Goal: Find specific page/section: Find specific page/section

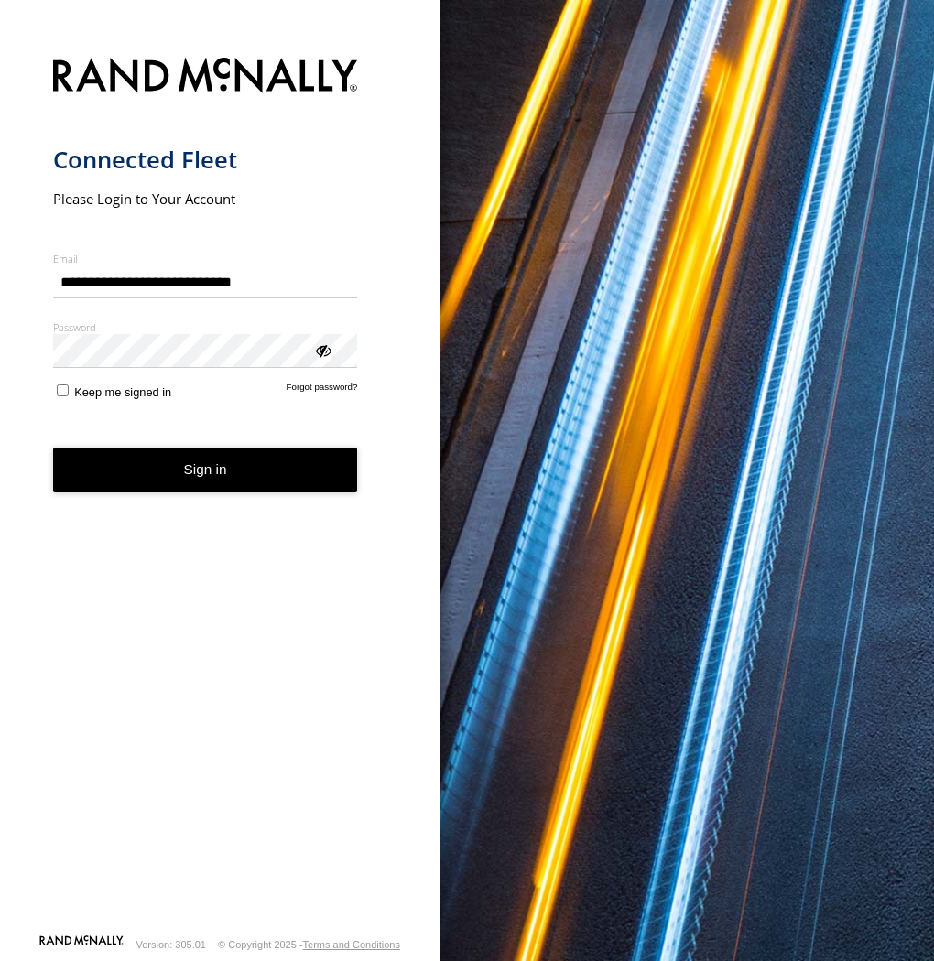
click at [161, 505] on form "**********" at bounding box center [220, 490] width 334 height 887
click at [179, 452] on button "Sign in" at bounding box center [205, 470] width 305 height 45
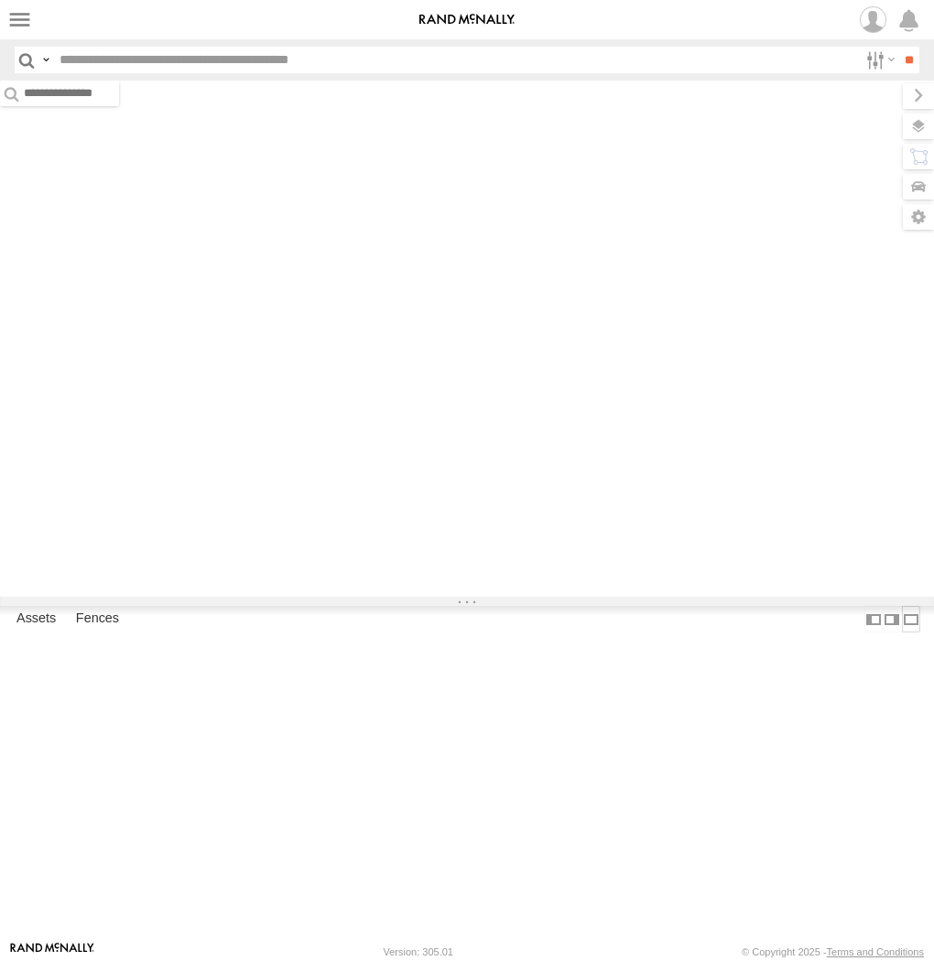
click at [902, 633] on label at bounding box center [911, 619] width 18 height 27
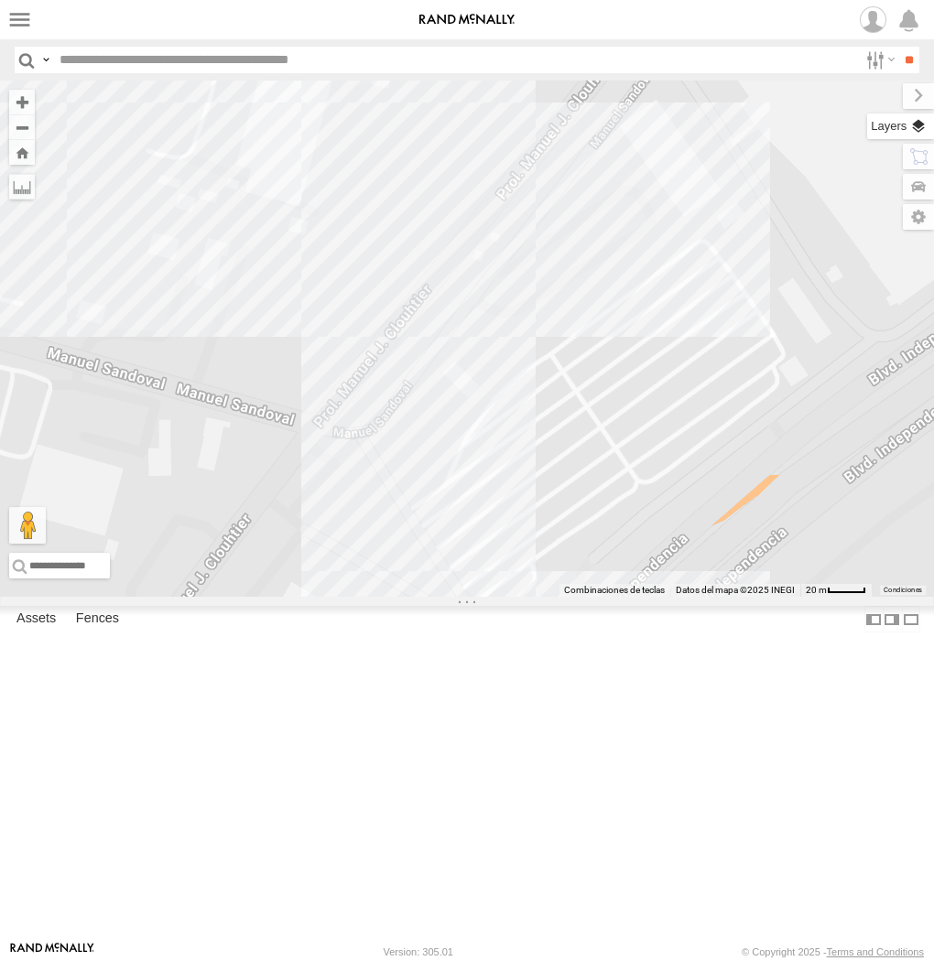
click at [908, 119] on label at bounding box center [900, 127] width 67 height 26
click at [0, 0] on span "Basemaps" at bounding box center [0, 0] width 0 height 0
click at [0, 0] on span "Satellite + Roadmap" at bounding box center [0, 0] width 0 height 0
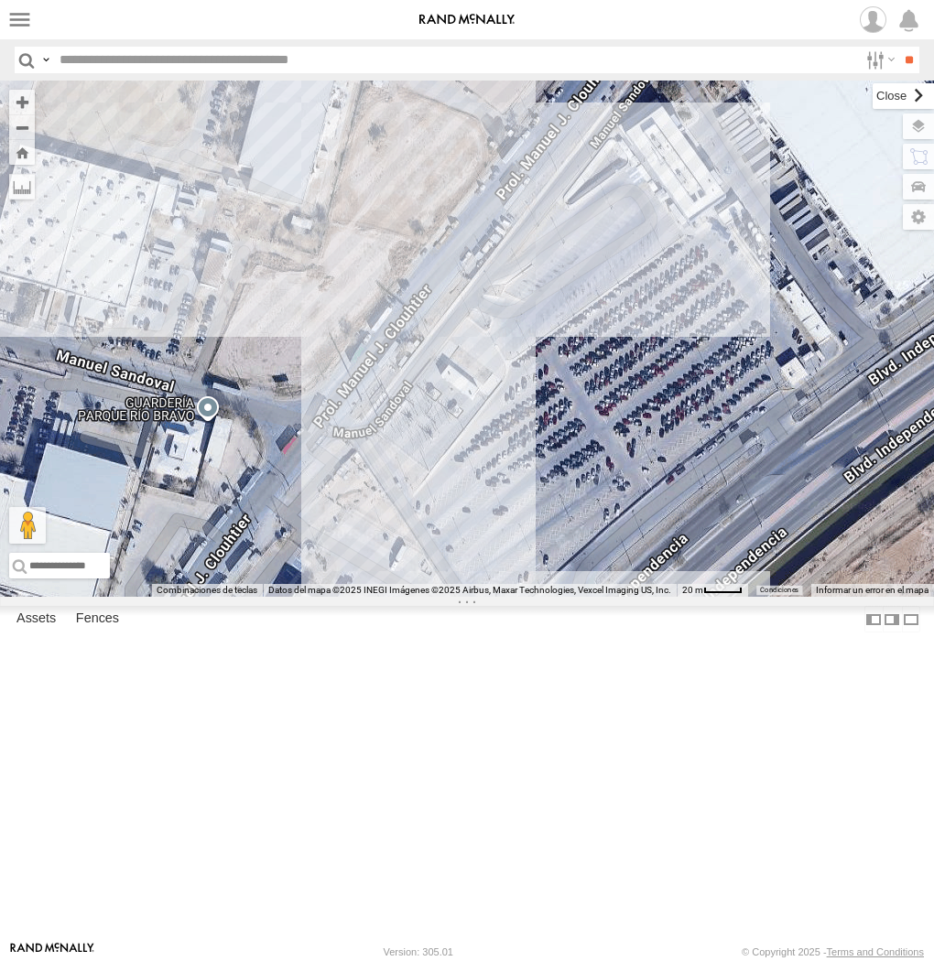
click at [873, 94] on label at bounding box center [903, 96] width 61 height 26
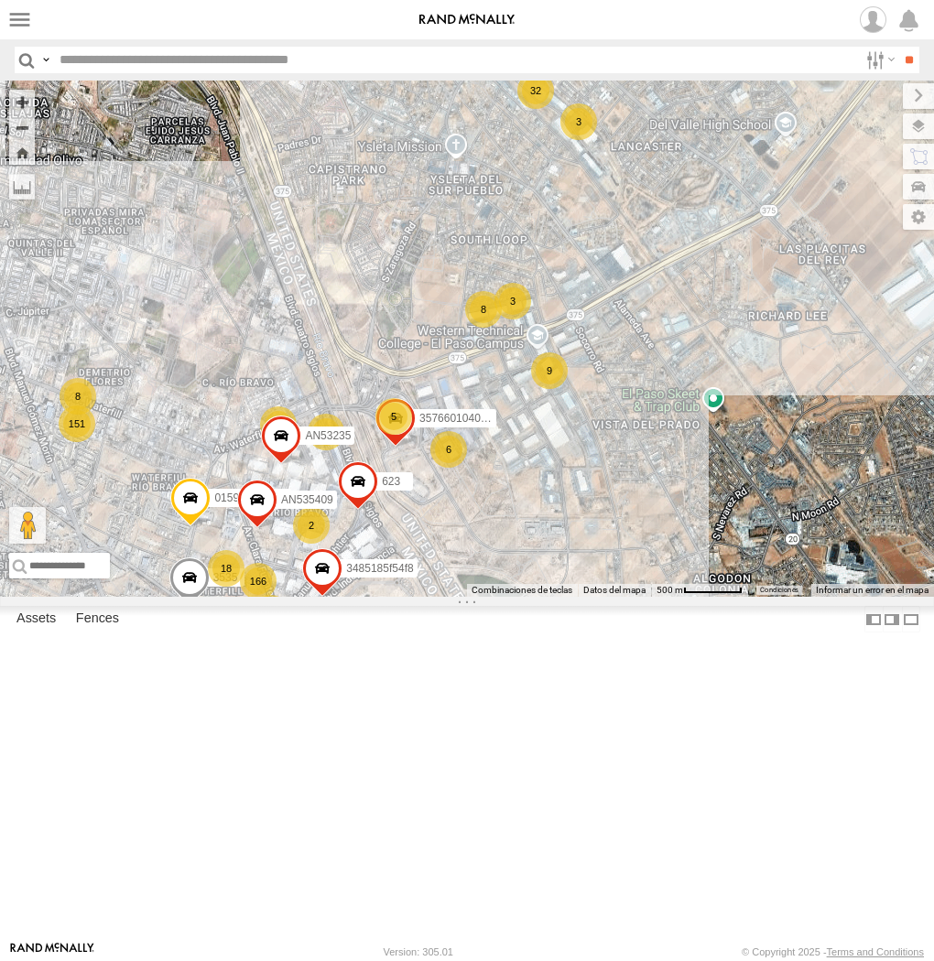
drag, startPoint x: 387, startPoint y: 632, endPoint x: 460, endPoint y: 497, distance: 152.8
click at [460, 497] on div "AN535203 015910001845018 AN538378 AN57222 AN535260 ZJ531712 015910001811580 ZJ5…" at bounding box center [467, 339] width 934 height 516
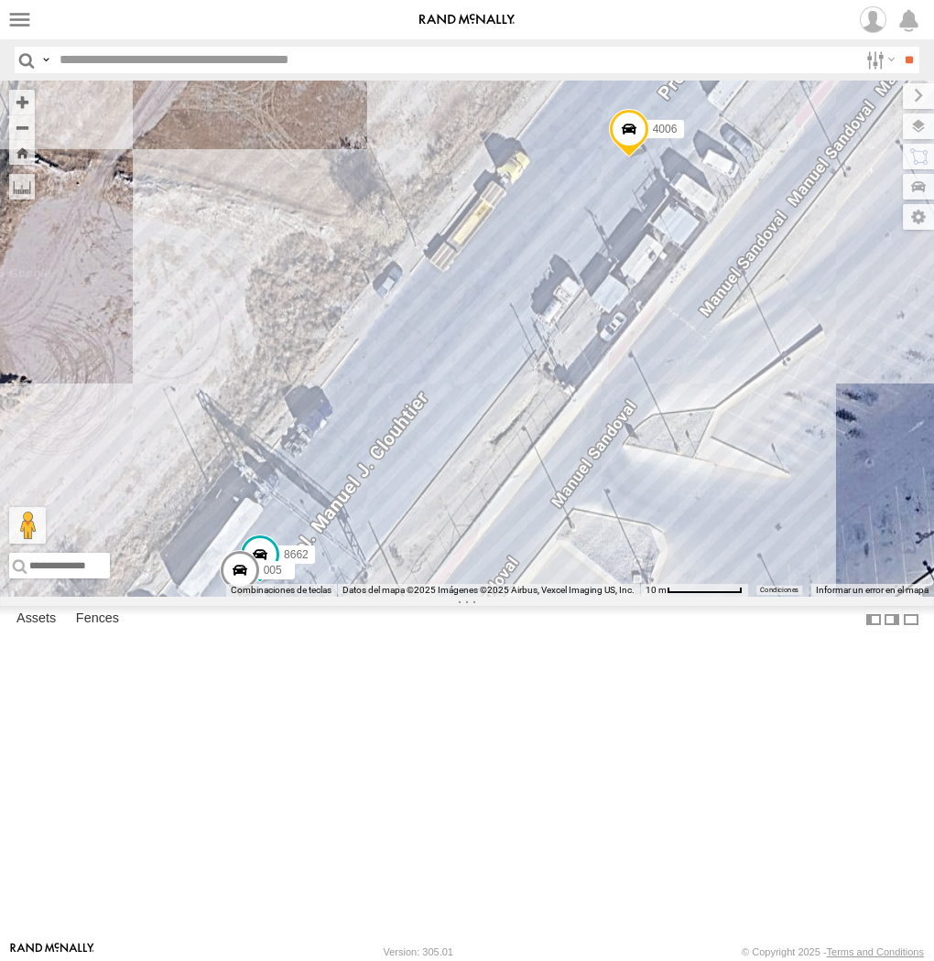
drag, startPoint x: 654, startPoint y: 423, endPoint x: 578, endPoint y: 516, distance: 120.4
click at [578, 516] on div "8662 4006 288 005 357660104095757" at bounding box center [467, 339] width 934 height 516
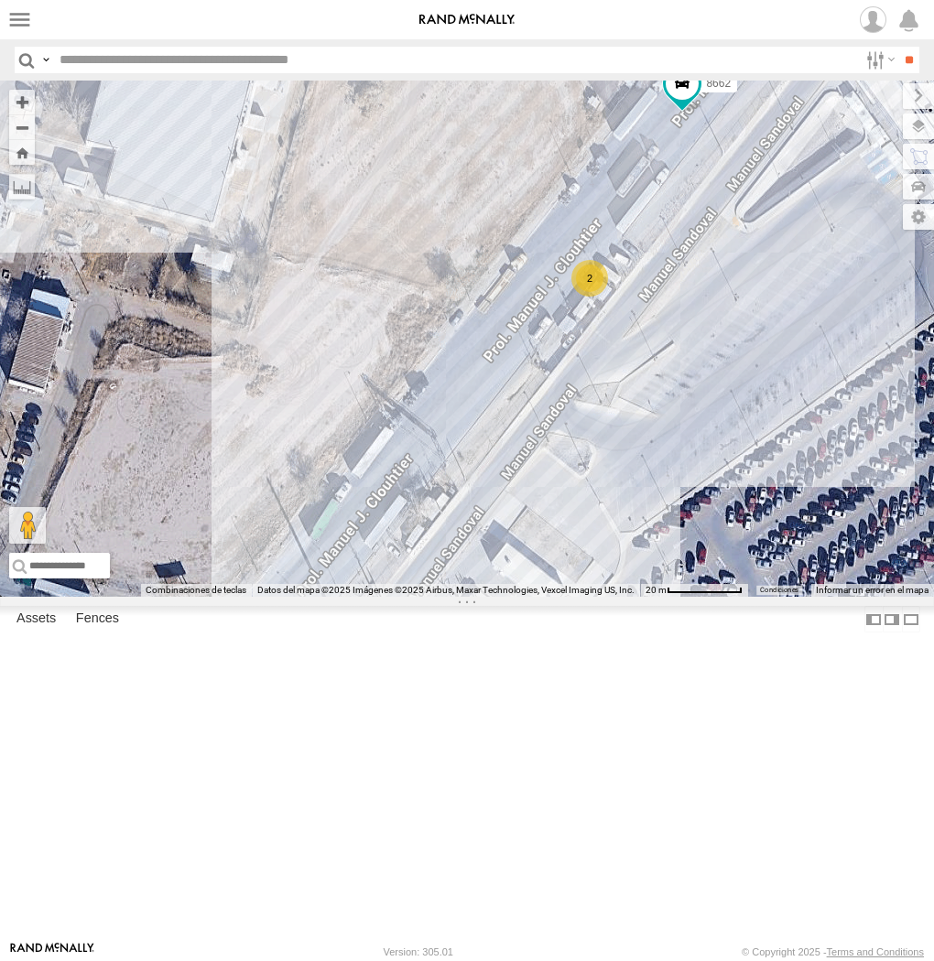
drag, startPoint x: 314, startPoint y: 239, endPoint x: 397, endPoint y: 352, distance: 140.1
click at [397, 352] on div "8662 2" at bounding box center [467, 339] width 934 height 516
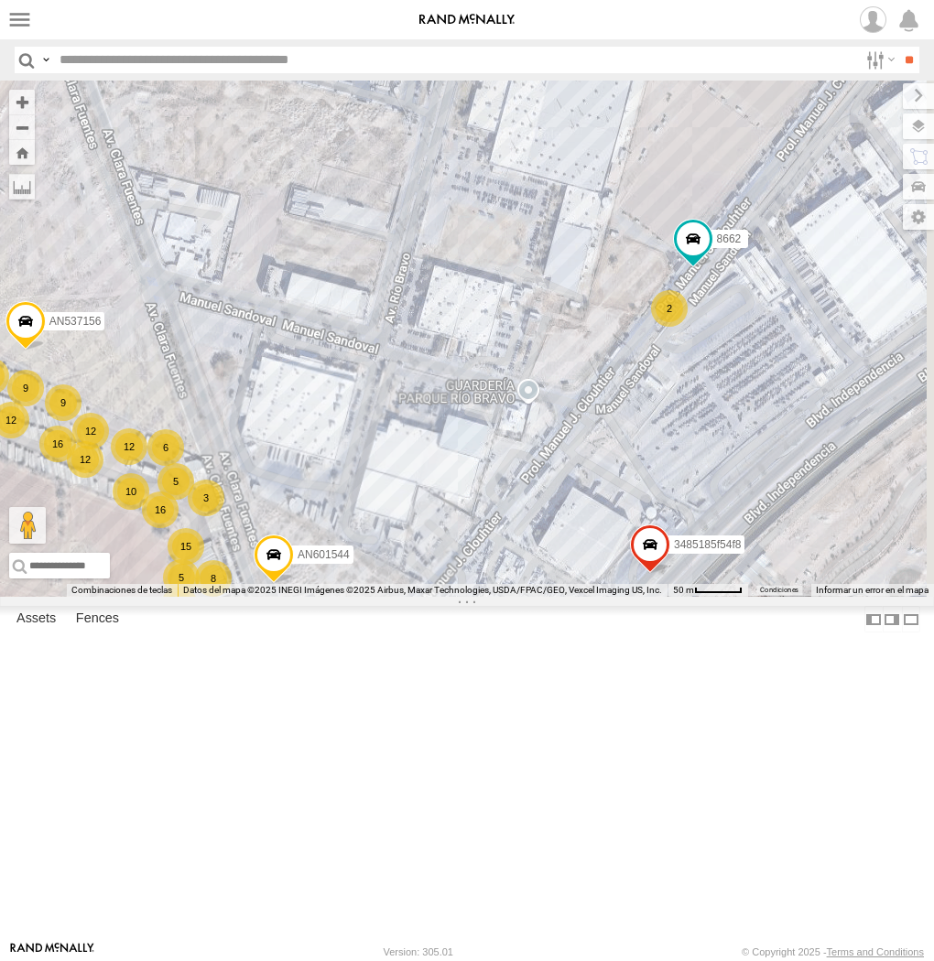
drag, startPoint x: 689, startPoint y: 638, endPoint x: 643, endPoint y: 507, distance: 138.7
click at [643, 507] on div "8662 12 21 6 69 18 16 16 8 12 23 9 17 15 2 12 12 AN532390 3 9 3 10 6 3651 2 8 8…" at bounding box center [467, 339] width 934 height 516
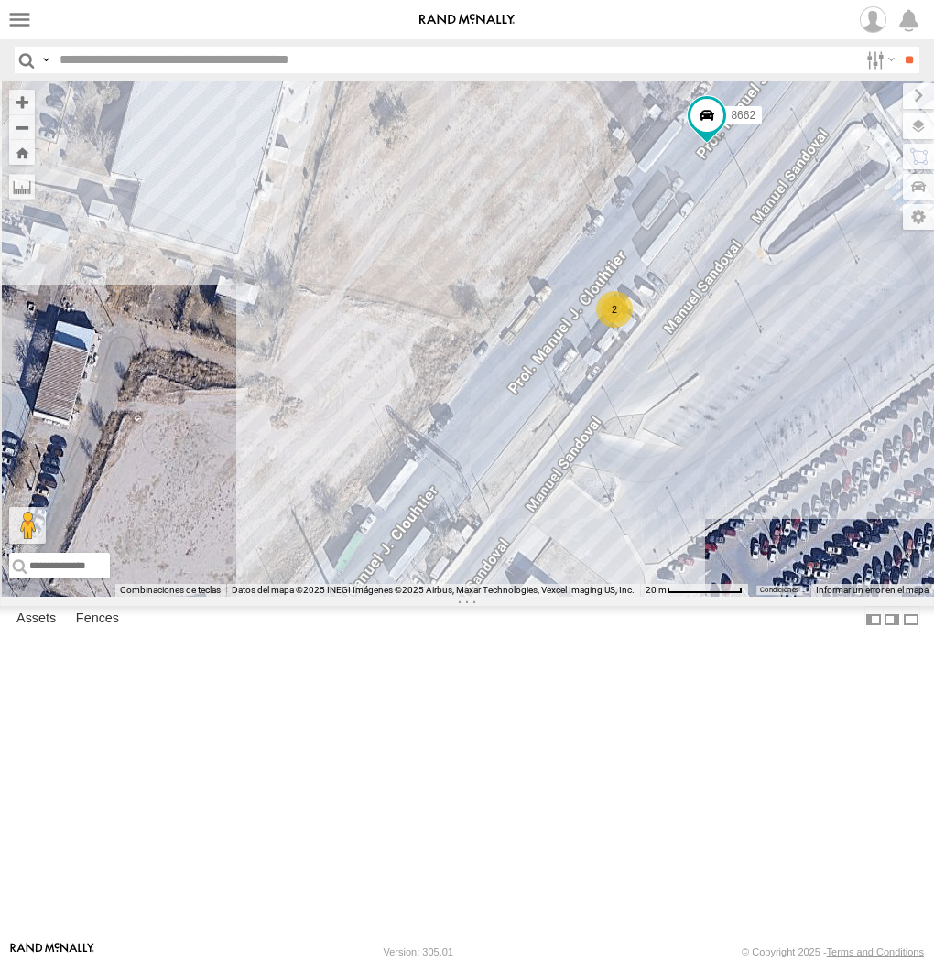
drag, startPoint x: 450, startPoint y: 538, endPoint x: 559, endPoint y: 398, distance: 177.5
click at [559, 398] on div "8662 AN532390 3651 AN537156 AN601544 AN535409 AN531620 3485185f54f8 2" at bounding box center [467, 339] width 934 height 516
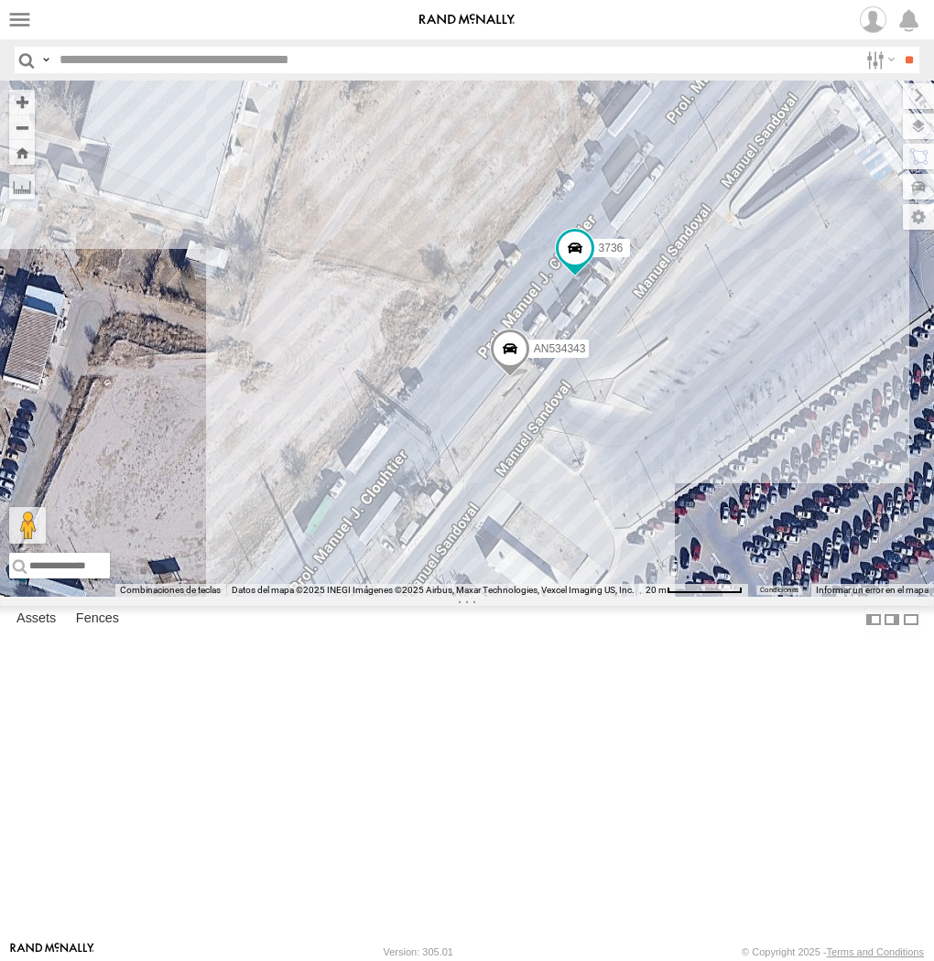
drag, startPoint x: 440, startPoint y: 446, endPoint x: 507, endPoint y: 249, distance: 208.2
click at [507, 249] on div "015910001845018 AN535260 ZJ531712 015910001811580 ZJ535914 F2771 AN539091 AN531…" at bounding box center [467, 339] width 934 height 516
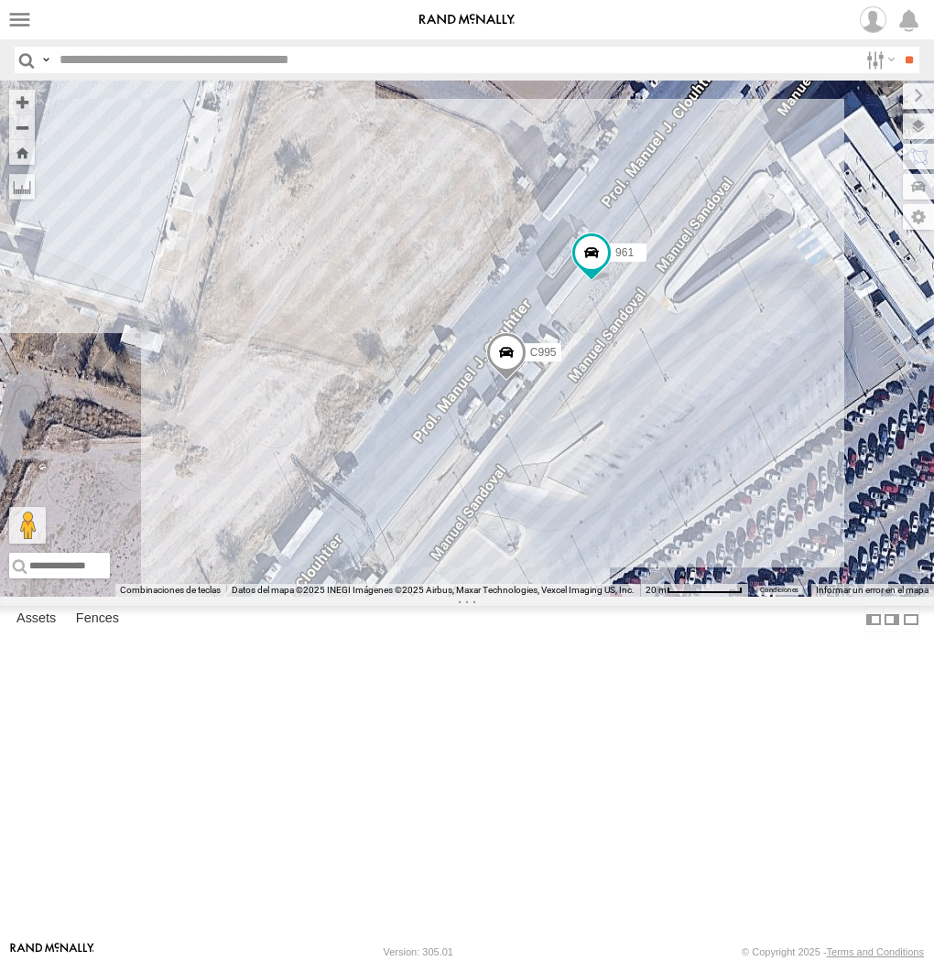
drag, startPoint x: 330, startPoint y: 715, endPoint x: 381, endPoint y: 584, distance: 140.6
click at [381, 584] on div "3651 961 C995" at bounding box center [467, 339] width 934 height 516
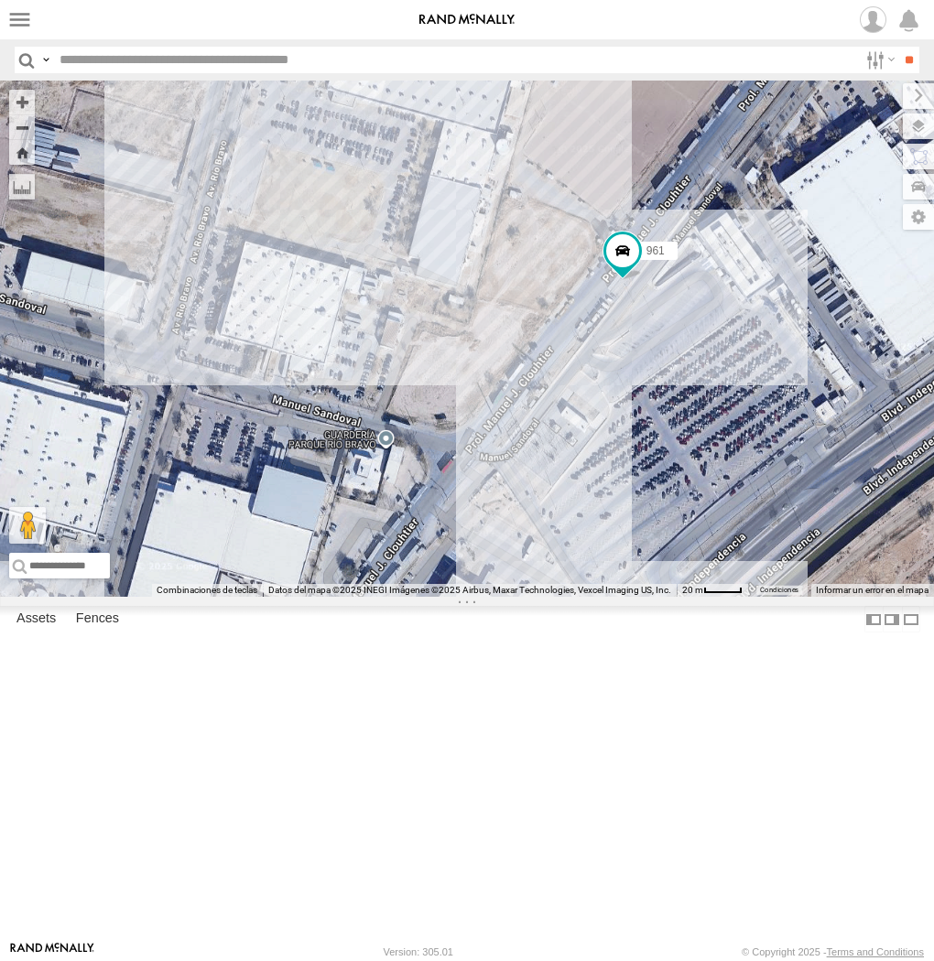
drag, startPoint x: 266, startPoint y: 664, endPoint x: 644, endPoint y: 537, distance: 398.7
click at [644, 537] on div "AN531619 015910001845018 AN535260 ZJ531712 015910001811580 ZJ535914 F2771 AN539…" at bounding box center [467, 339] width 934 height 516
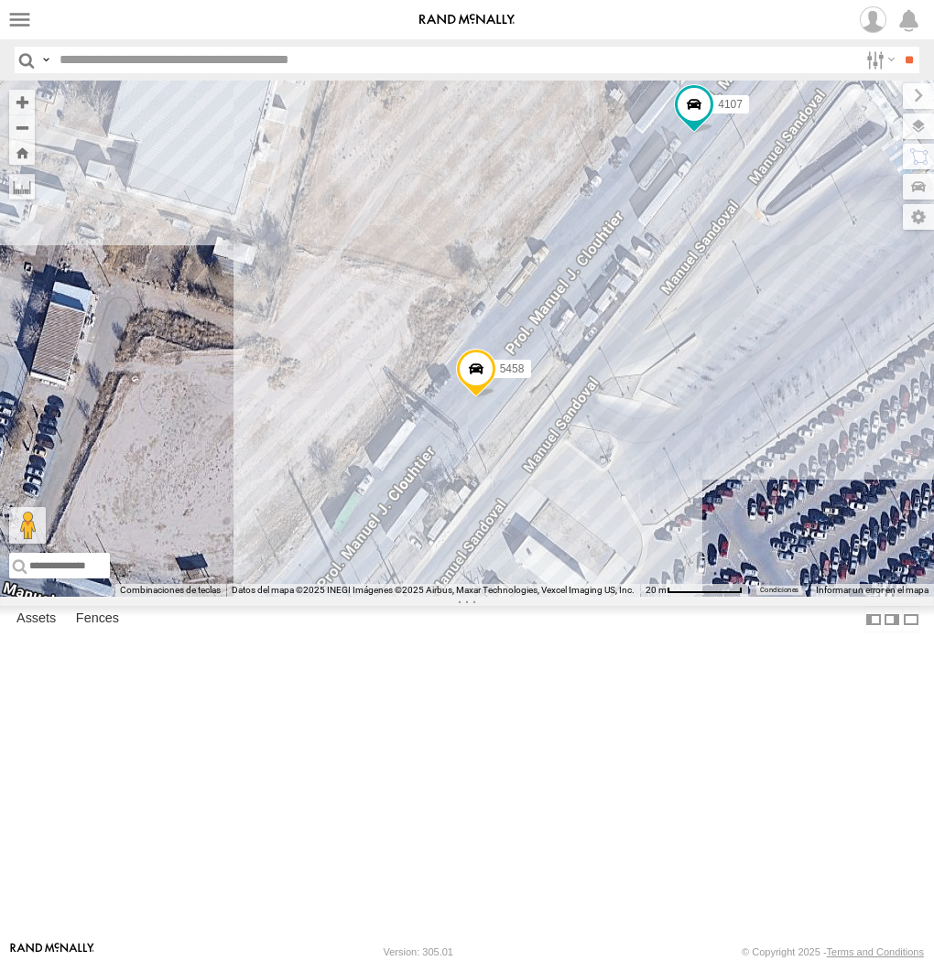
drag, startPoint x: 506, startPoint y: 345, endPoint x: 518, endPoint y: 404, distance: 59.8
click at [518, 404] on div "5458 4107" at bounding box center [467, 339] width 934 height 516
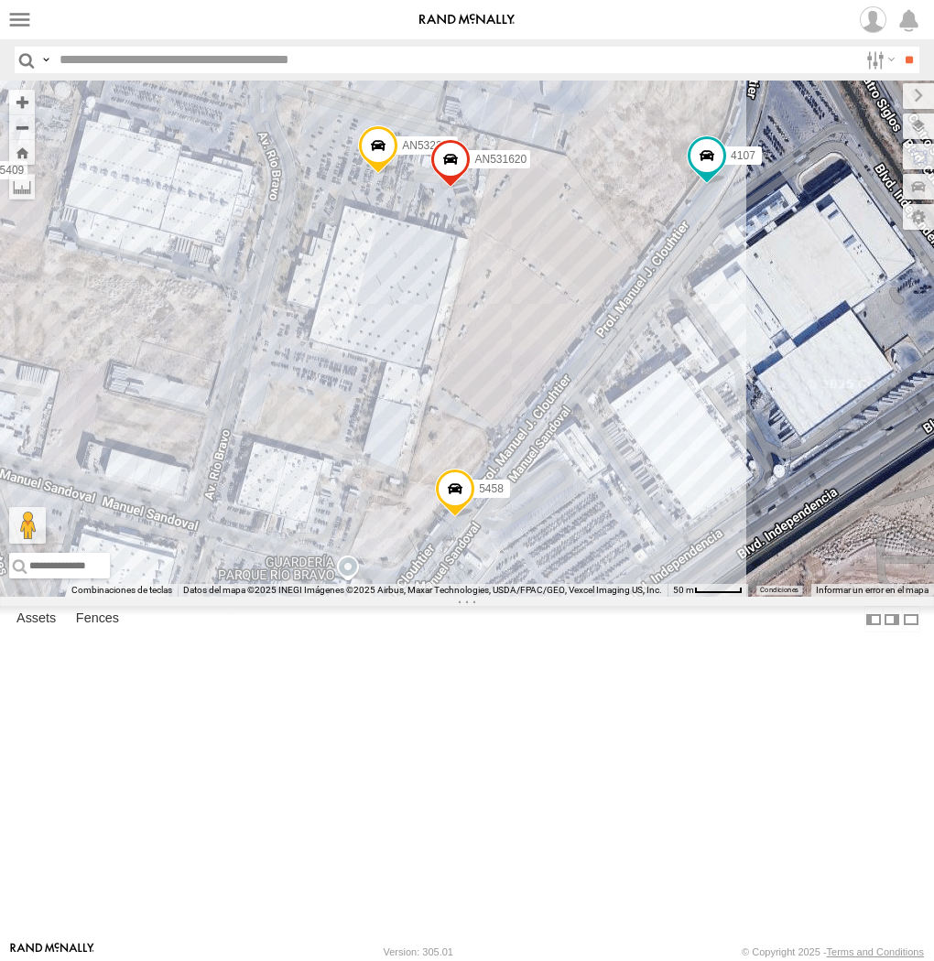
drag, startPoint x: 725, startPoint y: 307, endPoint x: 601, endPoint y: 563, distance: 285.0
click at [602, 562] on div "5458 4107 14 15 71 17 21 7 22 17 F2775 4 4 15 AN532390 12 10 10 5 7 5 10 2 AN60…" at bounding box center [467, 339] width 934 height 516
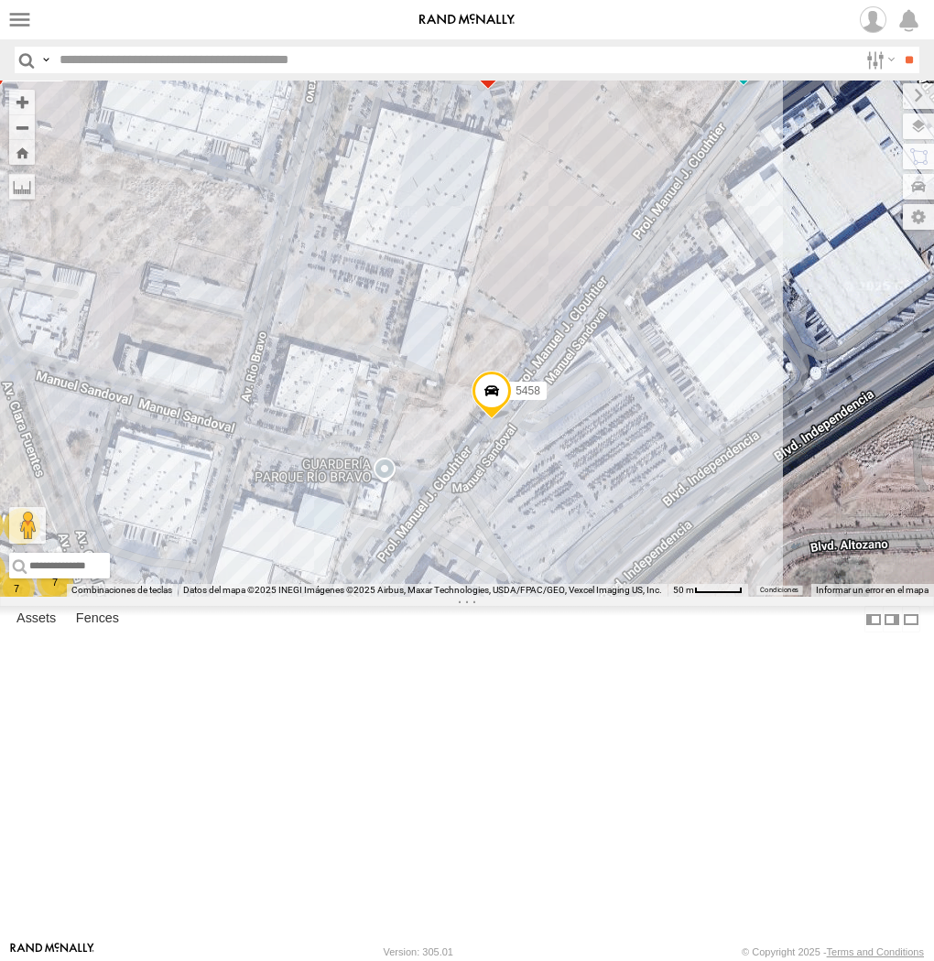
drag, startPoint x: 601, startPoint y: 563, endPoint x: 679, endPoint y: 383, distance: 196.5
click at [679, 383] on div "5458 4107 14 15 71 17 21 7 22 17 F2775 4 4 15 AN532390 12 10 10 5 7 5 10 2 AN60…" at bounding box center [467, 339] width 934 height 516
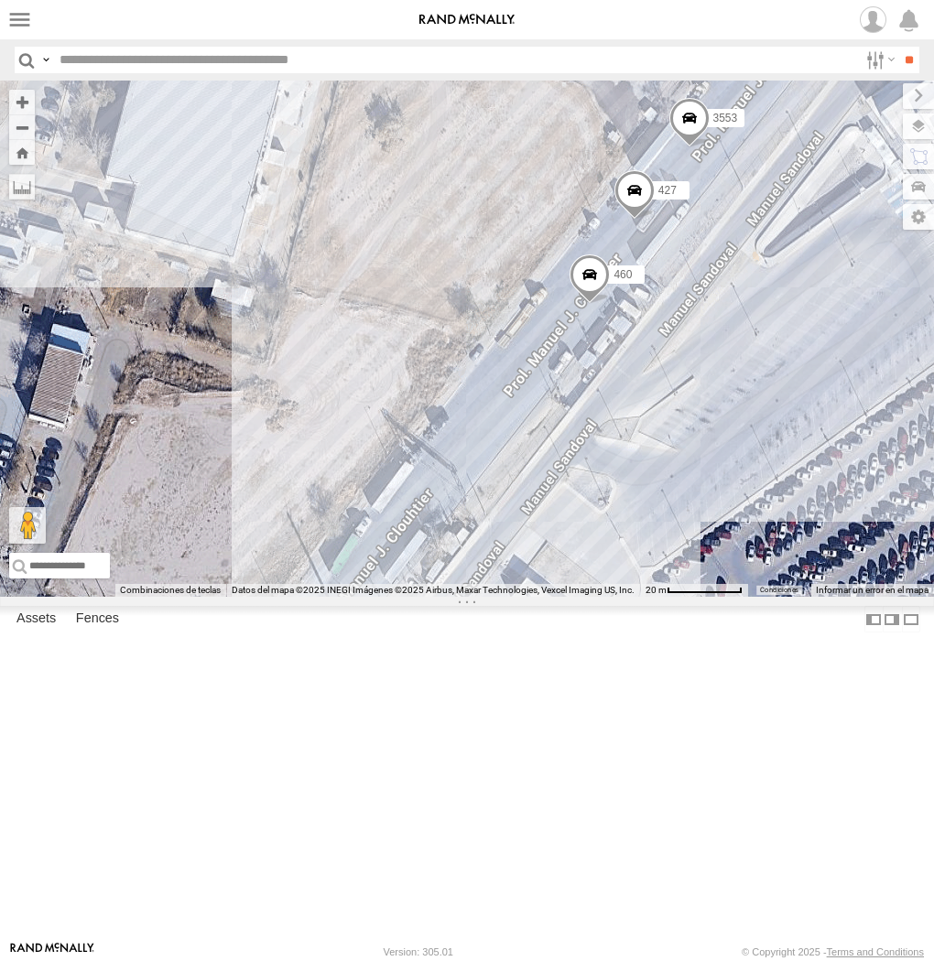
drag, startPoint x: 382, startPoint y: 431, endPoint x: 509, endPoint y: 436, distance: 127.4
click at [509, 436] on div "460 427 3553" at bounding box center [467, 339] width 934 height 516
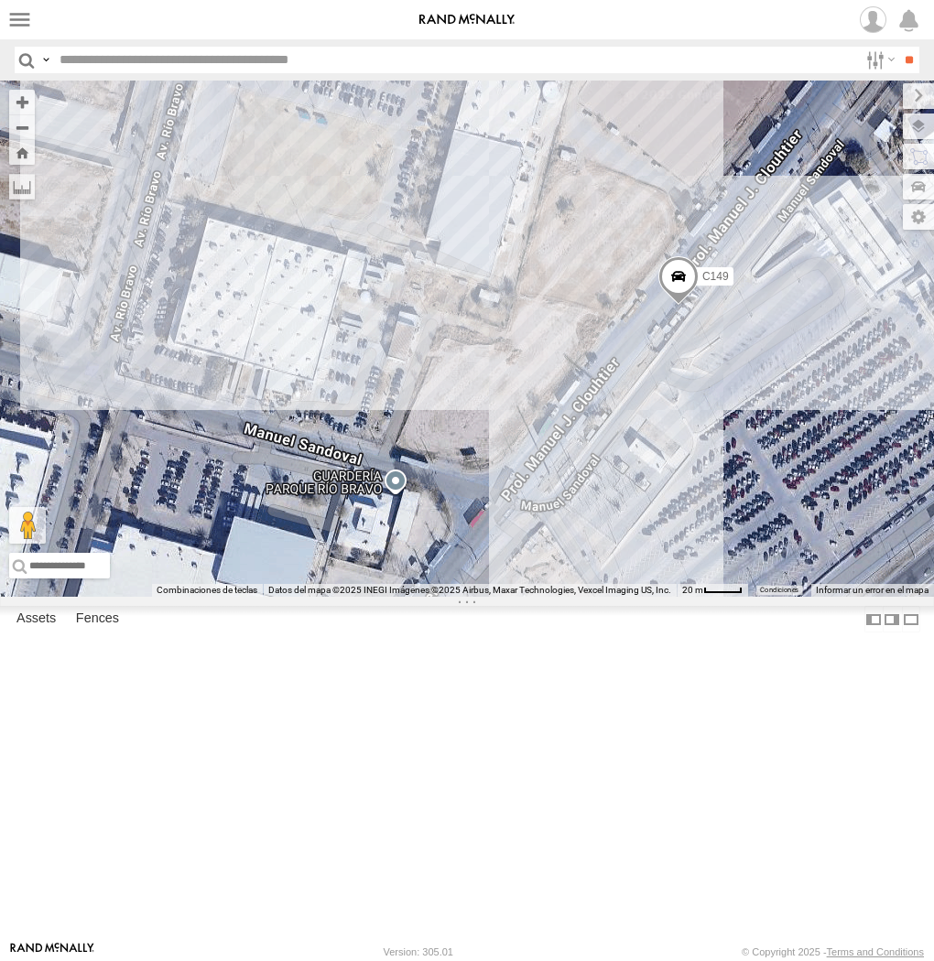
drag, startPoint x: 723, startPoint y: 515, endPoint x: 674, endPoint y: 504, distance: 50.7
click at [674, 504] on div "458 C149" at bounding box center [467, 339] width 934 height 516
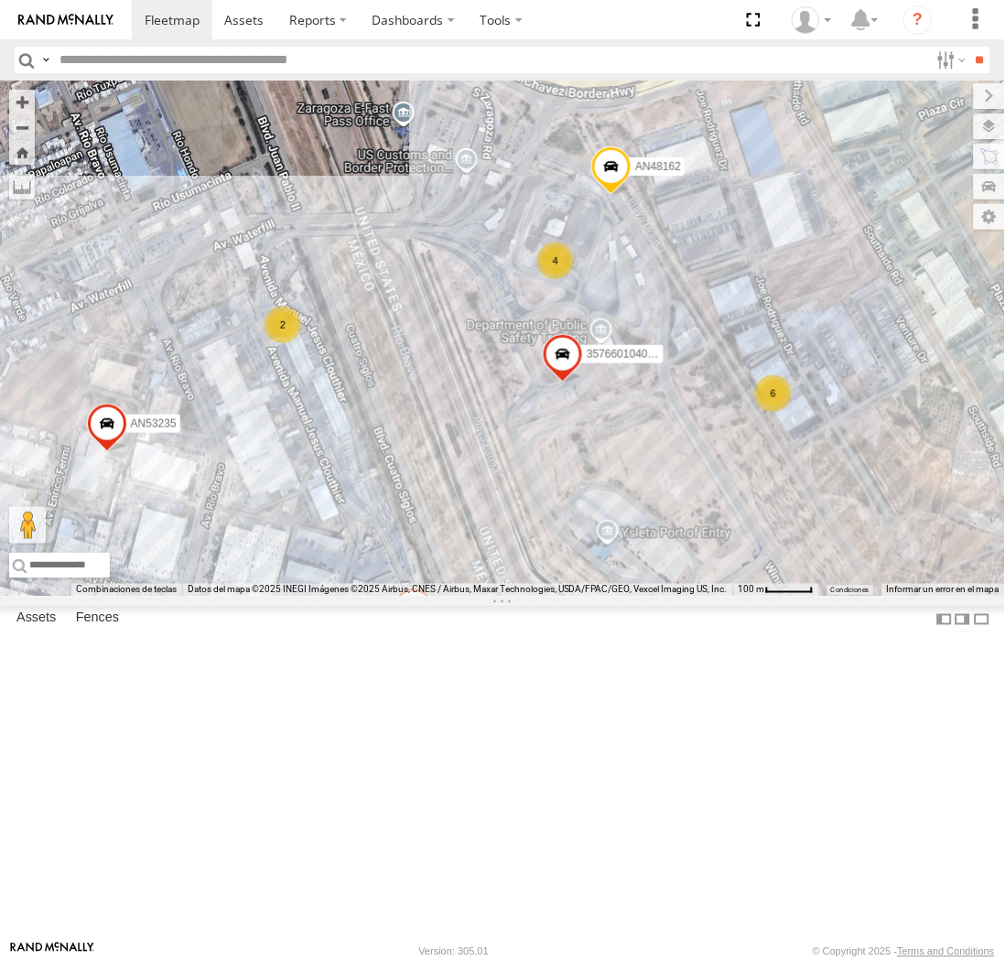
drag, startPoint x: 264, startPoint y: 317, endPoint x: 342, endPoint y: 386, distance: 105.1
click at [342, 386] on div "AN535203 015910001845018 AN538378 AN57222 AN535260 ZJ531712 015910001811580 ZJ5…" at bounding box center [502, 339] width 1005 height 516
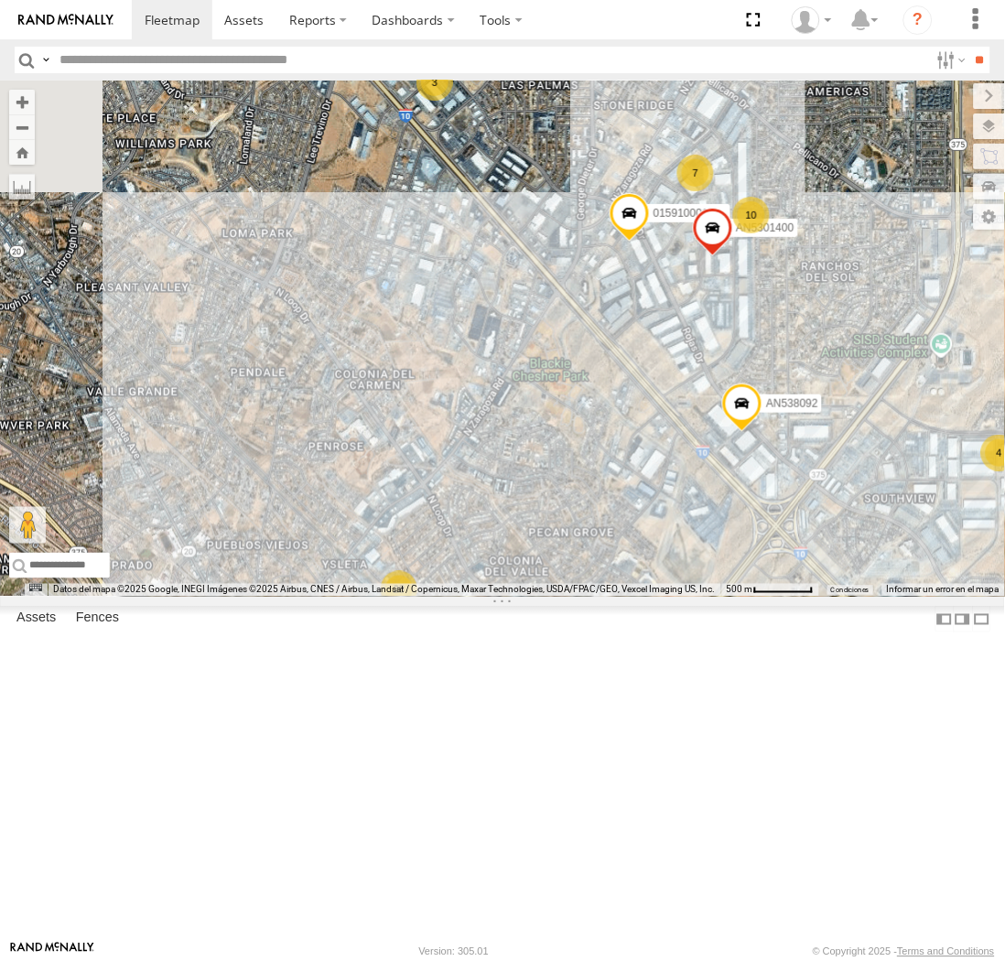
drag, startPoint x: 344, startPoint y: 666, endPoint x: 468, endPoint y: 483, distance: 220.9
click at [464, 491] on div "015910001845018 AN538378 AN535260 ZJ531712 015910001811580 ZJ535914 F2771 AN539…" at bounding box center [502, 339] width 1005 height 516
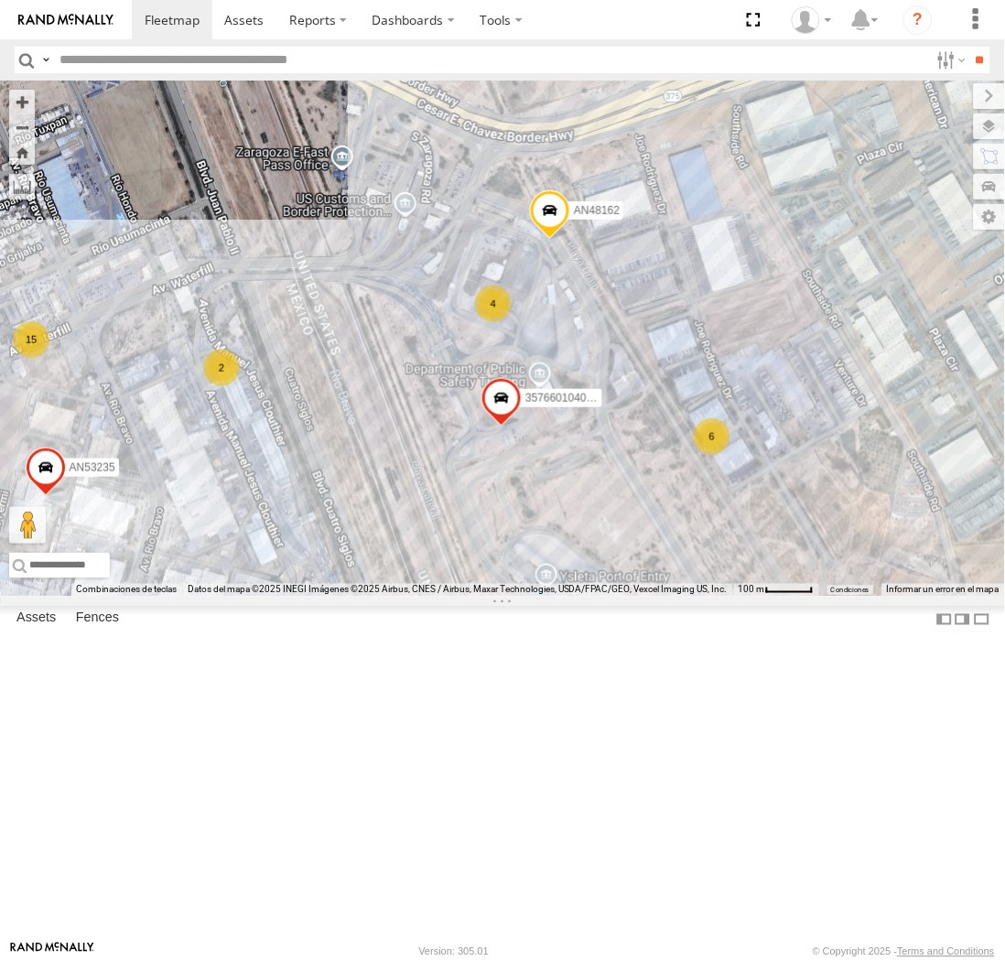
drag, startPoint x: 422, startPoint y: 578, endPoint x: 390, endPoint y: 518, distance: 67.6
click at [390, 518] on div "015910001845018 AN538378 AN535260 ZJ531712 015910001811580 ZJ535914 F2771 AN539…" at bounding box center [502, 339] width 1005 height 516
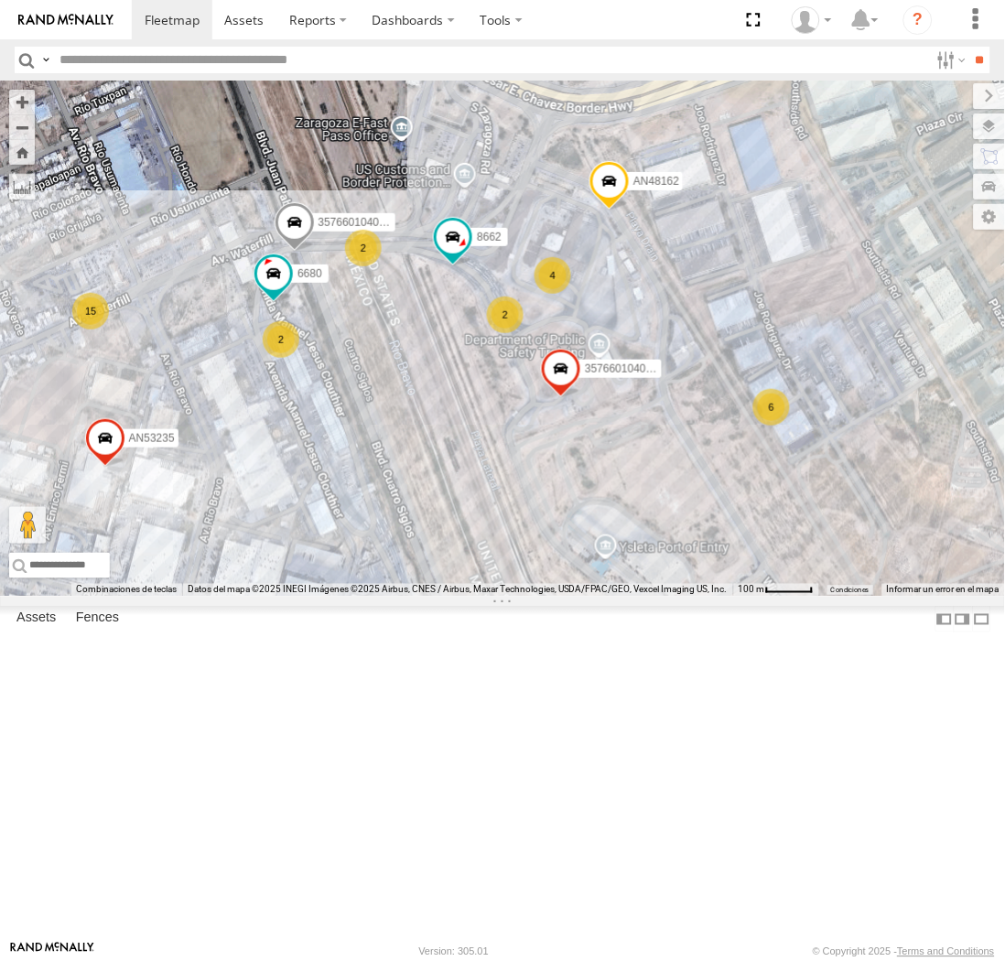
drag, startPoint x: 447, startPoint y: 389, endPoint x: 490, endPoint y: 554, distance: 170.3
click at [490, 554] on div "357660104096649 8662 AN532390 357660104095757 AN535409 623 AN531620 AN48162 AN5…" at bounding box center [502, 339] width 1005 height 516
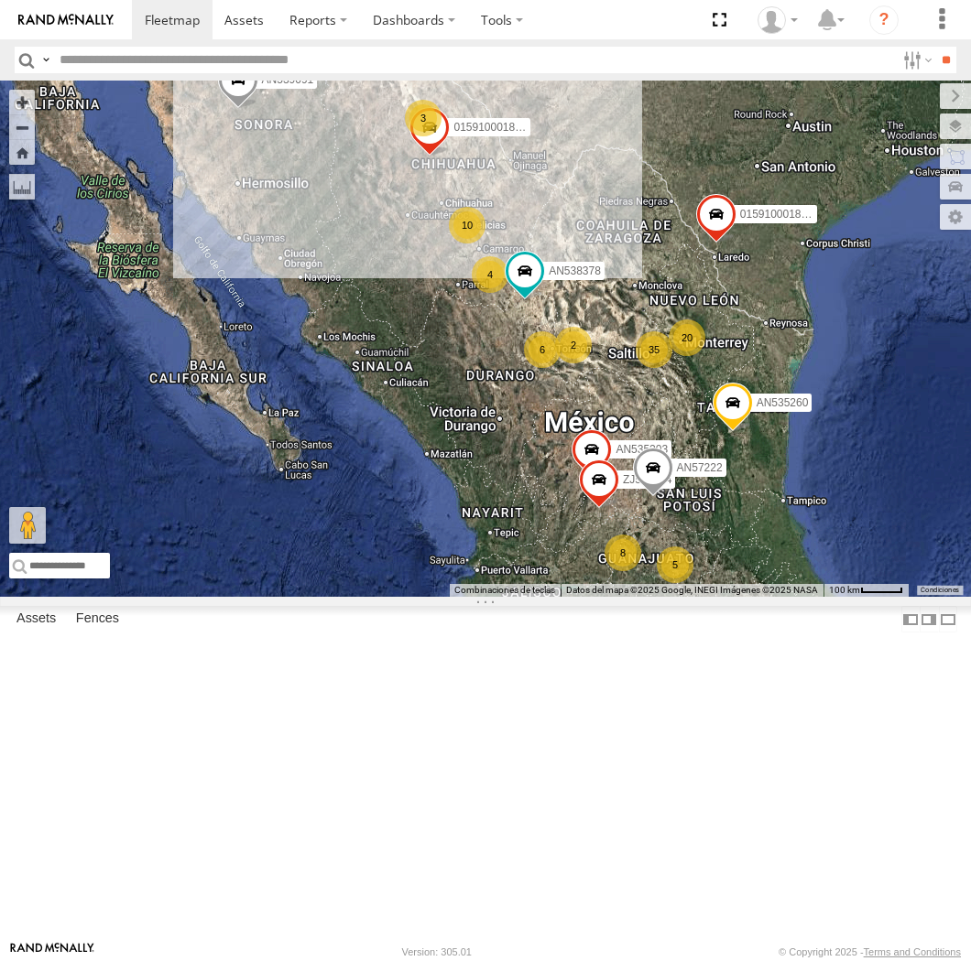
click at [0, 0] on label at bounding box center [0, 0] width 0 height 0
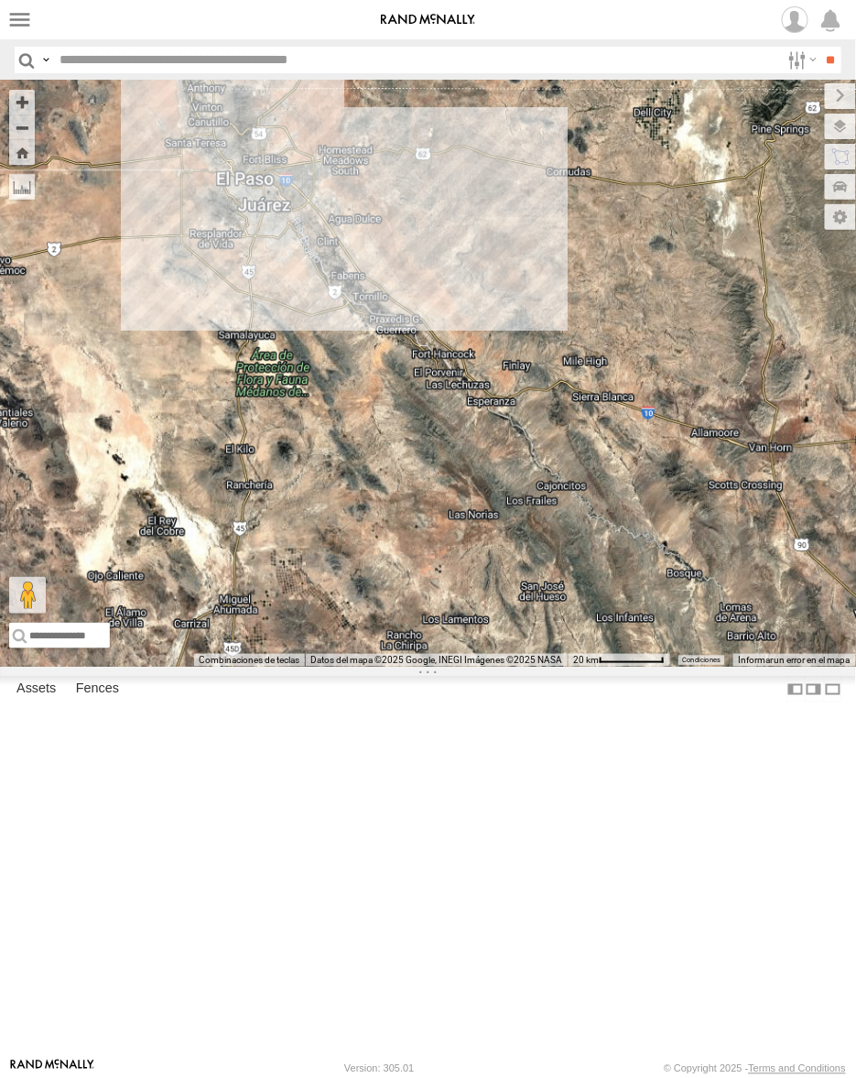
drag, startPoint x: 140, startPoint y: 271, endPoint x: 156, endPoint y: 273, distance: 15.7
click at [156, 273] on div "AN535203 015910001845018 AN538378 AN57222 AN535260 ZJ531712 015910001811580 ZJ5…" at bounding box center [428, 374] width 856 height 586
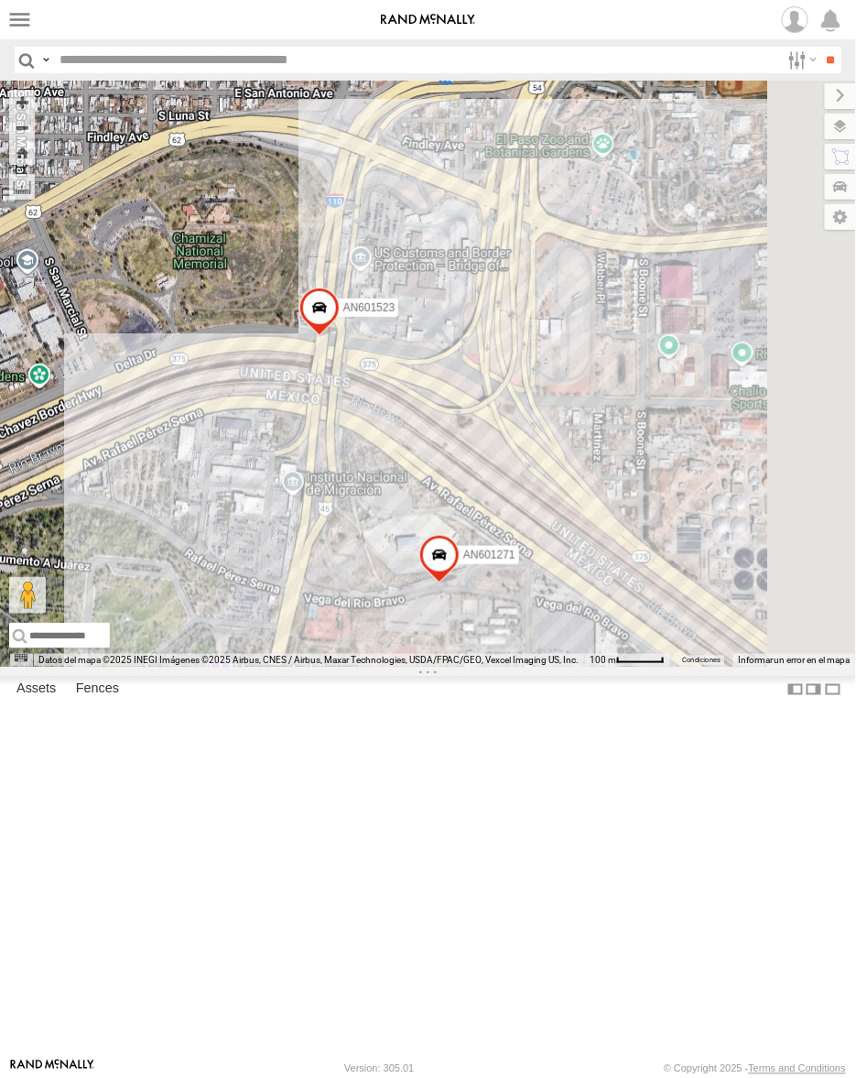
drag, startPoint x: 404, startPoint y: 623, endPoint x: 238, endPoint y: 504, distance: 204.1
click at [238, 504] on div "AN535203 015910001845018 AN538378 AN57222 AN535260 ZJ531712 015910001811580 ZJ5…" at bounding box center [428, 374] width 856 height 586
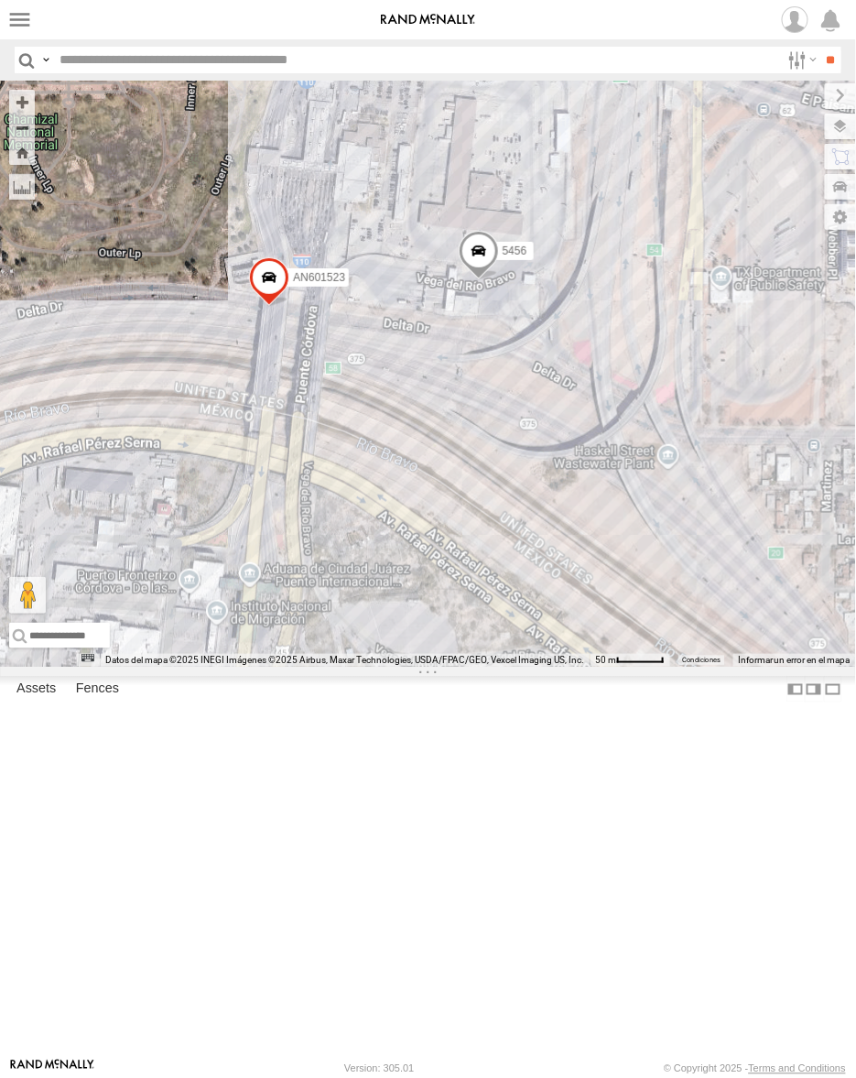
drag, startPoint x: 407, startPoint y: 482, endPoint x: 437, endPoint y: 669, distance: 190.1
click at [437, 667] on div "015910001845018 AN535260 ZJ531712 015910001811580 ZJ535914 F2771 AN539091 AN533…" at bounding box center [428, 374] width 856 height 586
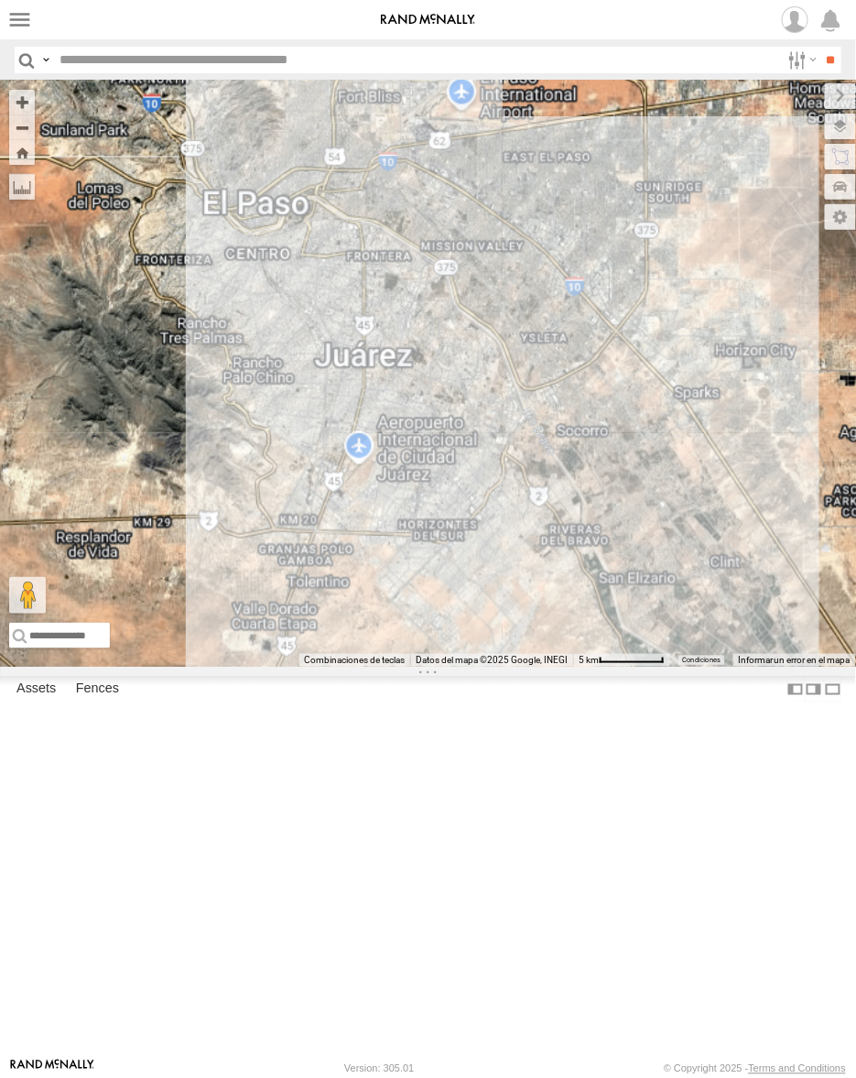
drag, startPoint x: 226, startPoint y: 339, endPoint x: 419, endPoint y: 316, distance: 194.6
click at [419, 316] on div "015910001845018 AN535260 ZJ531712 015910001811580 ZJ535914 F2771 AN539091 AN538…" at bounding box center [428, 374] width 856 height 586
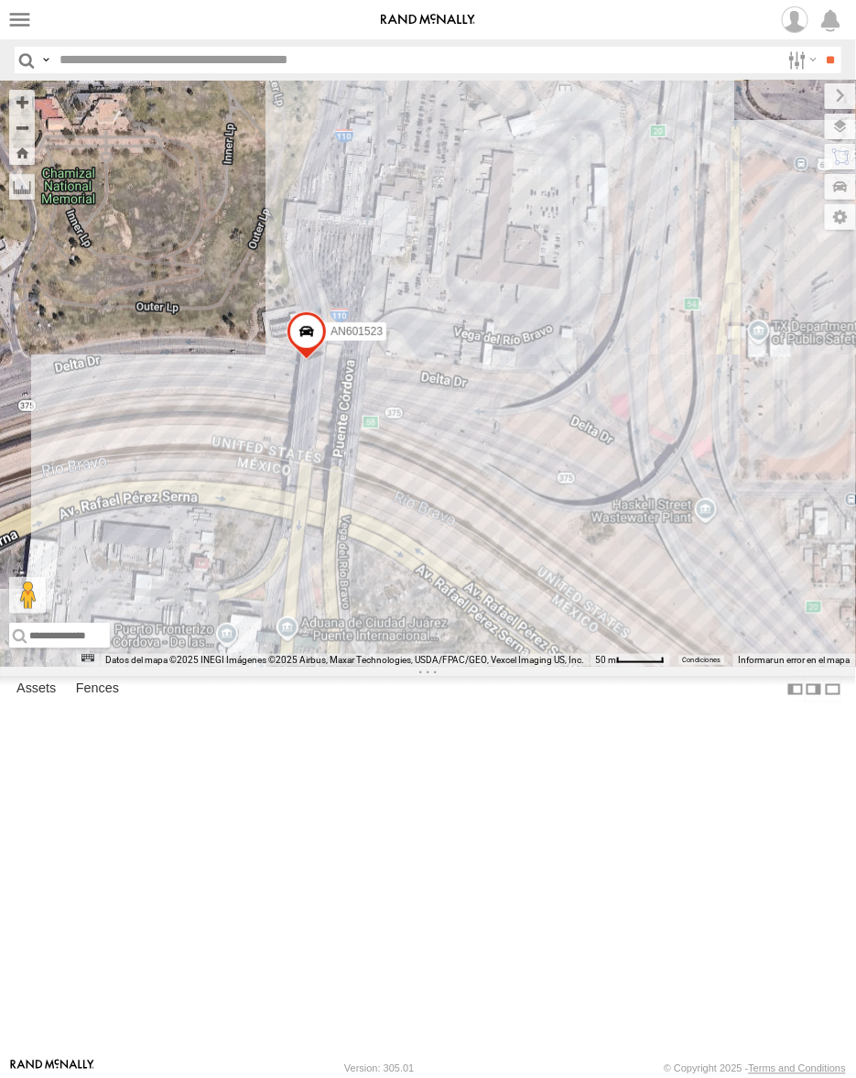
drag, startPoint x: 353, startPoint y: 451, endPoint x: 489, endPoint y: 656, distance: 245.6
click at [487, 657] on div "015910001845018 AN535260 ZJ531712 015910001811580 ZJ535914 F2771 AN539091 AN538…" at bounding box center [428, 374] width 856 height 586
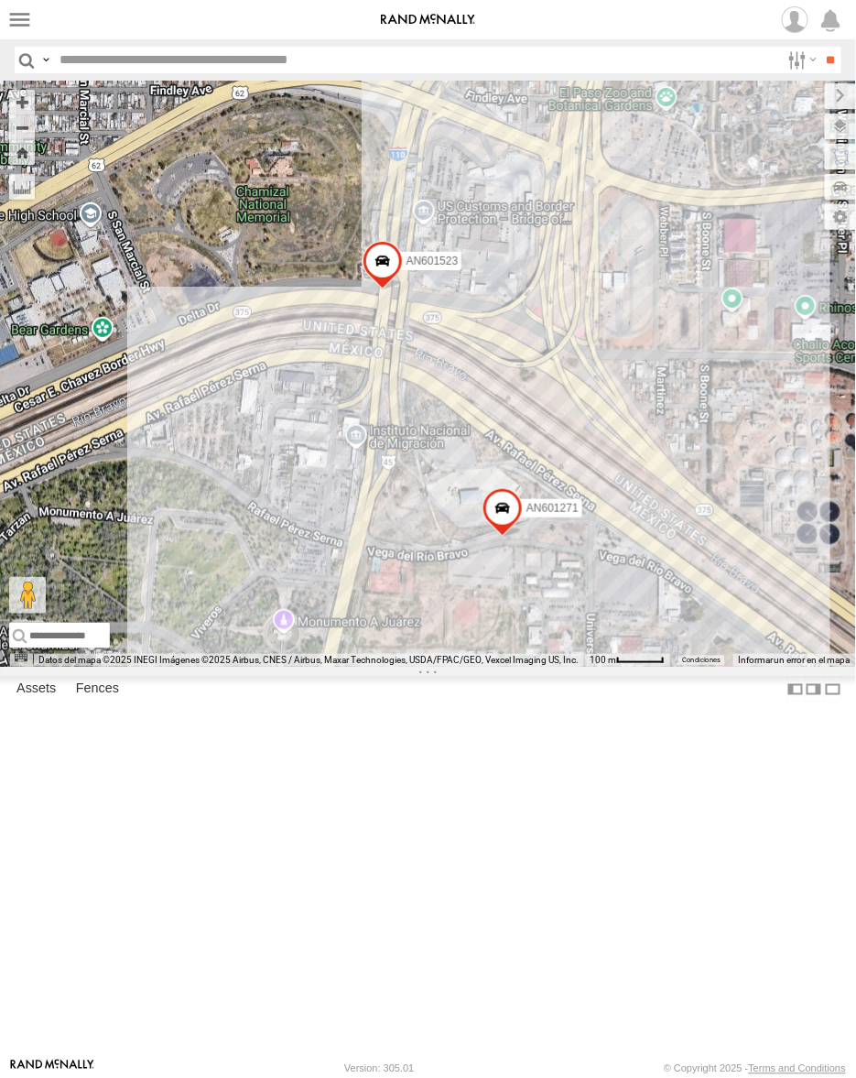
drag, startPoint x: 407, startPoint y: 441, endPoint x: 518, endPoint y: 500, distance: 126.1
click at [518, 500] on div "AN531619 015910001845018 AN535260 ZJ531712 015910001811580 ZJ535914 F2771 AN539…" at bounding box center [428, 374] width 856 height 586
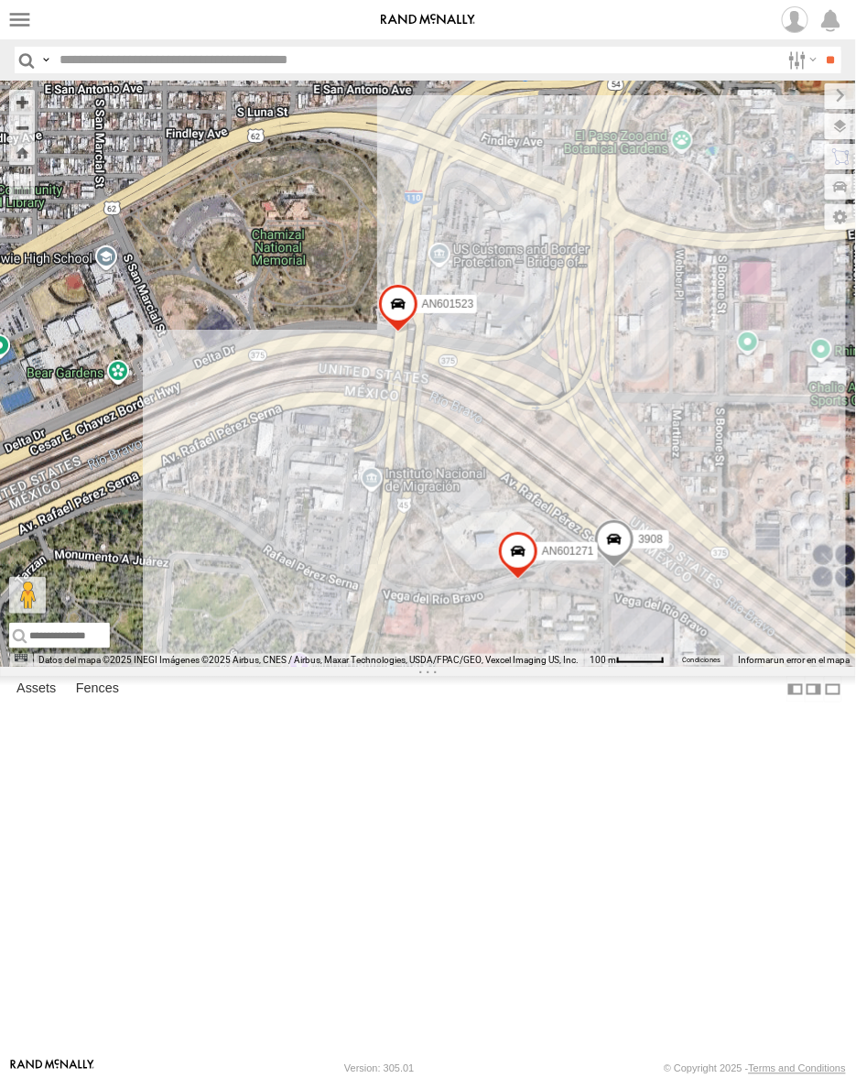
drag, startPoint x: 526, startPoint y: 519, endPoint x: 621, endPoint y: 720, distance: 222.0
click at [621, 667] on div "AN601271 AN601523 3908" at bounding box center [428, 374] width 856 height 586
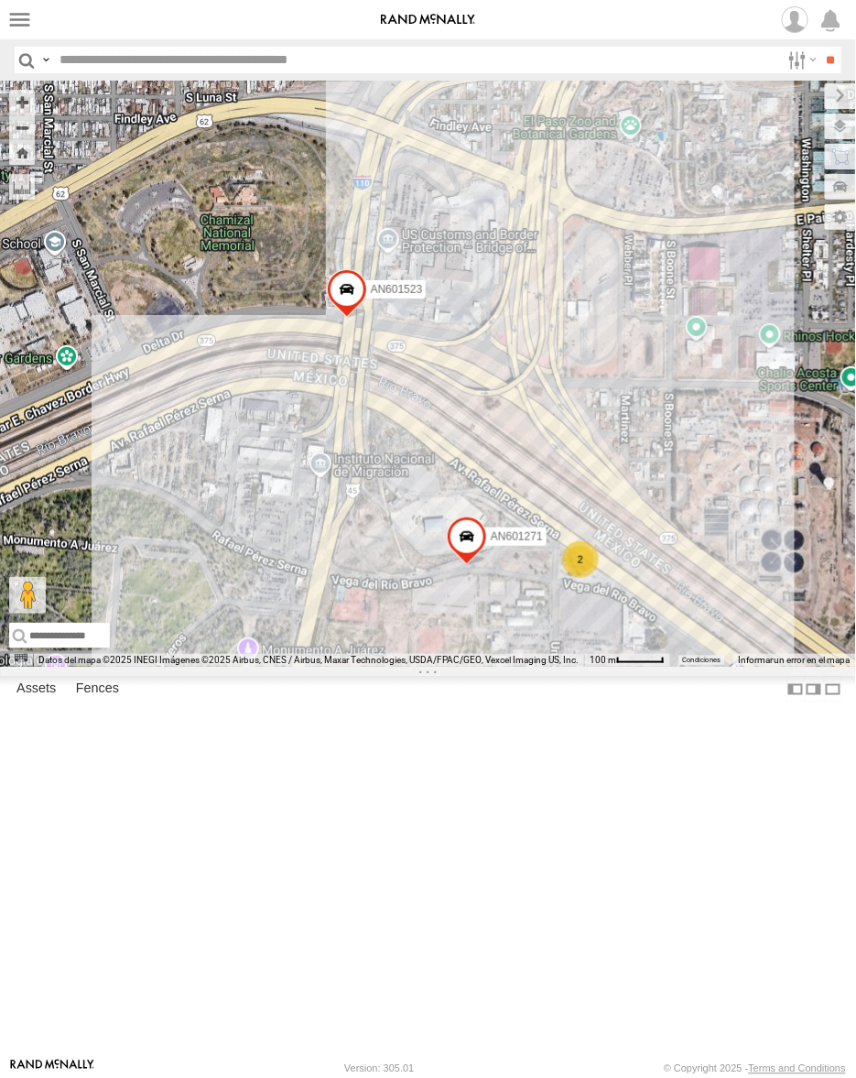
drag, startPoint x: 378, startPoint y: 604, endPoint x: 493, endPoint y: 464, distance: 180.9
click at [493, 464] on div "AN531619 AN535260 ZJ531712 015910001811580 ZJ535914 F2771 AN539091 AN538662 015…" at bounding box center [428, 374] width 856 height 586
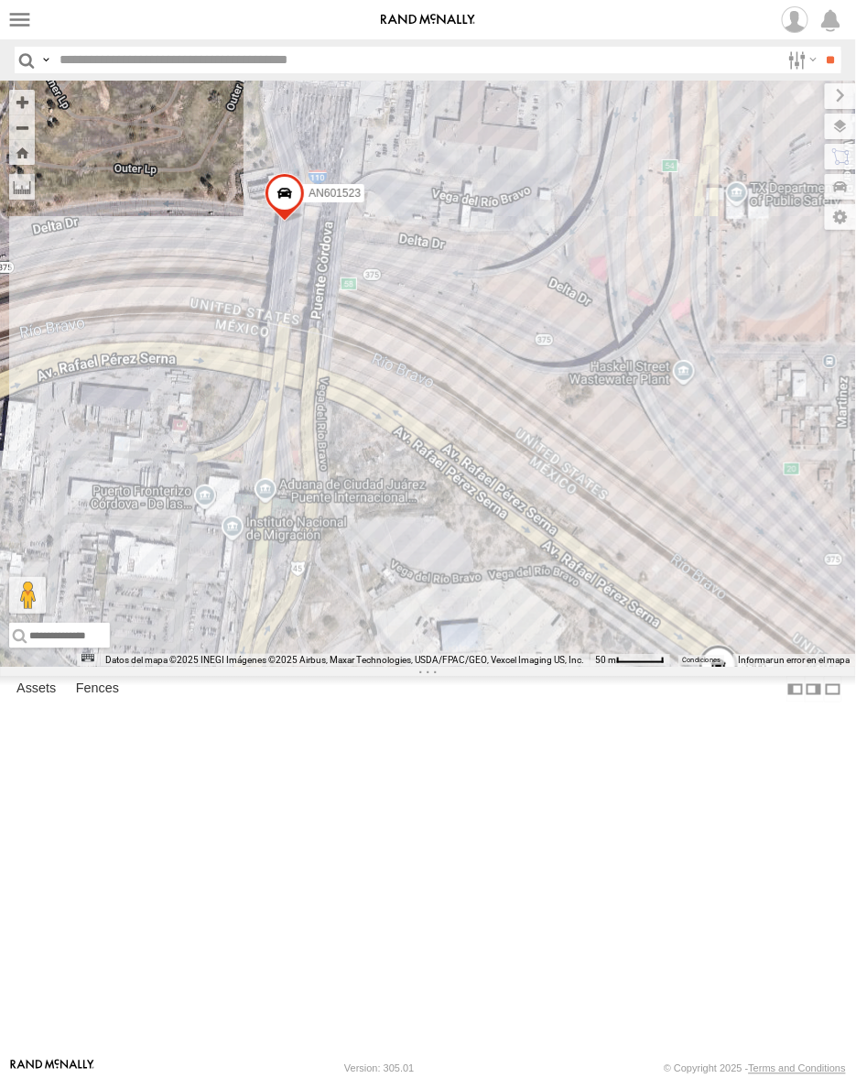
drag, startPoint x: 571, startPoint y: 513, endPoint x: 542, endPoint y: 597, distance: 89.2
click at [542, 597] on div "AN531619 AN535260 ZJ531712 015910001811580 ZJ535914 F2771 AN539091 AN538662 015…" at bounding box center [428, 374] width 856 height 586
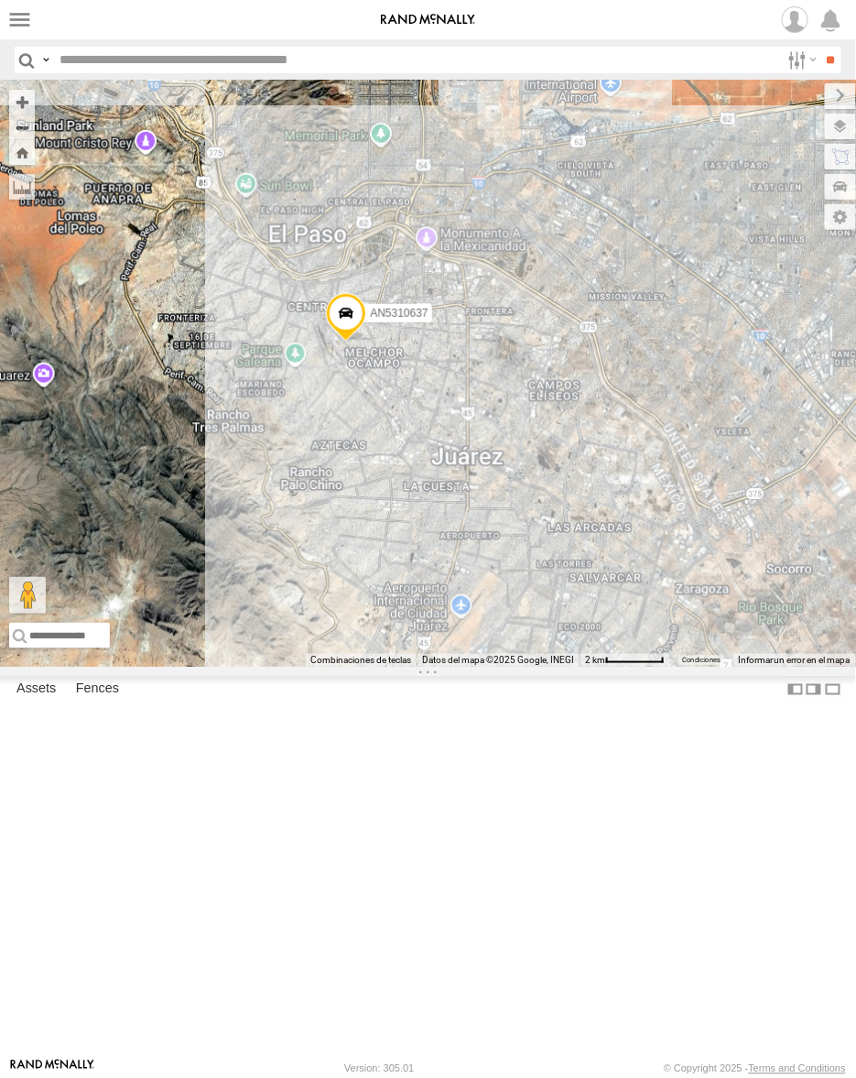
drag, startPoint x: 133, startPoint y: 509, endPoint x: 562, endPoint y: 711, distance: 474.3
click at [562, 667] on div "AN531619 AN533926 AN535260 015910001811580 ZJ535914 F2771 AN539091 AN533937 AN5…" at bounding box center [428, 374] width 856 height 586
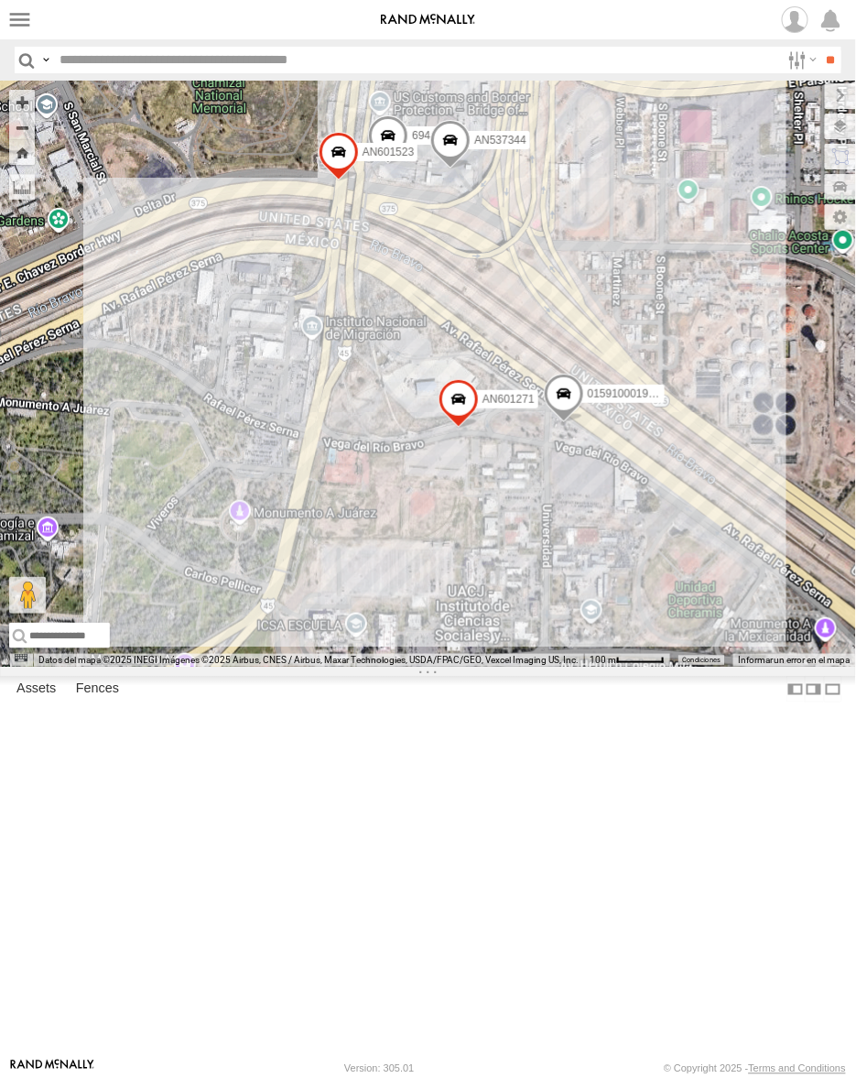
drag, startPoint x: 435, startPoint y: 416, endPoint x: 492, endPoint y: 505, distance: 106.2
click at [492, 505] on div "AN531619 AN533926 AN535260 015910001811580 ZJ535914 F2771 AN539091 AN533937 AN5…" at bounding box center [428, 374] width 856 height 586
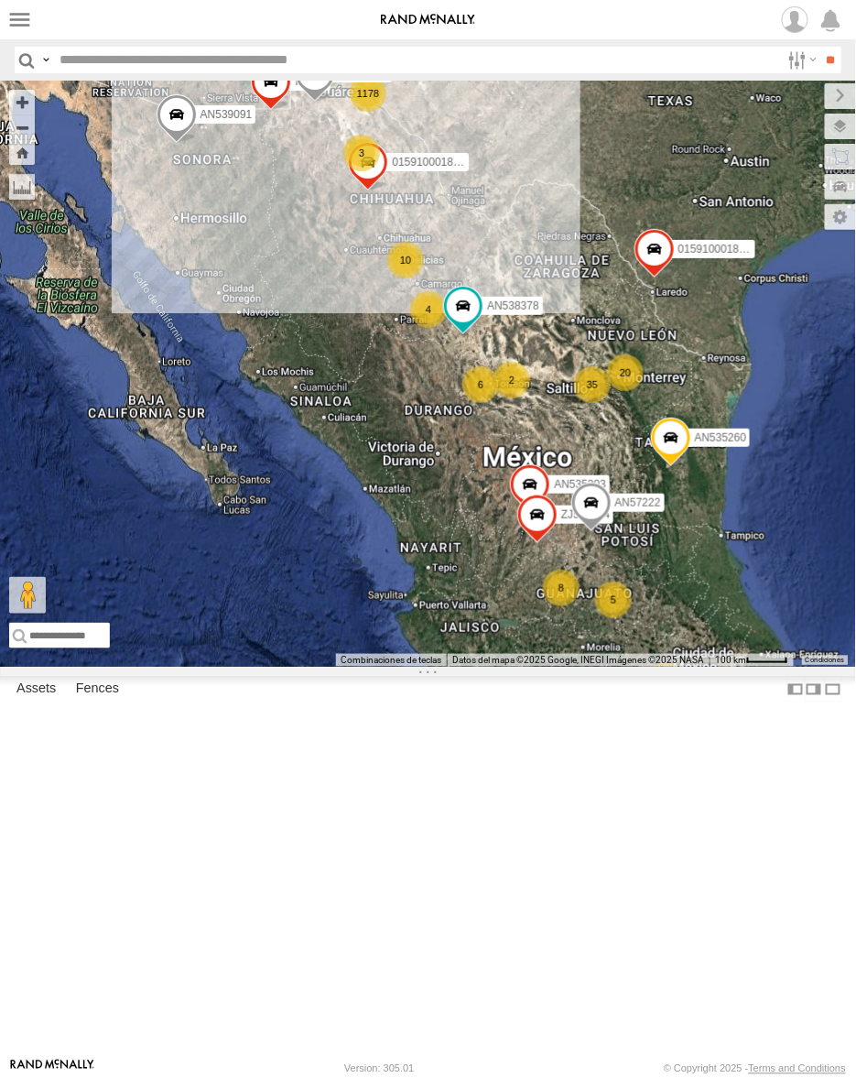
click at [848, 97] on div "1178 20 5 8 35 6 6 10 3 AN535203 015910001845018 4 3 AN538378 2 AN57222 AN53526…" at bounding box center [428, 374] width 856 height 586
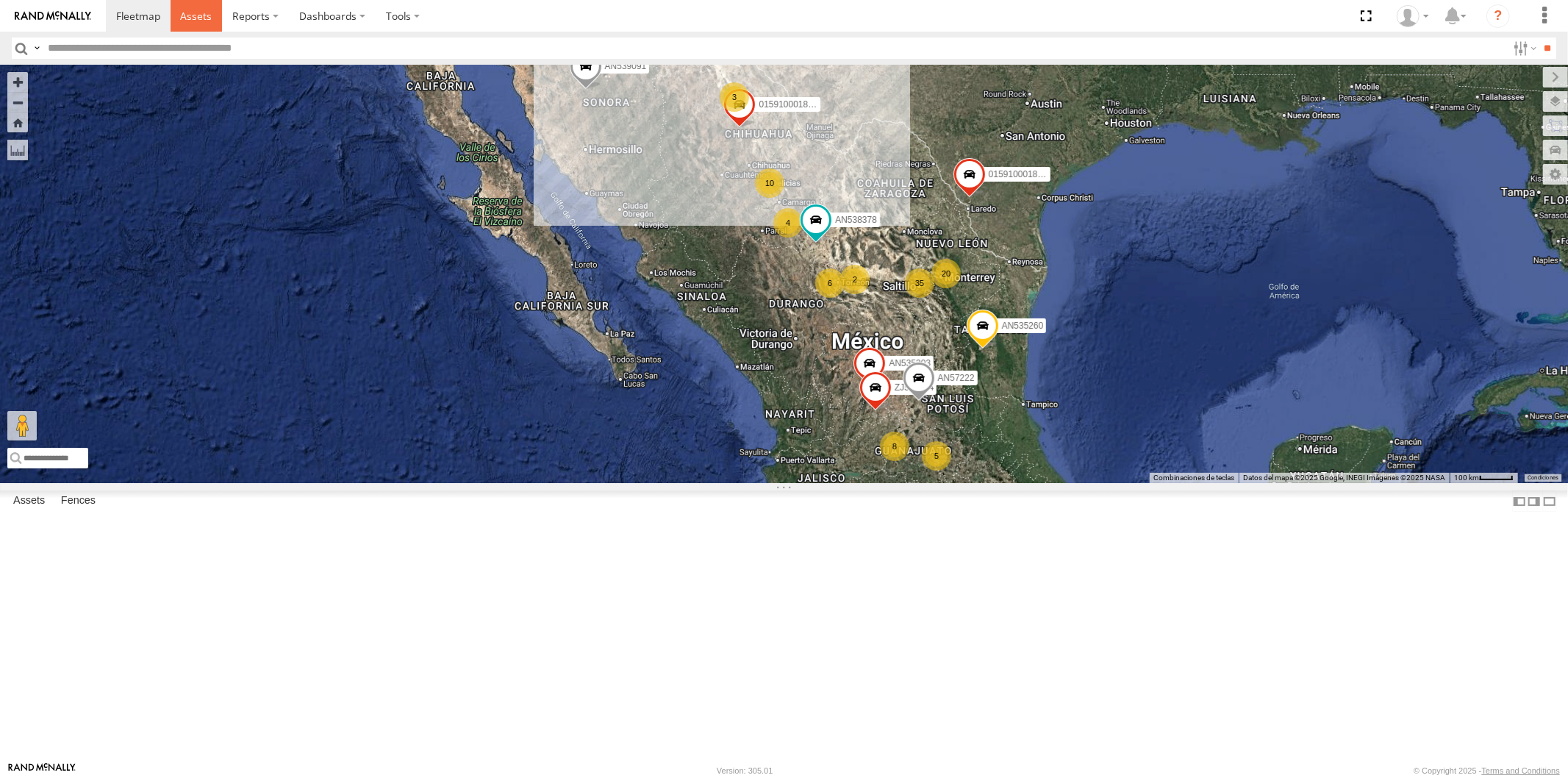
click at [188, 12] on span at bounding box center [195, 15] width 31 height 14
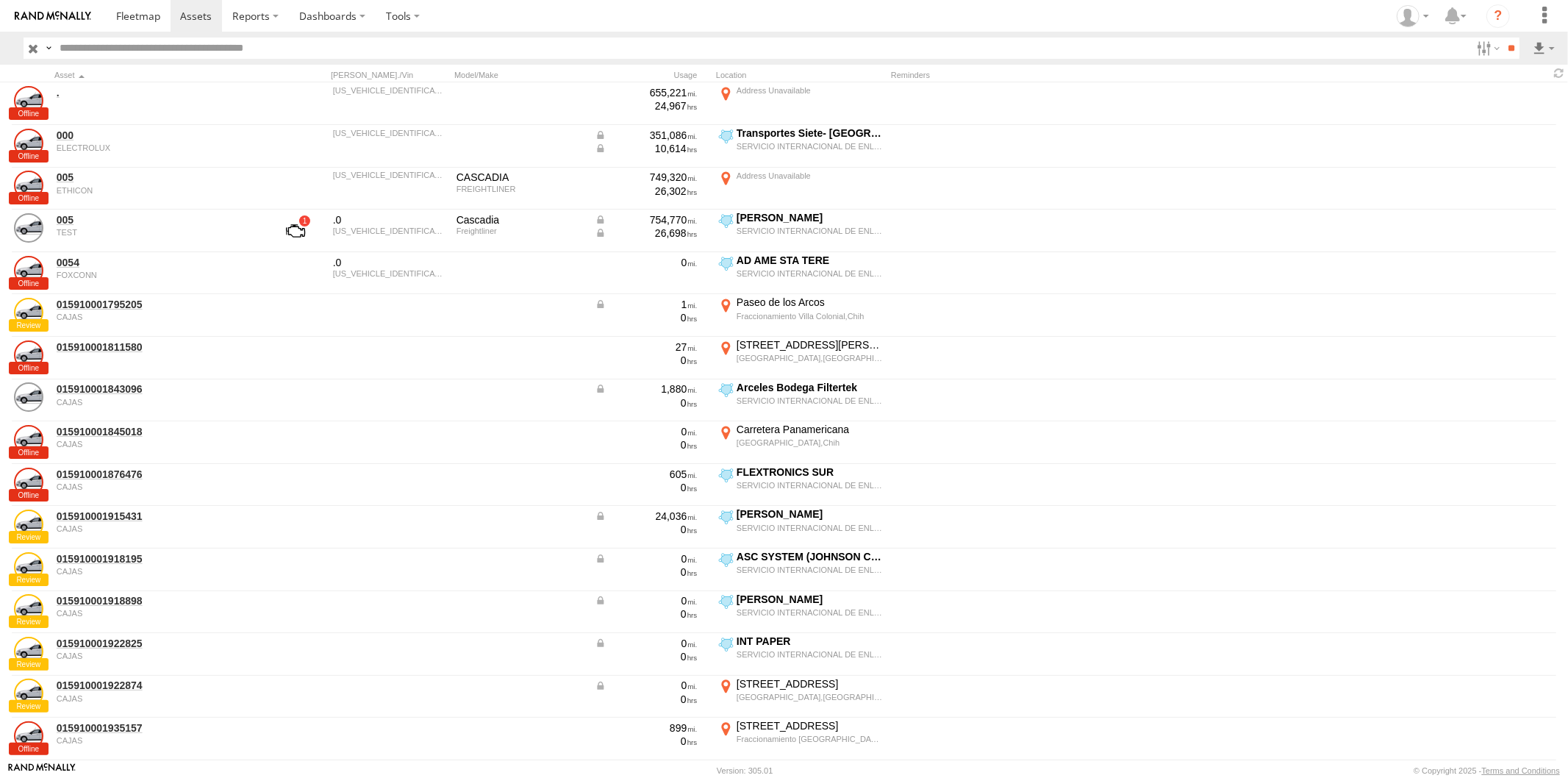
click at [70, 45] on input "text" at bounding box center [762, 48] width 1417 height 22
type input "****"
click at [1503, 38] on input "**" at bounding box center [1511, 48] width 17 height 22
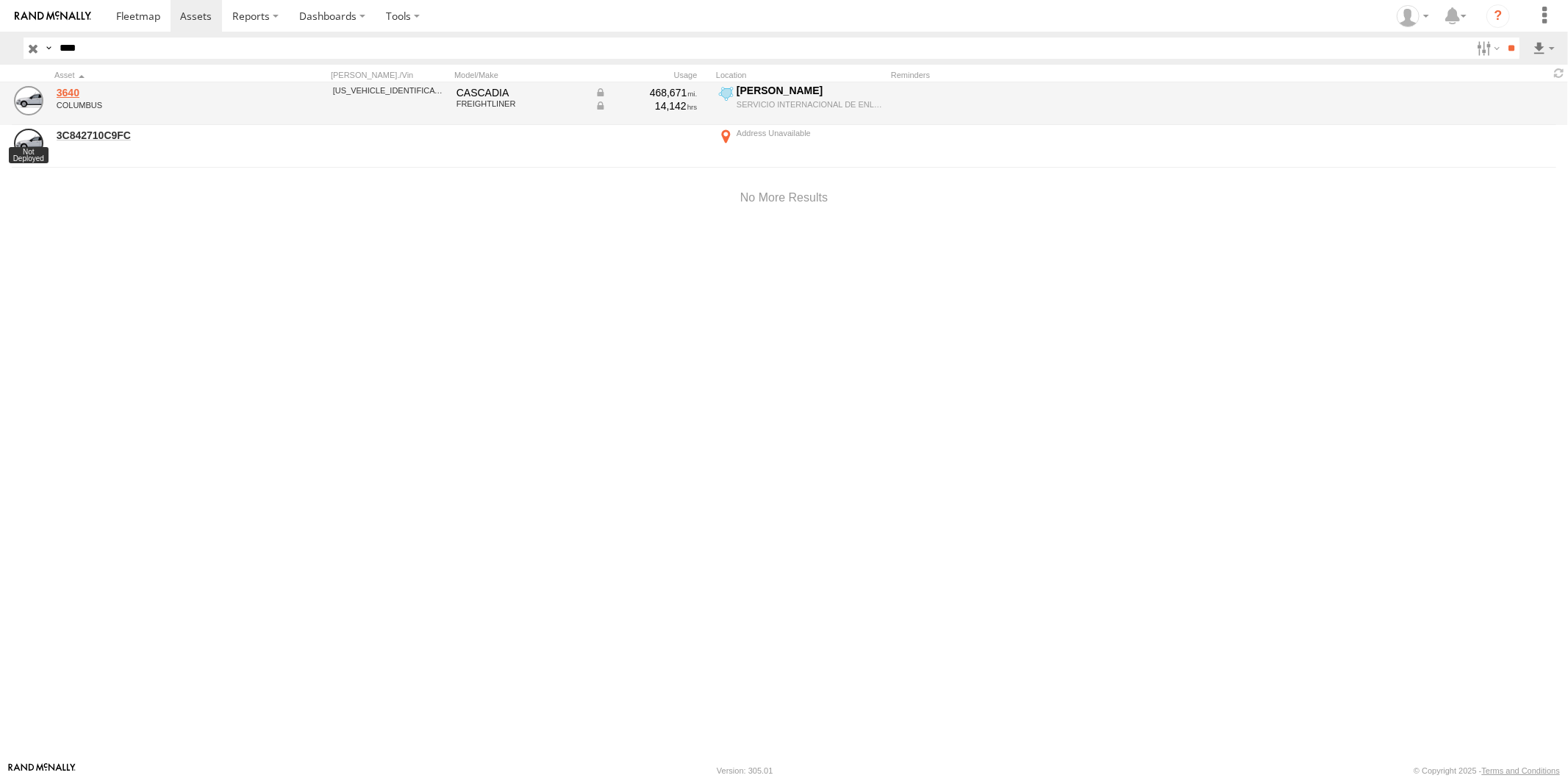
click at [68, 86] on link "3640" at bounding box center [157, 92] width 202 height 13
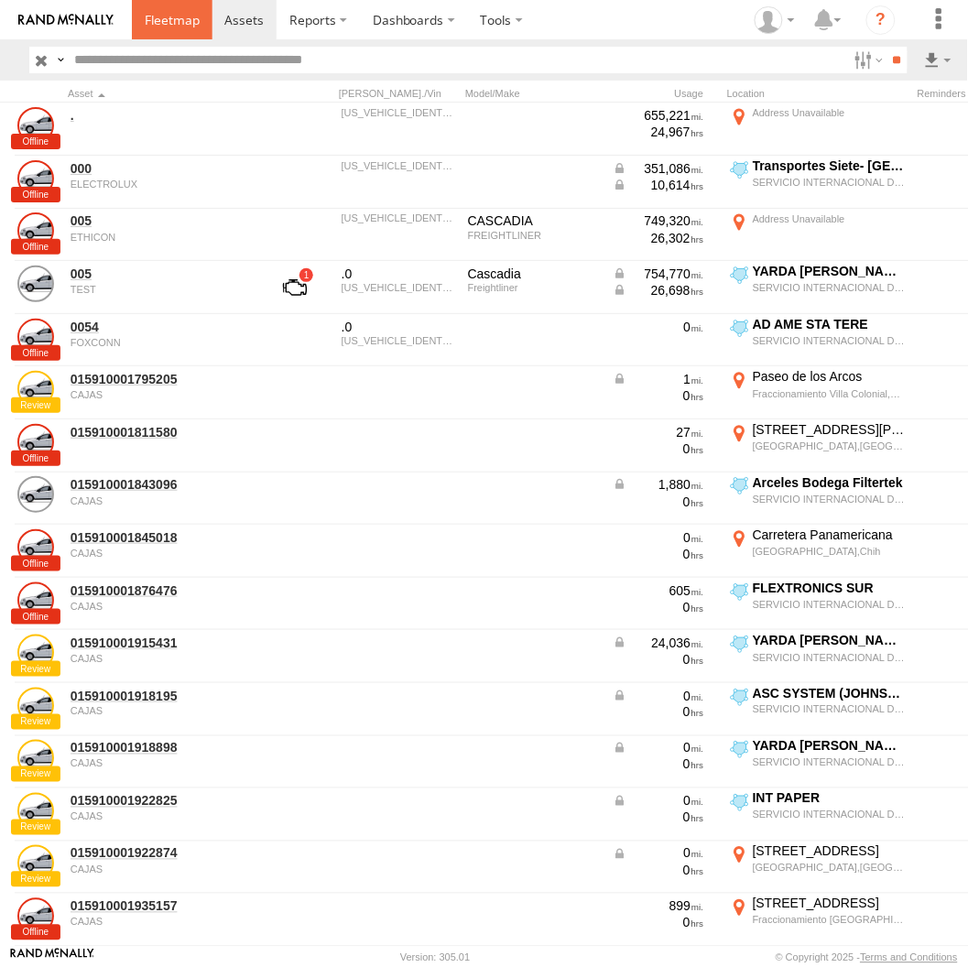
click at [163, 14] on span at bounding box center [172, 19] width 55 height 17
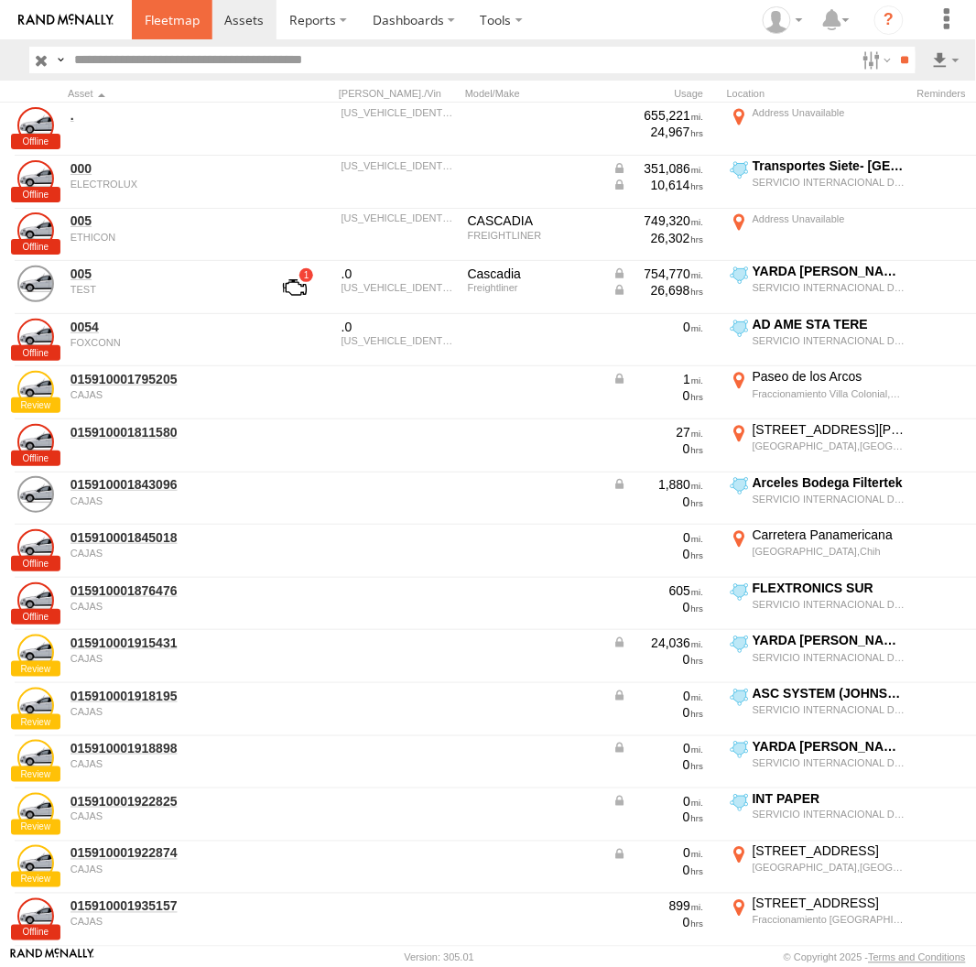
click at [174, 37] on link at bounding box center [172, 19] width 81 height 39
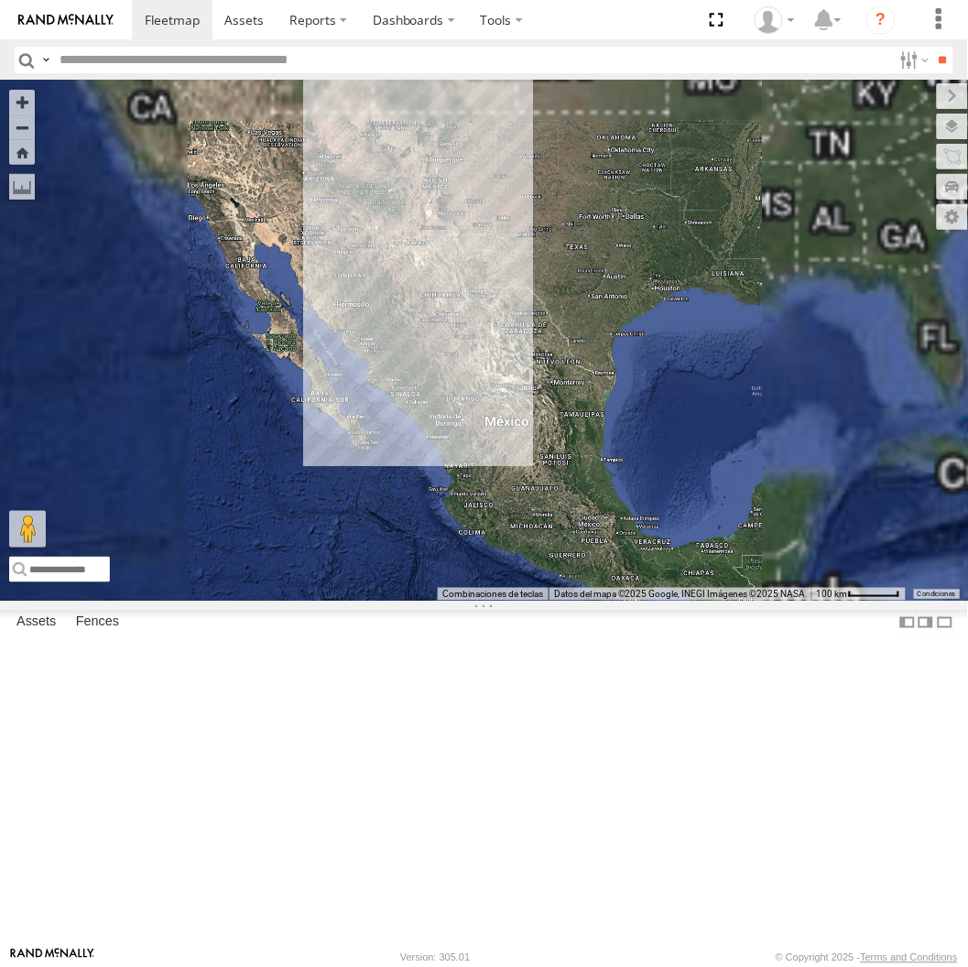
drag, startPoint x: 920, startPoint y: 55, endPoint x: 955, endPoint y: 67, distance: 36.8
click at [0, 0] on label at bounding box center [0, 0] width 0 height 0
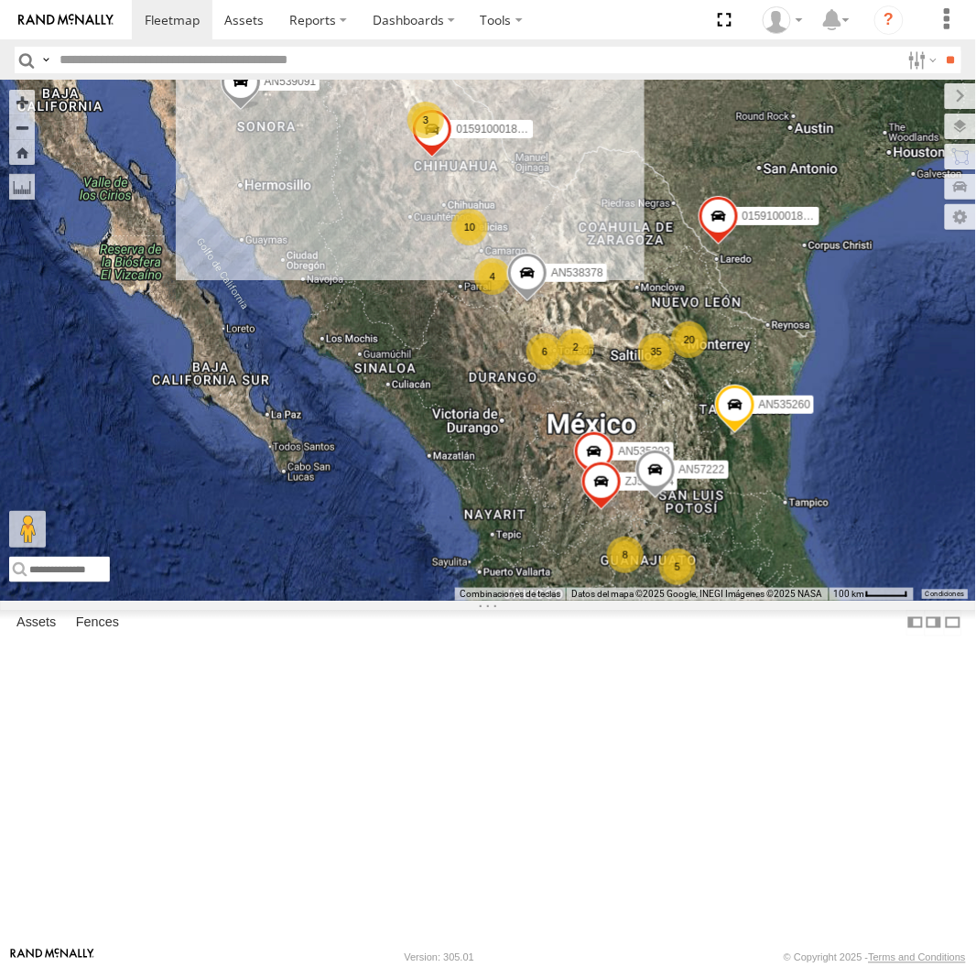
click at [0, 0] on label at bounding box center [0, 0] width 0 height 0
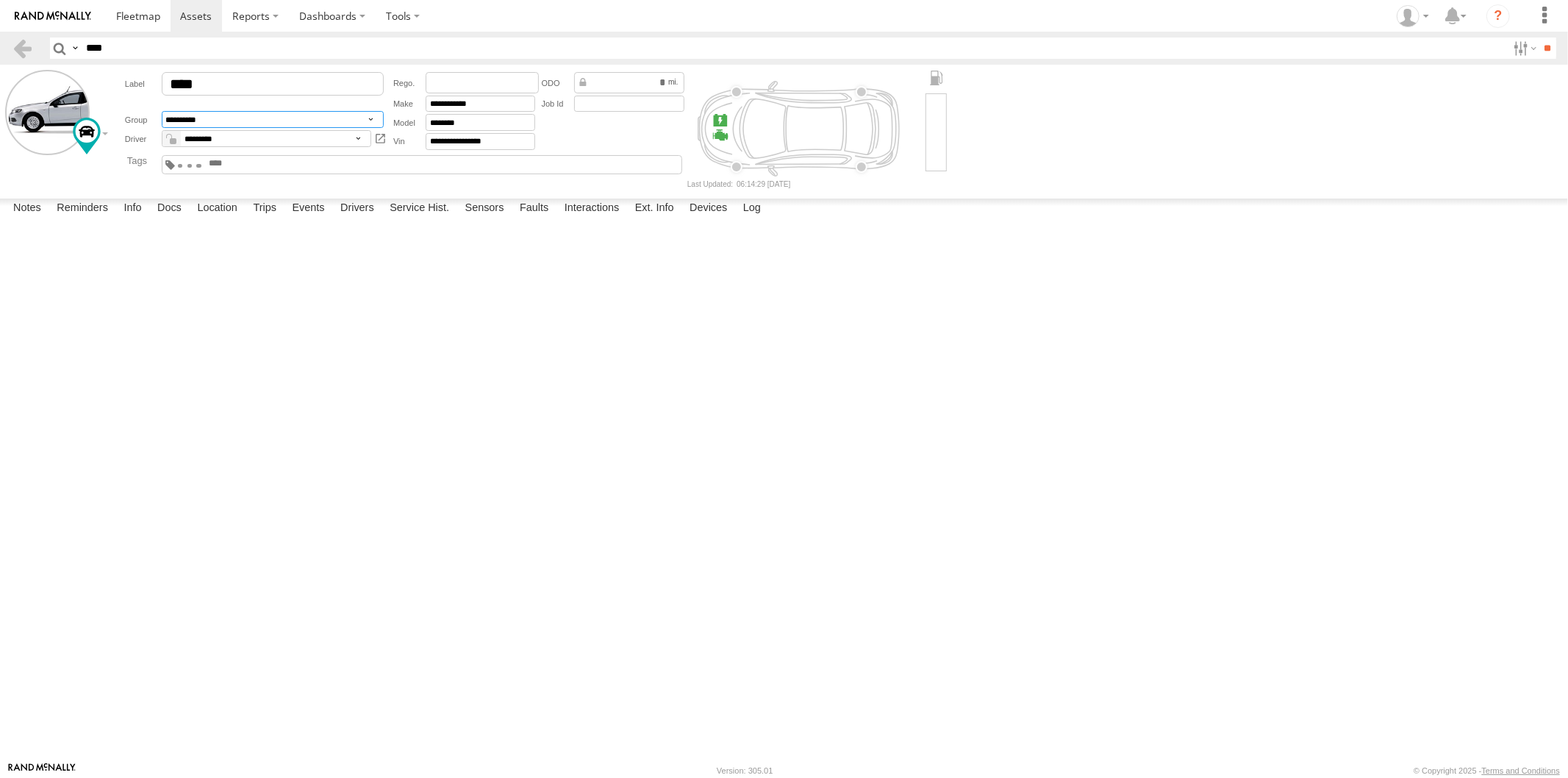
click at [246, 125] on select "**********" at bounding box center [272, 119] width 222 height 17
select select "****"
click at [161, 112] on select "**********" at bounding box center [272, 119] width 222 height 17
click at [1539, 48] on input "**" at bounding box center [1547, 48] width 17 height 22
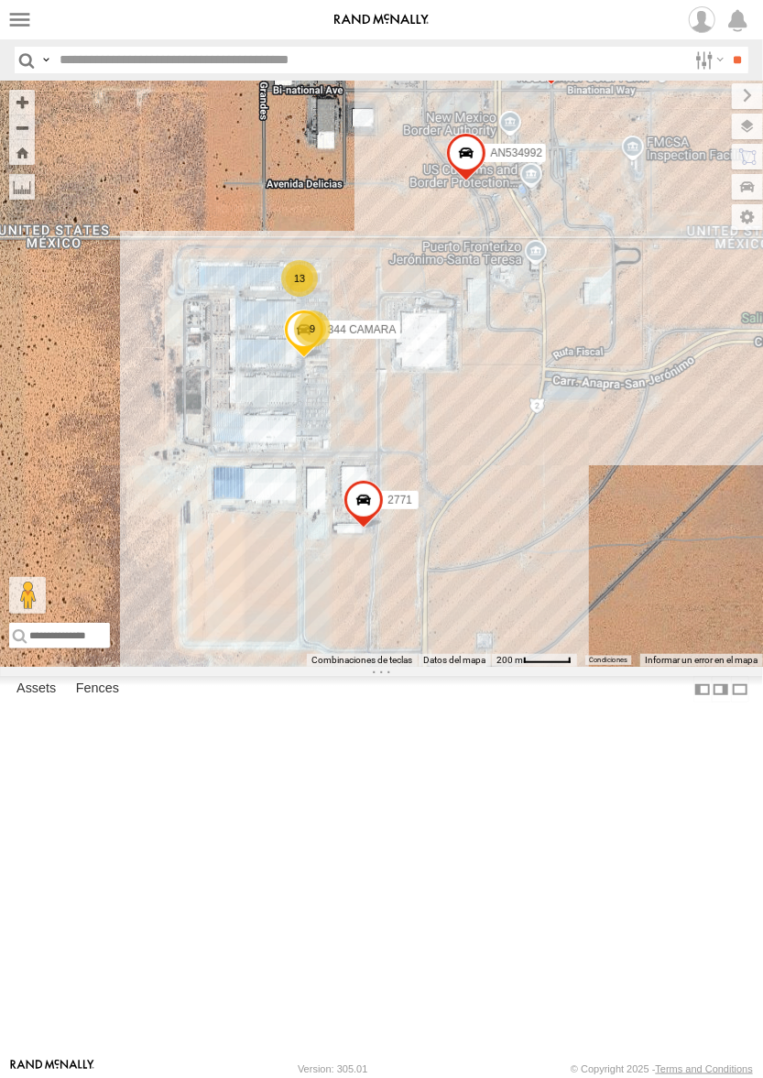
drag, startPoint x: 382, startPoint y: 321, endPoint x: 429, endPoint y: 410, distance: 100.3
click at [429, 410] on div "015910001845018 AN535260 ZJ531712 015910001811580 ZJ535914 F2771 AN539091 AN533…" at bounding box center [381, 374] width 763 height 586
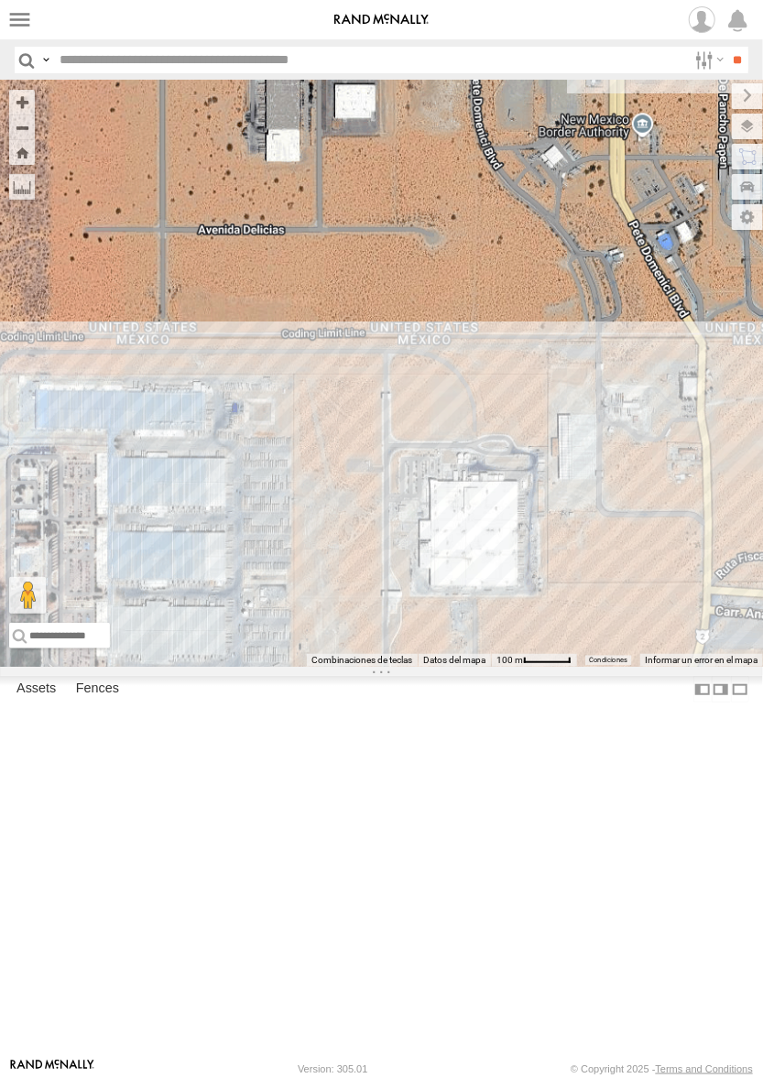
drag, startPoint x: 383, startPoint y: 398, endPoint x: 298, endPoint y: 389, distance: 85.6
click at [299, 391] on div "015910001845018 AN535260 ZJ531712 015910001811580 ZJ535914 F2771 AN539091 AN533…" at bounding box center [381, 374] width 763 height 586
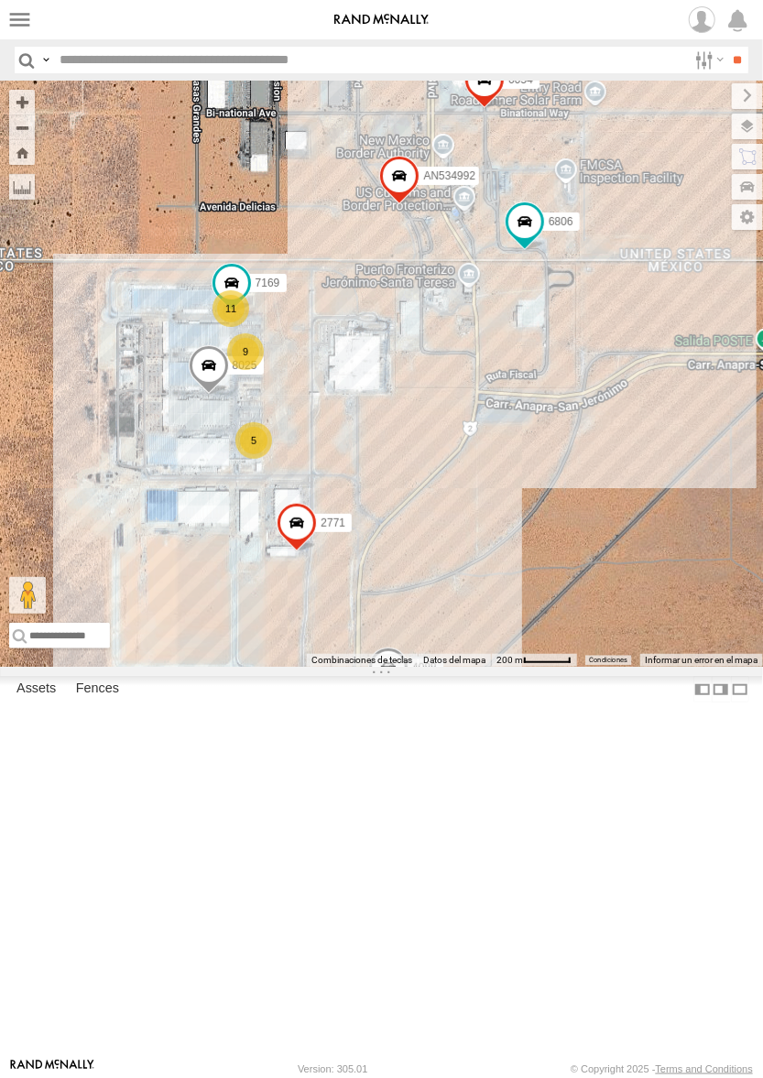
click at [444, 653] on div "8025 4088 2771 0054 6806 7169 AN534992 9 5 11" at bounding box center [381, 374] width 763 height 586
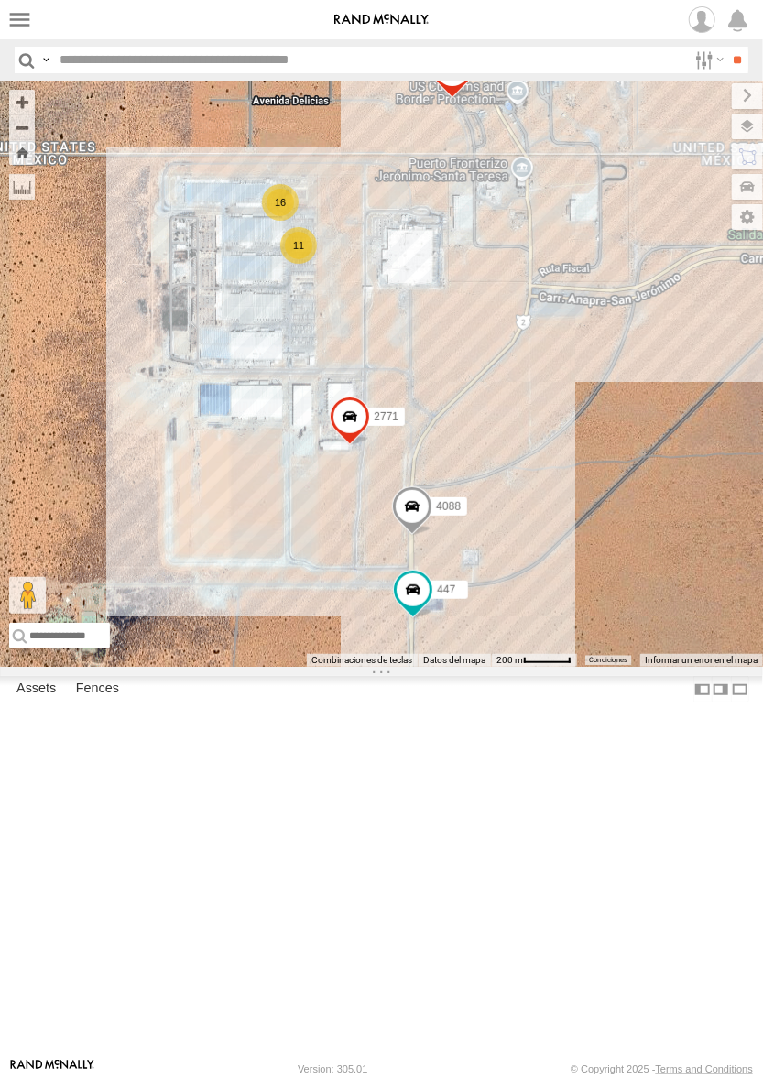
drag, startPoint x: 126, startPoint y: 270, endPoint x: 319, endPoint y: 280, distance: 192.6
click at [319, 280] on div "AN531619 015910001845018 AN535260 ZJ531712 015910001811580 ZJ535914 F2771 AN539…" at bounding box center [381, 374] width 763 height 586
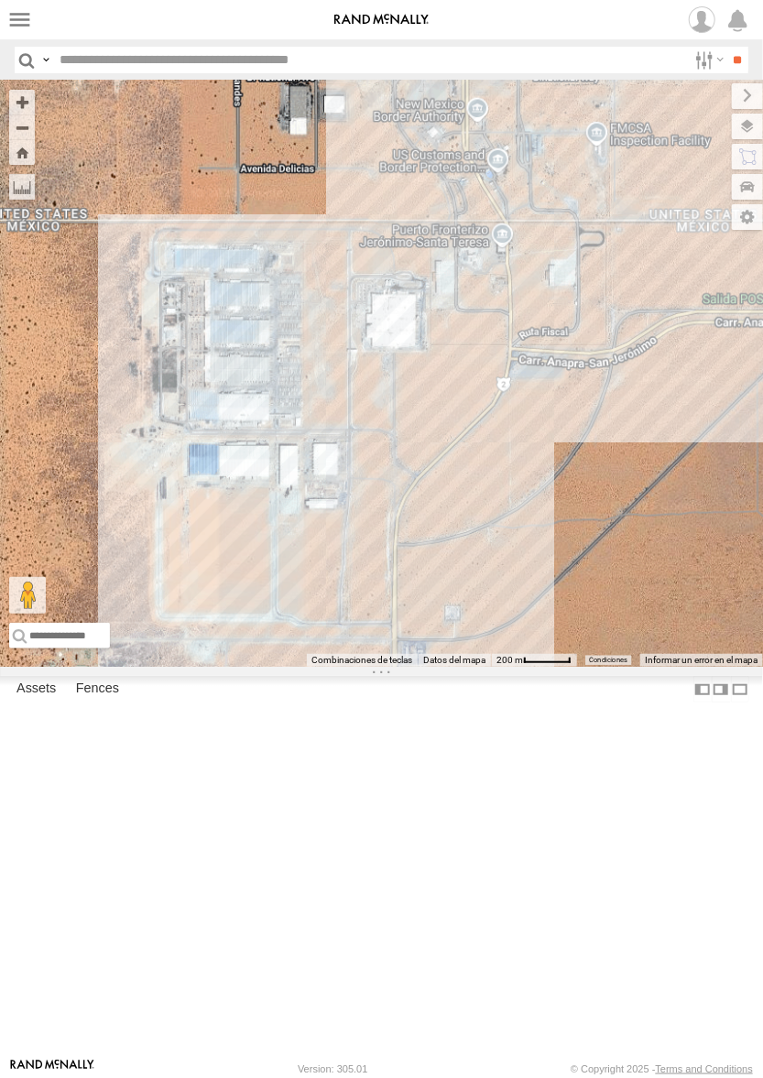
drag, startPoint x: 74, startPoint y: 392, endPoint x: 333, endPoint y: 453, distance: 266.3
click at [333, 453] on div "AN531619 AN535260 015910001811580 ZJ535914 F2771 AN539091 AN533937 AN535006 015…" at bounding box center [381, 374] width 763 height 586
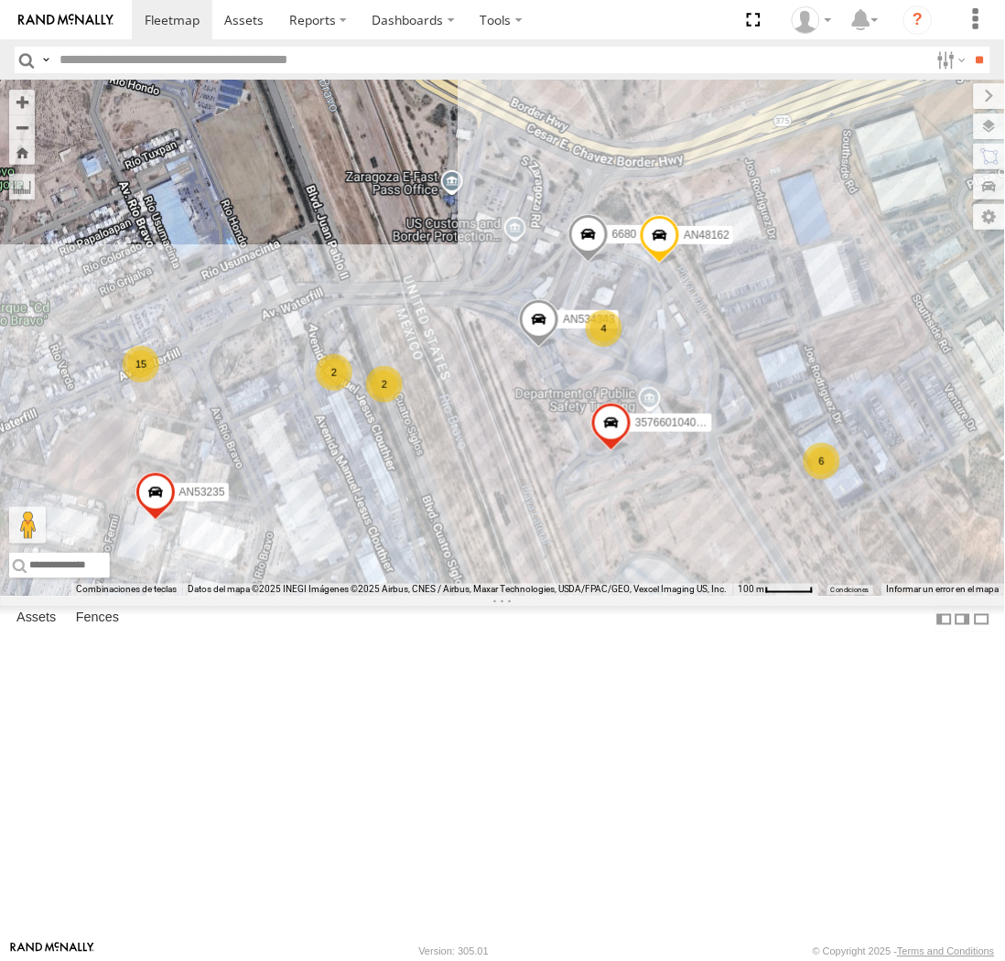
drag, startPoint x: 461, startPoint y: 441, endPoint x: 93, endPoint y: 504, distance: 372.4
click at [614, 336] on div "015910001845018 AN535260 ZJ531712 015910001811580 ZJ535914 F2771 AN539091 AN538…" at bounding box center [502, 339] width 1005 height 516
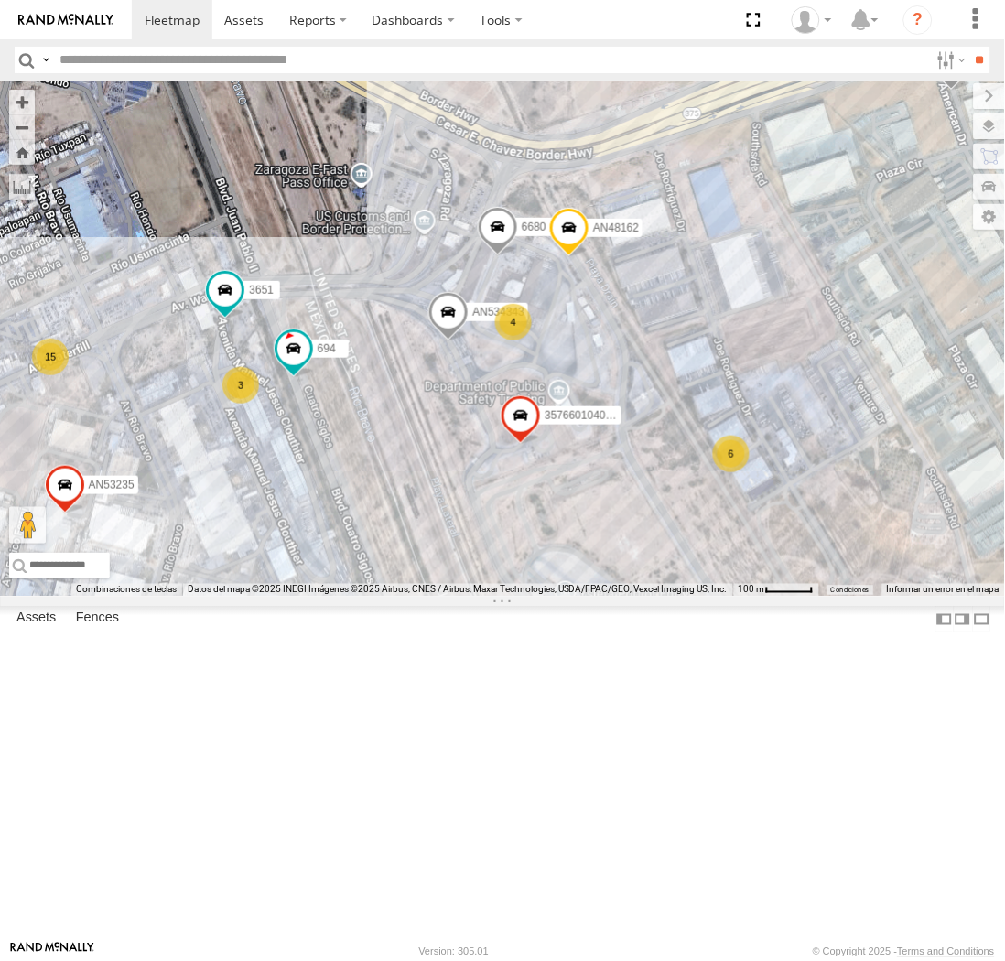
drag, startPoint x: 562, startPoint y: 396, endPoint x: 604, endPoint y: 390, distance: 42.6
click at [590, 257] on div "AN48162" at bounding box center [569, 232] width 40 height 49
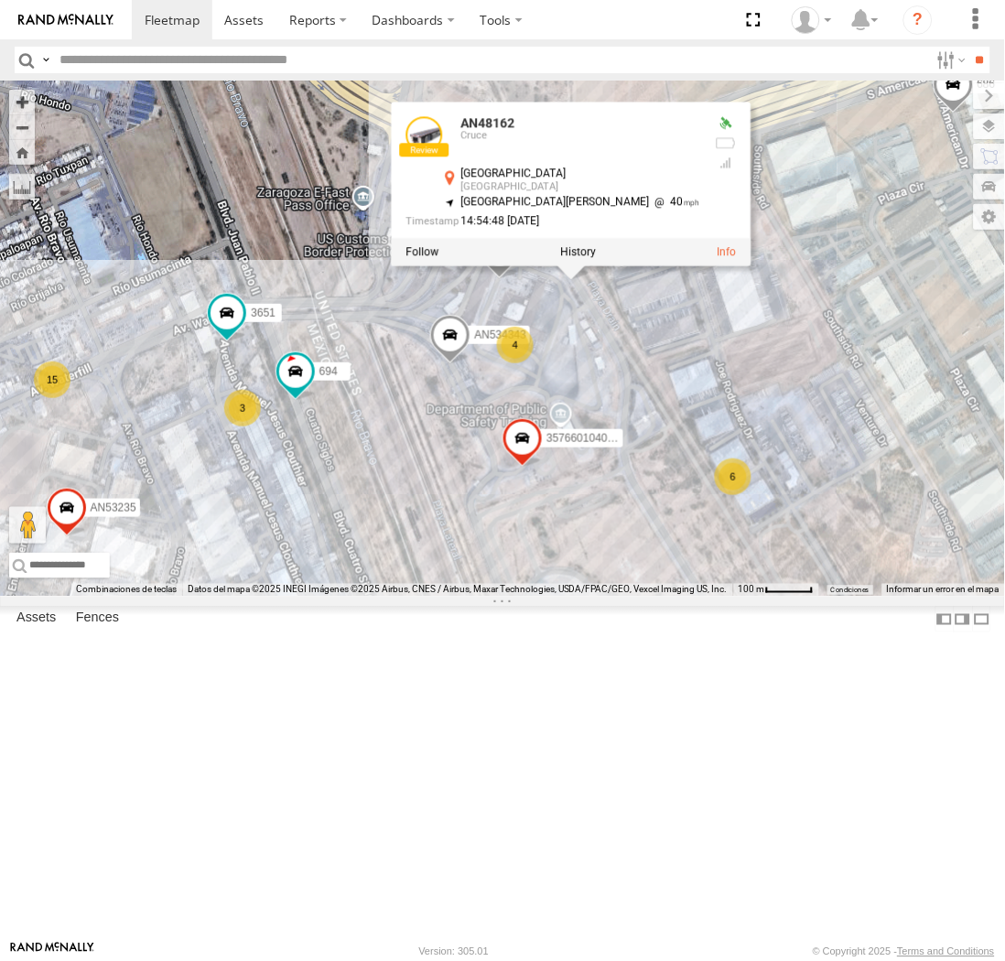
click at [284, 597] on div "AN531619 015910001845018 AN535260 ZJ531712 015910001811580 ZJ535914 F2771 AN539…" at bounding box center [502, 339] width 1005 height 516
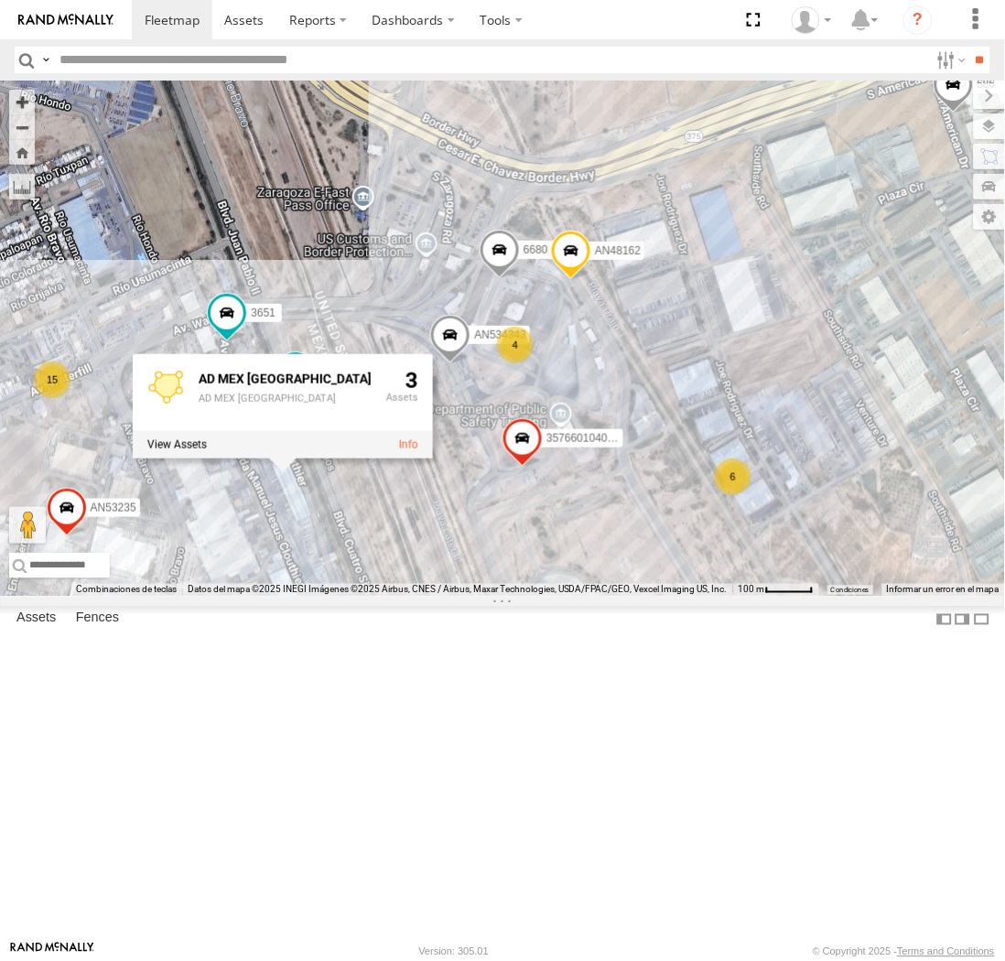
click at [372, 597] on div "AN531619 015910001845018 AN535260 ZJ531712 015910001811580 ZJ535914 F2771 AN539…" at bounding box center [502, 339] width 1005 height 516
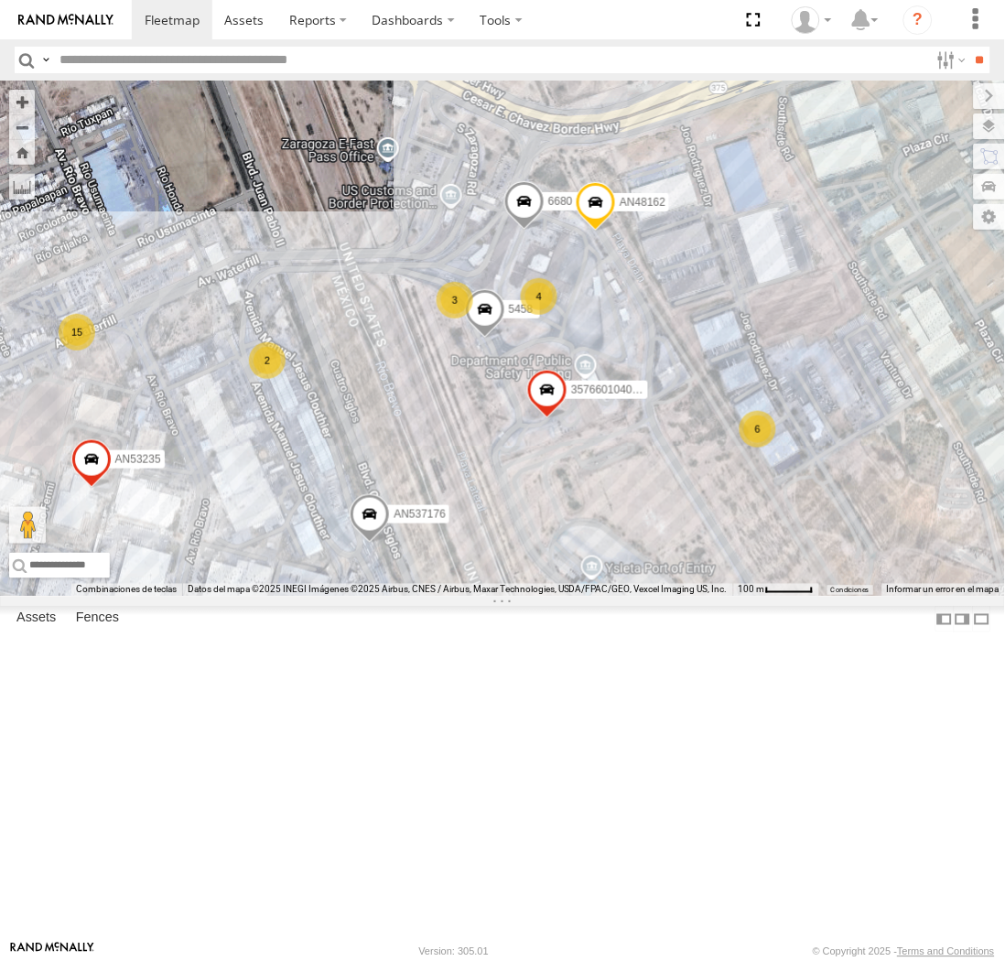
drag, startPoint x: 404, startPoint y: 418, endPoint x: 416, endPoint y: 570, distance: 151.6
click at [421, 570] on div "AN531619 AN533926 AN535260 015910001811580 ZJ535914 F2771 AN539091 AN535453 AN5…" at bounding box center [502, 339] width 1005 height 516
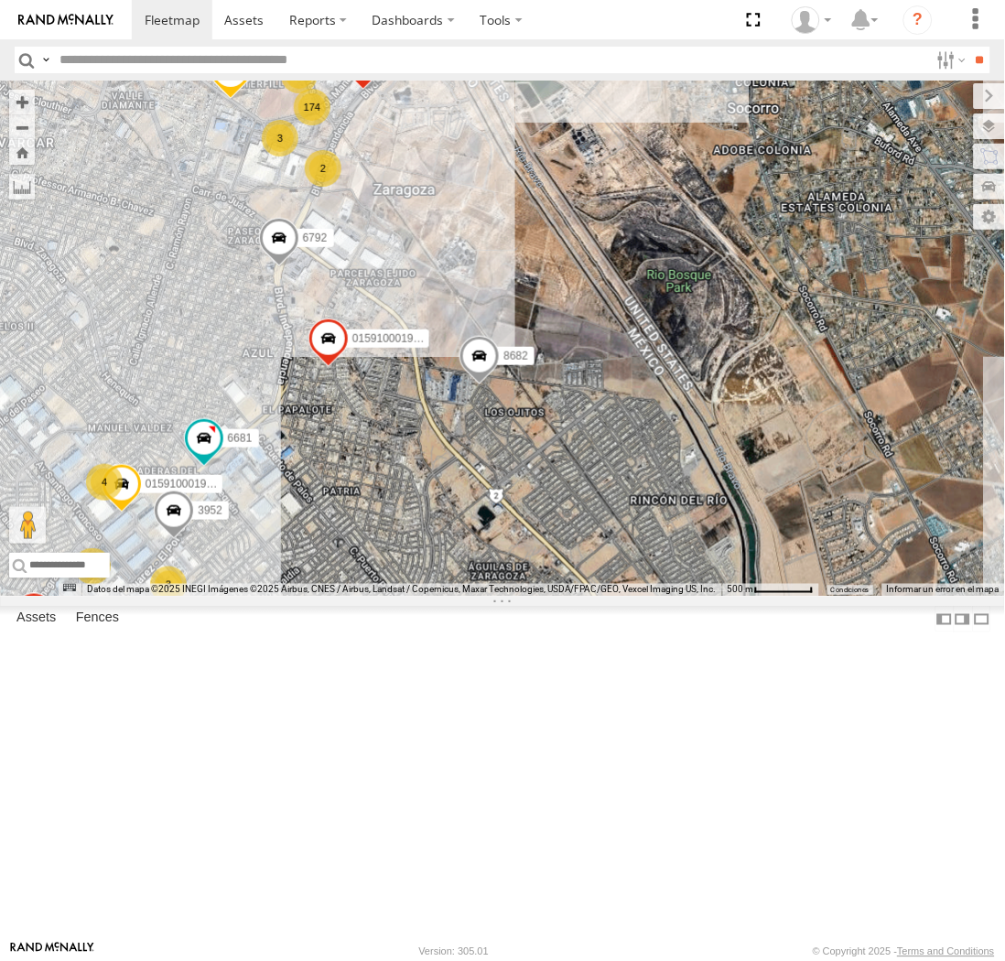
drag, startPoint x: 408, startPoint y: 204, endPoint x: 379, endPoint y: 453, distance: 250.8
click at [380, 451] on div "AN531619 AN535260 015910001811580 ZJ535914 F2771 AN539091 AN533937 AN535006 015…" at bounding box center [502, 339] width 1005 height 516
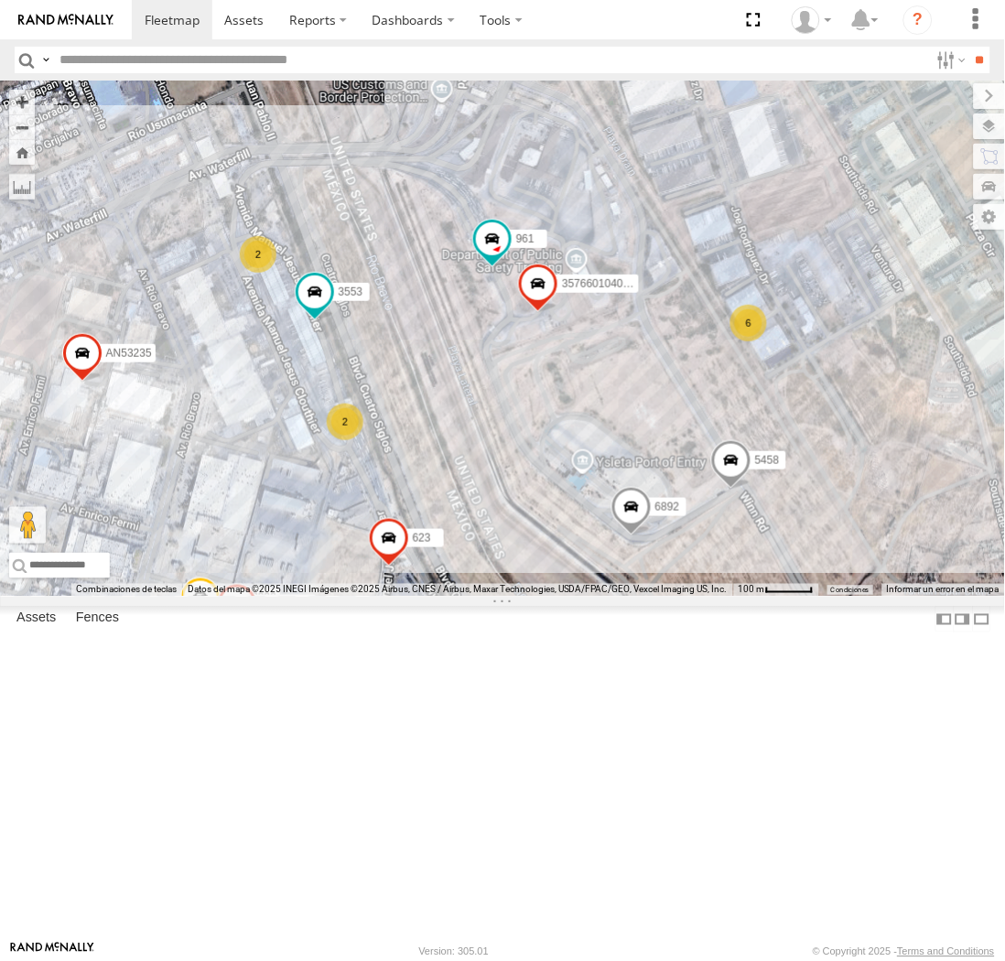
drag, startPoint x: 390, startPoint y: 148, endPoint x: 467, endPoint y: 518, distance: 377.8
click at [467, 518] on div "AN531619 AN535260 015910001811580 ZJ535914 F2771 AN539091 AN533937 AN535006 015…" at bounding box center [502, 339] width 1005 height 516
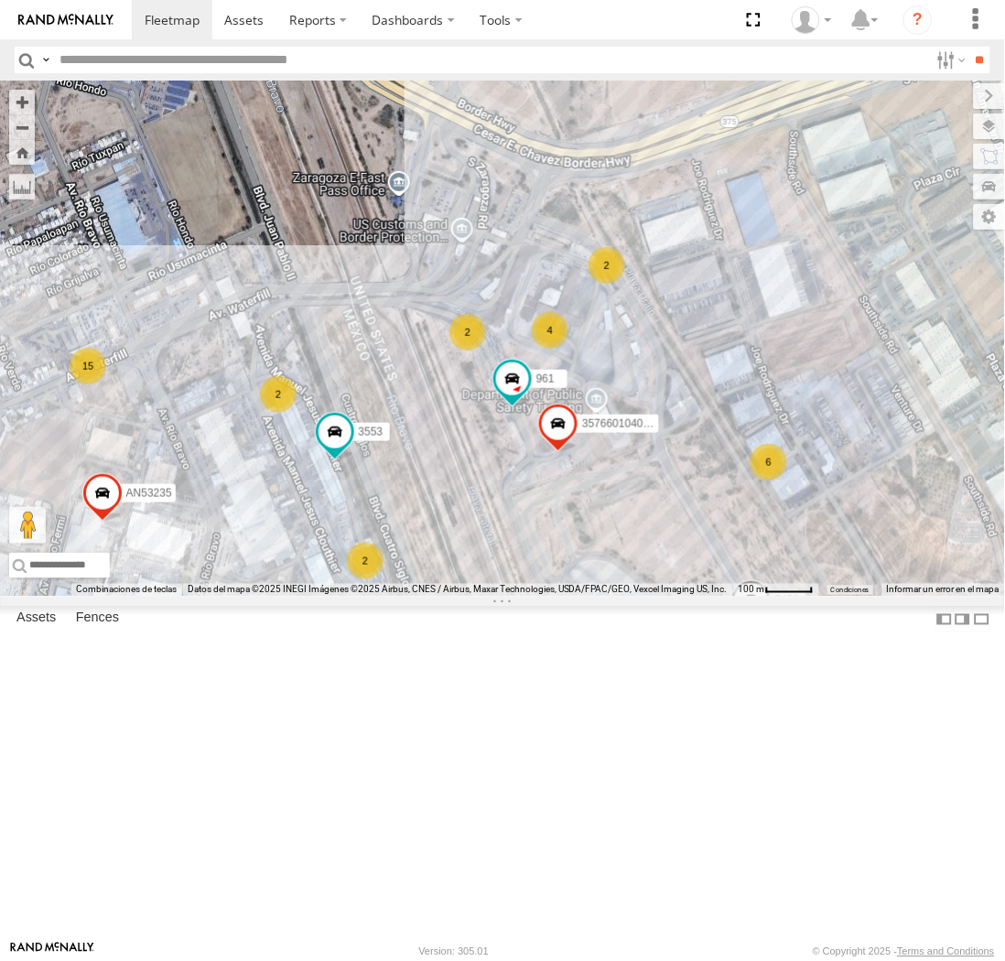
drag, startPoint x: 450, startPoint y: 500, endPoint x: 451, endPoint y: 542, distance: 42.2
click at [451, 542] on div "AN531619 AN535260 015910001811580 ZJ535914 F2771 AN539091 AN533937 AN535006 015…" at bounding box center [502, 339] width 1005 height 516
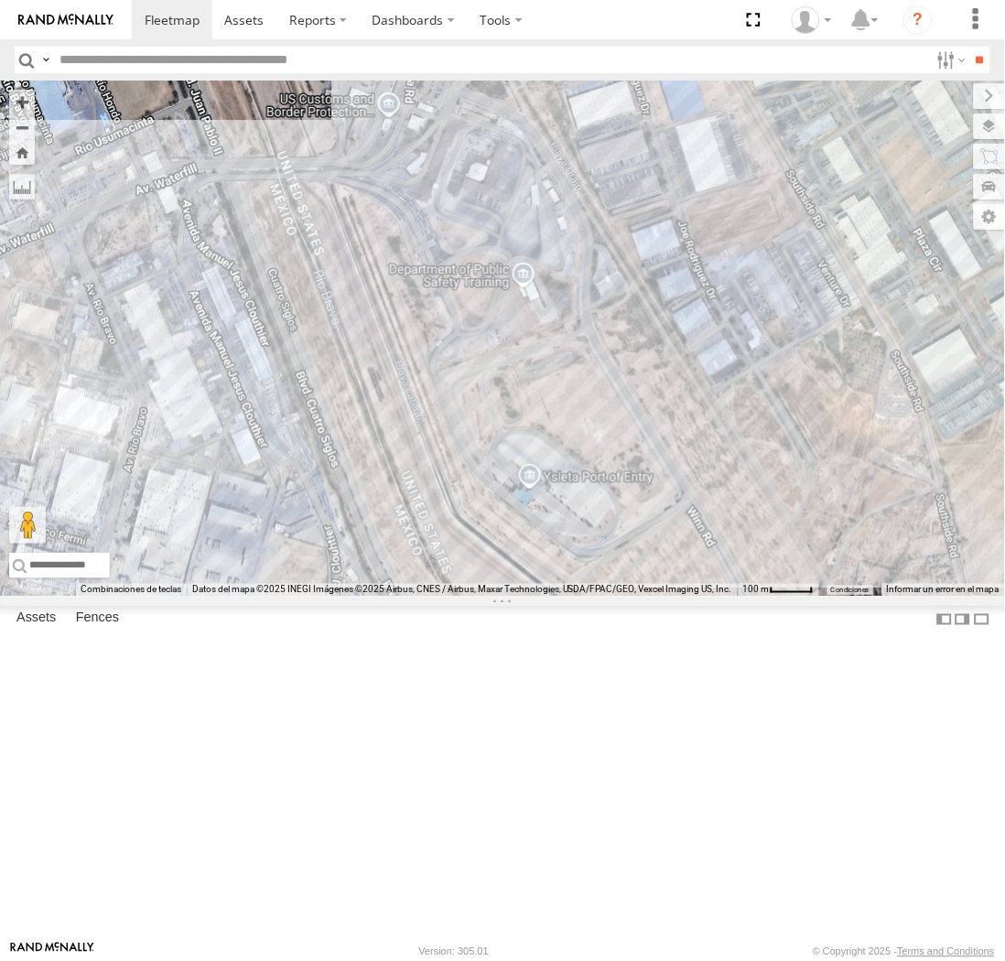
drag, startPoint x: 617, startPoint y: 810, endPoint x: 331, endPoint y: 496, distance: 425.2
click at [331, 496] on div "AN531619 AN535260 015910001811580 ZJ535914 F2771 AN539091" at bounding box center [502, 339] width 1005 height 516
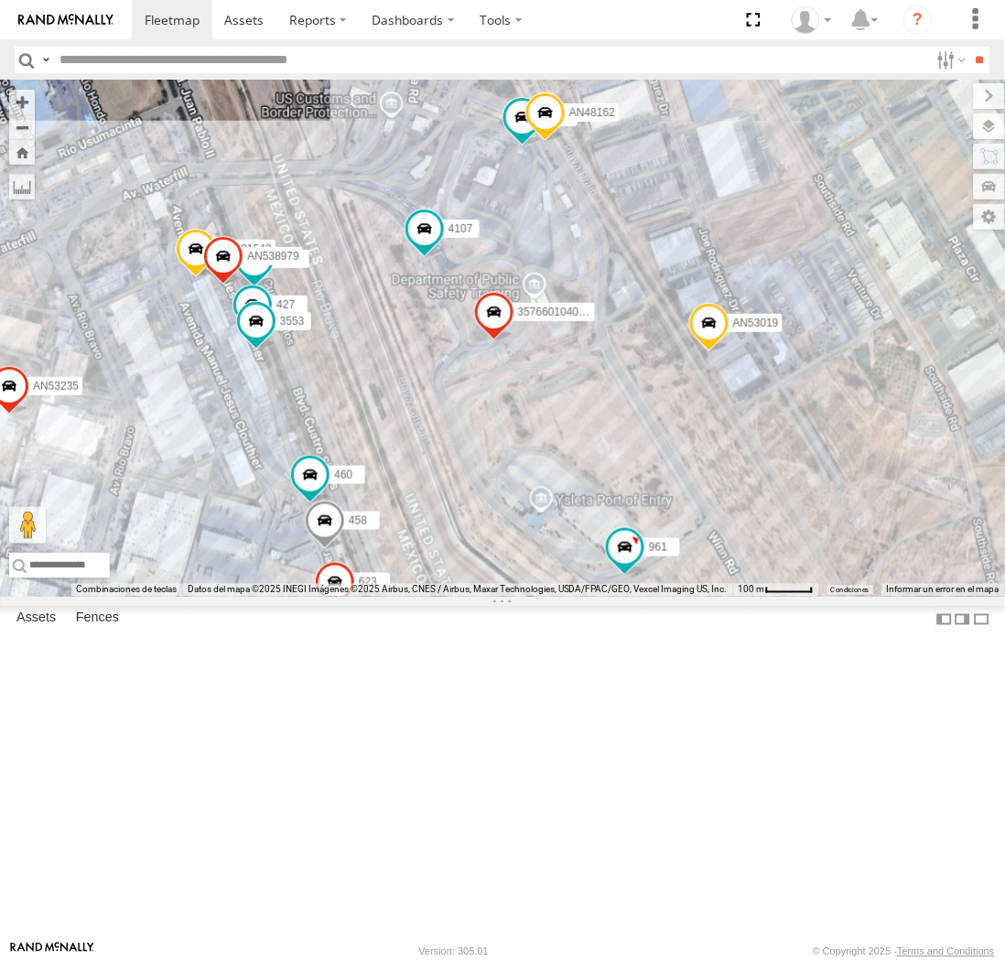
drag, startPoint x: 348, startPoint y: 407, endPoint x: 348, endPoint y: 504, distance: 97.1
click at [348, 504] on div "AN531619 AN535260 015910001811580 ZJ535914 F2771 AN539091 357660104096649 AN532…" at bounding box center [502, 339] width 1005 height 516
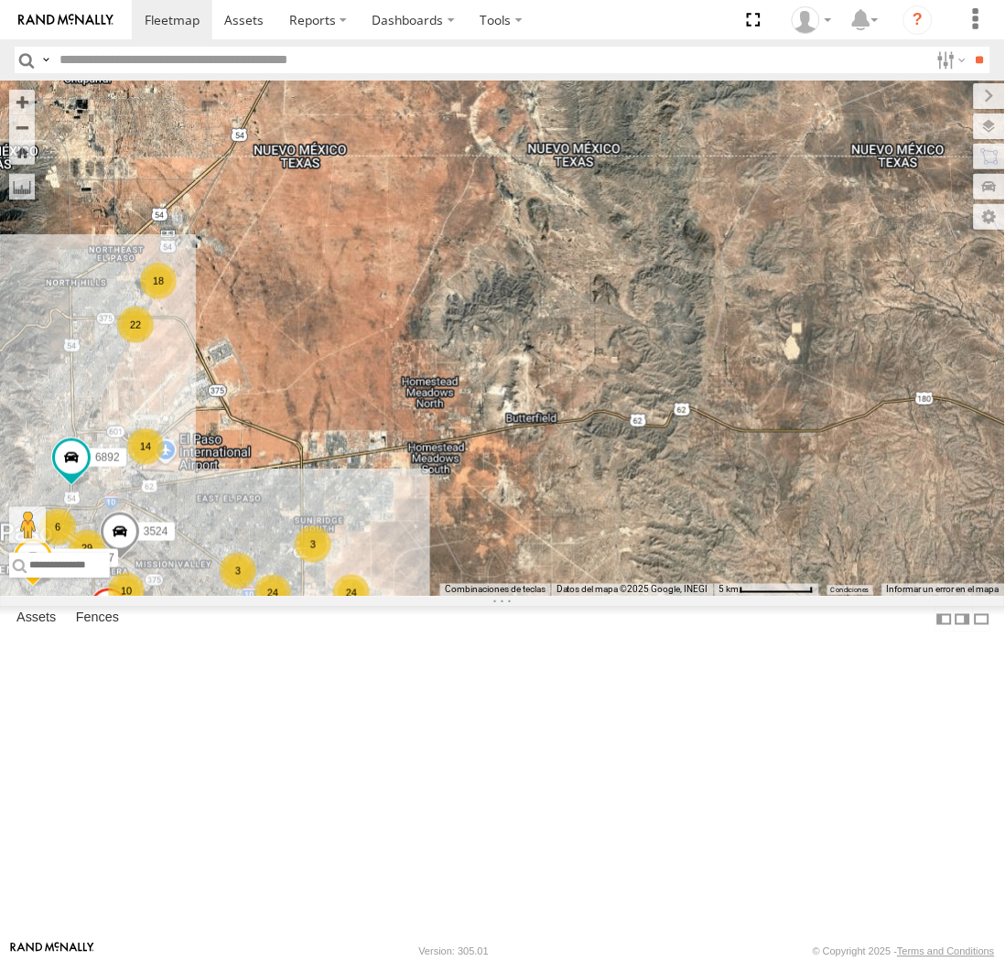
drag, startPoint x: 291, startPoint y: 555, endPoint x: 350, endPoint y: 304, distance: 257.6
click at [351, 229] on div "AN535203 AN535260 015910001811580 ZJ535914 F2771 AN539091 150 14 18 45 53 37 12…" at bounding box center [502, 339] width 1005 height 516
drag, startPoint x: 252, startPoint y: 781, endPoint x: 287, endPoint y: 501, distance: 282.3
click at [287, 501] on div "AN535203 AN535260 015910001811580 ZJ535914 F2771 AN539091 150 14 18 45 53 37 12…" at bounding box center [502, 339] width 1005 height 516
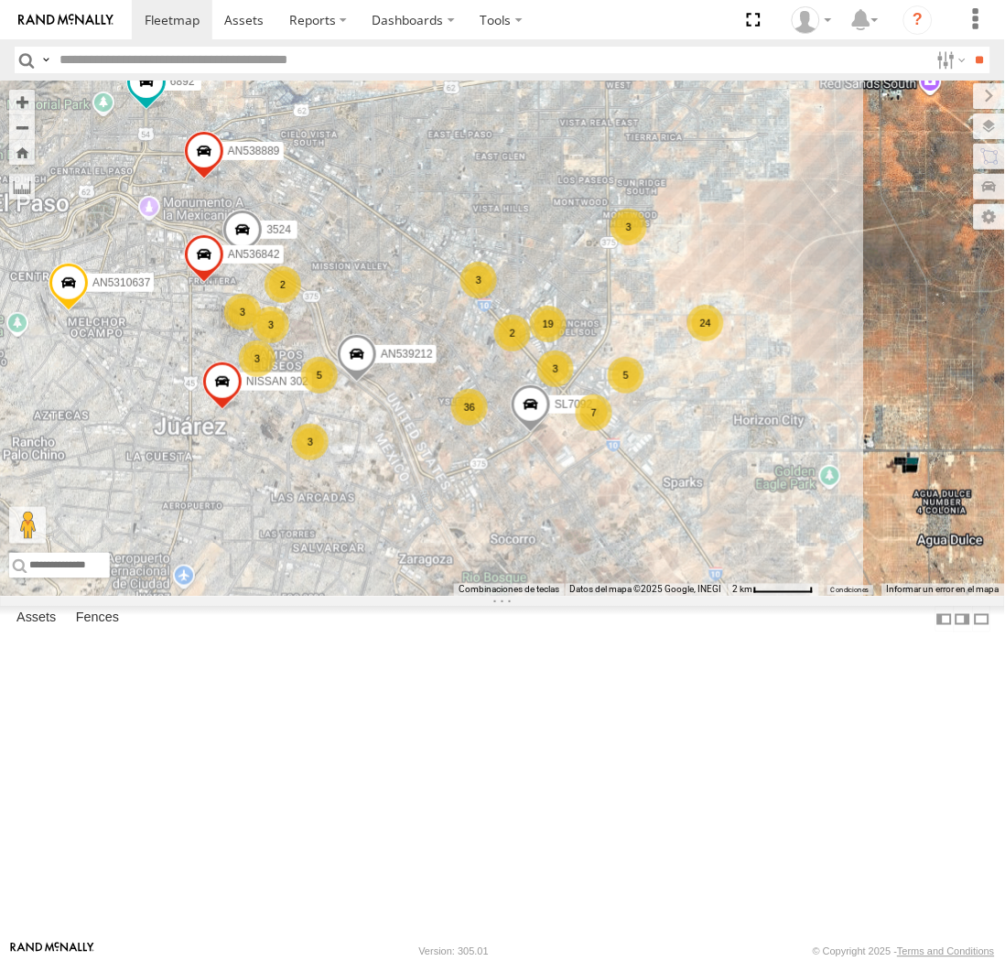
drag, startPoint x: 211, startPoint y: 728, endPoint x: 436, endPoint y: 379, distance: 415.3
click at [436, 379] on div "AN535203 AN535260 015910001811580 ZJ535914 F2771 AN539091 6892 AN5310637 3524 S…" at bounding box center [502, 339] width 1005 height 516
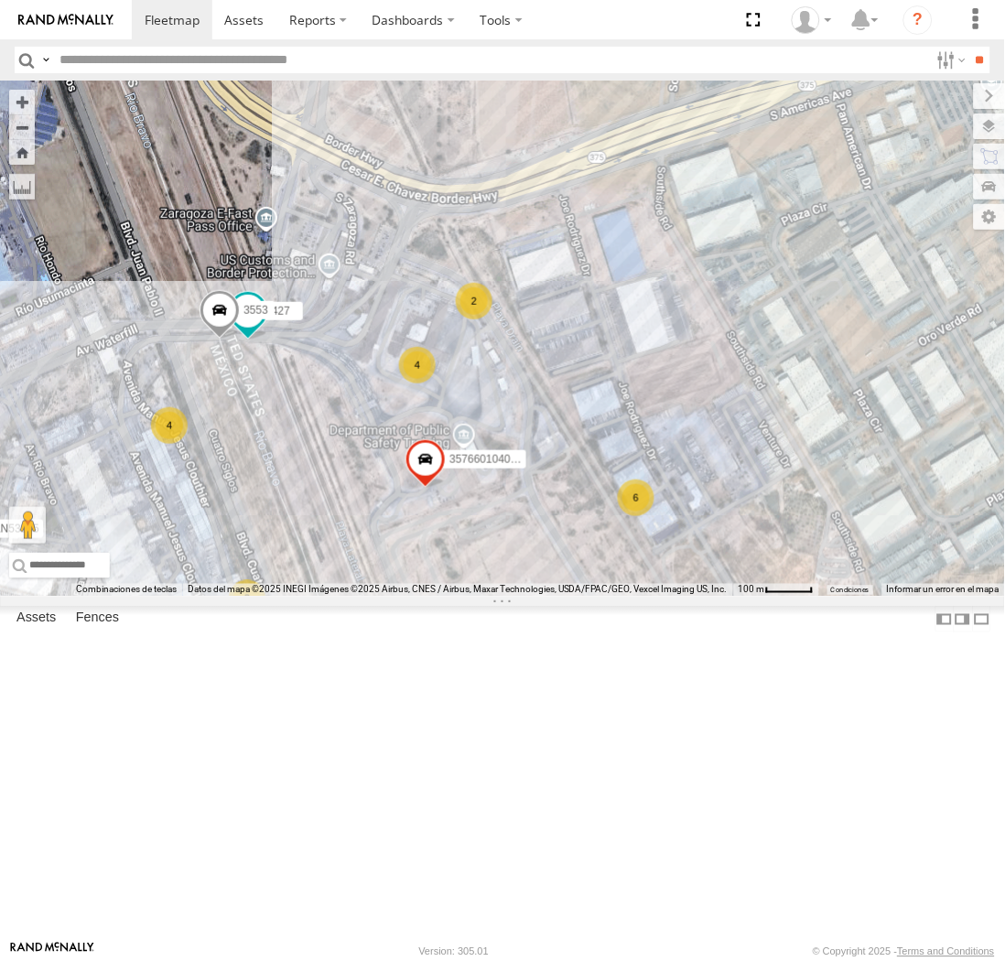
drag, startPoint x: 529, startPoint y: 708, endPoint x: 321, endPoint y: 680, distance: 209.7
click at [321, 597] on div "AN535203 AN535260 015910001811580 ZJ535914 F2771 AN539091 6892 AN5310637 3524 S…" at bounding box center [502, 339] width 1005 height 516
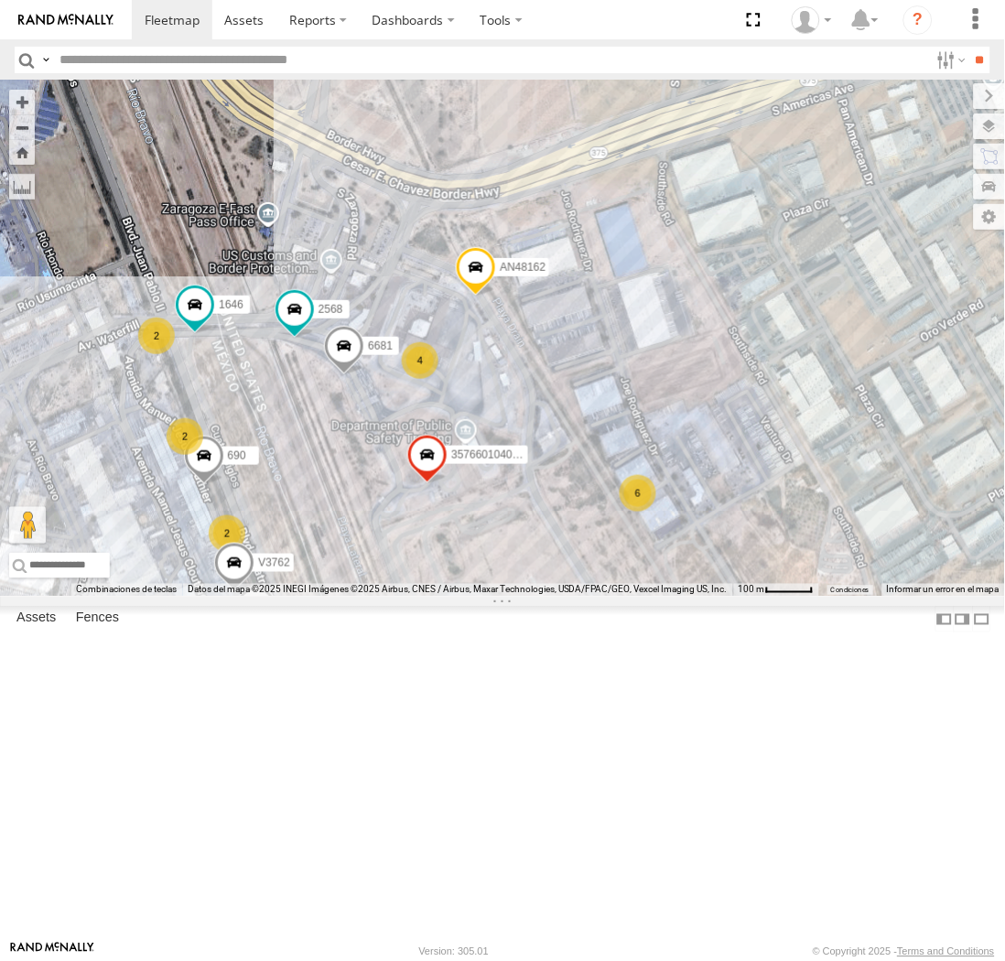
drag, startPoint x: 297, startPoint y: 715, endPoint x: 324, endPoint y: 709, distance: 28.2
click at [324, 597] on div "357660104096649 V3762 673 690 463 6681 1646 458 623 2568 AN48162 6680 AN538844 …" at bounding box center [502, 339] width 1005 height 516
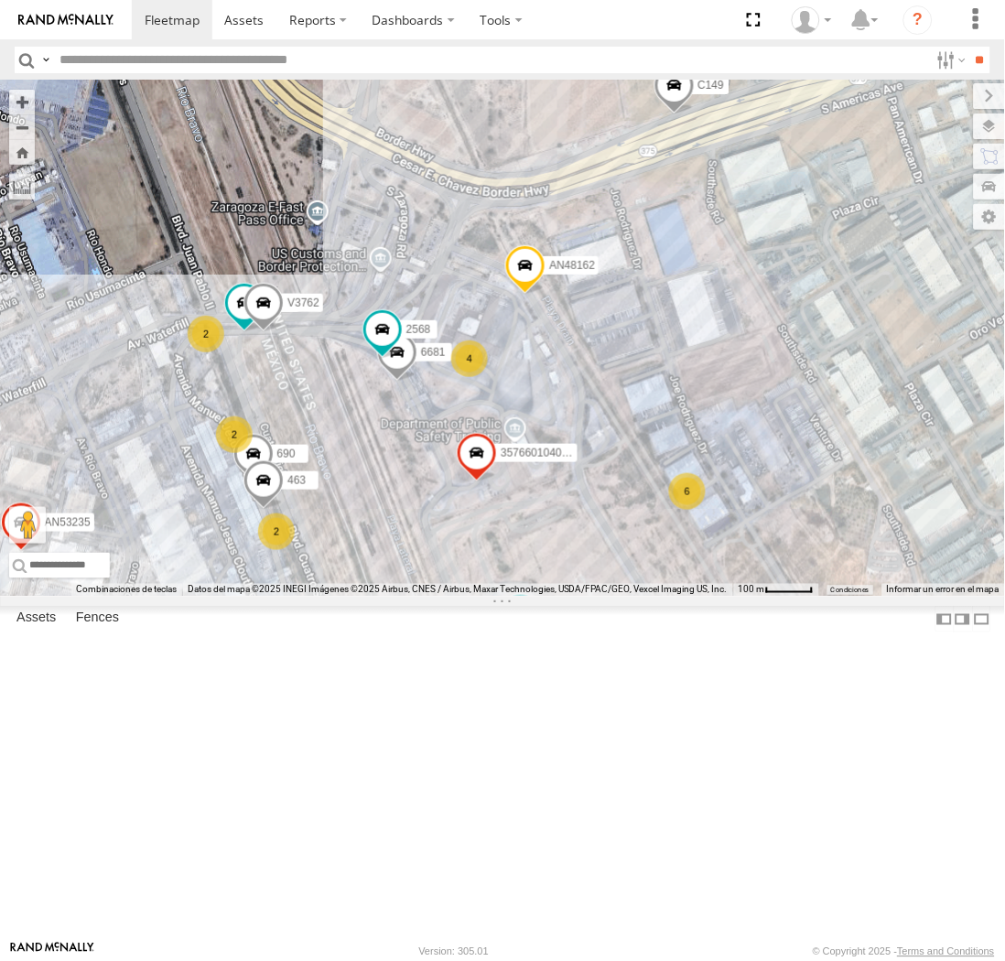
drag, startPoint x: 296, startPoint y: 668, endPoint x: 343, endPoint y: 662, distance: 48.0
click at [343, 597] on div "357660104096649 V3762 673 690 463 6681 1646 458 623 2568 AN48162 6680 AN538844 …" at bounding box center [502, 339] width 1005 height 516
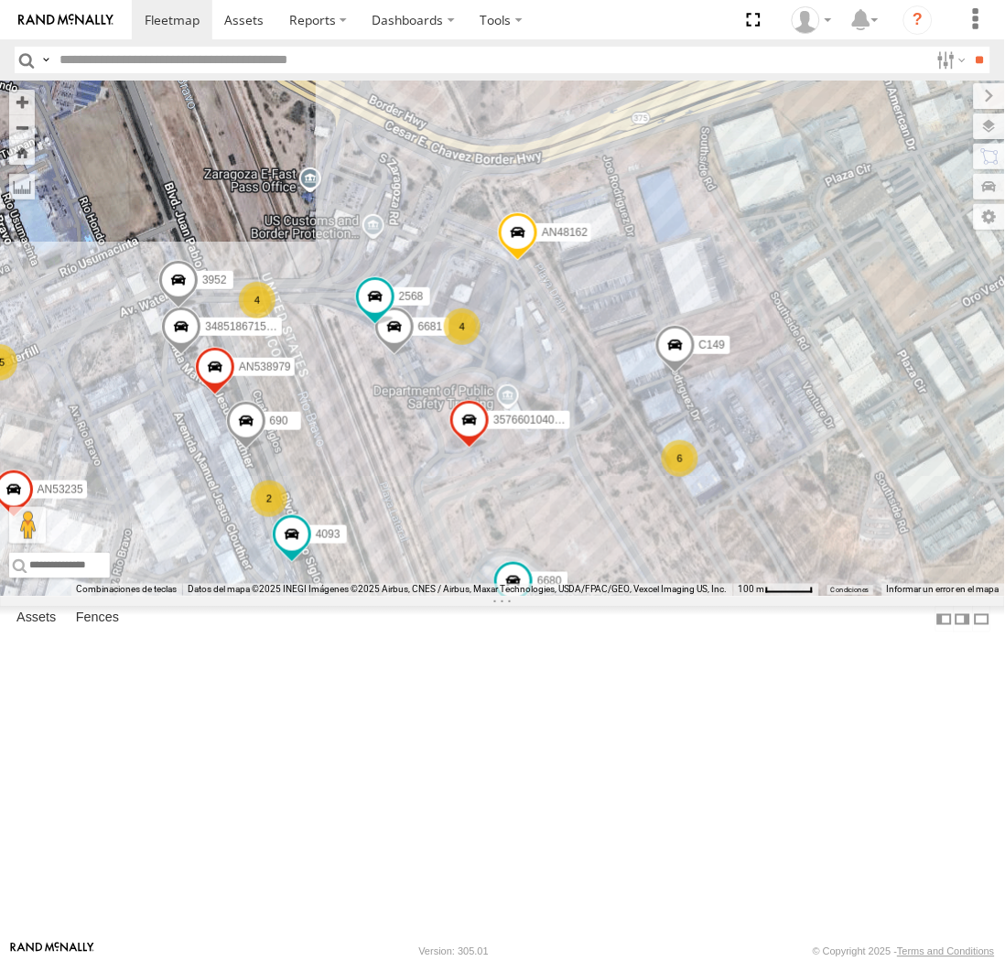
drag, startPoint x: 322, startPoint y: 626, endPoint x: 359, endPoint y: 652, distance: 44.7
click at [359, 597] on div "357660104096649 AN532390 690 C149 4093 674 460 AN538979 AN48162 AN53235 6680 AN…" at bounding box center [502, 339] width 1005 height 516
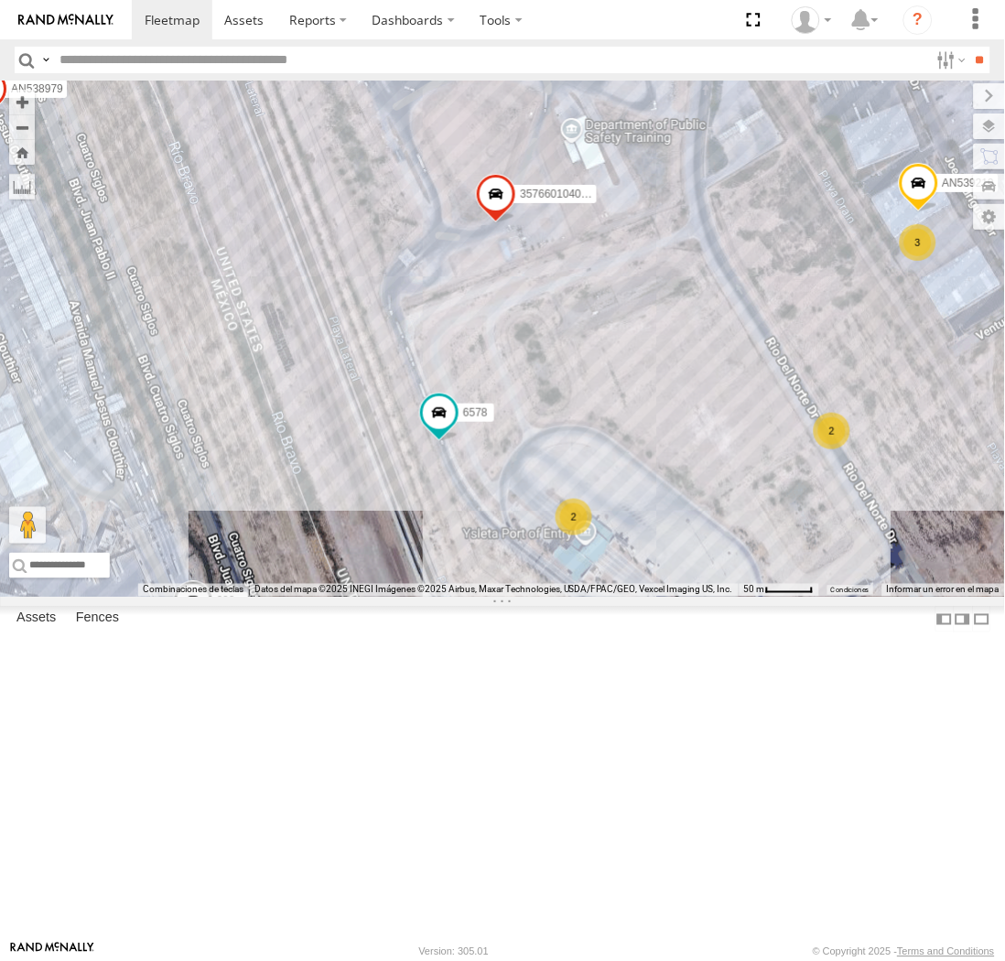
drag, startPoint x: 390, startPoint y: 316, endPoint x: 701, endPoint y: 716, distance: 507.0
click at [701, 597] on div "357660104096649 AN532390 6578 AN537881 288 1646 623 6578 AN538979 AN531620 AN48…" at bounding box center [502, 339] width 1005 height 516
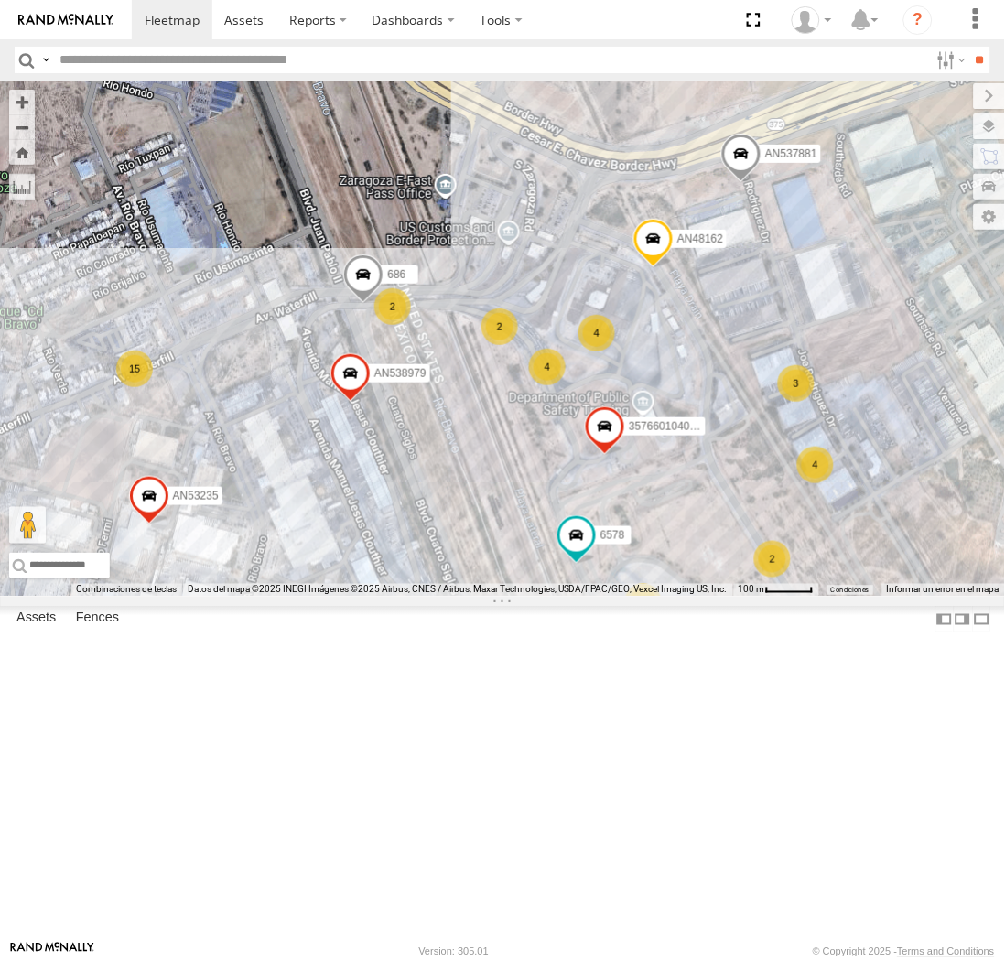
drag, startPoint x: 581, startPoint y: 590, endPoint x: 520, endPoint y: 607, distance: 62.9
click at [520, 597] on div "357660104096649 AN532390 6578 AN537881 288 1646 623 6578 AN538979 AN531620 AN48…" at bounding box center [502, 339] width 1005 height 516
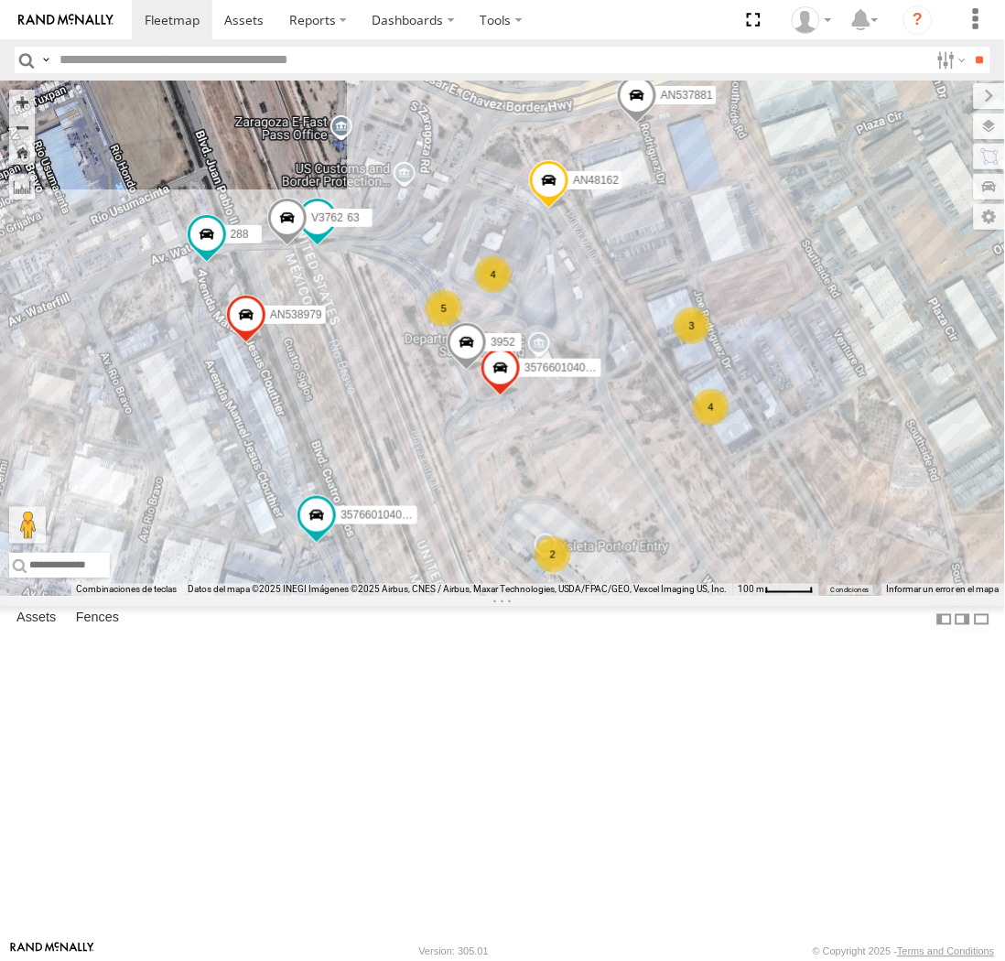
drag, startPoint x: 282, startPoint y: 212, endPoint x: 388, endPoint y: 340, distance: 166.5
click at [388, 340] on div "AN536832 AN57222 AN535260 015910001811580 ZJ535914 F2771 AN539091 AN530059 AN53…" at bounding box center [502, 339] width 1005 height 516
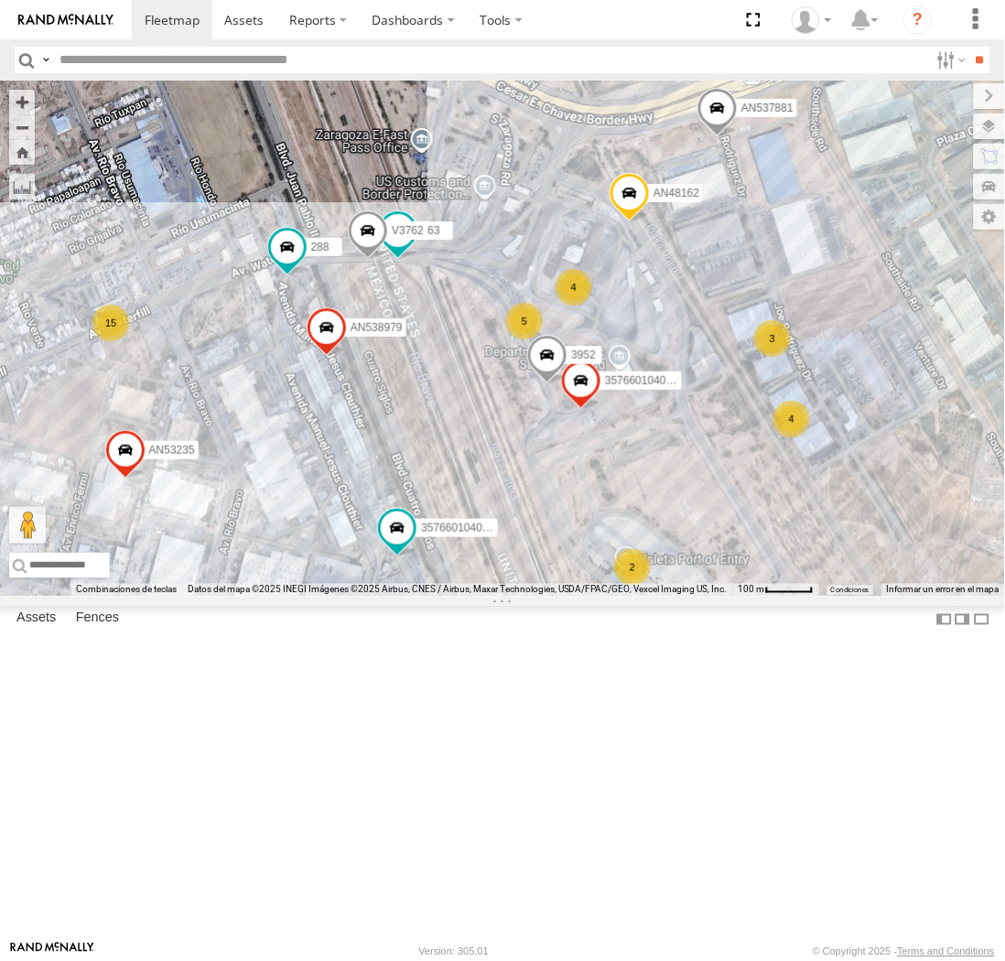
drag, startPoint x: 312, startPoint y: 571, endPoint x: 407, endPoint y: 581, distance: 94.9
click at [407, 581] on div "AN536832 AN57222 AN535260 015910001811580 ZJ535914 F2771 AN539091 AN530059 AN53…" at bounding box center [502, 339] width 1005 height 516
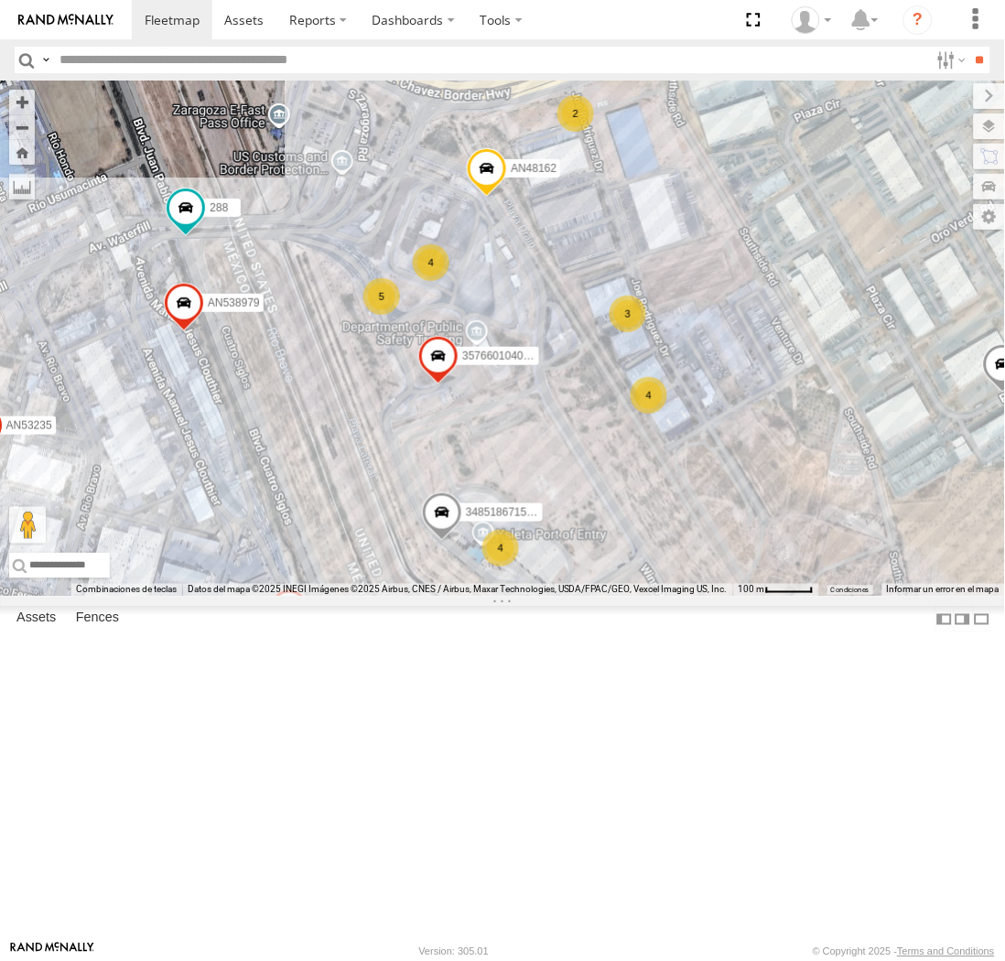
drag, startPoint x: 217, startPoint y: 511, endPoint x: 312, endPoint y: 621, distance: 145.4
click at [312, 597] on div "357660104096649 AN532390 AN535409 288 623 AN538979 AN48162 AN53235 34851867152C…" at bounding box center [502, 339] width 1005 height 516
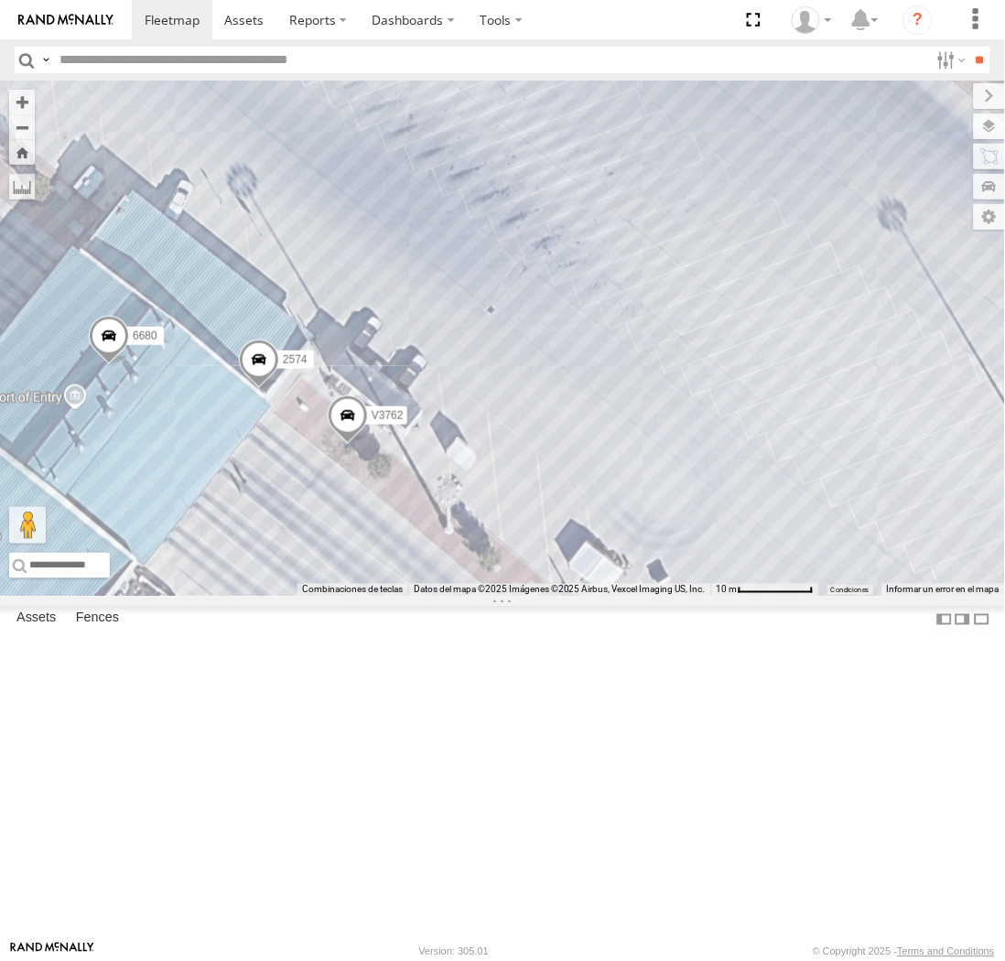
drag, startPoint x: 289, startPoint y: 678, endPoint x: 552, endPoint y: 632, distance: 266.8
click at [549, 597] on div "357660104096649 AN532390 AN535409 288 623 AN538979 AN48162 AN53235 34851867152C…" at bounding box center [502, 339] width 1005 height 516
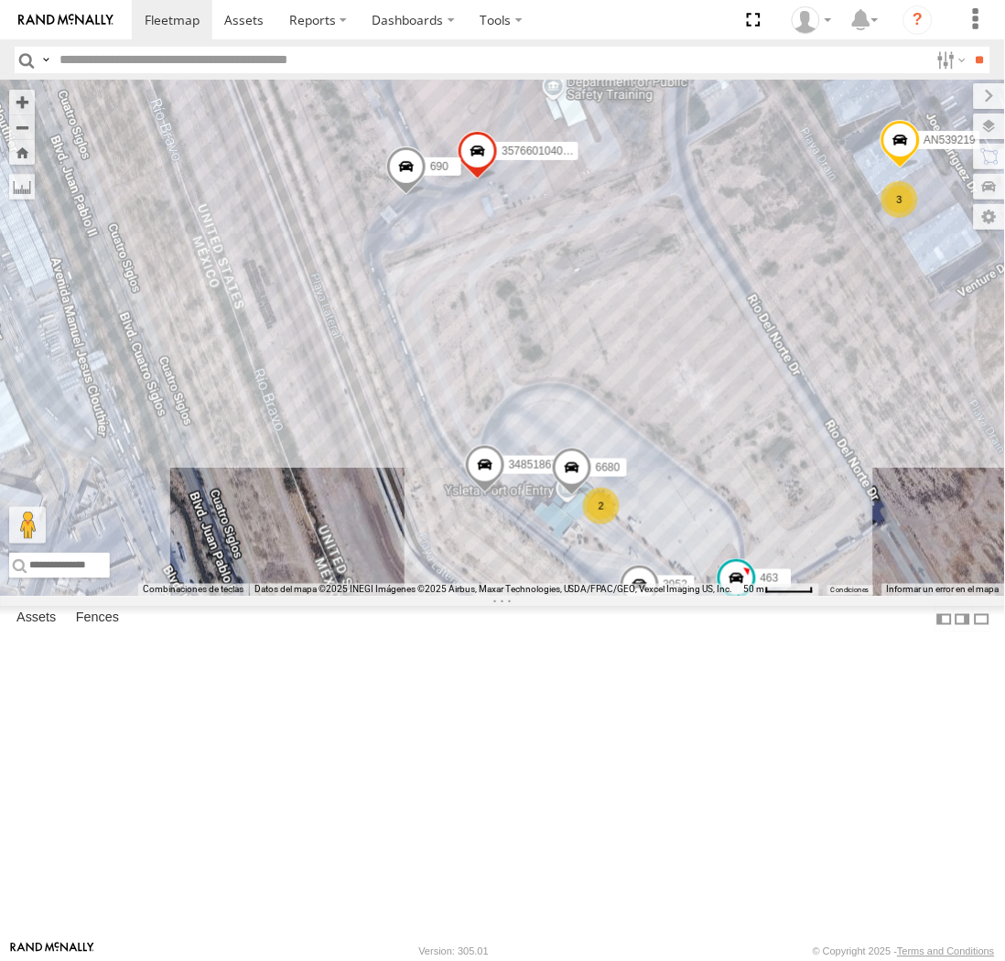
drag, startPoint x: 401, startPoint y: 474, endPoint x: 453, endPoint y: 603, distance: 138.4
click at [453, 597] on div "357660104096649 AN532390 AN535409 288 623 AN538979 AN48162 AN53235 34851867152C…" at bounding box center [502, 339] width 1005 height 516
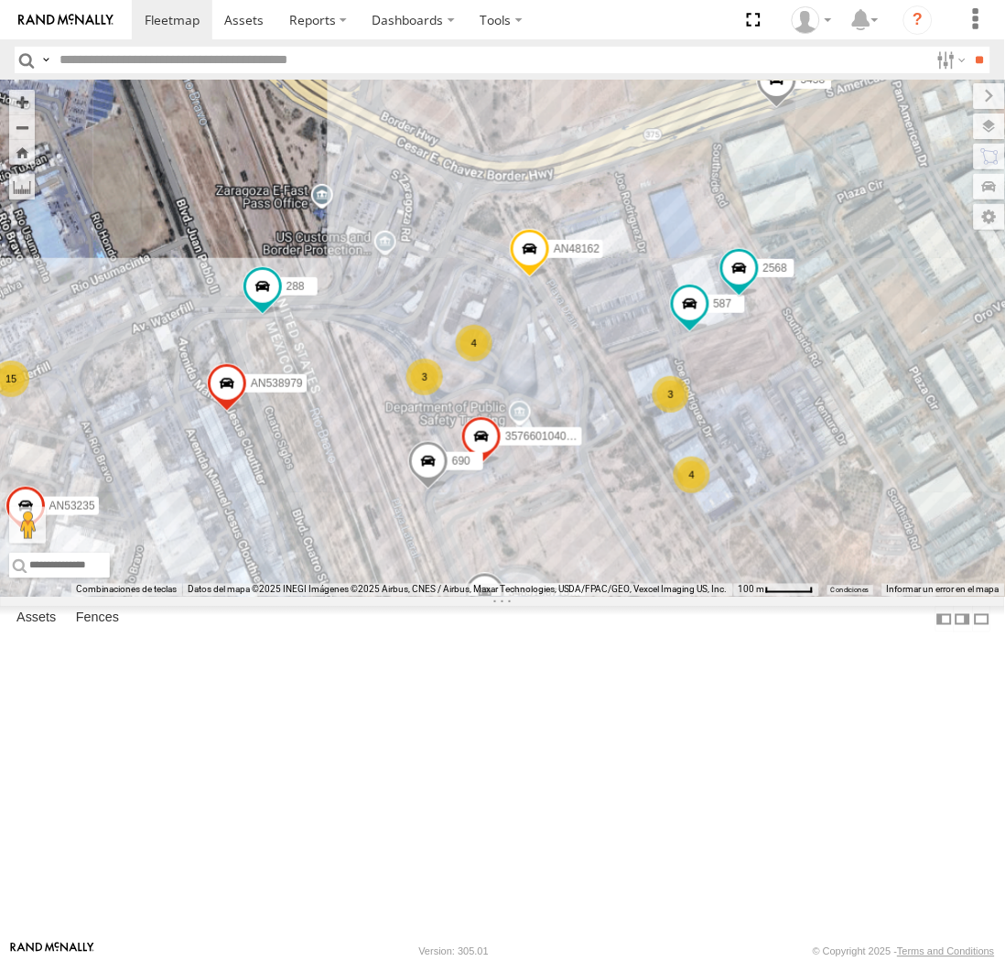
drag, startPoint x: 377, startPoint y: 529, endPoint x: 323, endPoint y: 623, distance: 107.9
click at [354, 597] on div "357660104096649 AN532390 AN535409 288 623 AN538979 AN48162 AN53235 34851867152C…" at bounding box center [502, 339] width 1005 height 516
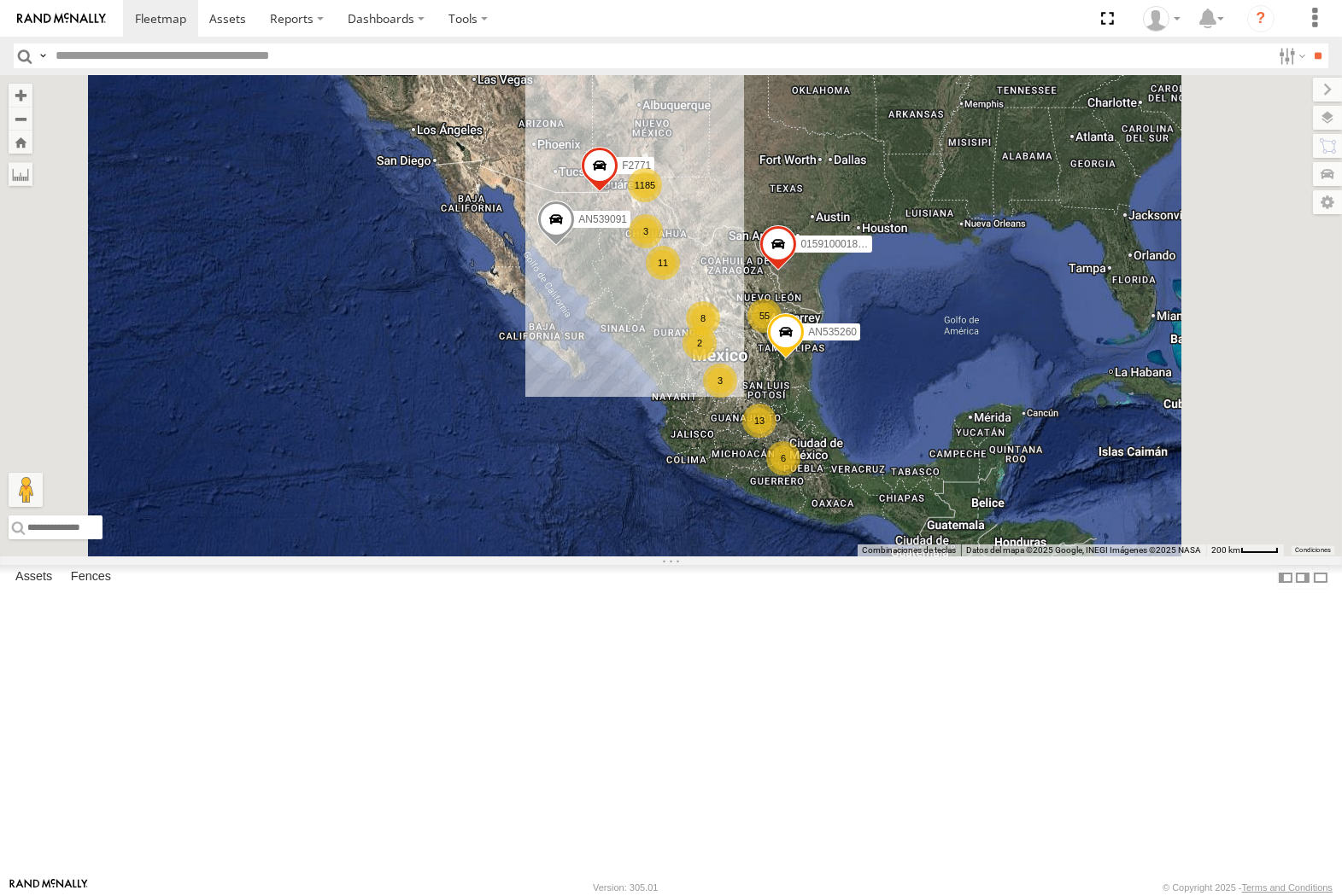
drag, startPoint x: 46, startPoint y: 55, endPoint x: 61, endPoint y: 74, distance: 24.2
click at [46, 55] on label at bounding box center [42, 56] width 14 height 25
click at [0, 0] on span "Asset Label" at bounding box center [0, 0] width 0 height 0
click at [187, 60] on input "text" at bounding box center [659, 56] width 1222 height 25
type input "**********"
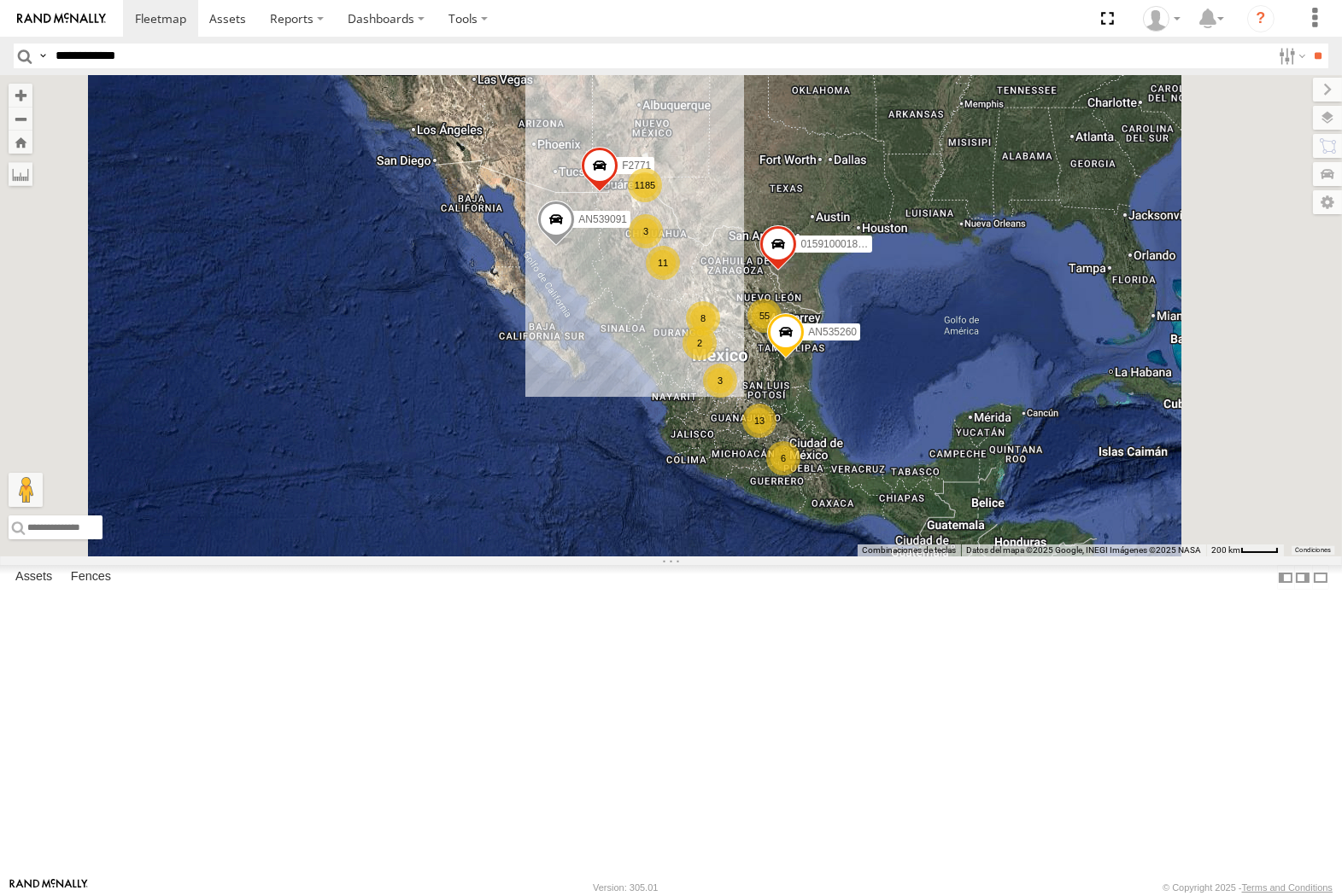
click at [905, 44] on input "**" at bounding box center [1318, 56] width 20 height 25
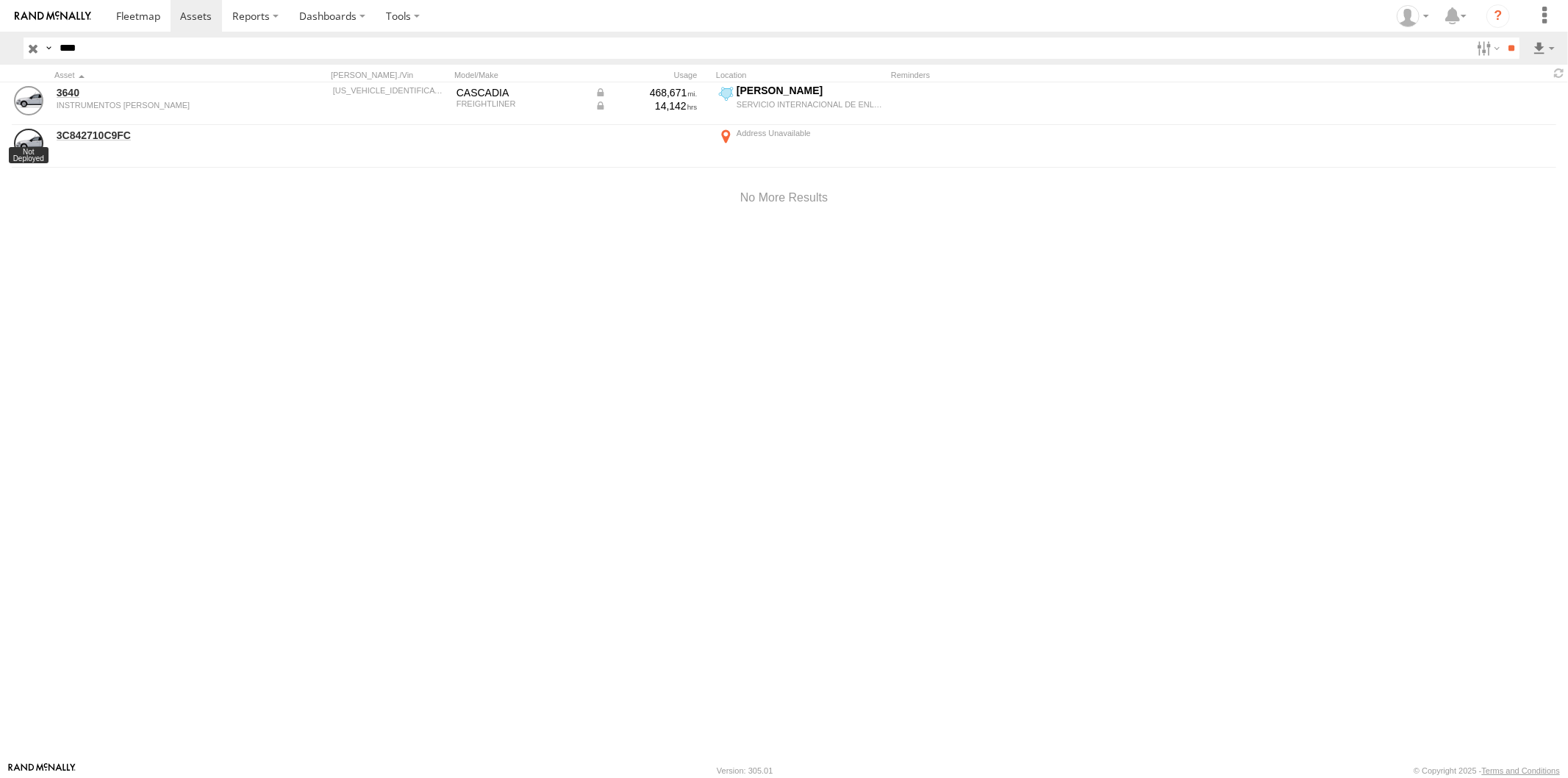
drag, startPoint x: 320, startPoint y: 50, endPoint x: 326, endPoint y: 63, distance: 14.3
click at [320, 50] on input "****" at bounding box center [762, 48] width 1417 height 22
type input "****"
click at [1503, 38] on input "**" at bounding box center [1511, 48] width 17 height 22
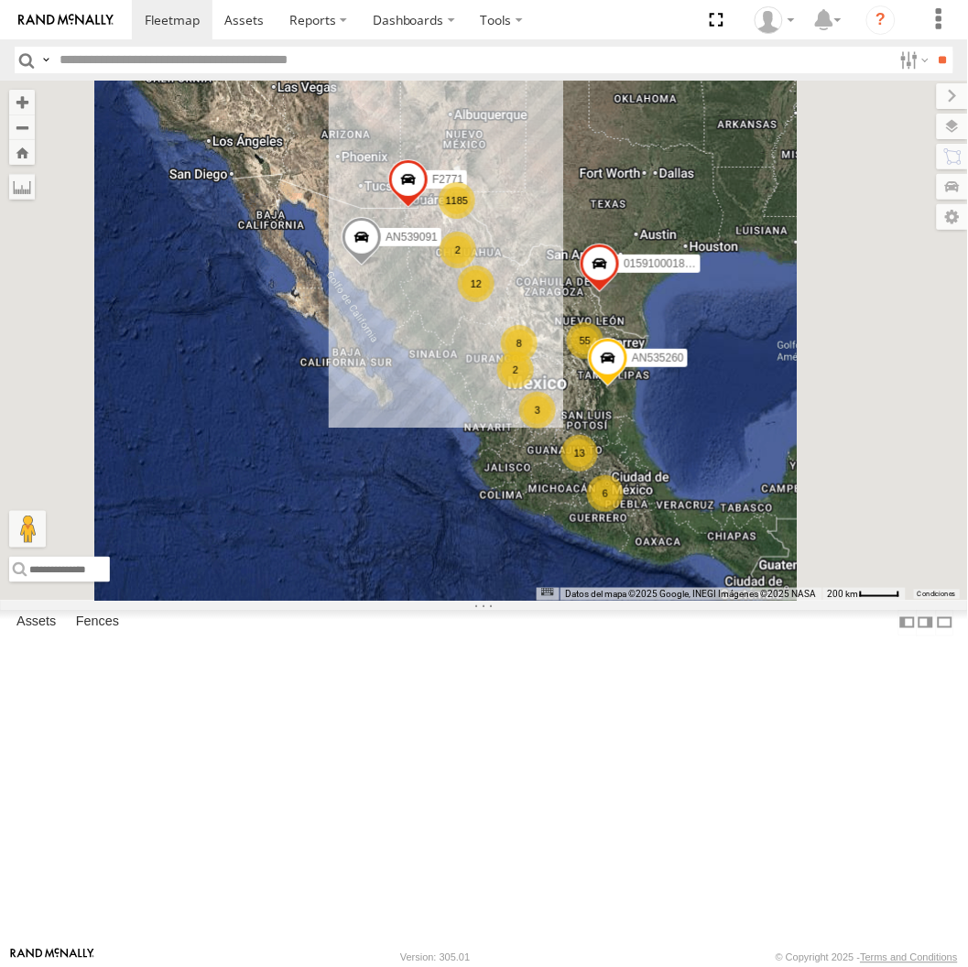
click at [216, 61] on input "text" at bounding box center [472, 60] width 840 height 27
type input "****"
click at [932, 47] on input "**" at bounding box center [942, 60] width 21 height 27
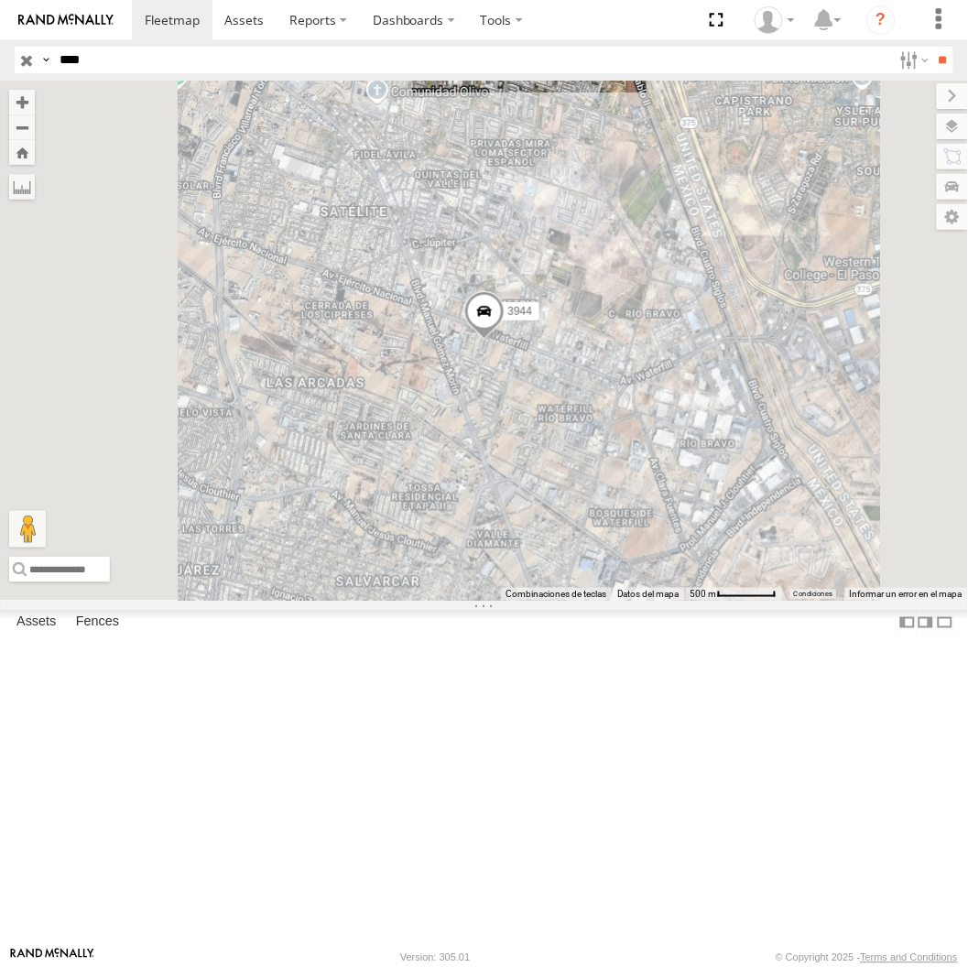
click at [504, 341] on span at bounding box center [483, 315] width 40 height 49
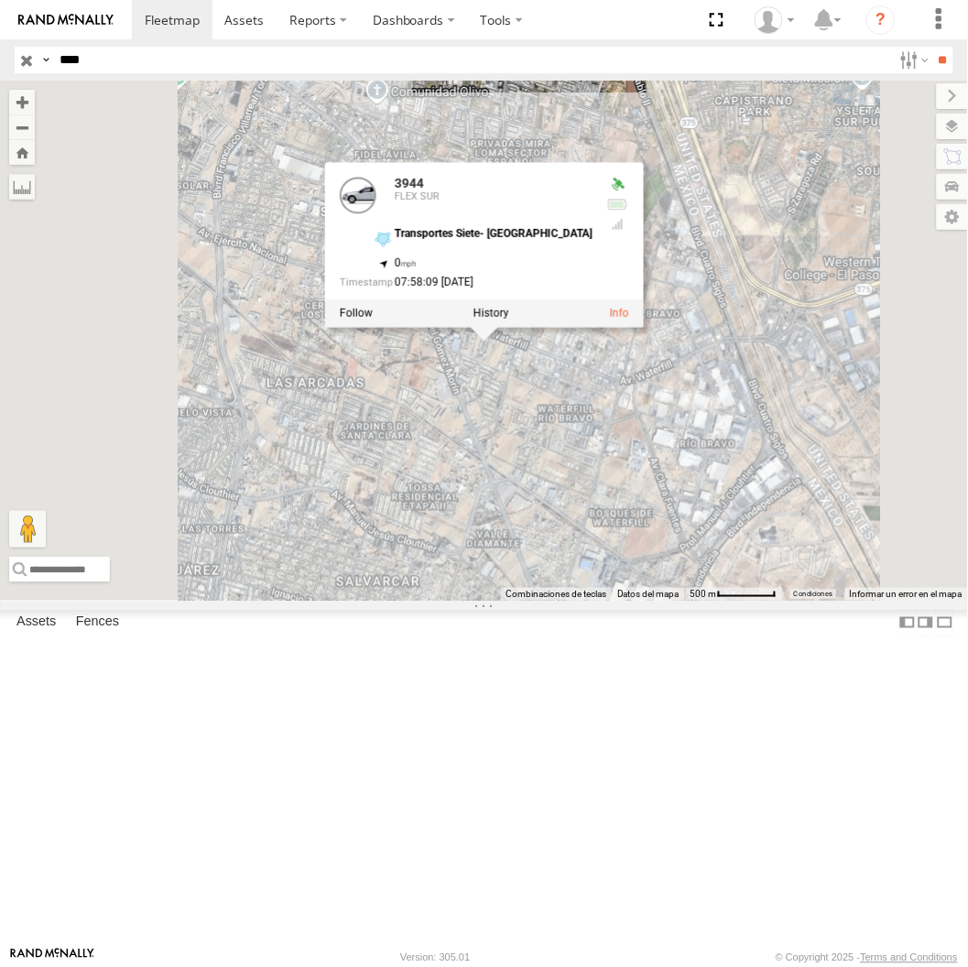
click at [751, 570] on div "3944 3944 FLEX SUR Transportes Siete- Mexico 31.67096 , -106.36289 0 07:58:09 0…" at bounding box center [484, 340] width 968 height 519
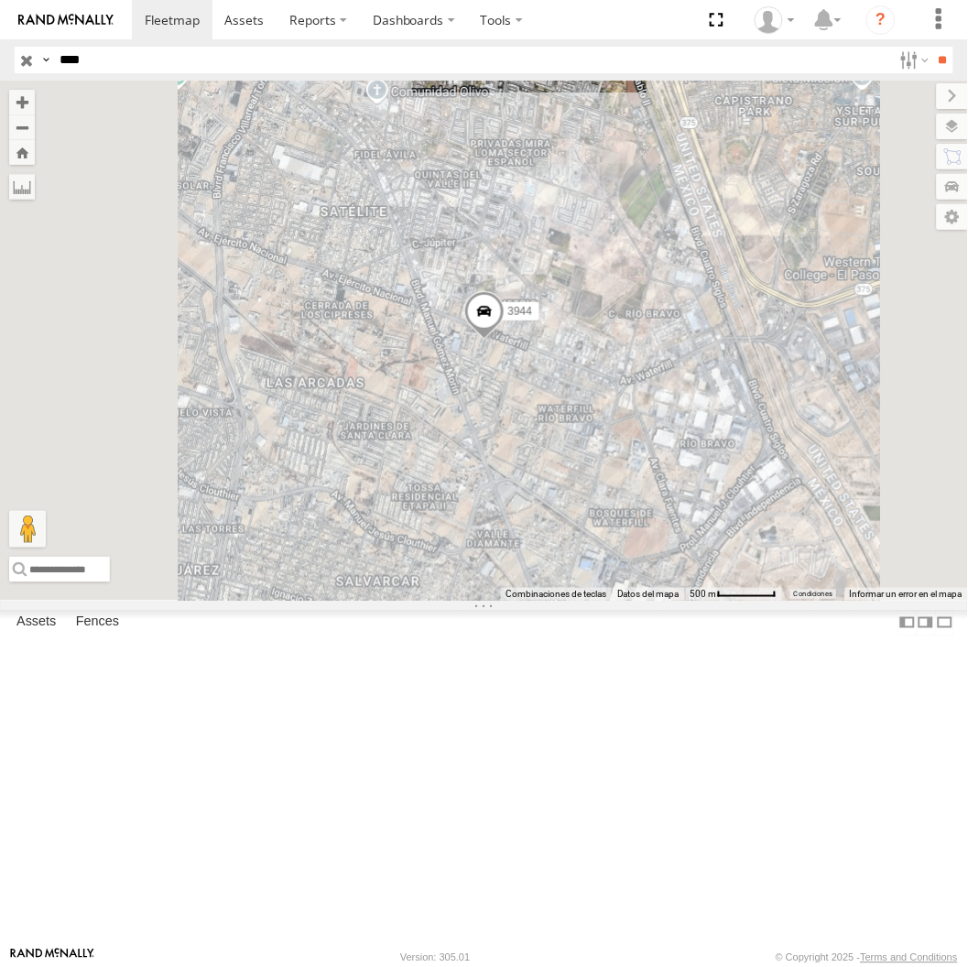
drag, startPoint x: 179, startPoint y: 55, endPoint x: 87, endPoint y: 60, distance: 92.6
click at [179, 55] on input "****" at bounding box center [472, 60] width 840 height 27
click at [42, 56] on label at bounding box center [45, 60] width 15 height 27
click at [0, 0] on span "Asset Label" at bounding box center [0, 0] width 0 height 0
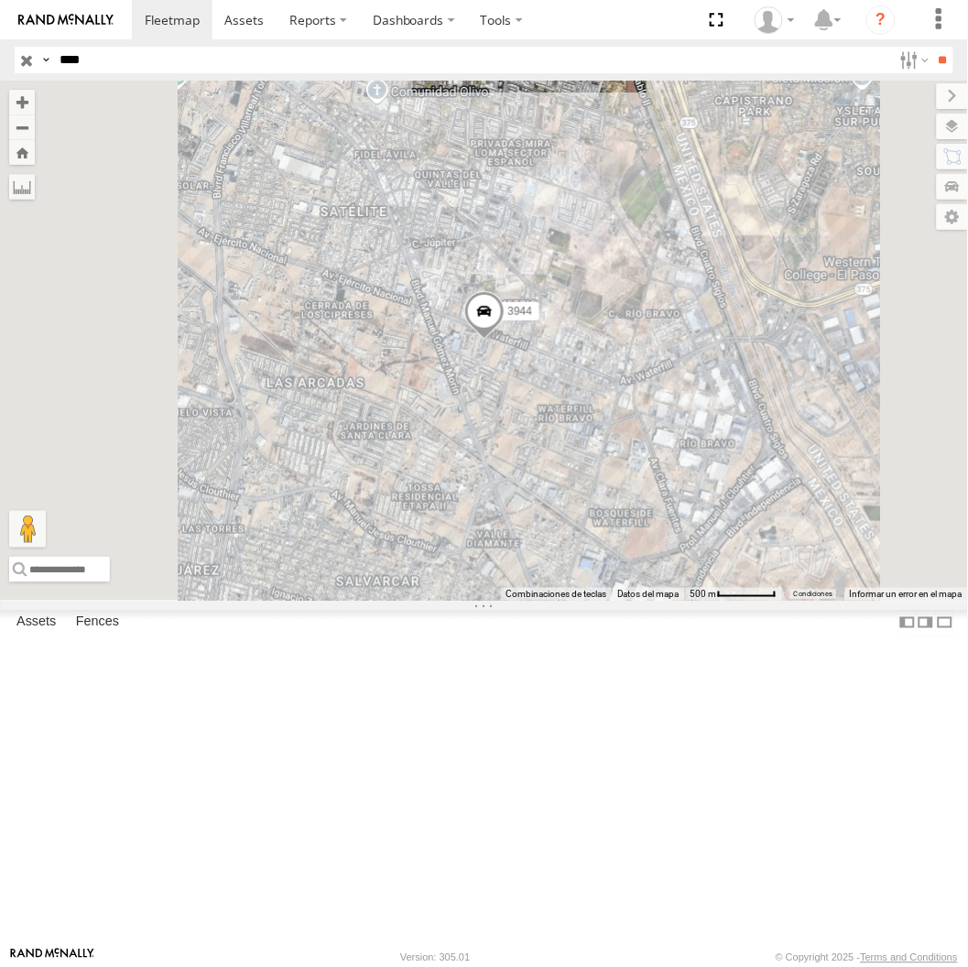
click at [196, 59] on input "****" at bounding box center [472, 60] width 840 height 27
click at [189, 57] on input "****" at bounding box center [472, 60] width 840 height 27
type input "********"
click at [932, 47] on input "**" at bounding box center [942, 60] width 21 height 27
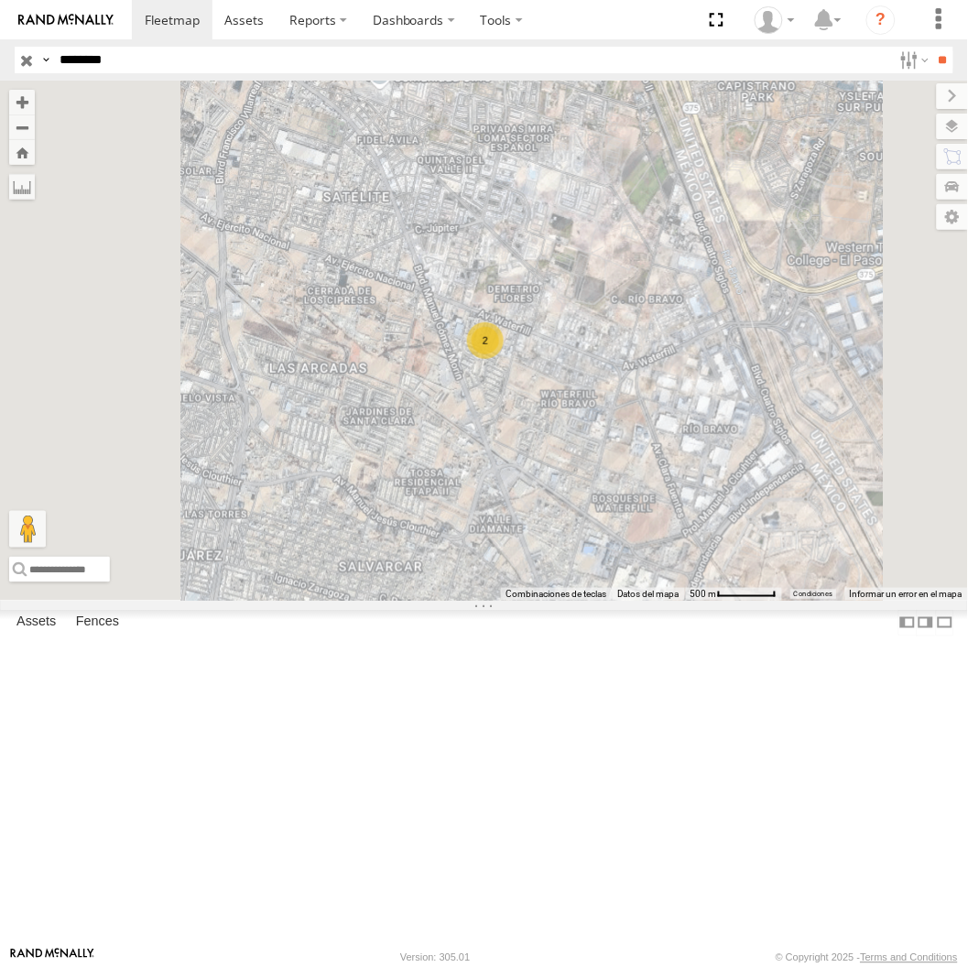
click at [199, 73] on input "********" at bounding box center [472, 60] width 840 height 27
click at [932, 47] on input "**" at bounding box center [942, 60] width 21 height 27
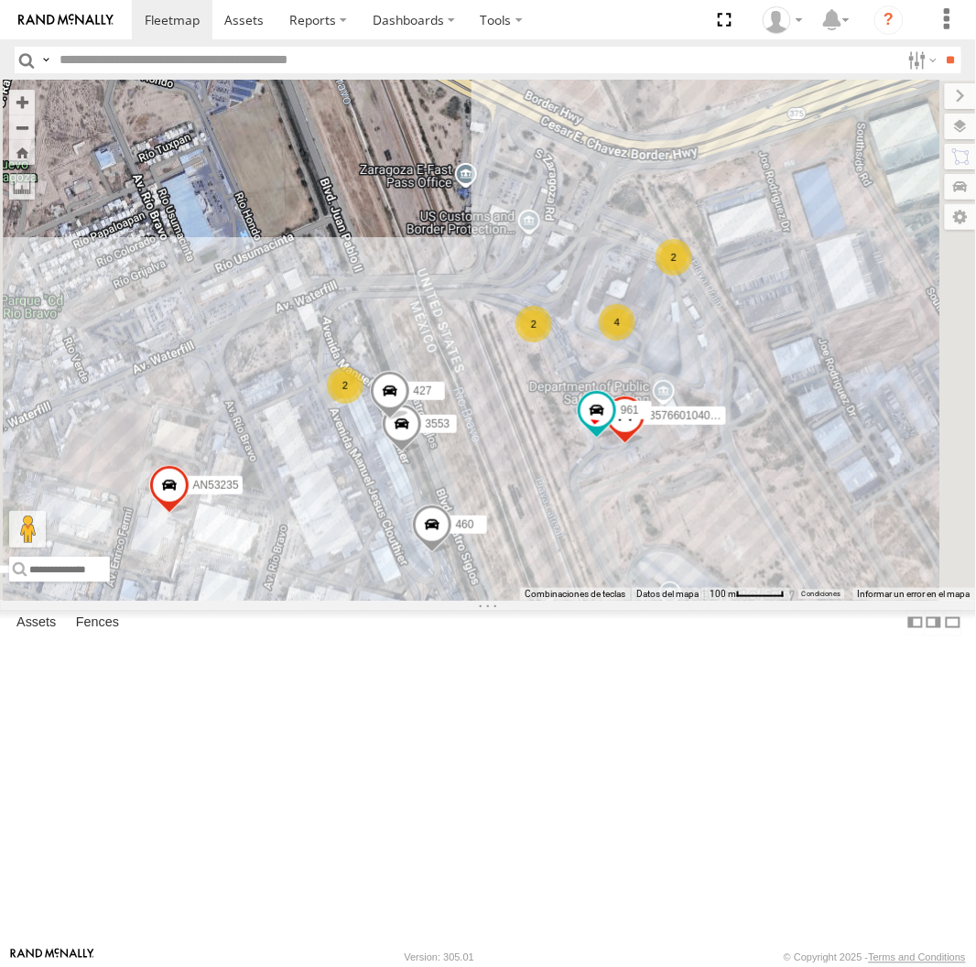
drag, startPoint x: 696, startPoint y: 556, endPoint x: 706, endPoint y: 506, distance: 50.5
click at [706, 506] on div "AN531619 AN535260 015910001811580 F2771 AN539091 6892 5458 3524 AN535409 458 62…" at bounding box center [488, 340] width 976 height 519
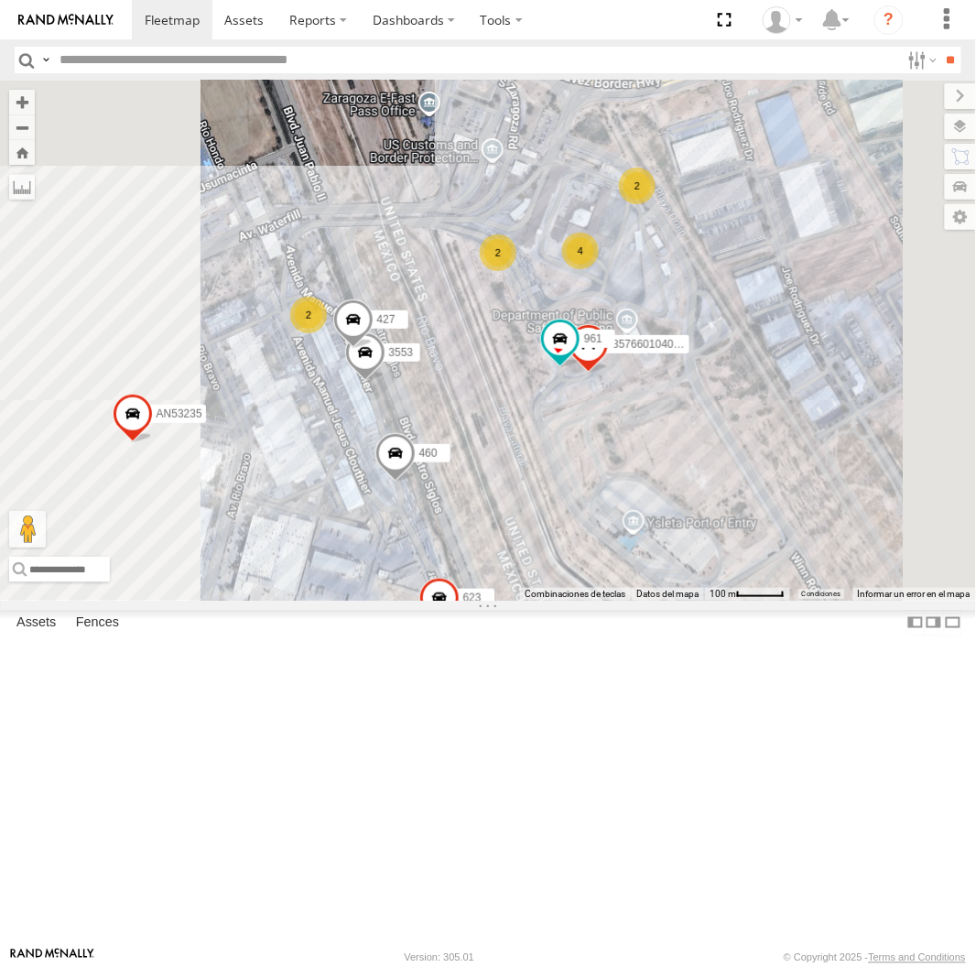
click at [48, 49] on label at bounding box center [45, 60] width 15 height 27
click at [0, 0] on span "Asset Label" at bounding box center [0, 0] width 0 height 0
click at [167, 65] on input "text" at bounding box center [476, 60] width 848 height 27
type input "**********"
click at [940, 47] on input "**" at bounding box center [950, 60] width 21 height 27
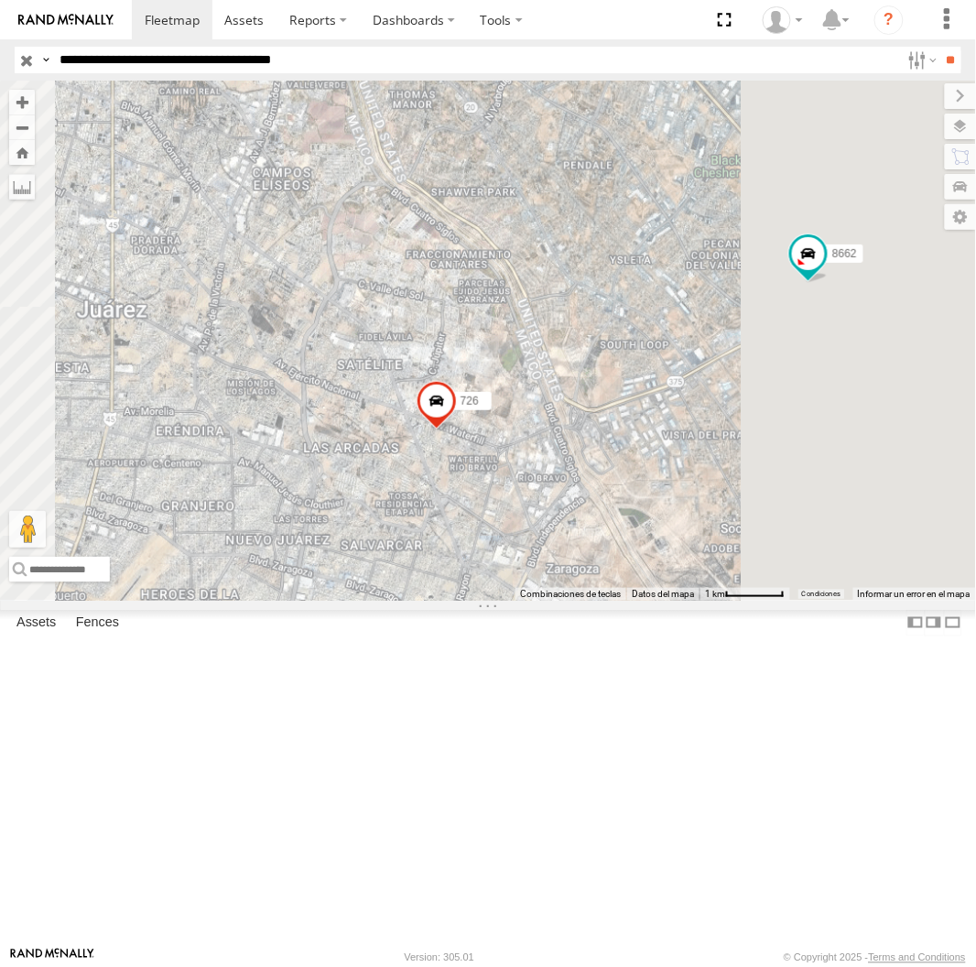
drag, startPoint x: 807, startPoint y: 715, endPoint x: 769, endPoint y: 714, distance: 37.6
click at [769, 600] on div "8662 694 686 726" at bounding box center [488, 340] width 976 height 519
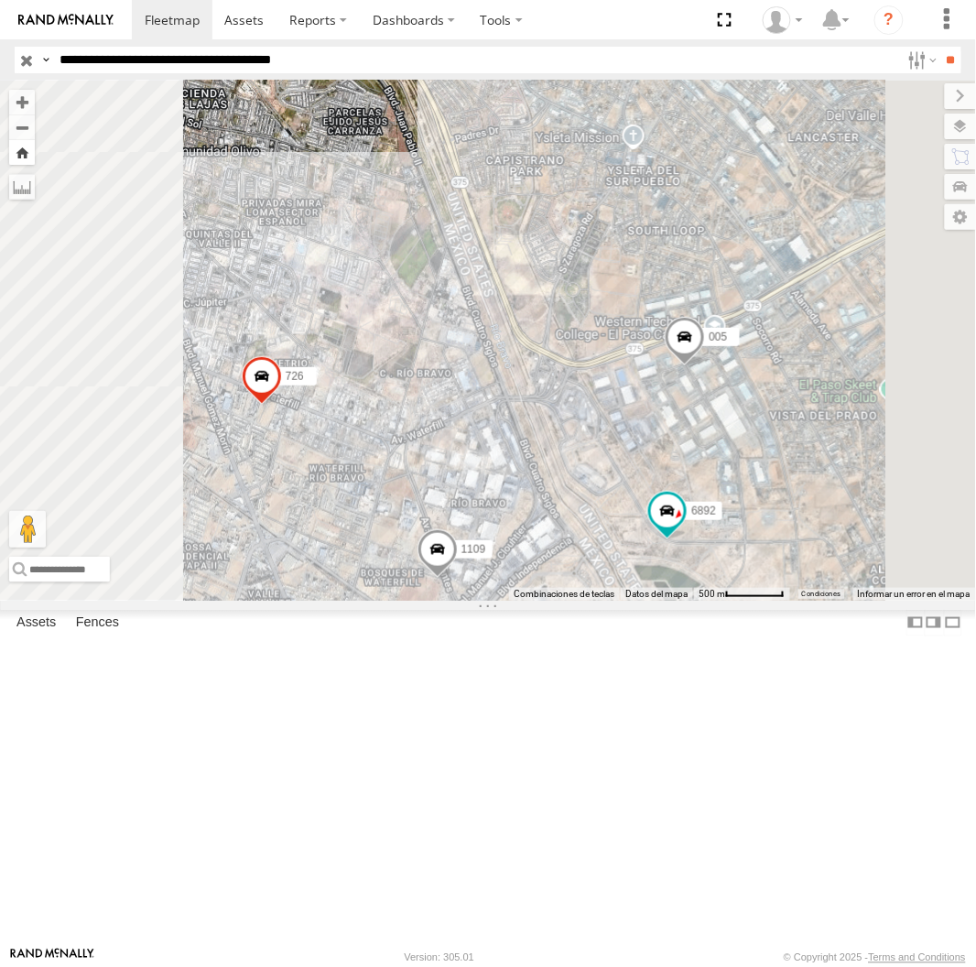
click at [35, 158] on button "Zoom Home" at bounding box center [22, 152] width 26 height 25
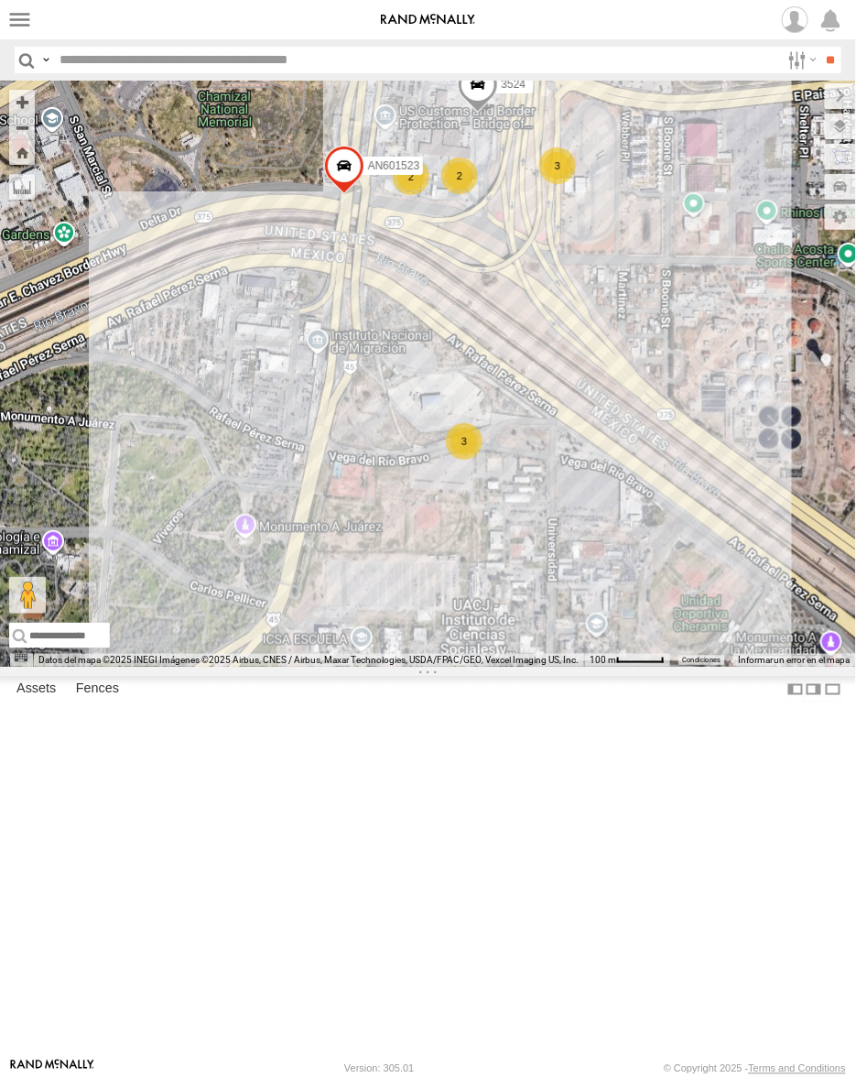
drag, startPoint x: 496, startPoint y: 432, endPoint x: 514, endPoint y: 470, distance: 41.4
click at [514, 470] on div "AN535203 AN536832 AN535260 015910001811580 ZJ535914 F2771 AN539091 3 3 136 2 AN…" at bounding box center [428, 374] width 856 height 586
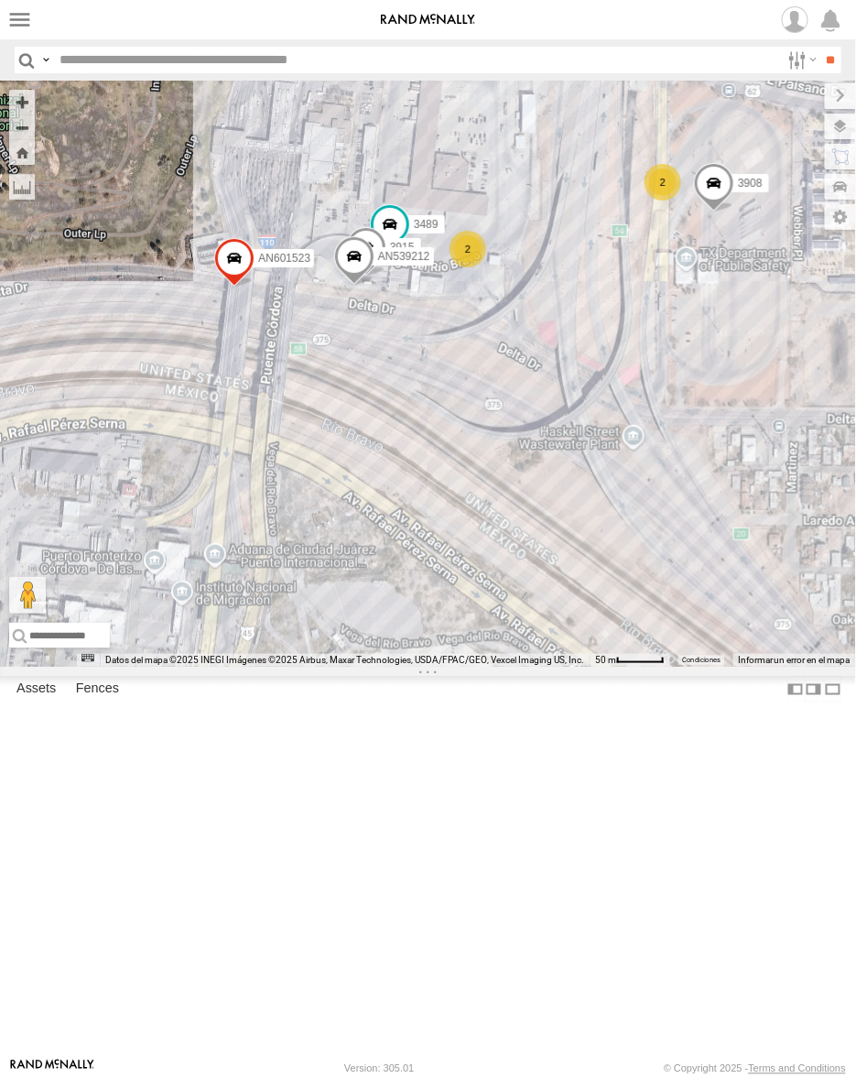
drag, startPoint x: 440, startPoint y: 632, endPoint x: 589, endPoint y: 562, distance: 164.7
click at [589, 562] on div "AN601271 587 136 3489 AN601523 3915 3524 AN539212 3908 2 2" at bounding box center [428, 374] width 856 height 586
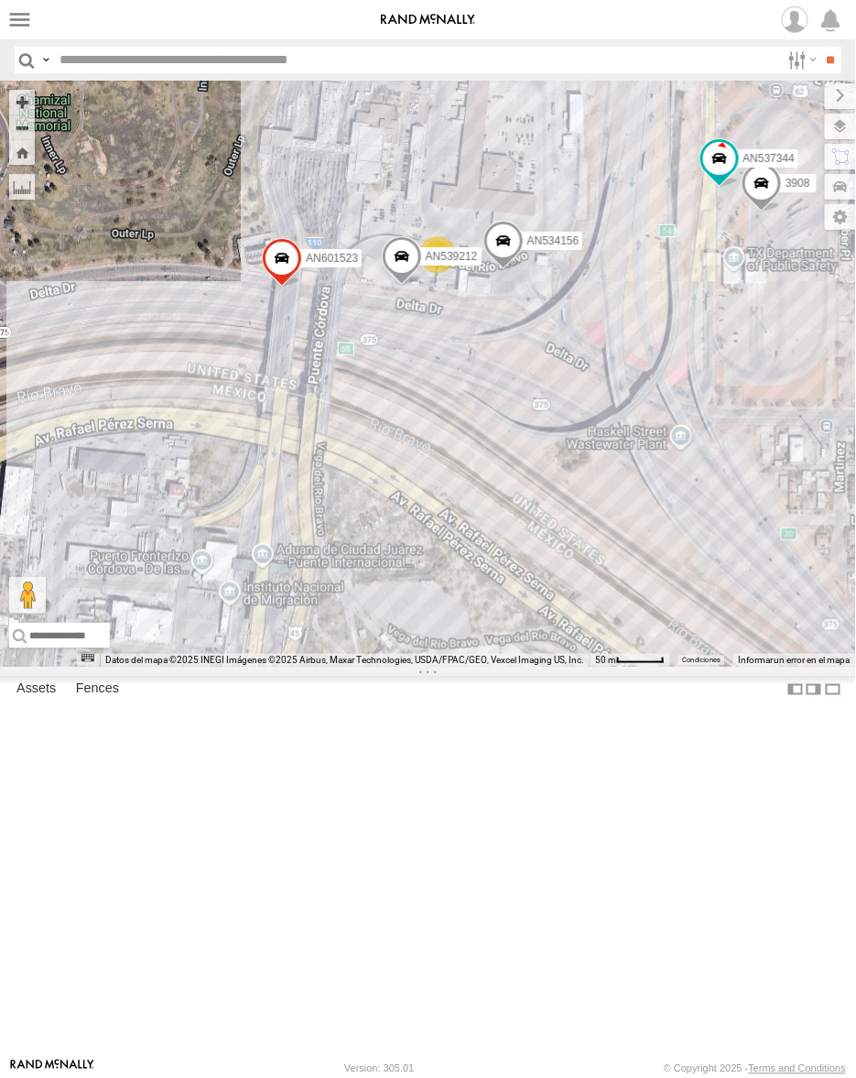
drag, startPoint x: 518, startPoint y: 591, endPoint x: 559, endPoint y: 592, distance: 40.3
click at [559, 592] on div "AN601523 AN534156 AN601271 587 2 2 AN539212 AN537344 3908" at bounding box center [428, 374] width 856 height 586
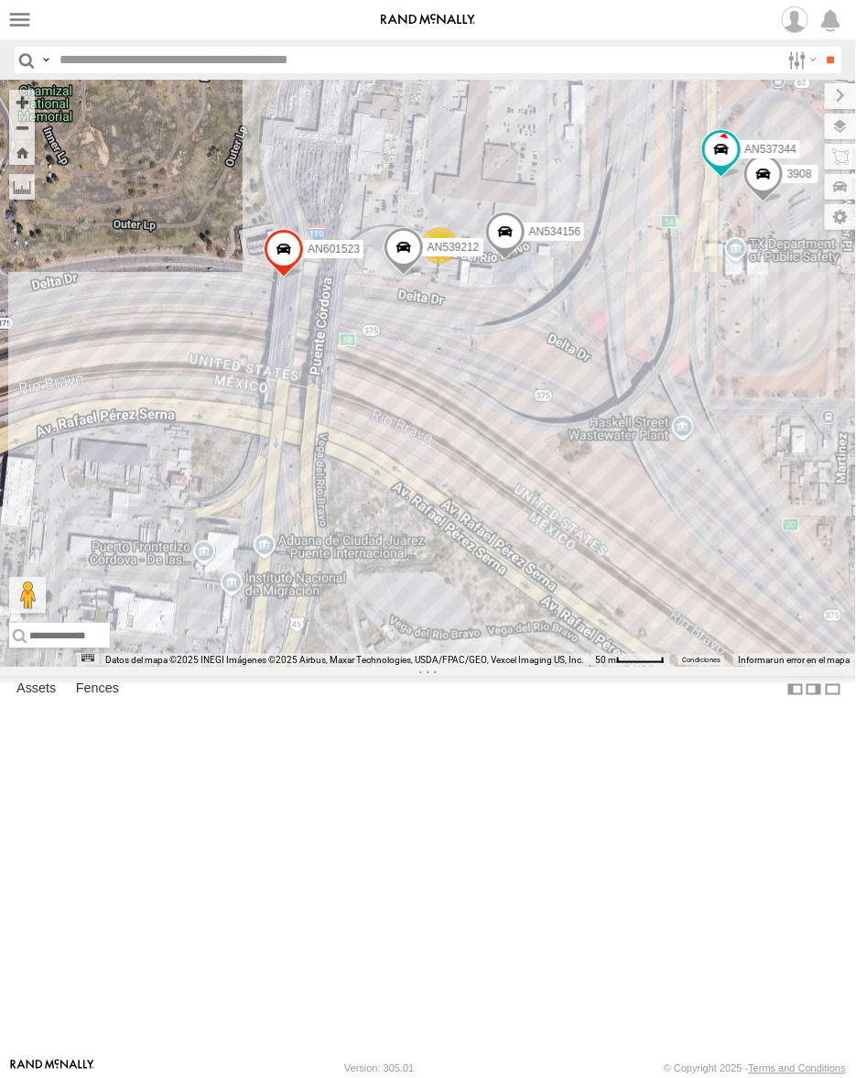
drag, startPoint x: 453, startPoint y: 554, endPoint x: 9, endPoint y: 519, distance: 445.5
click at [454, 529] on div "AN601523 AN534156 AN601271 587 2 2 AN539212 AN537344 3908" at bounding box center [428, 374] width 856 height 586
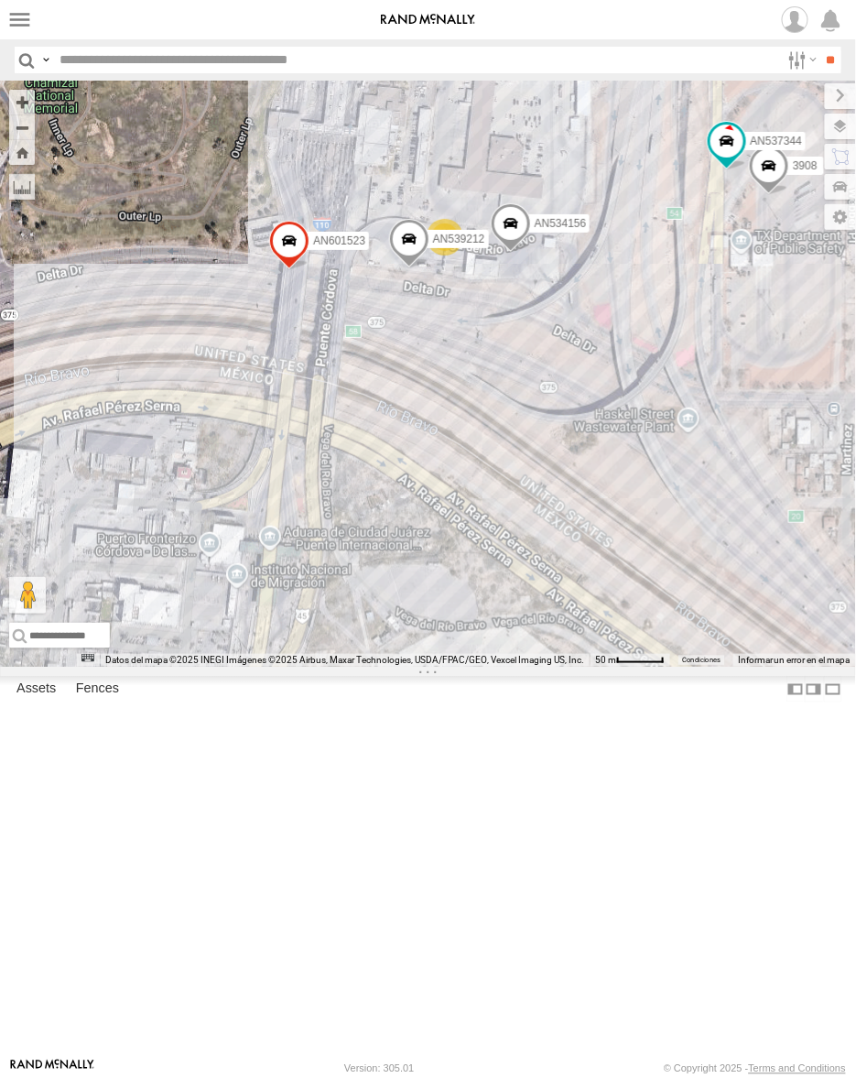
drag, startPoint x: 359, startPoint y: 579, endPoint x: 368, endPoint y: 570, distance: 12.3
click at [368, 570] on div "AN601523 AN534156 AN601271 587 2 2 AN539212 AN537344 3908" at bounding box center [428, 374] width 856 height 586
click at [563, 626] on div "AN601523 AN534156 AN601271 587 2 2 AN539212 AN537344 3908" at bounding box center [428, 374] width 856 height 586
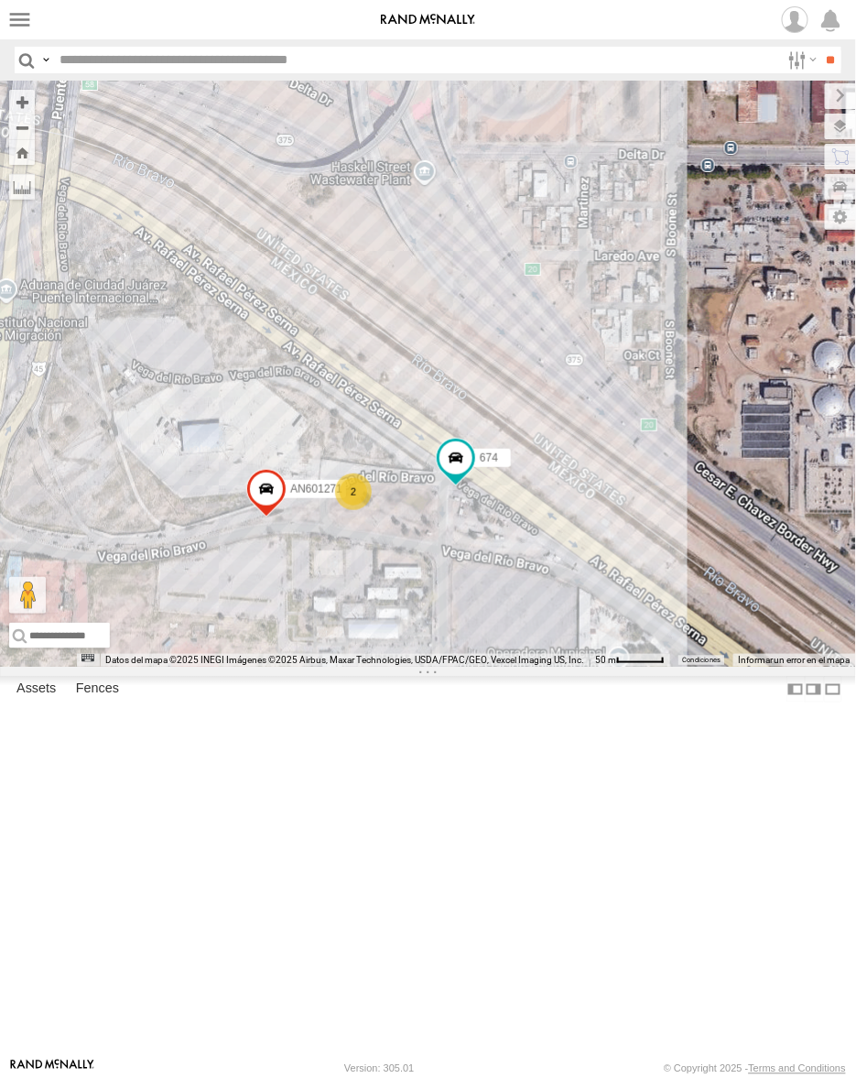
drag, startPoint x: 354, startPoint y: 385, endPoint x: 421, endPoint y: 474, distance: 111.2
click at [418, 476] on div "AN601271 906 587 3489 AN601523 AN53665 674 2" at bounding box center [428, 374] width 856 height 586
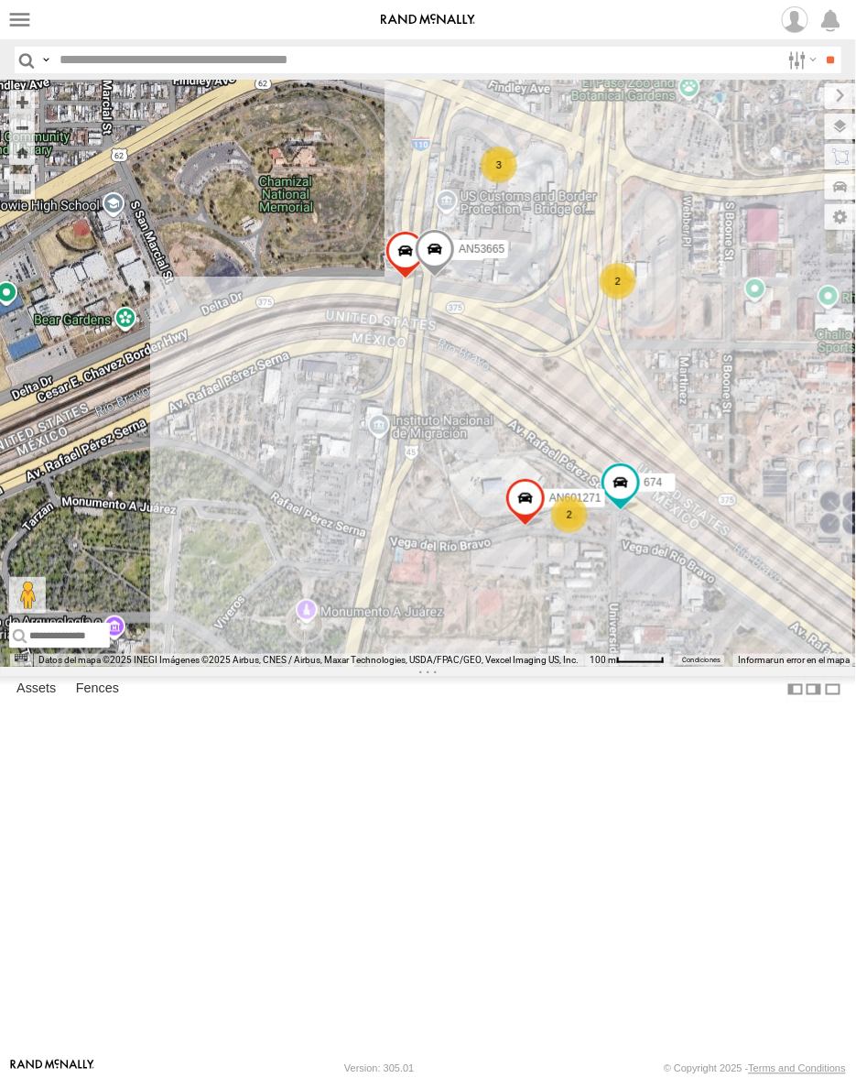
drag, startPoint x: 388, startPoint y: 418, endPoint x: 550, endPoint y: 523, distance: 193.3
click at [550, 523] on div "AN601271 906 AN601523 AN53665 674 5 2 3 2" at bounding box center [428, 374] width 856 height 586
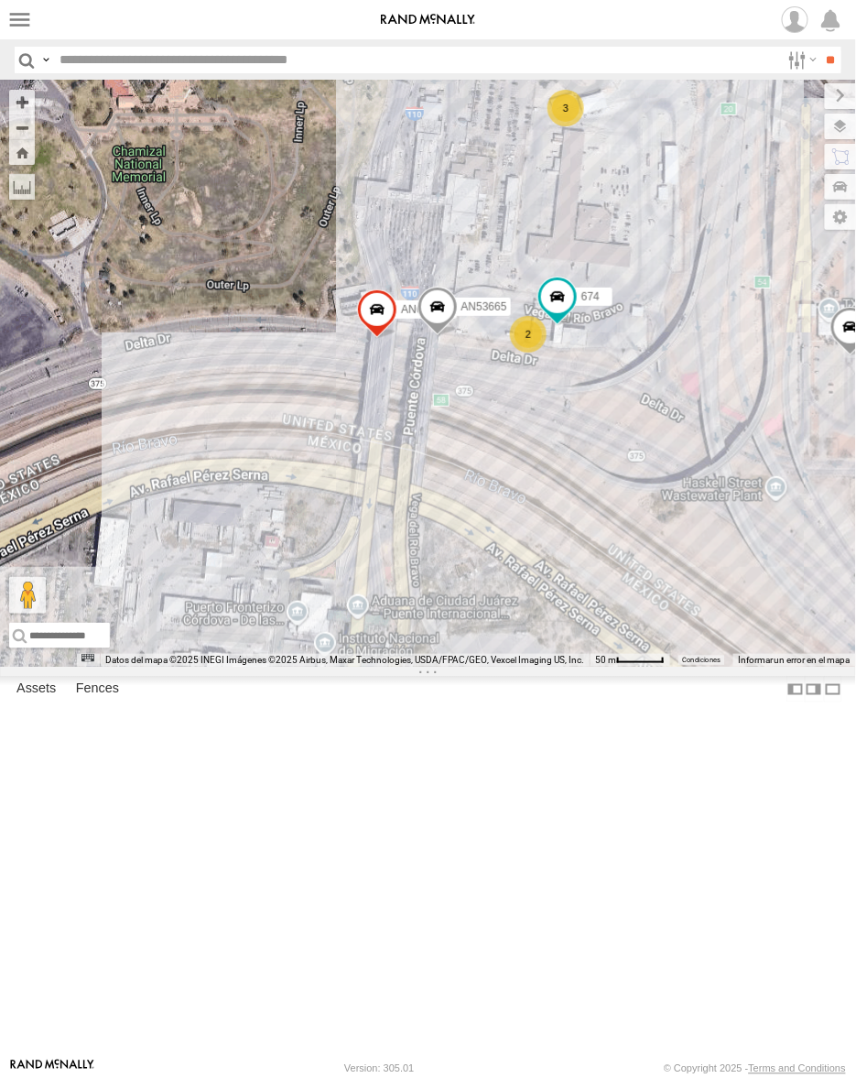
drag, startPoint x: 638, startPoint y: 560, endPoint x: 489, endPoint y: 643, distance: 170.5
click at [489, 643] on div "AN601271 3489 AN601523 1109 AN53665 2586 3 2 674 7321" at bounding box center [428, 374] width 856 height 586
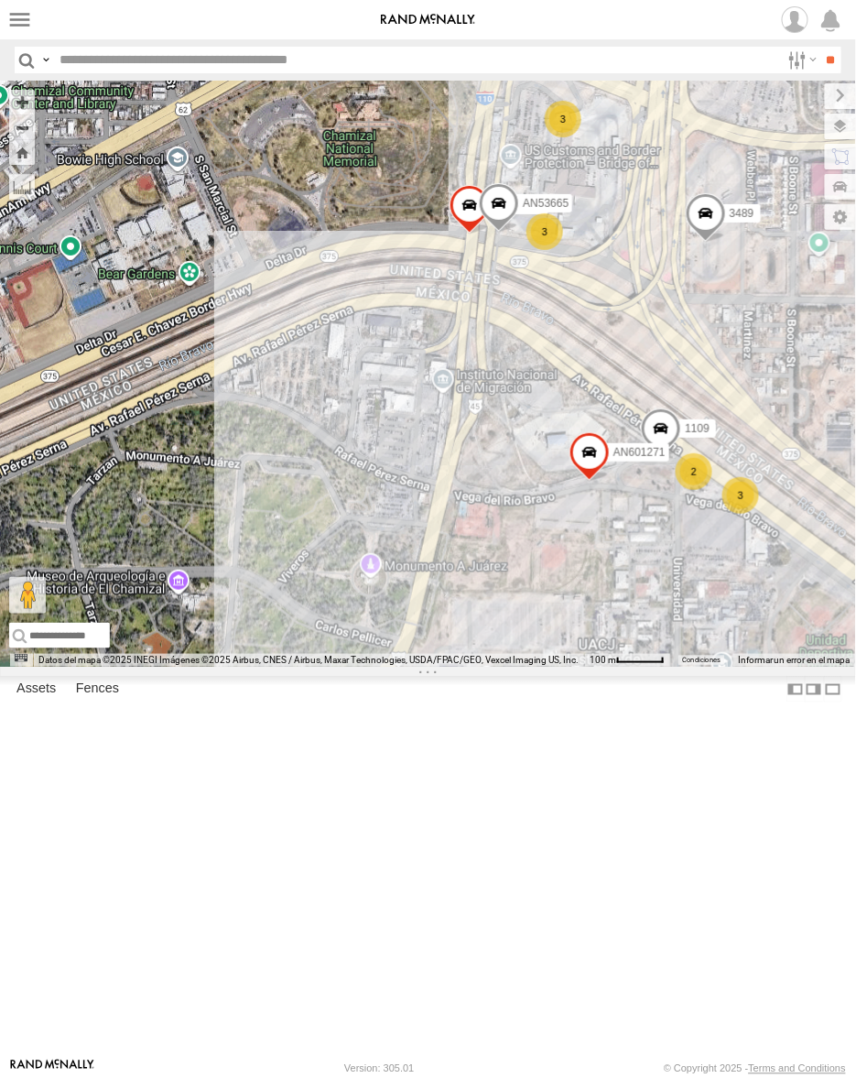
click at [624, 531] on div "AN601271 3489 AN601523 1109 AN53665 3 2 3 3" at bounding box center [428, 374] width 856 height 586
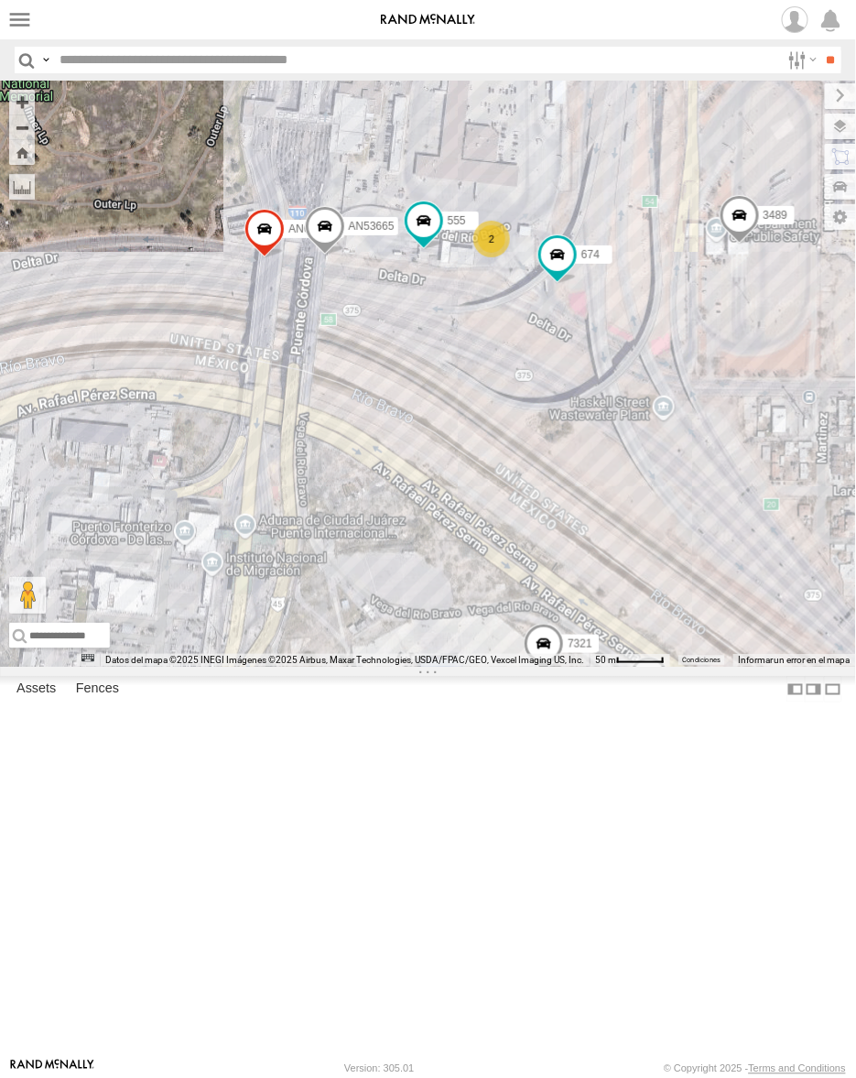
drag, startPoint x: 376, startPoint y: 446, endPoint x: 578, endPoint y: 718, distance: 338.4
click at [578, 667] on div "AN601271 3489 AN601523 1109 AN53665 7321 3 2 2 674 205 555" at bounding box center [428, 374] width 856 height 586
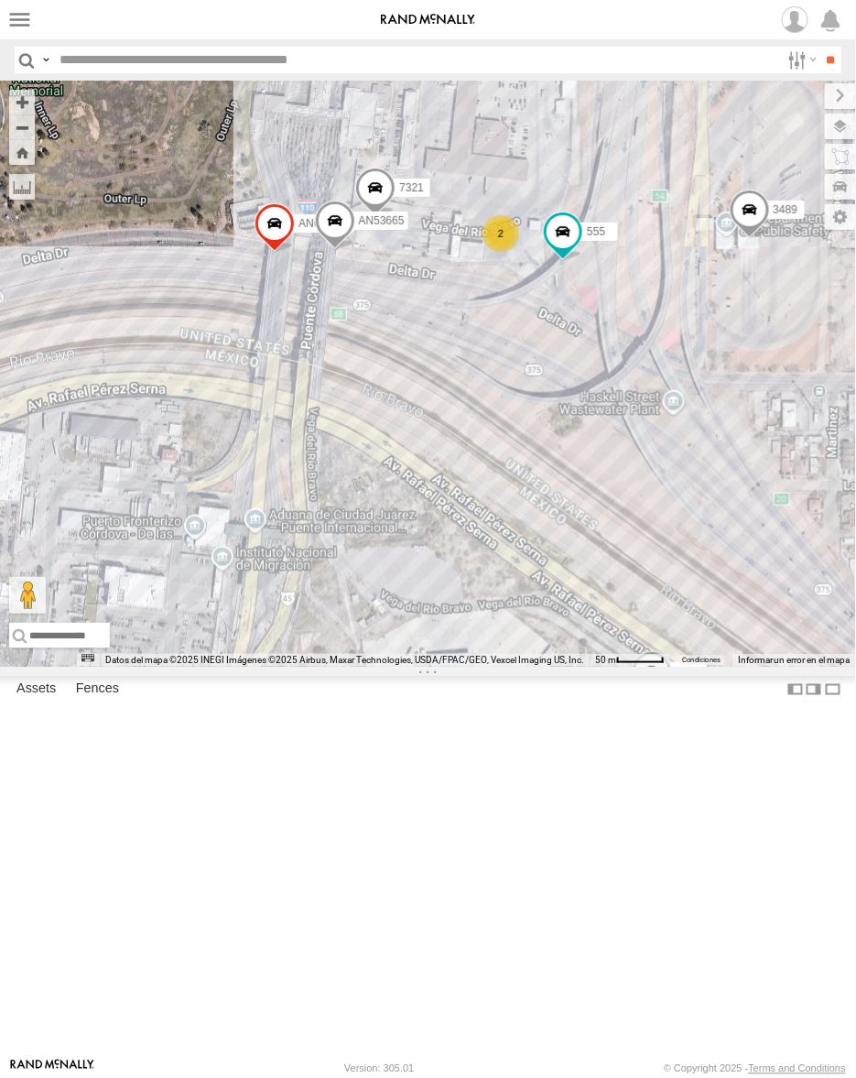
drag, startPoint x: 516, startPoint y: 505, endPoint x: 532, endPoint y: 496, distance: 18.1
click at [532, 496] on div "AN601271 3489 AN601523 674 1109 555 7321 AN53665 4 3 3 2" at bounding box center [428, 374] width 856 height 586
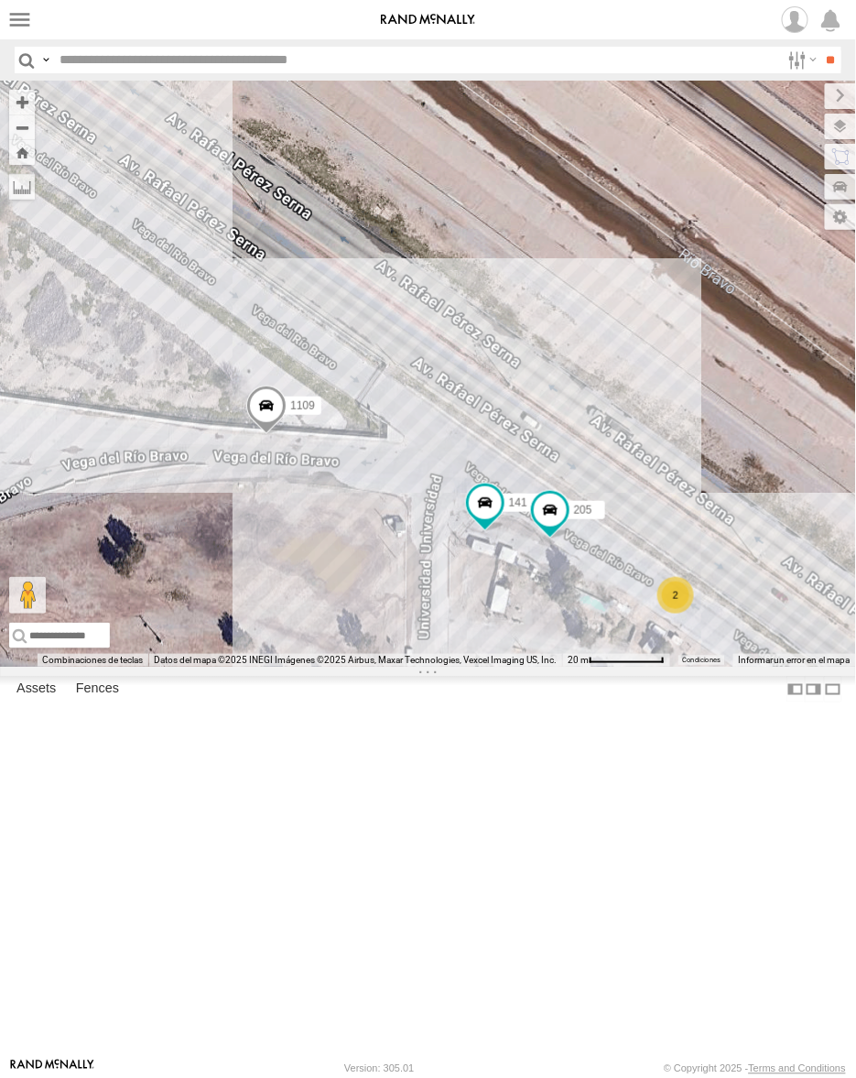
drag, startPoint x: 746, startPoint y: 849, endPoint x: 651, endPoint y: 681, distance: 192.7
click at [651, 667] on div "AN601271 3489 AN601523 674 1109 555 7321 AN53665 3902 141 2586 205 2" at bounding box center [428, 374] width 856 height 586
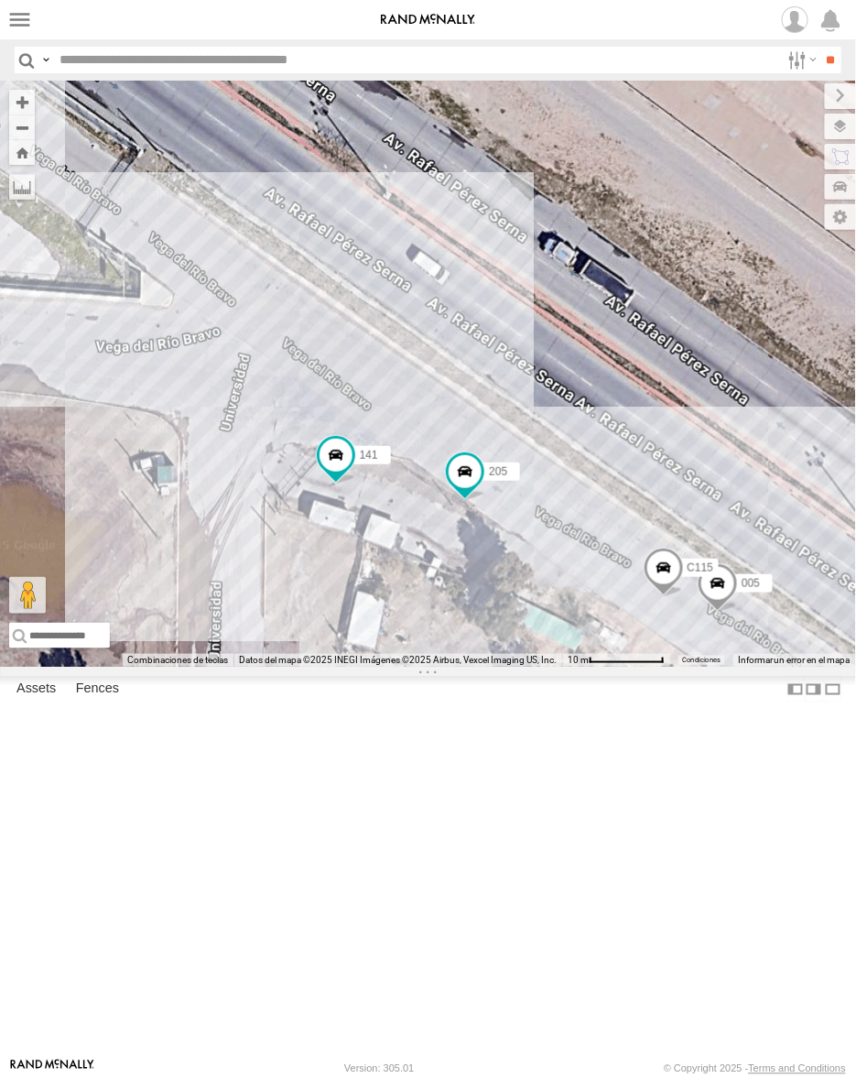
drag, startPoint x: 647, startPoint y: 676, endPoint x: 668, endPoint y: 620, distance: 59.7
click at [668, 620] on div "AN601271 3489 AN601523 674 1109 555 7321 AN53665 3902 141 2586 205 005 C115" at bounding box center [428, 374] width 856 height 586
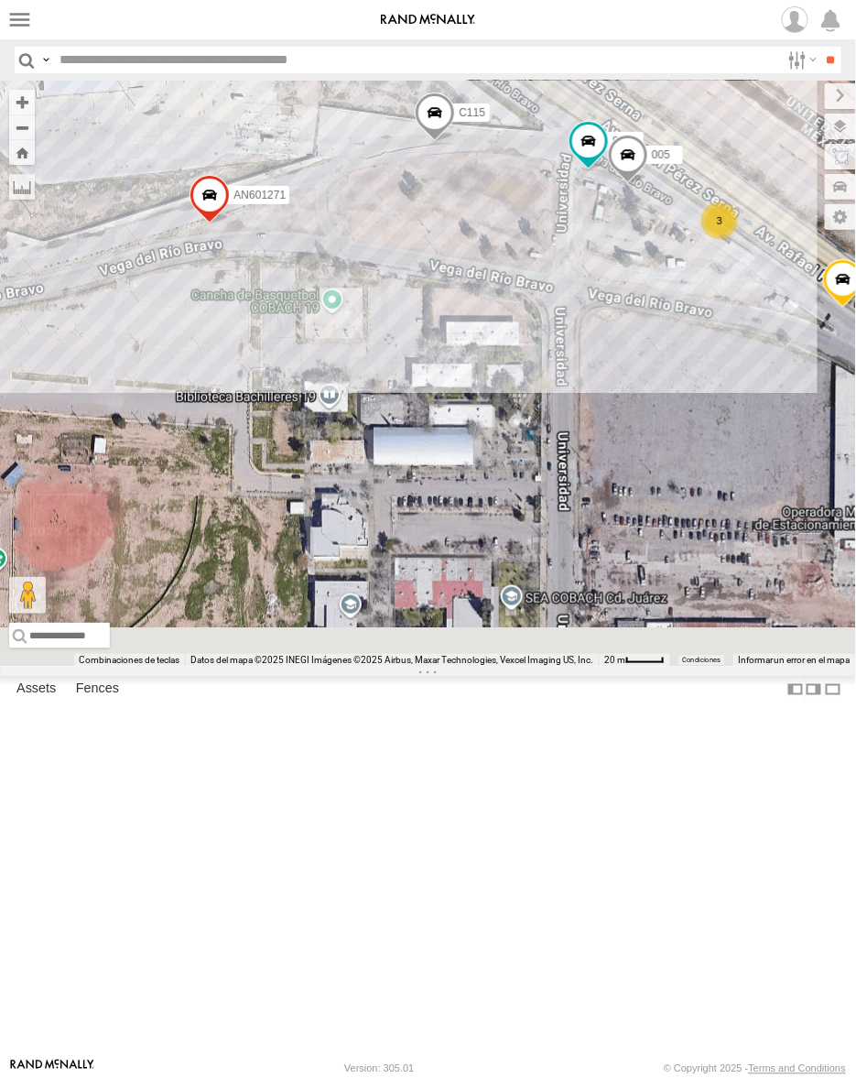
drag, startPoint x: 581, startPoint y: 231, endPoint x: 569, endPoint y: 689, distance: 458.9
click at [572, 667] on div "8662 141 005 205 C115 3 015910002291022 AN601271" at bounding box center [428, 374] width 856 height 586
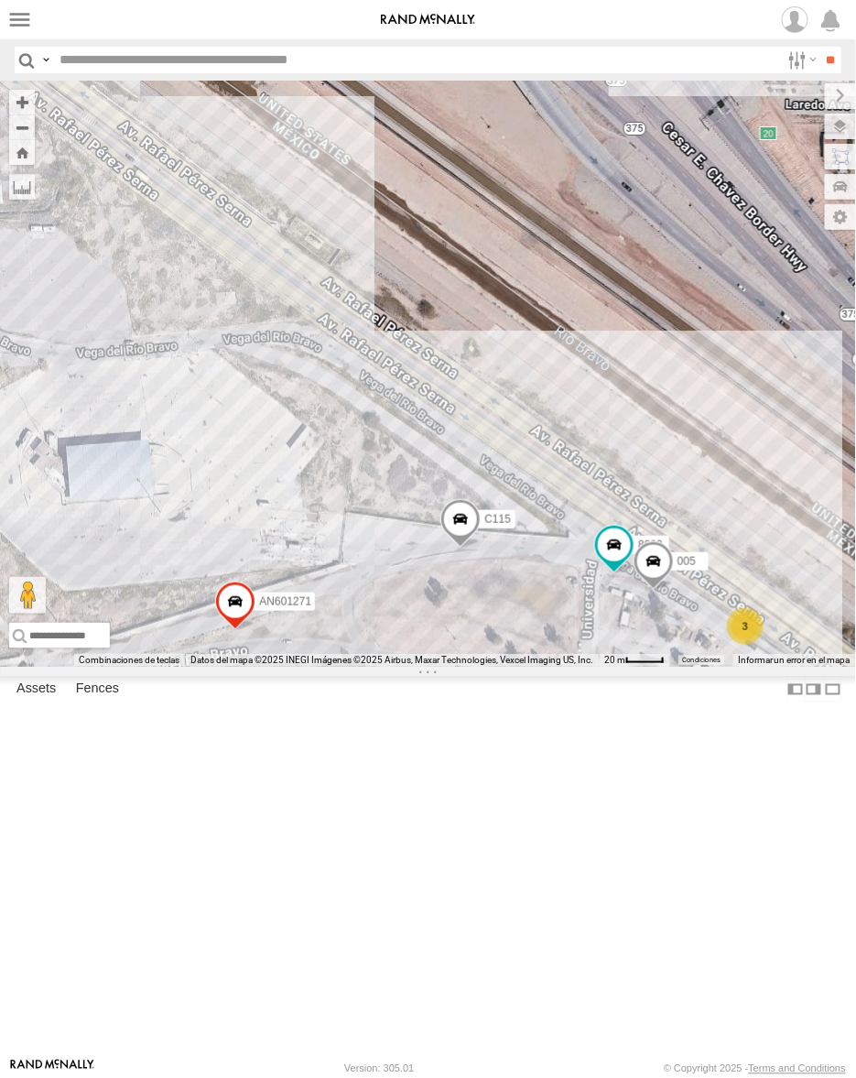
drag, startPoint x: 551, startPoint y: 433, endPoint x: 568, endPoint y: 522, distance: 90.3
click at [569, 526] on div "8662 141 005 205 C115 3 015910002291022 AN601271" at bounding box center [428, 374] width 856 height 586
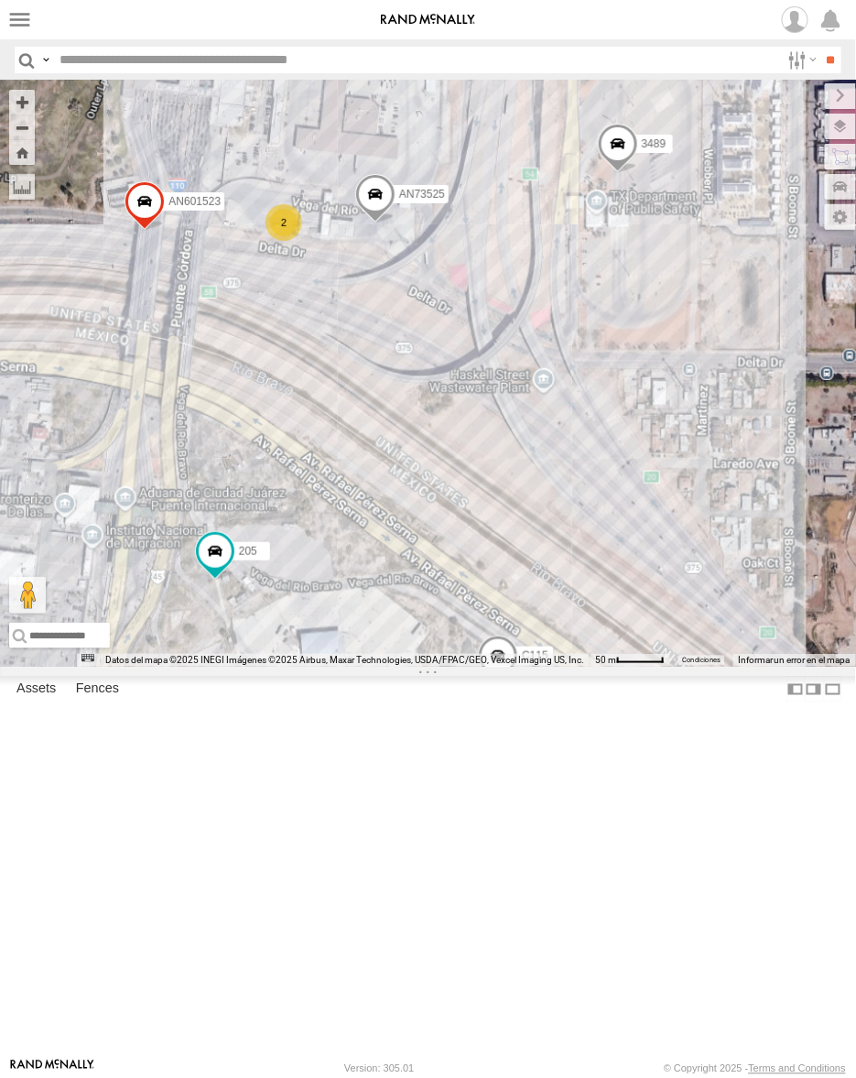
drag, startPoint x: 620, startPoint y: 328, endPoint x: 578, endPoint y: 495, distance: 172.8
click at [578, 495] on div "205 C115 015910002291022 AN601271 2 3 2 3489 AN601523 AN73525 AN534156" at bounding box center [428, 374] width 856 height 586
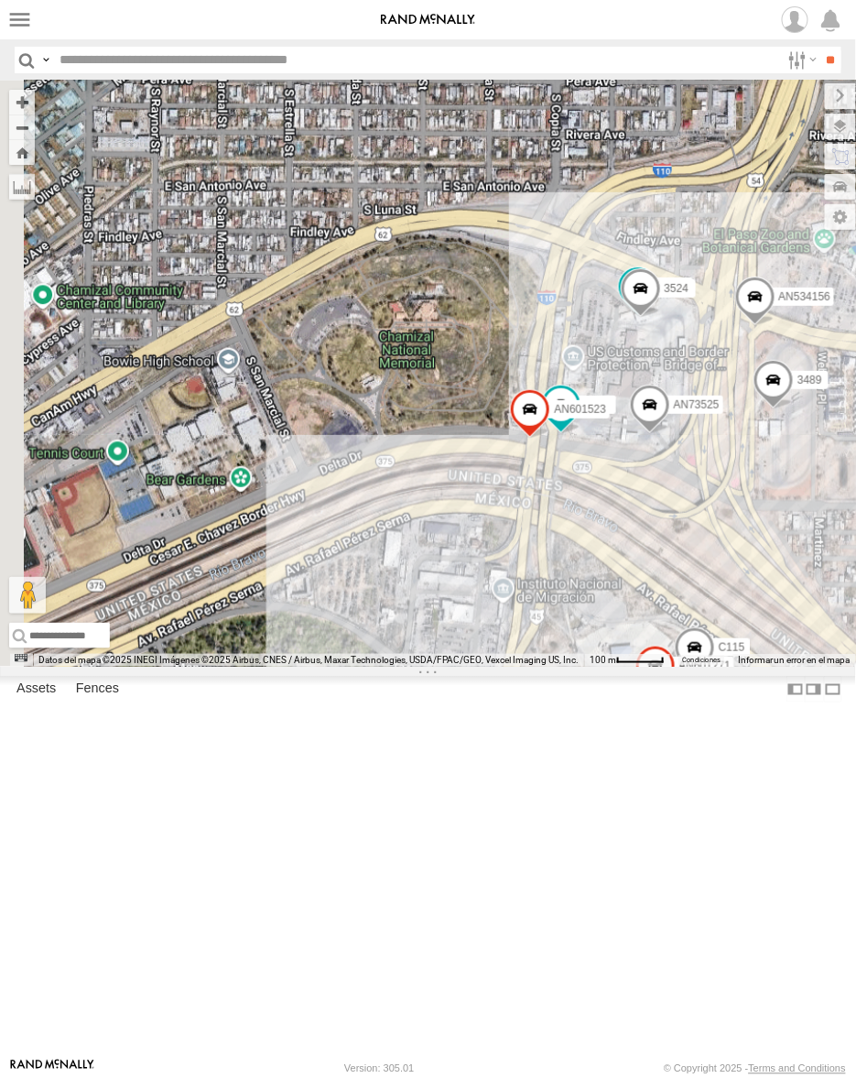
drag, startPoint x: 391, startPoint y: 482, endPoint x: 648, endPoint y: 526, distance: 261.0
click at [646, 527] on div "205 C115 015910002291022 AN601271 3489 AN601523 AN73525 AN534156 2586 3524" at bounding box center [428, 374] width 856 height 586
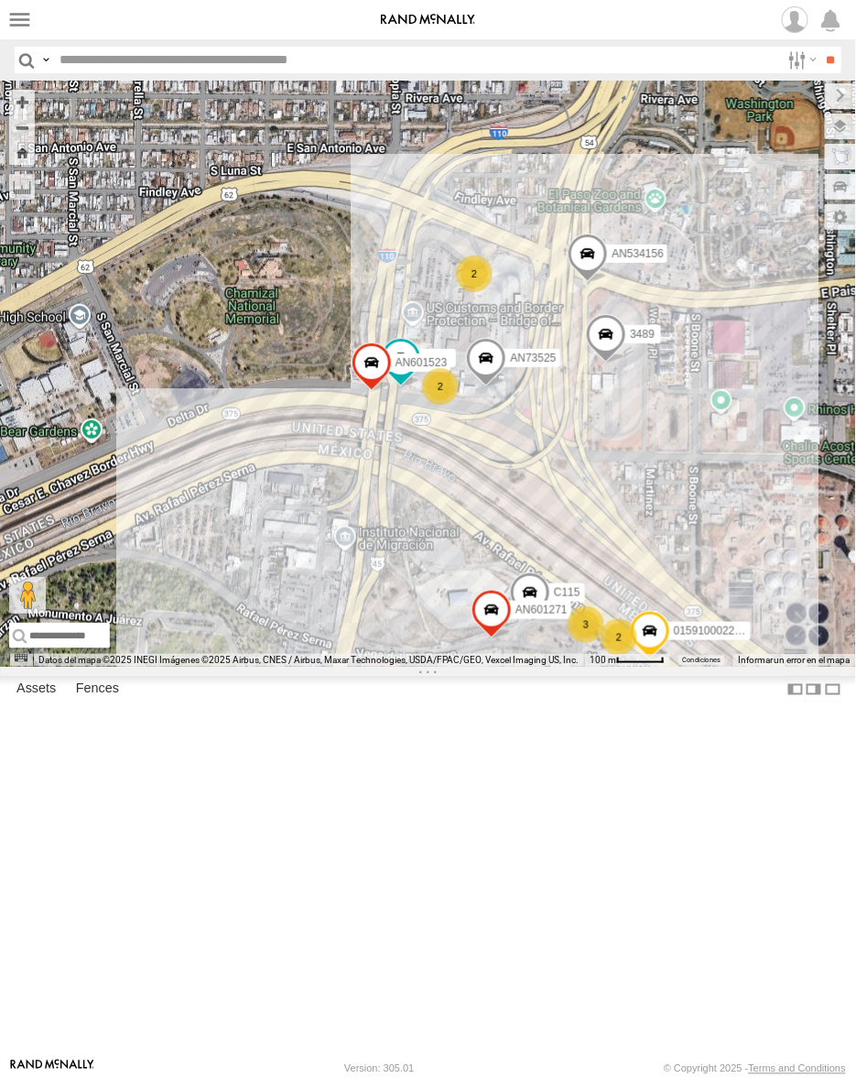
drag, startPoint x: 822, startPoint y: 609, endPoint x: 642, endPoint y: 570, distance: 184.4
click at [642, 570] on div "205 C115 015910002291022 AN601271 3489 AN601523 AN73525 AN534156 3 2 2 2" at bounding box center [428, 374] width 856 height 586
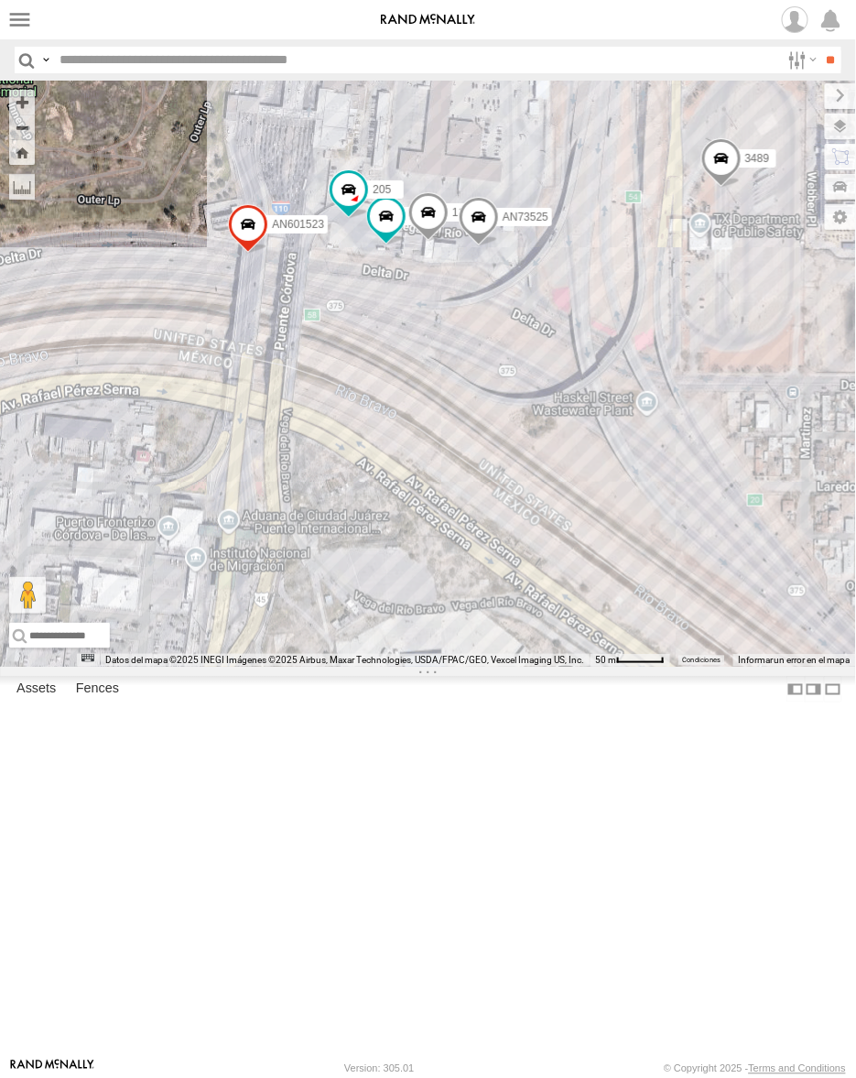
drag, startPoint x: 388, startPoint y: 418, endPoint x: 643, endPoint y: 719, distance: 394.4
click at [643, 667] on div "C115 015910002291022 AN601271 3 2 141 AN531671 3489 AN601523 1109 205 AN73525" at bounding box center [428, 374] width 856 height 586
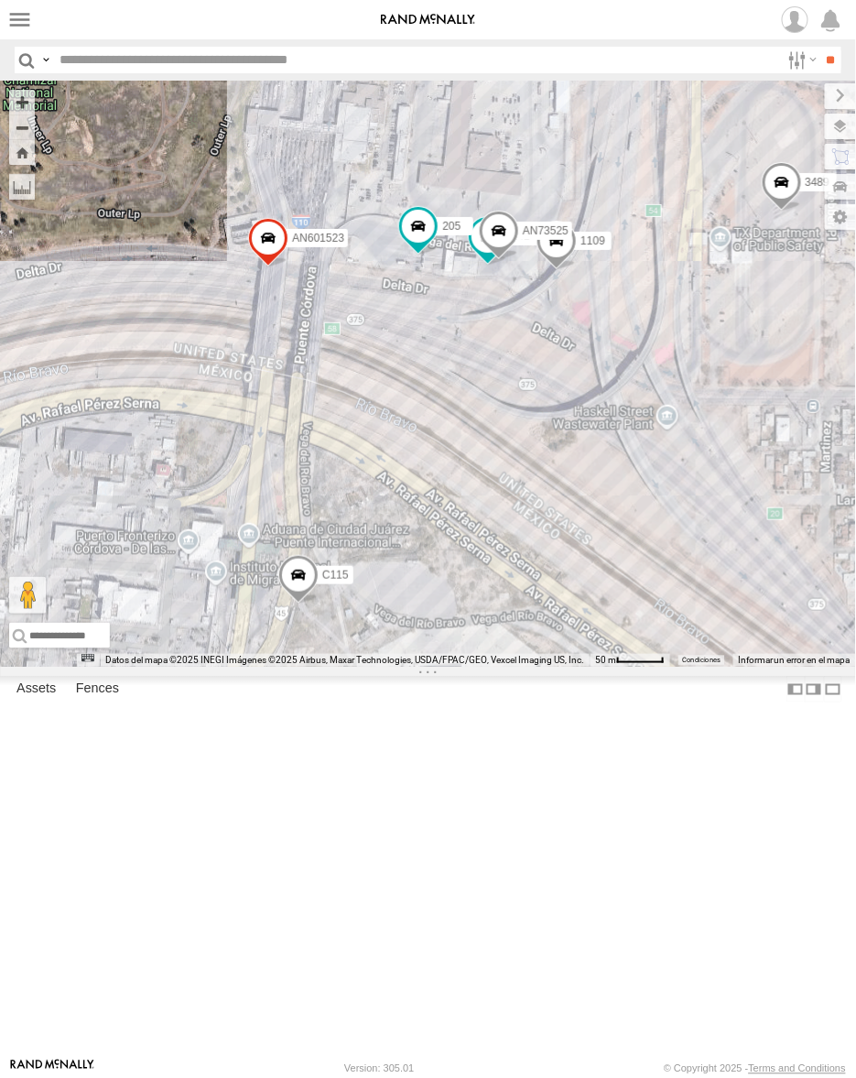
drag, startPoint x: 505, startPoint y: 635, endPoint x: 529, endPoint y: 648, distance: 27.5
click at [529, 648] on div "C115 015910002291022 AN601271 3 2 141 AN531671 3489 AN601523 1109 205 AN73525 2…" at bounding box center [428, 374] width 856 height 586
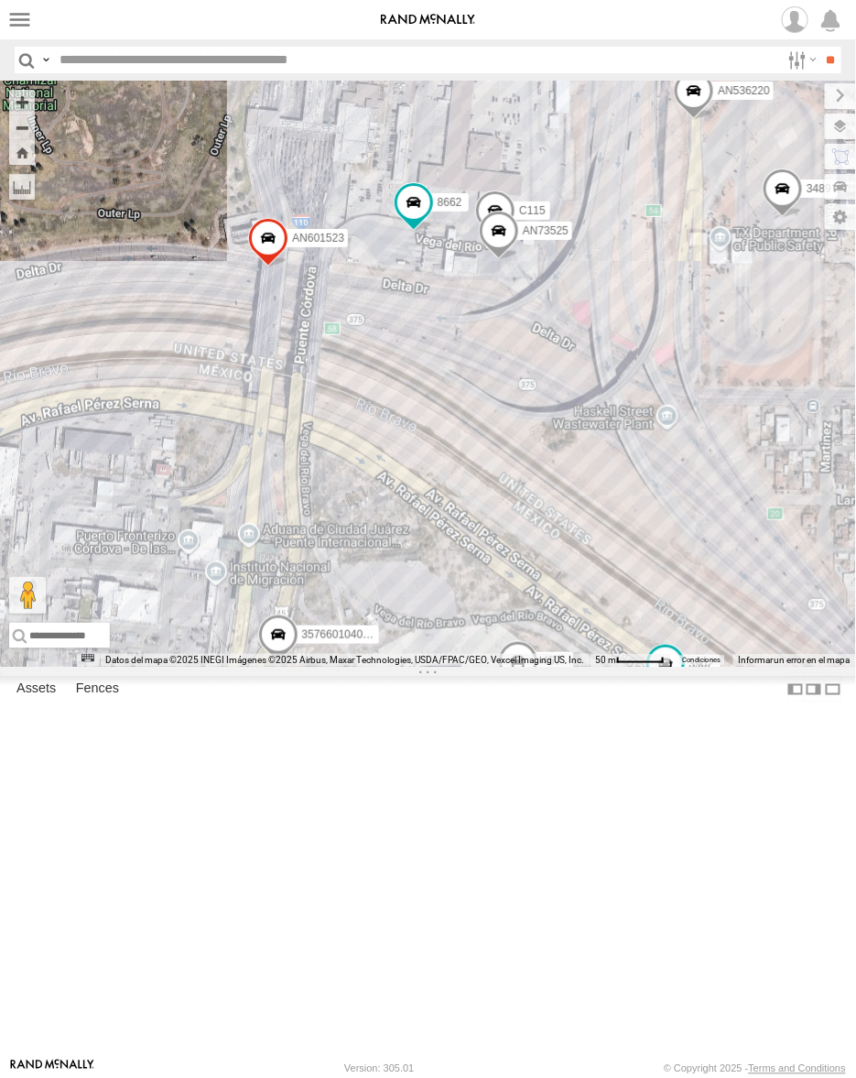
click at [496, 615] on div "8662 457 015910002291022 639 AN601271 AN531671 3489 AN601523 005 35766010409575…" at bounding box center [428, 374] width 856 height 586
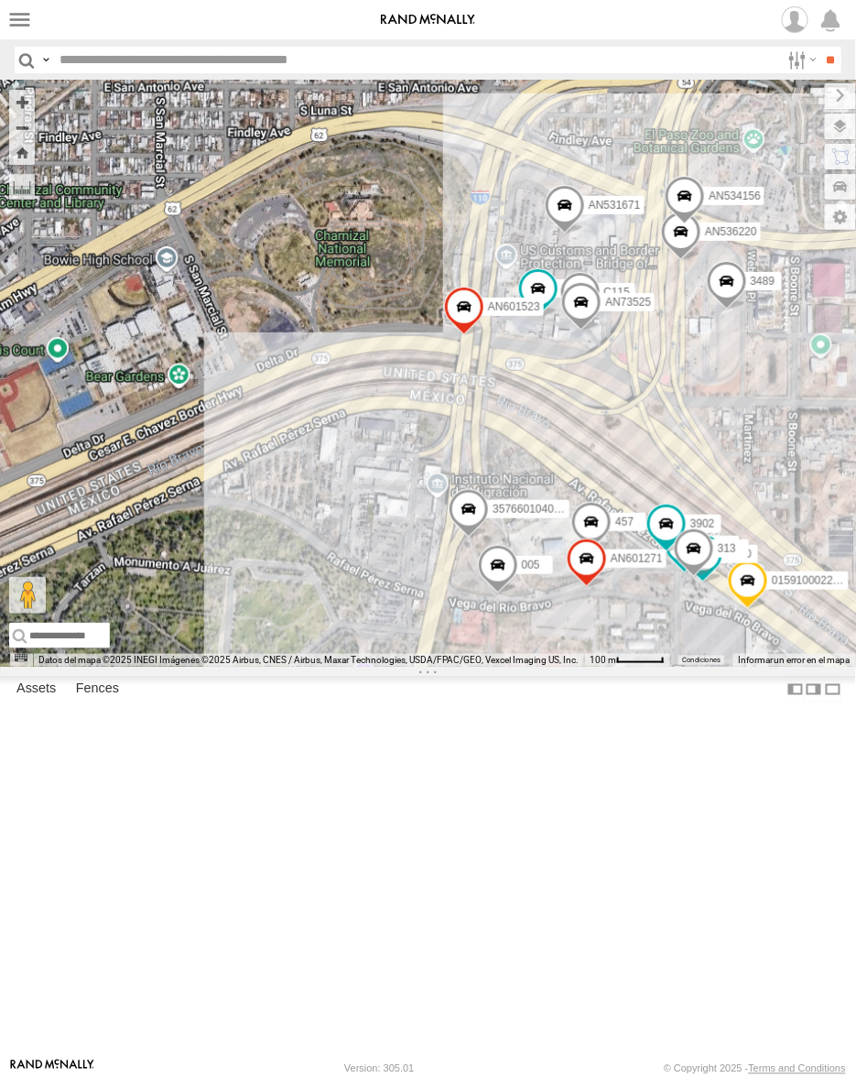
drag, startPoint x: 285, startPoint y: 545, endPoint x: 563, endPoint y: 608, distance: 285.4
click at [563, 608] on div "8662 457 015910002291022 639 AN601271 AN531671 3489 AN601523 005 35766010409575…" at bounding box center [428, 374] width 856 height 586
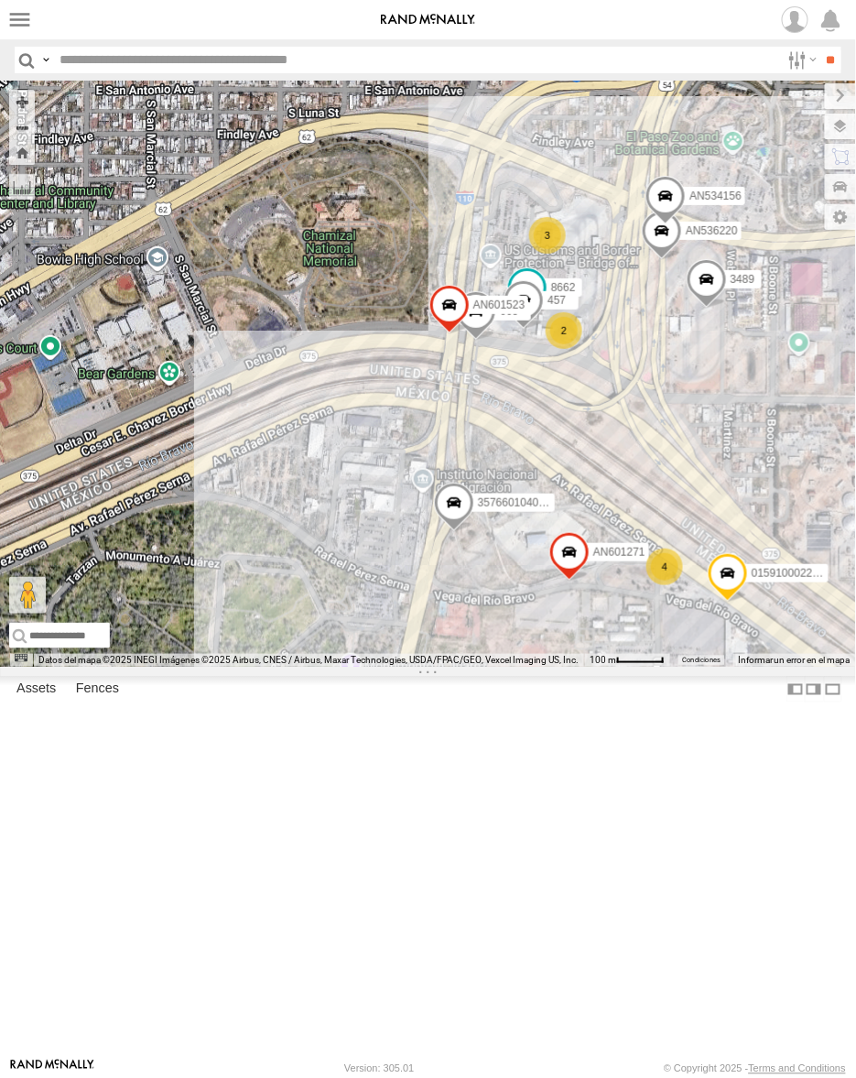
drag, startPoint x: 666, startPoint y: 593, endPoint x: 652, endPoint y: 591, distance: 14.0
click at [652, 591] on div "8662 457 015910002291022 AN601271 3489 AN601523 005 357660104095757 AN536220 AN…" at bounding box center [428, 374] width 856 height 586
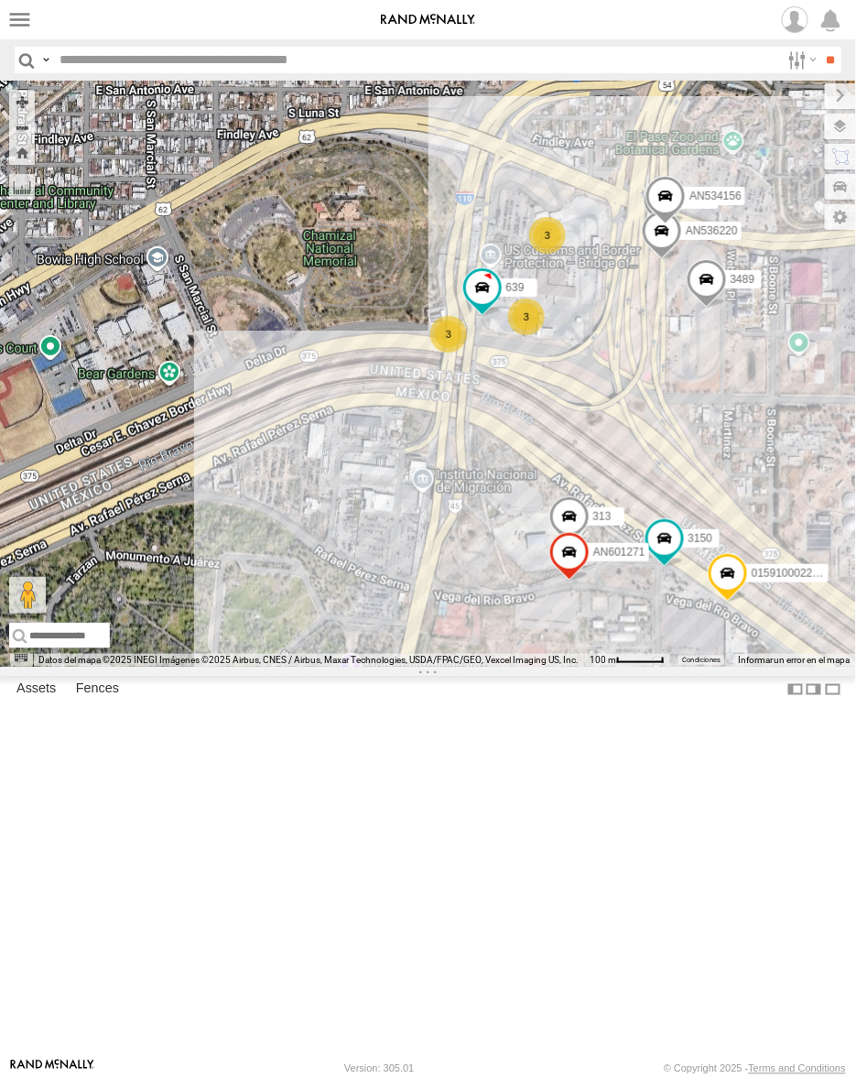
click at [566, 608] on div "015910002291022 639 AN601271 3489 3150 AN73525 AN536220 AN534156 313 C115 3 3 3" at bounding box center [428, 374] width 856 height 586
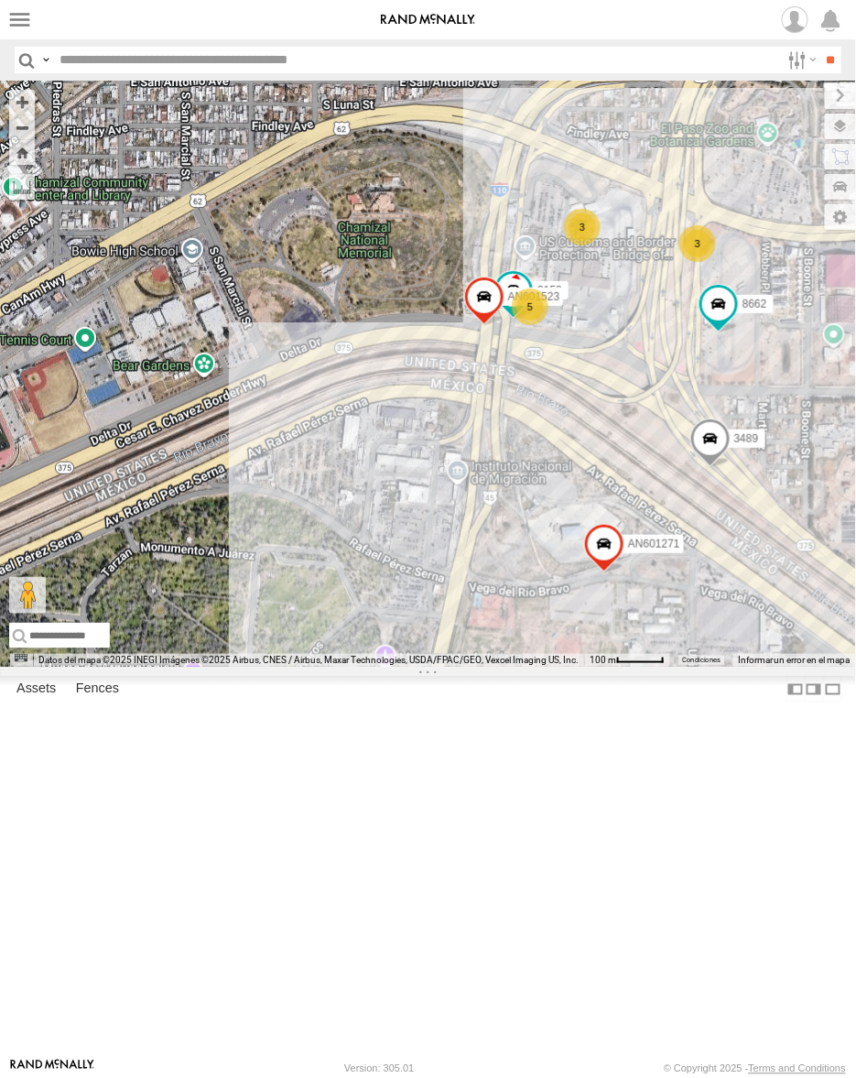
drag, startPoint x: 642, startPoint y: 626, endPoint x: 685, endPoint y: 616, distance: 44.2
click at [685, 616] on div "8662 AN601271 3489 AN601523 3150 3 5 3" at bounding box center [428, 374] width 856 height 586
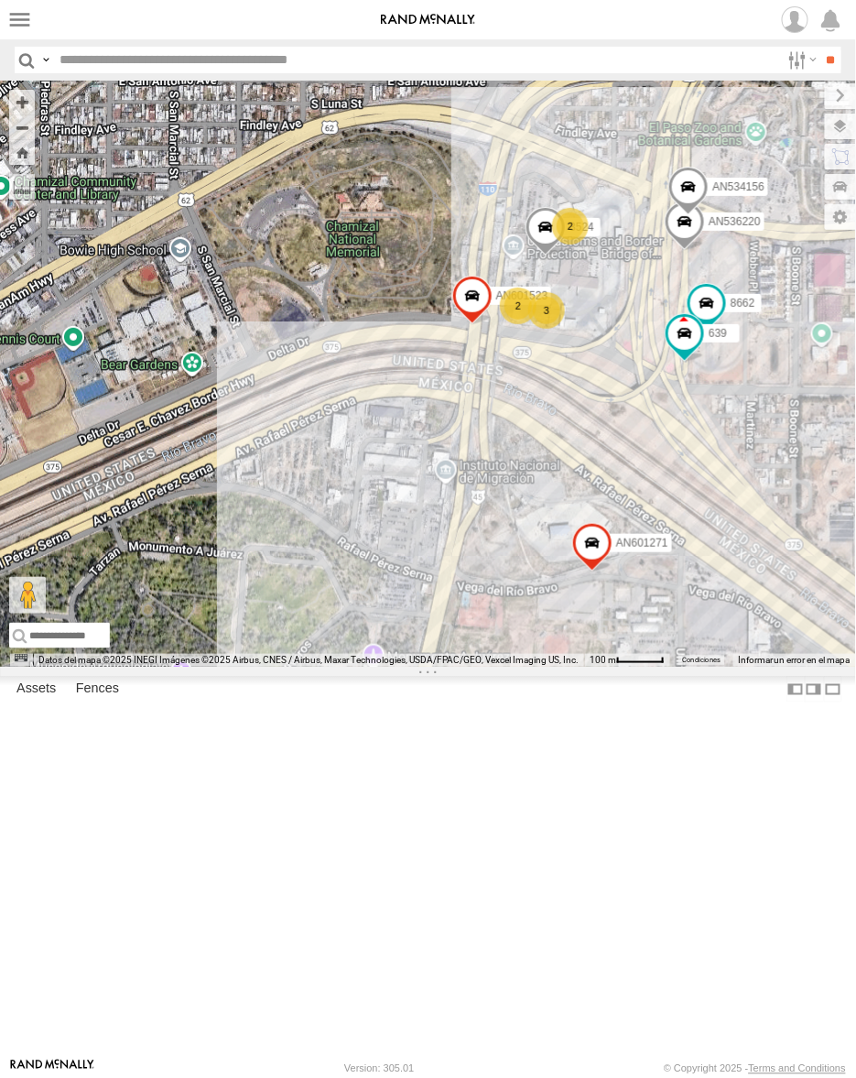
drag, startPoint x: 679, startPoint y: 627, endPoint x: 664, endPoint y: 625, distance: 15.7
click at [664, 625] on div "8662 639 AN601271 3489 AN601523 3524 AN536220 AN534156 2 2 3" at bounding box center [428, 374] width 856 height 586
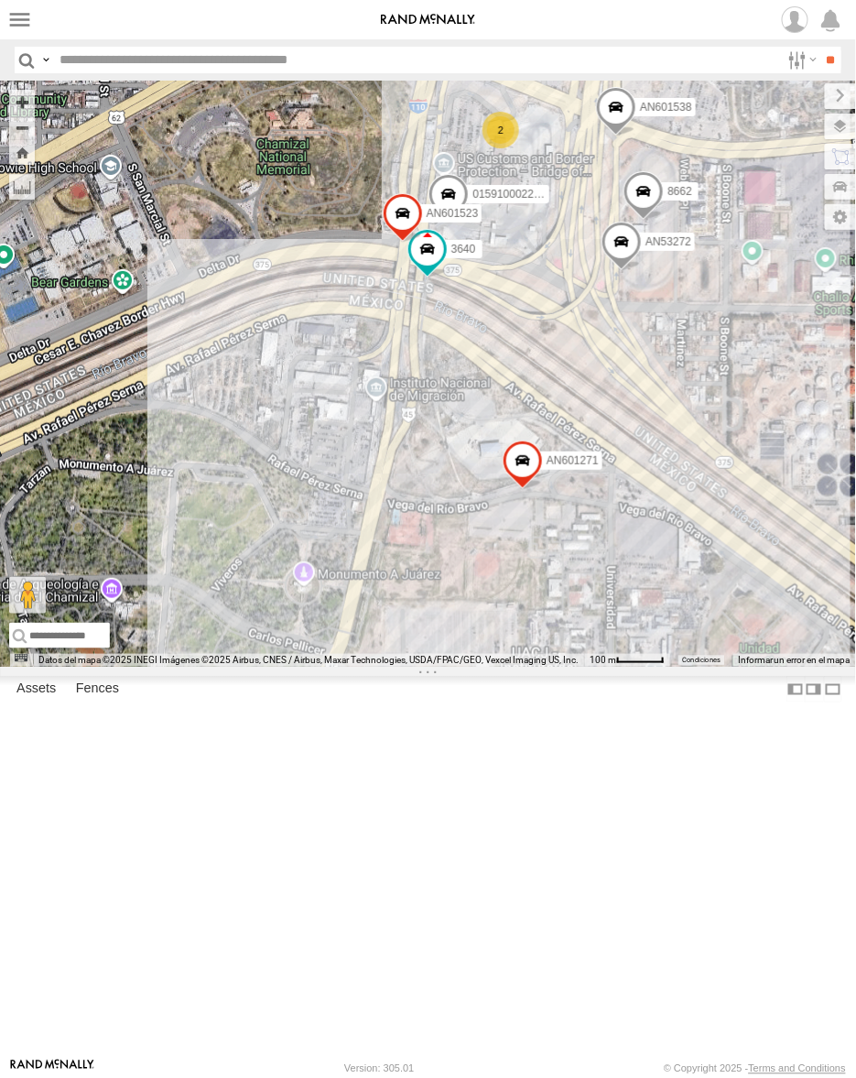
drag, startPoint x: 280, startPoint y: 397, endPoint x: 496, endPoint y: 351, distance: 221.1
click at [496, 351] on div "AN57222 AN535260 015910001811580 ZJ535914 F2771 AN539091 AN533937 AN535006 5723…" at bounding box center [428, 374] width 856 height 586
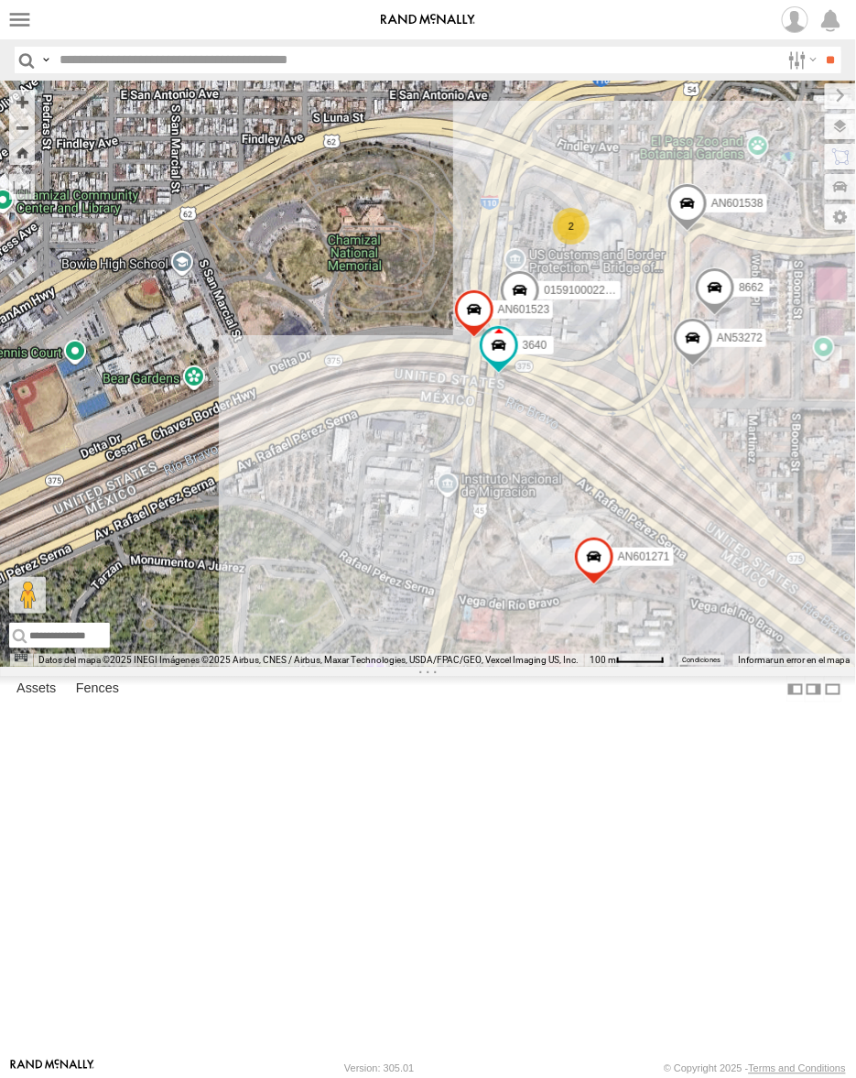
drag, startPoint x: 520, startPoint y: 489, endPoint x: 592, endPoint y: 583, distance: 118.3
click at [592, 583] on div "AN57222 AN535260 015910001811580 ZJ535914 F2771 AN539091 AN533937 AN535006 5723…" at bounding box center [428, 374] width 856 height 586
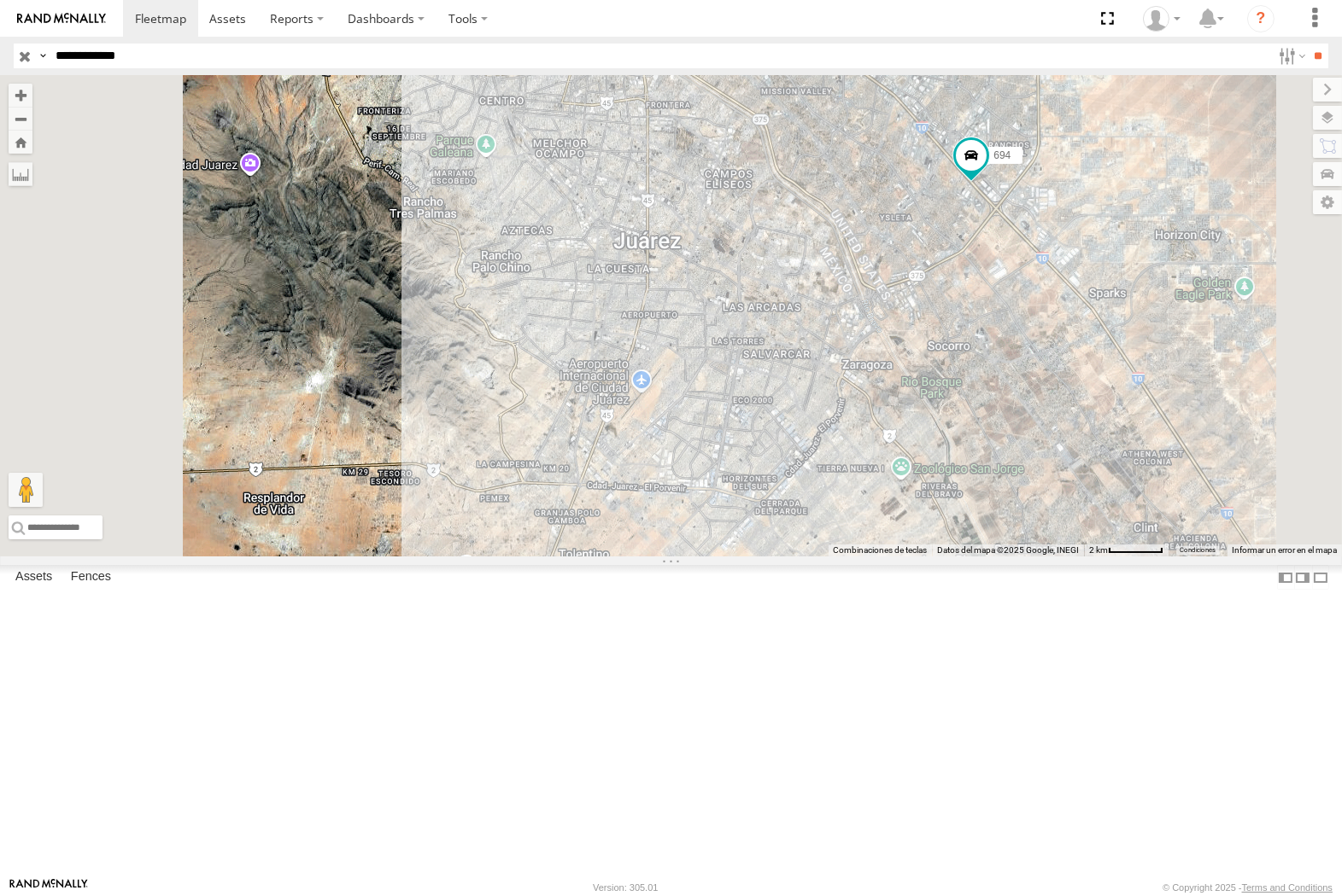
drag, startPoint x: 347, startPoint y: 454, endPoint x: 48, endPoint y: 415, distance: 301.5
click at [0, 0] on div "694 FLEX SUR I-10 [GEOGRAPHIC_DATA] 31.7818 -106.40005 Video 7323 Locales ELECT…" at bounding box center [0, 0] width 0 height 0
click at [0, 0] on div "694 FLEX SUR I-10 El Paso 31.7818 -106.40005 Video 7323 Locales ELECTROLUX SERV…" at bounding box center [0, 0] width 0 height 0
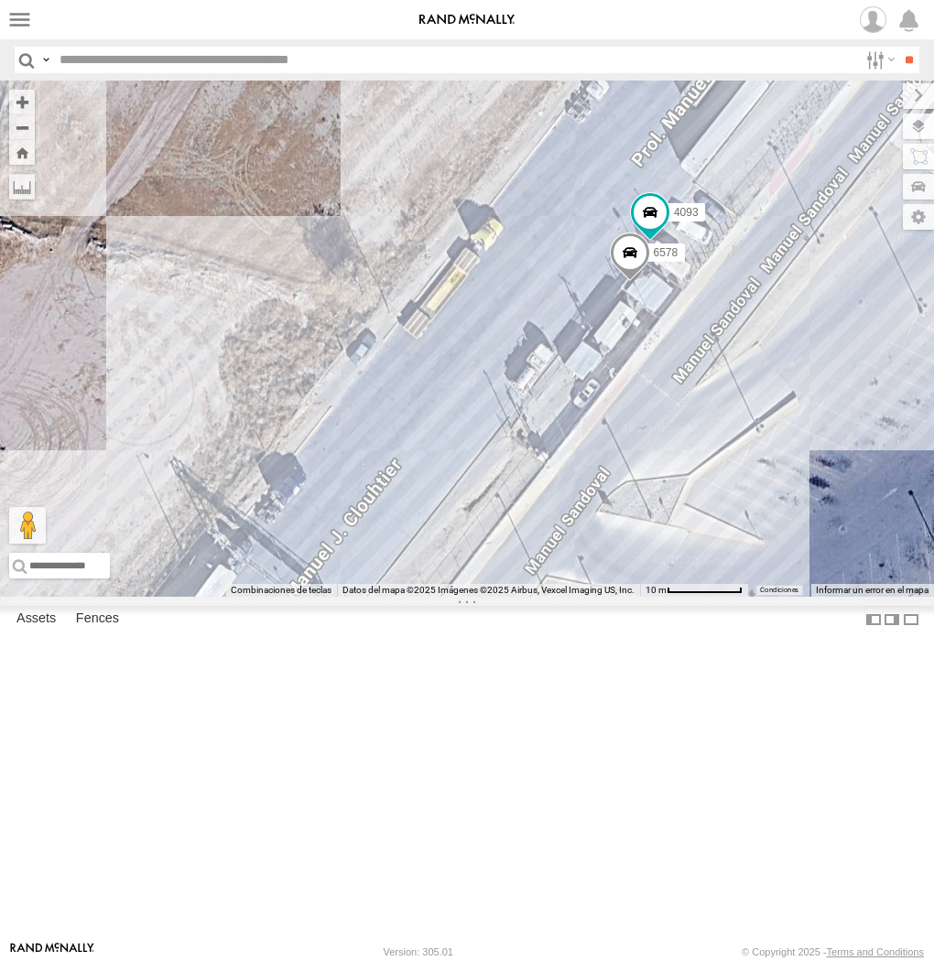
drag, startPoint x: 469, startPoint y: 493, endPoint x: 682, endPoint y: 368, distance: 247.0
click at [682, 368] on div "53469 4093 6578" at bounding box center [467, 339] width 934 height 516
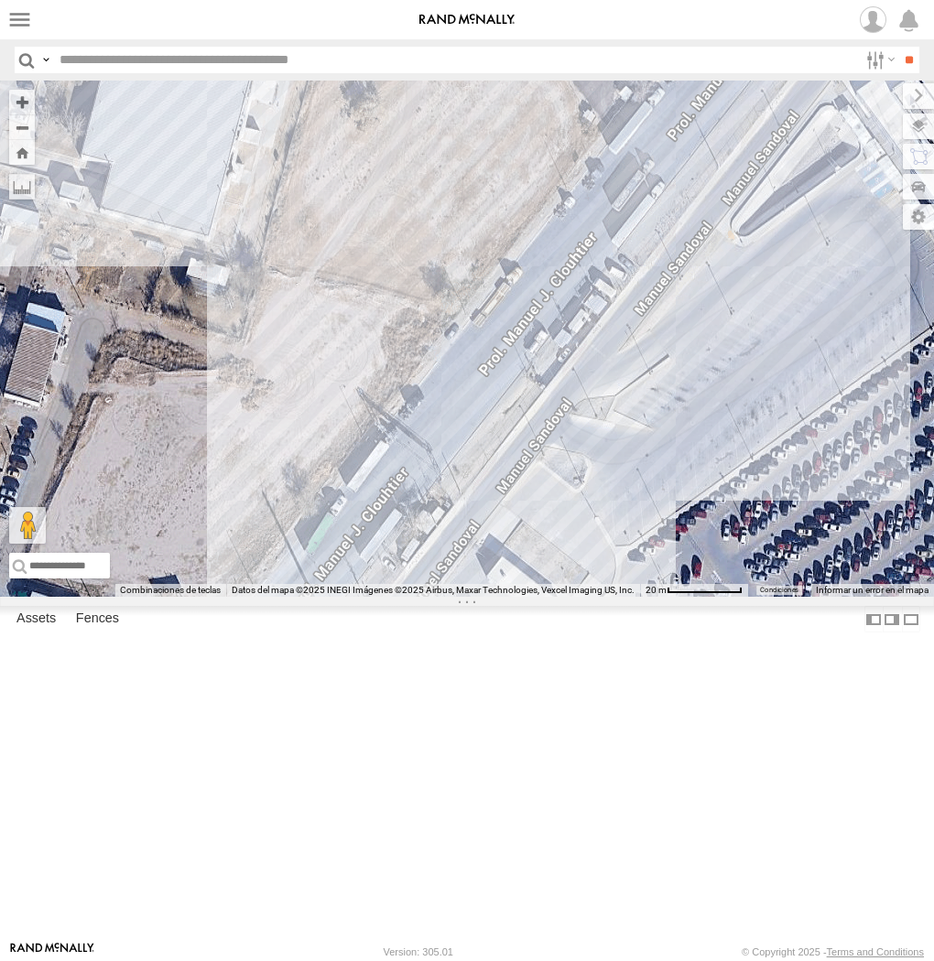
drag, startPoint x: 694, startPoint y: 688, endPoint x: 711, endPoint y: 287, distance: 401.4
click at [711, 287] on div "53469" at bounding box center [467, 339] width 934 height 516
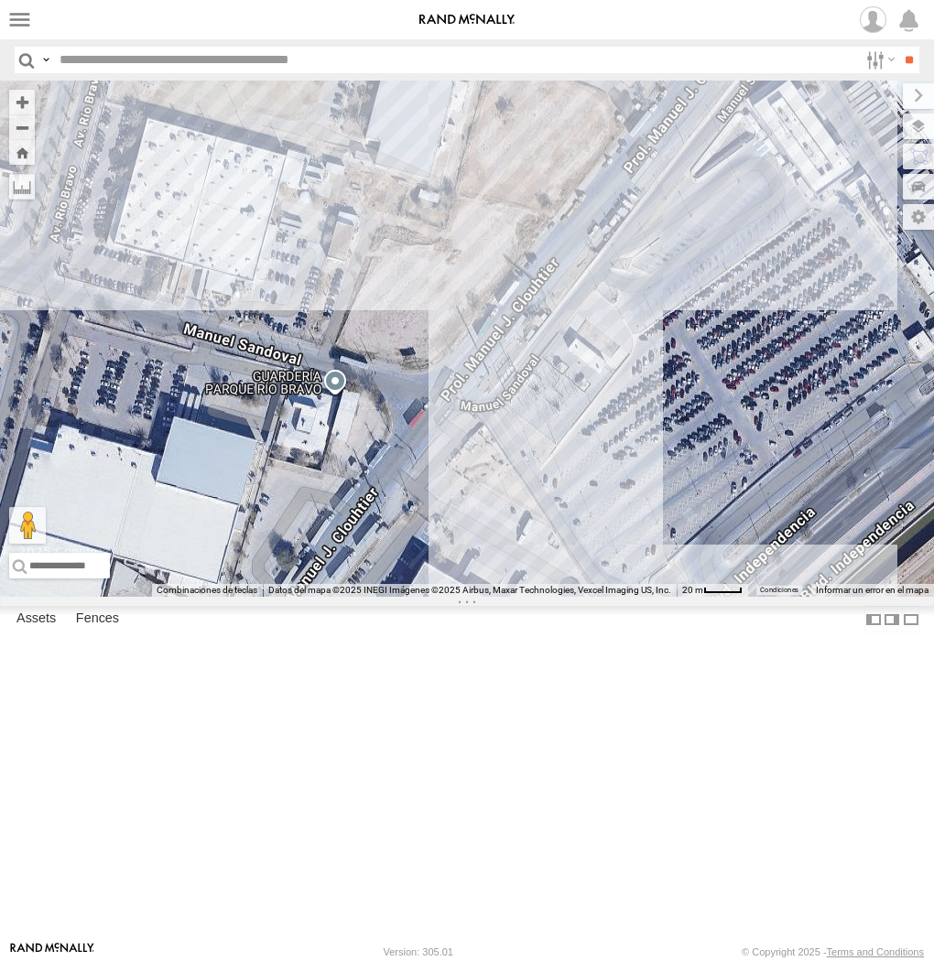
drag, startPoint x: 509, startPoint y: 679, endPoint x: 593, endPoint y: 291, distance: 396.4
click at [593, 291] on div at bounding box center [467, 339] width 934 height 516
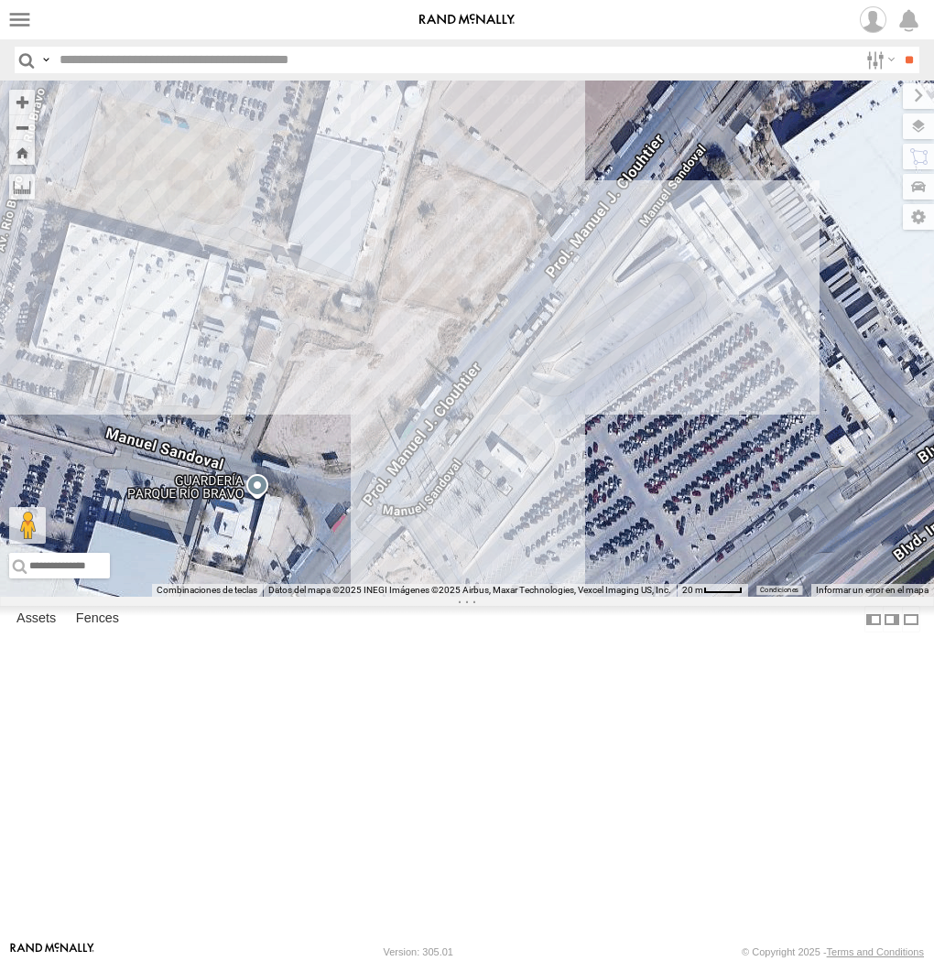
drag, startPoint x: 664, startPoint y: 453, endPoint x: 584, endPoint y: 559, distance: 132.0
click at [584, 559] on div "3485185f54f8" at bounding box center [467, 339] width 934 height 516
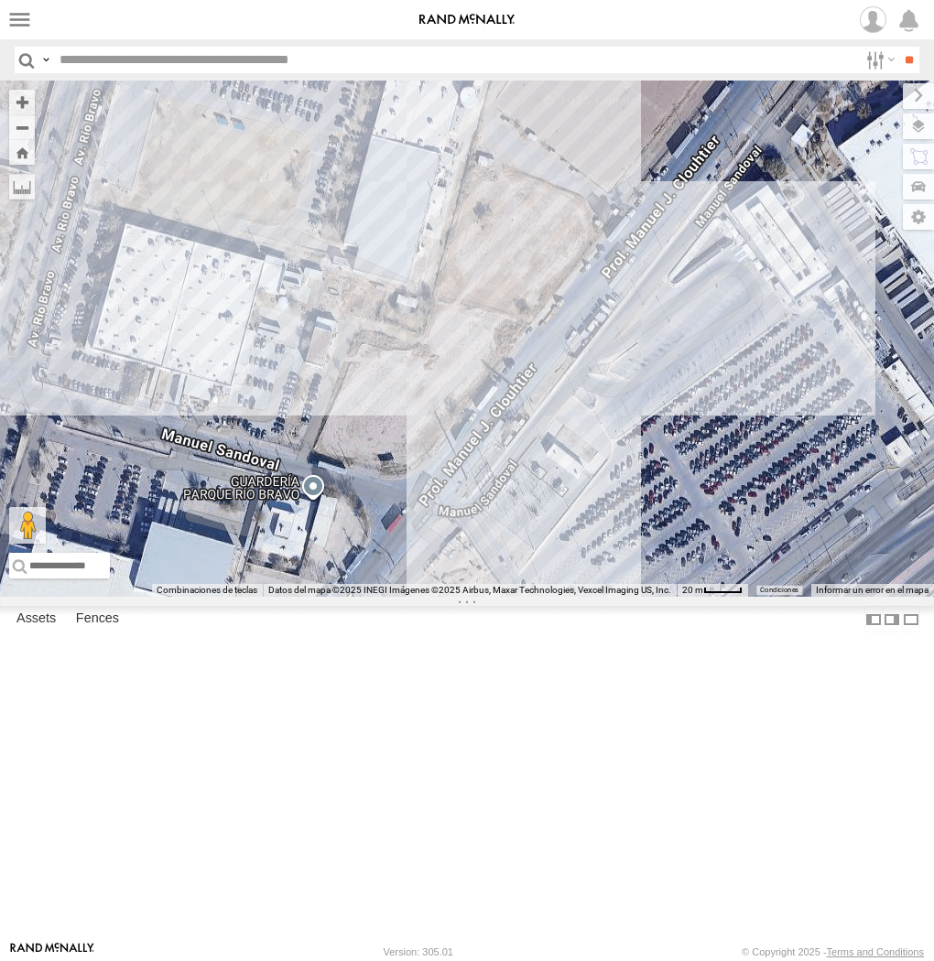
drag, startPoint x: 570, startPoint y: 579, endPoint x: 643, endPoint y: 589, distance: 73.0
click at [643, 589] on div at bounding box center [467, 339] width 934 height 516
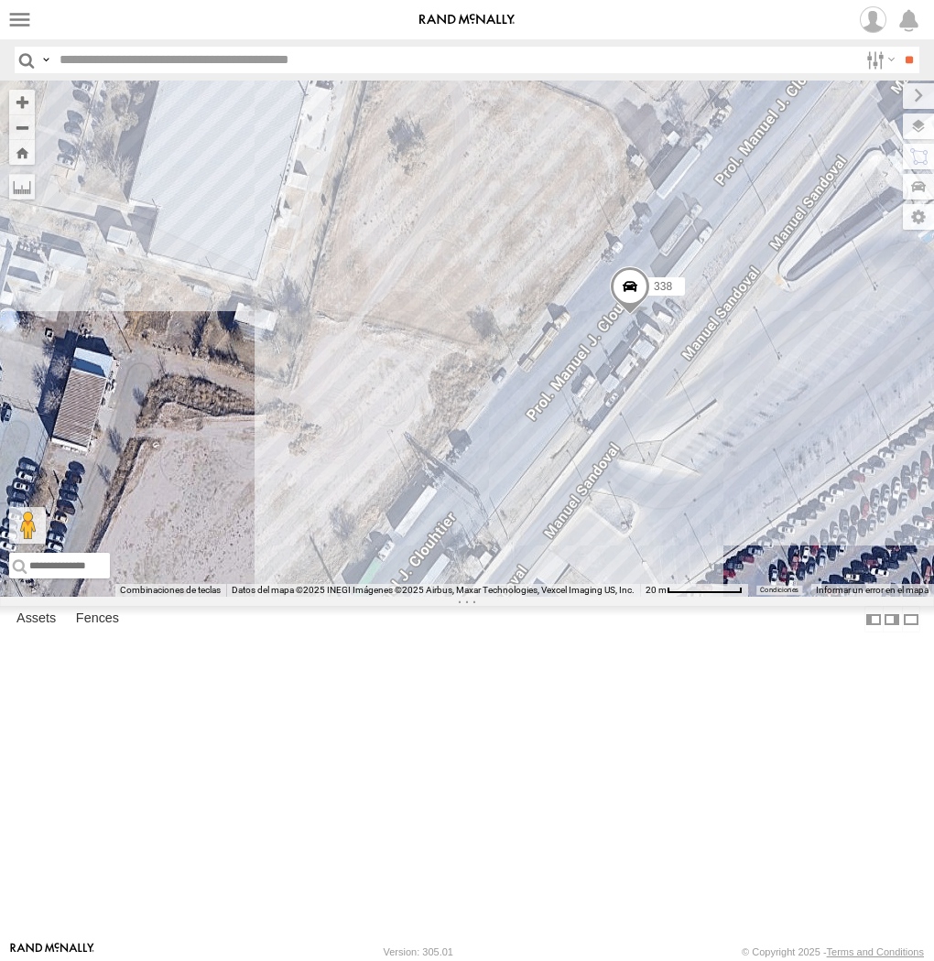
drag, startPoint x: 572, startPoint y: 453, endPoint x: 758, endPoint y: 486, distance: 188.8
click at [758, 486] on div "338" at bounding box center [467, 339] width 934 height 516
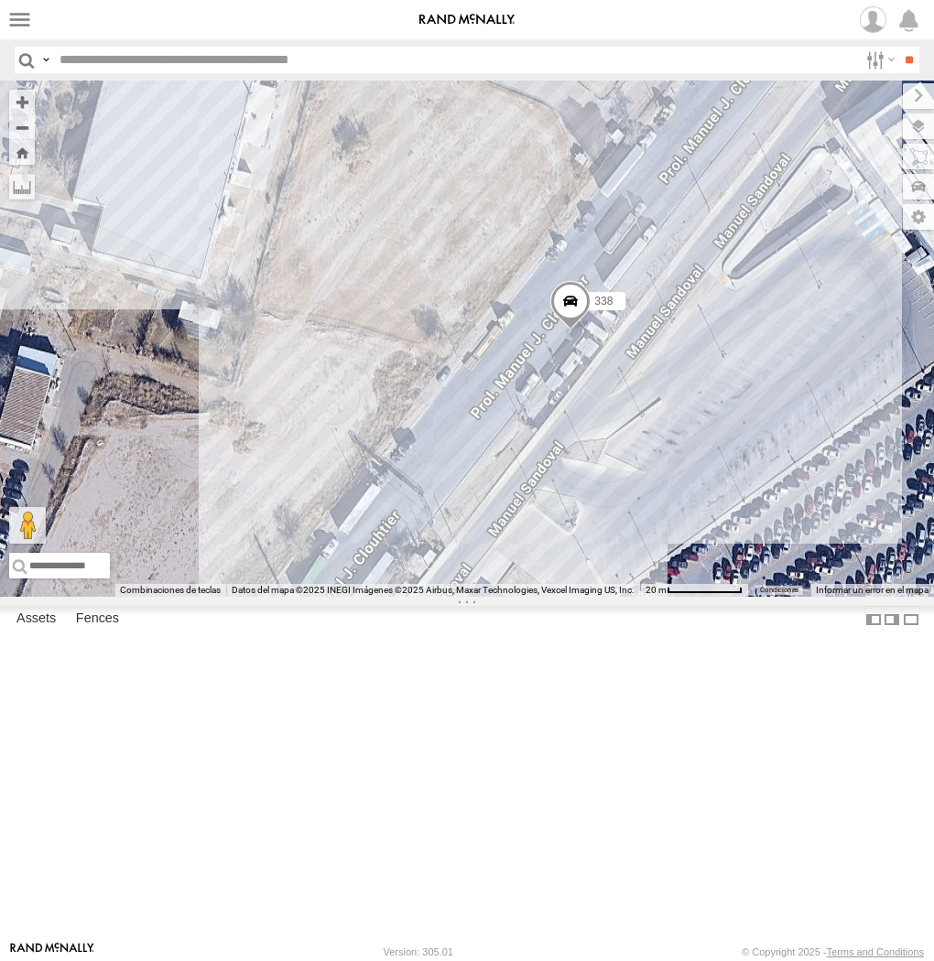
drag, startPoint x: 645, startPoint y: 668, endPoint x: 515, endPoint y: 660, distance: 130.3
click at [515, 597] on div "338" at bounding box center [467, 339] width 934 height 516
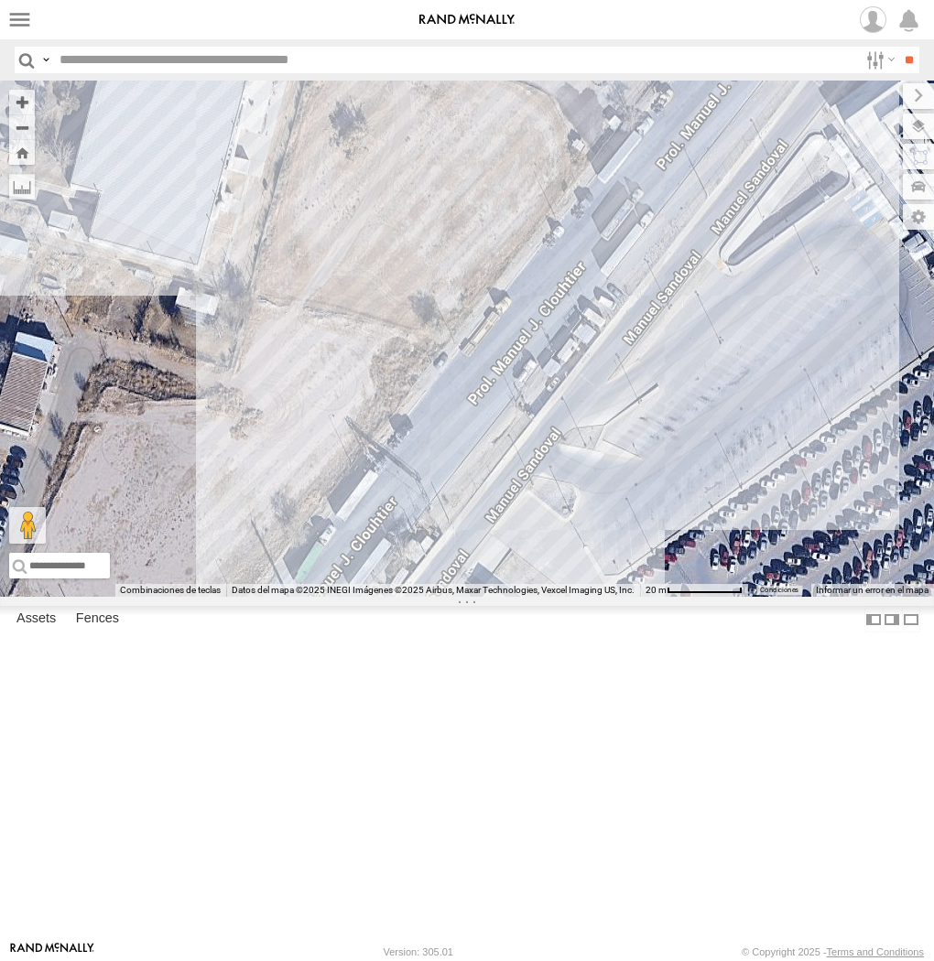
drag, startPoint x: 289, startPoint y: 665, endPoint x: 255, endPoint y: 465, distance: 202.6
click at [255, 465] on div at bounding box center [467, 339] width 934 height 516
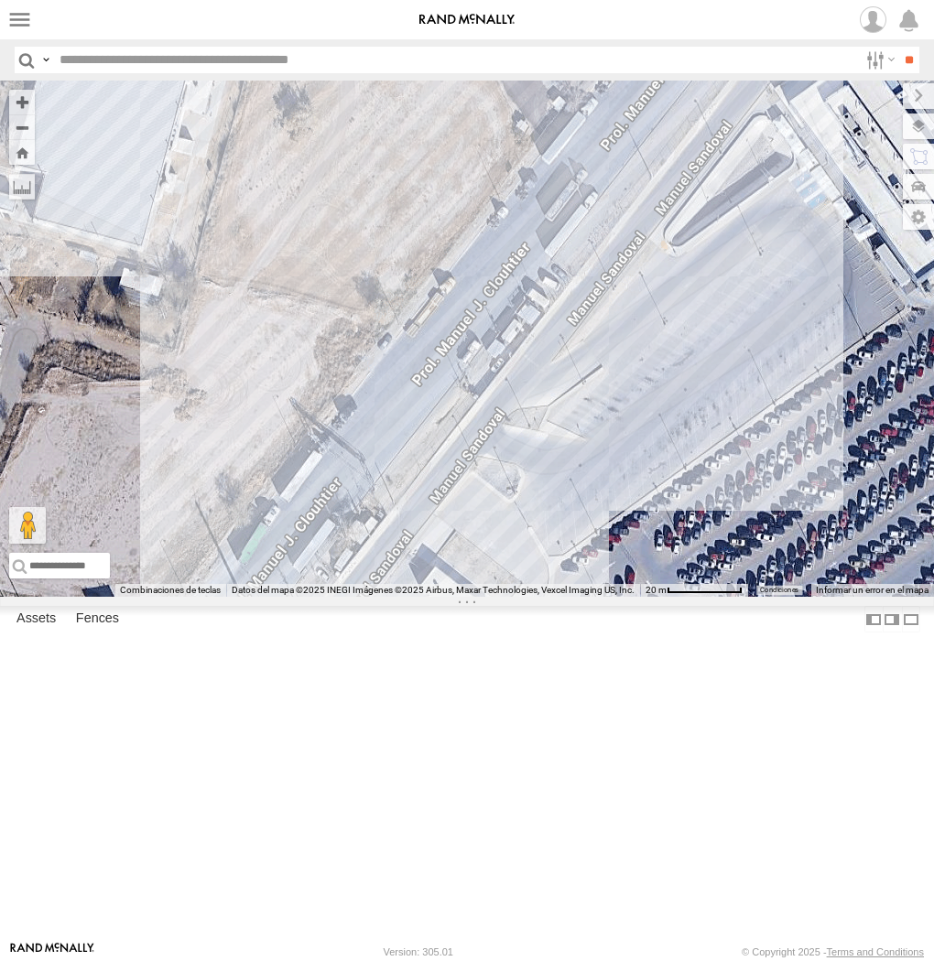
drag, startPoint x: 314, startPoint y: 499, endPoint x: 523, endPoint y: 505, distance: 208.8
click at [523, 505] on div at bounding box center [467, 339] width 934 height 516
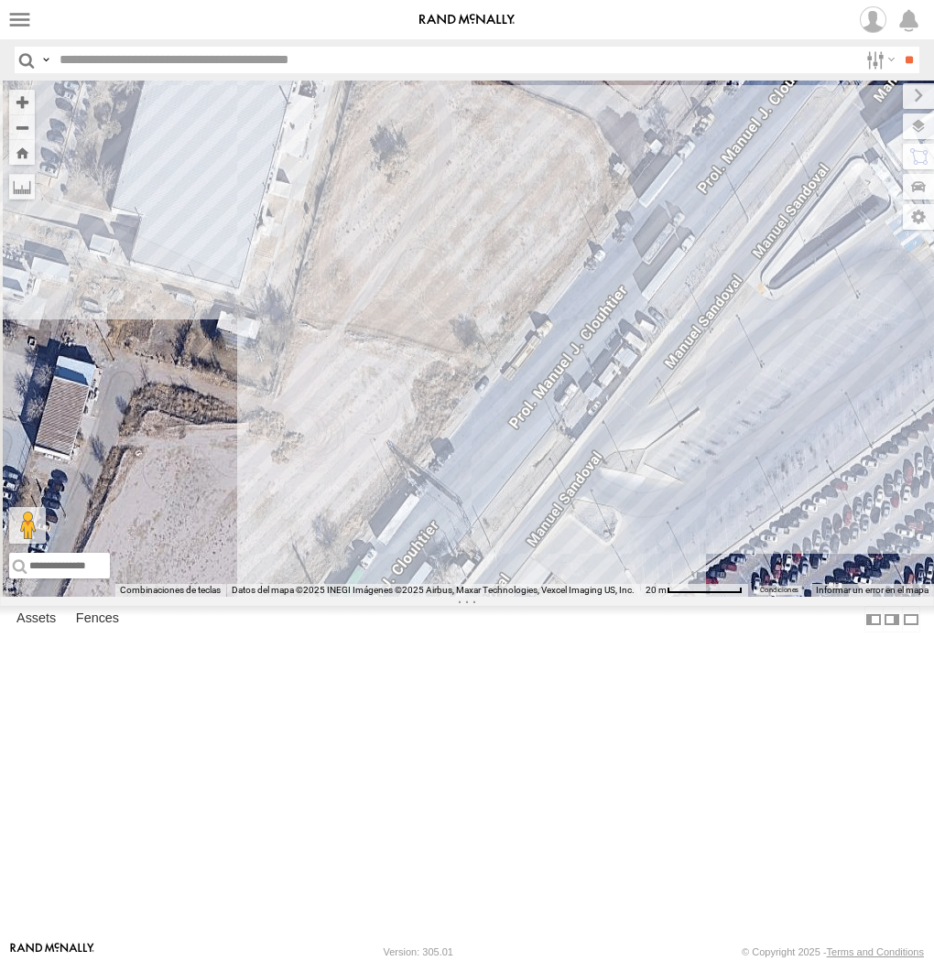
drag, startPoint x: 302, startPoint y: 434, endPoint x: 505, endPoint y: 522, distance: 221.5
click at [505, 522] on div at bounding box center [467, 339] width 934 height 516
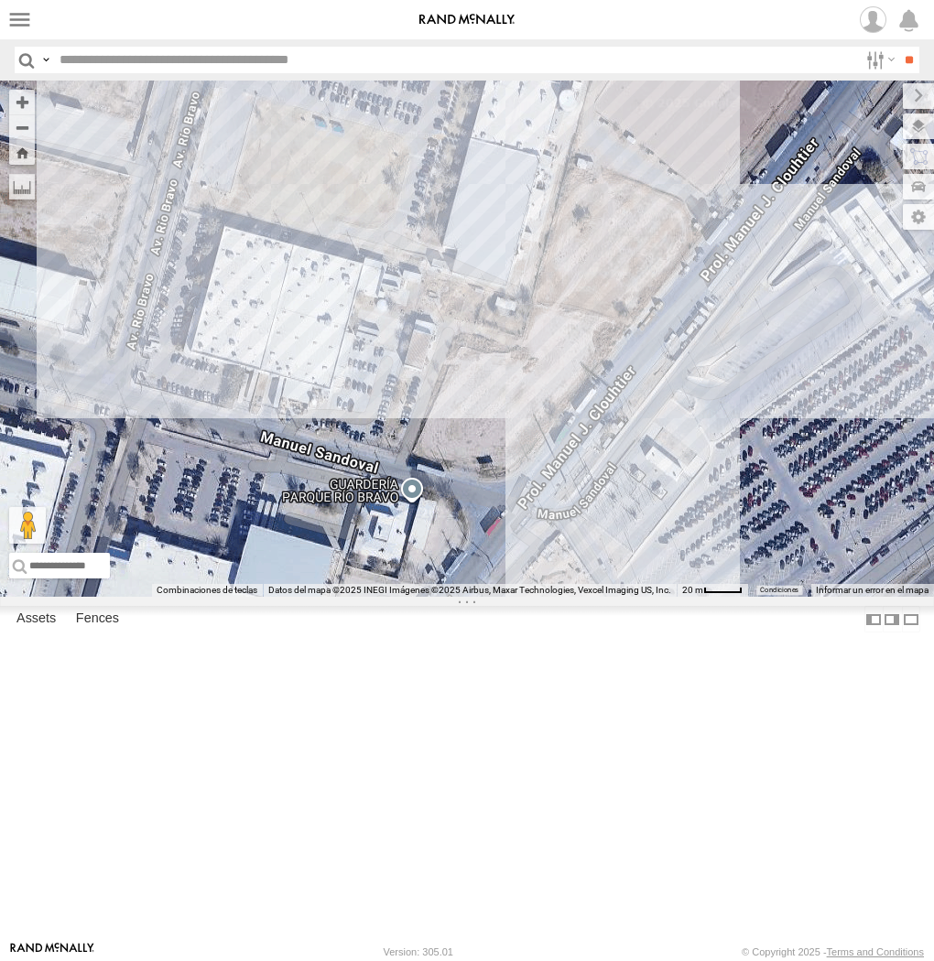
drag, startPoint x: 752, startPoint y: 525, endPoint x: 731, endPoint y: 444, distance: 83.3
click at [731, 444] on div at bounding box center [467, 339] width 934 height 516
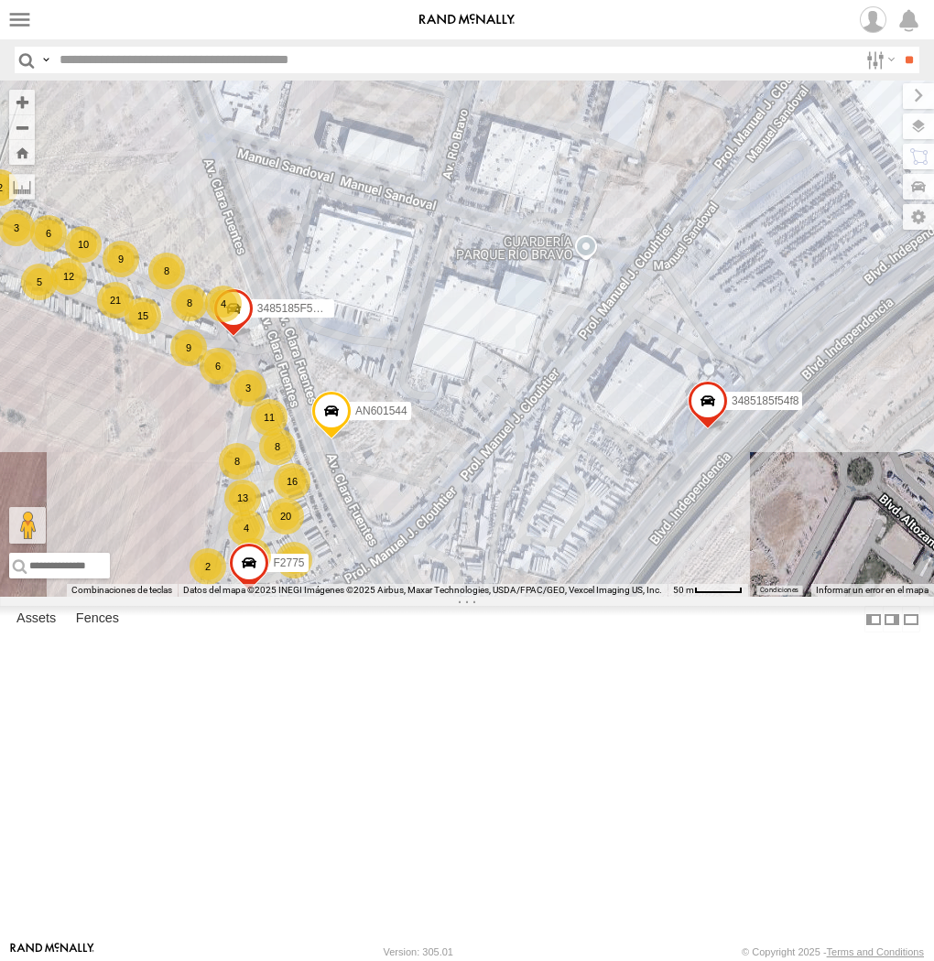
drag, startPoint x: 711, startPoint y: 580, endPoint x: 728, endPoint y: 456, distance: 124.7
click at [728, 456] on div "8 11 13 5 71 16 21 6 6 12 20 10 8 F2775 4 3 8 15 AN532390 9 9 9 2 4 3 C444 2 AN…" at bounding box center [467, 339] width 934 height 516
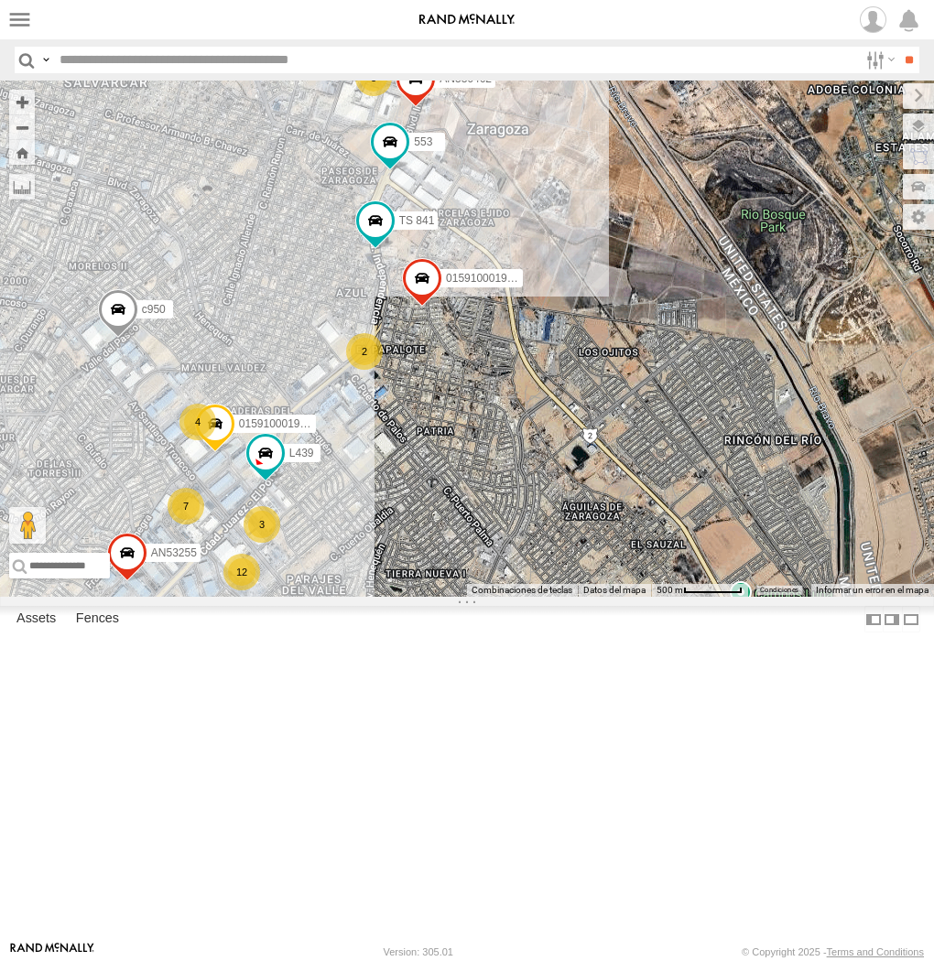
drag, startPoint x: 427, startPoint y: 245, endPoint x: 388, endPoint y: 363, distance: 123.4
click at [396, 108] on span at bounding box center [416, 83] width 40 height 49
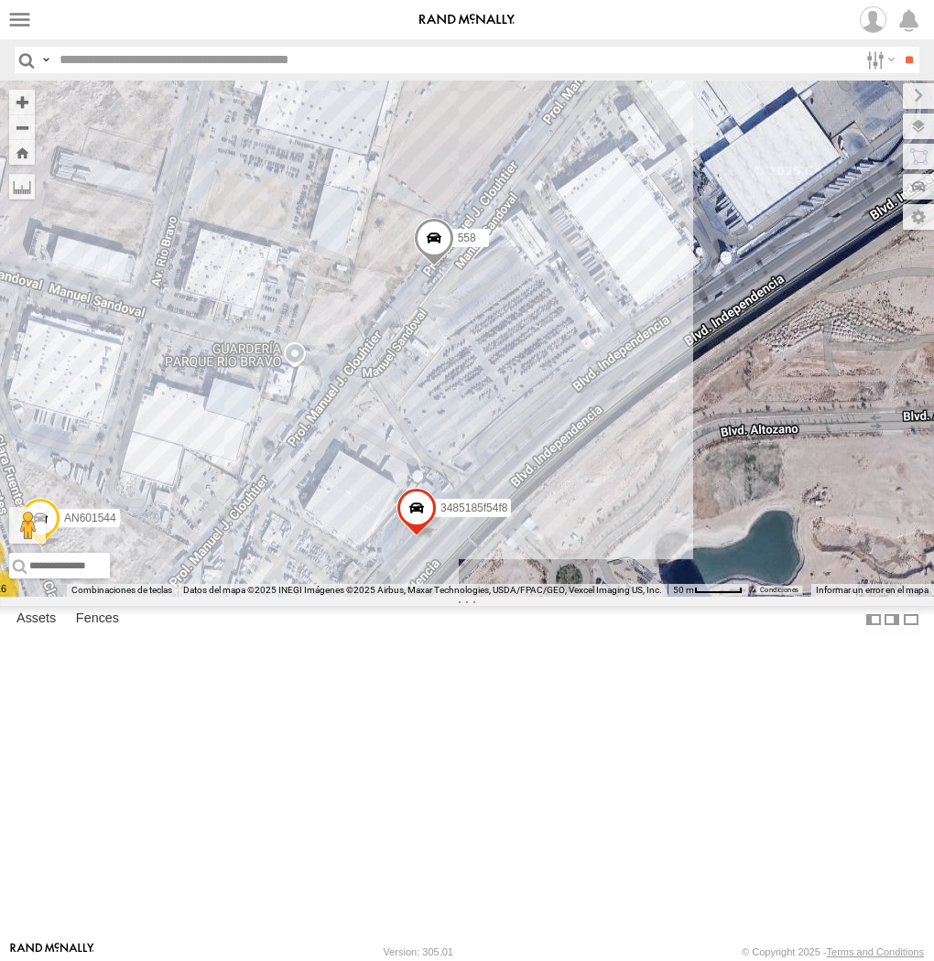
click at [471, 267] on div "AN535006 AN539048 AN57222 AN535260 015910001811580 ZJ535914 F2771 AN539091 AN53…" at bounding box center [467, 339] width 934 height 516
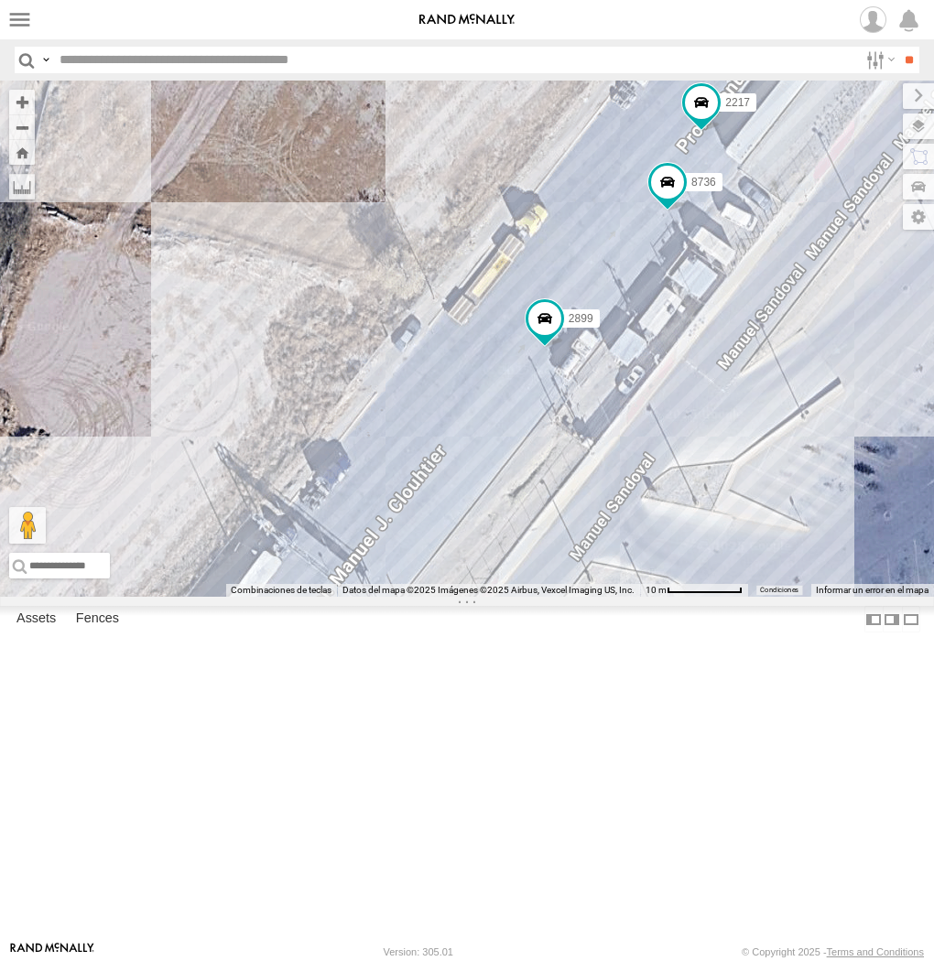
drag, startPoint x: 166, startPoint y: 455, endPoint x: 339, endPoint y: 444, distance: 173.4
click at [339, 444] on div "AN532390 C444 AN601544 AN539216 2217 AN531620 3485185f54f8 8736 2899" at bounding box center [467, 339] width 934 height 516
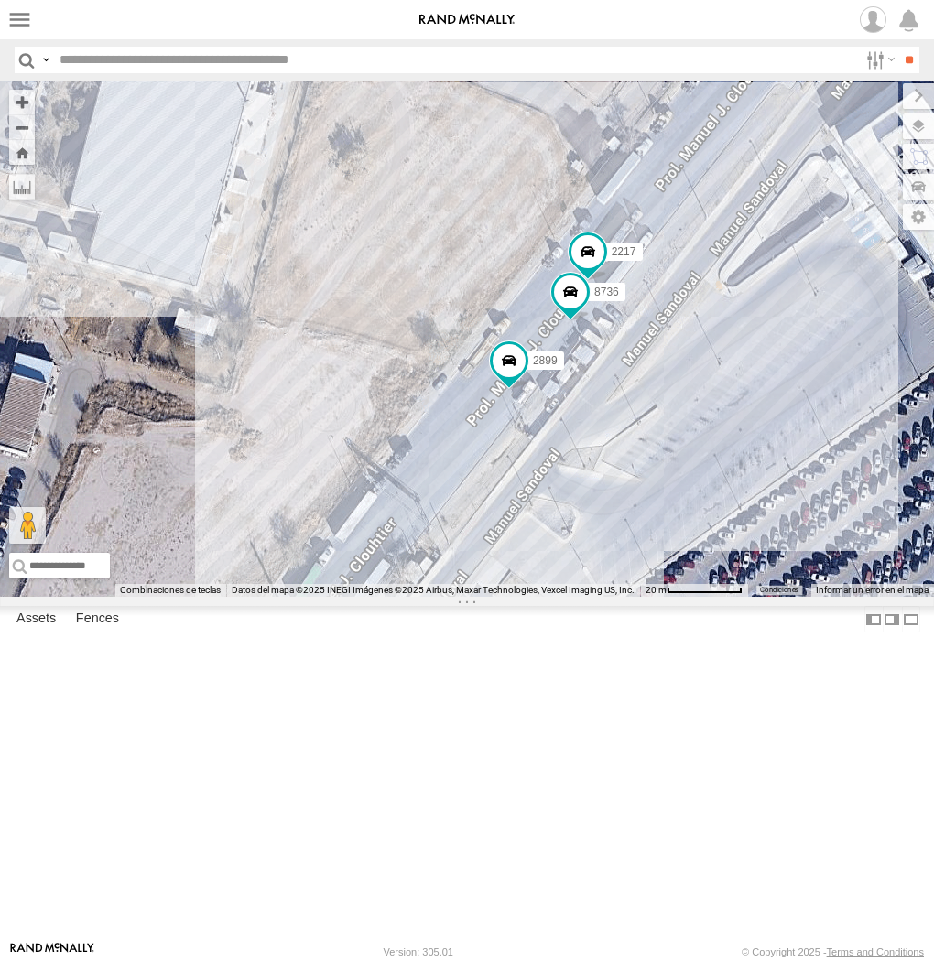
drag, startPoint x: 332, startPoint y: 428, endPoint x: 380, endPoint y: 505, distance: 91.2
click at [380, 505] on div "AN532390 C444 AN601544 AN539216 2217 AN531620 3485185f54f8 8736 2899" at bounding box center [467, 339] width 934 height 516
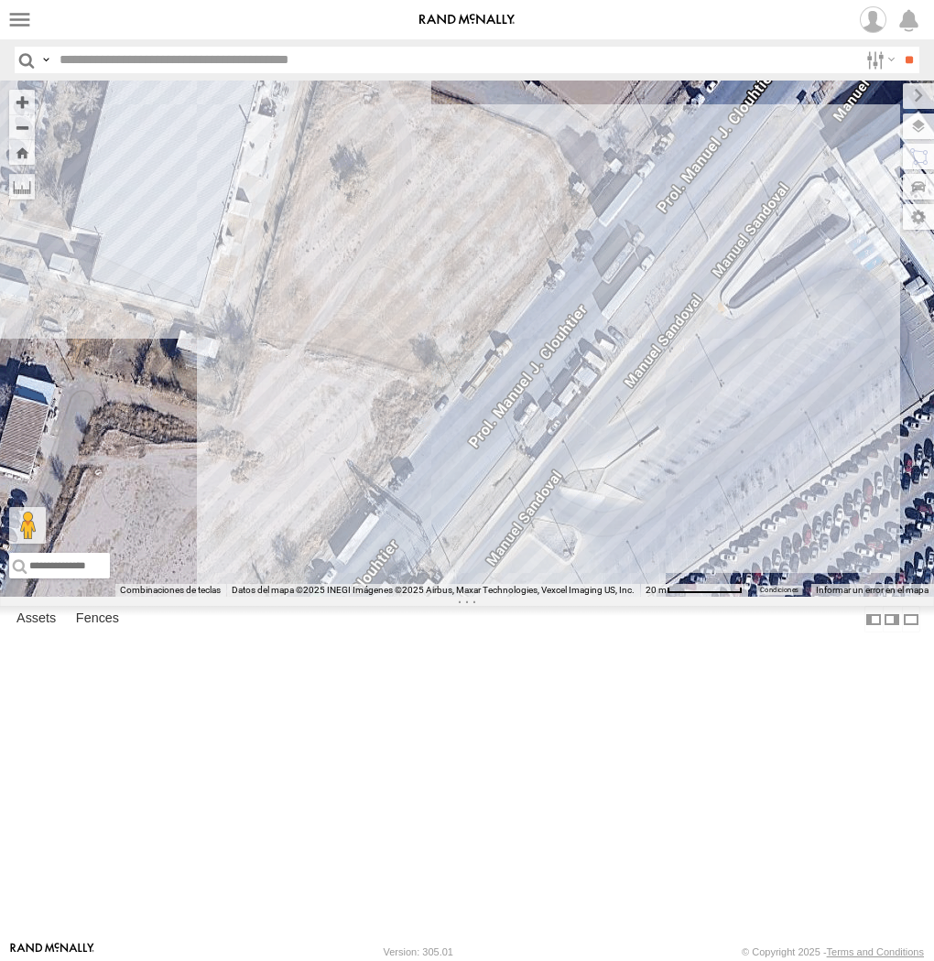
drag, startPoint x: 619, startPoint y: 664, endPoint x: 653, endPoint y: 619, distance: 56.2
click at [653, 597] on div at bounding box center [467, 339] width 934 height 516
drag, startPoint x: 617, startPoint y: 647, endPoint x: 630, endPoint y: 632, distance: 20.2
click at [630, 597] on div at bounding box center [467, 339] width 934 height 516
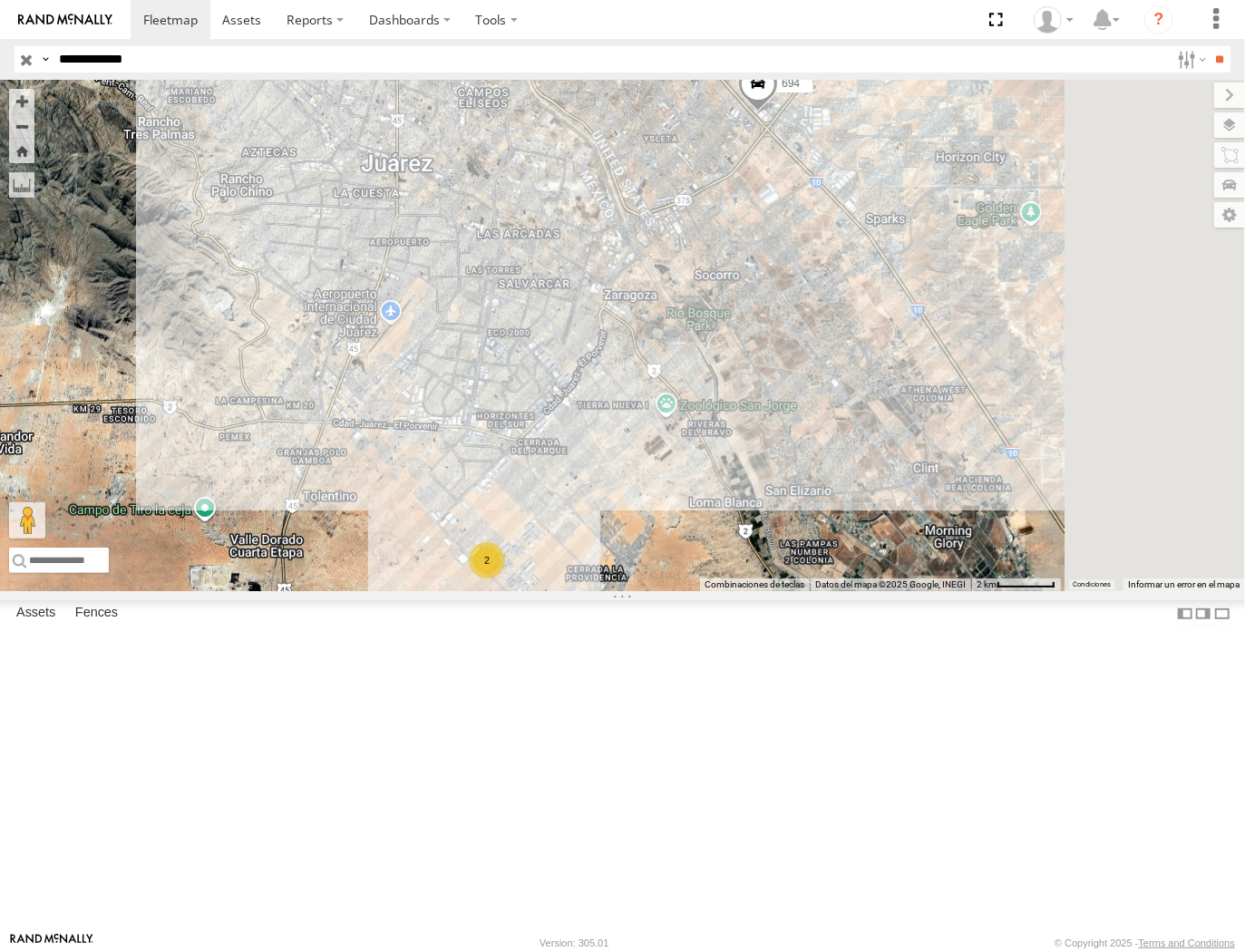
click at [269, 48] on input "**********" at bounding box center [610, 59] width 1118 height 27
click at [1210, 47] on input "**" at bounding box center [1220, 59] width 21 height 27
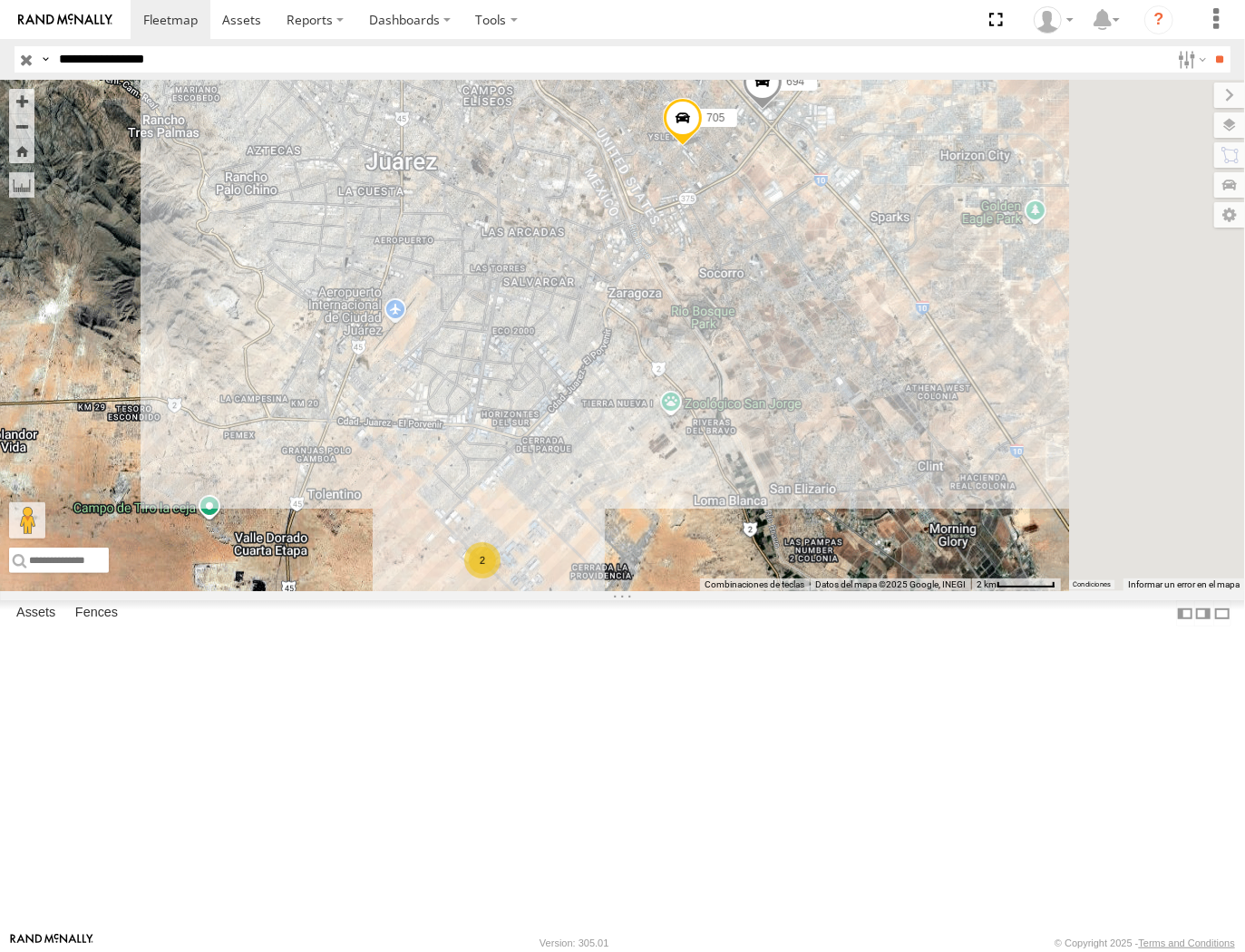
click at [0, 0] on span at bounding box center [0, 0] width 0 height 0
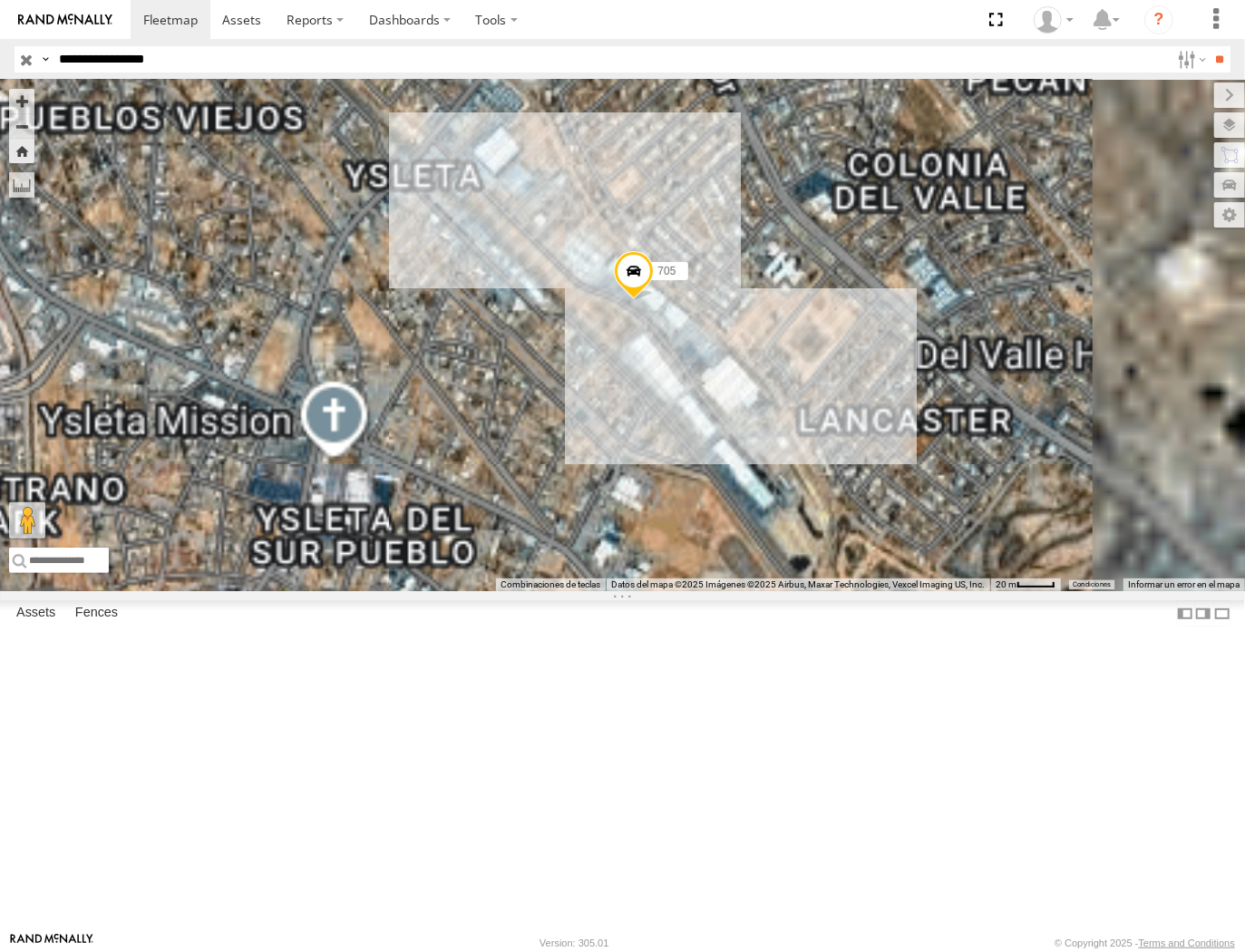
click at [654, 300] on span at bounding box center [634, 275] width 40 height 49
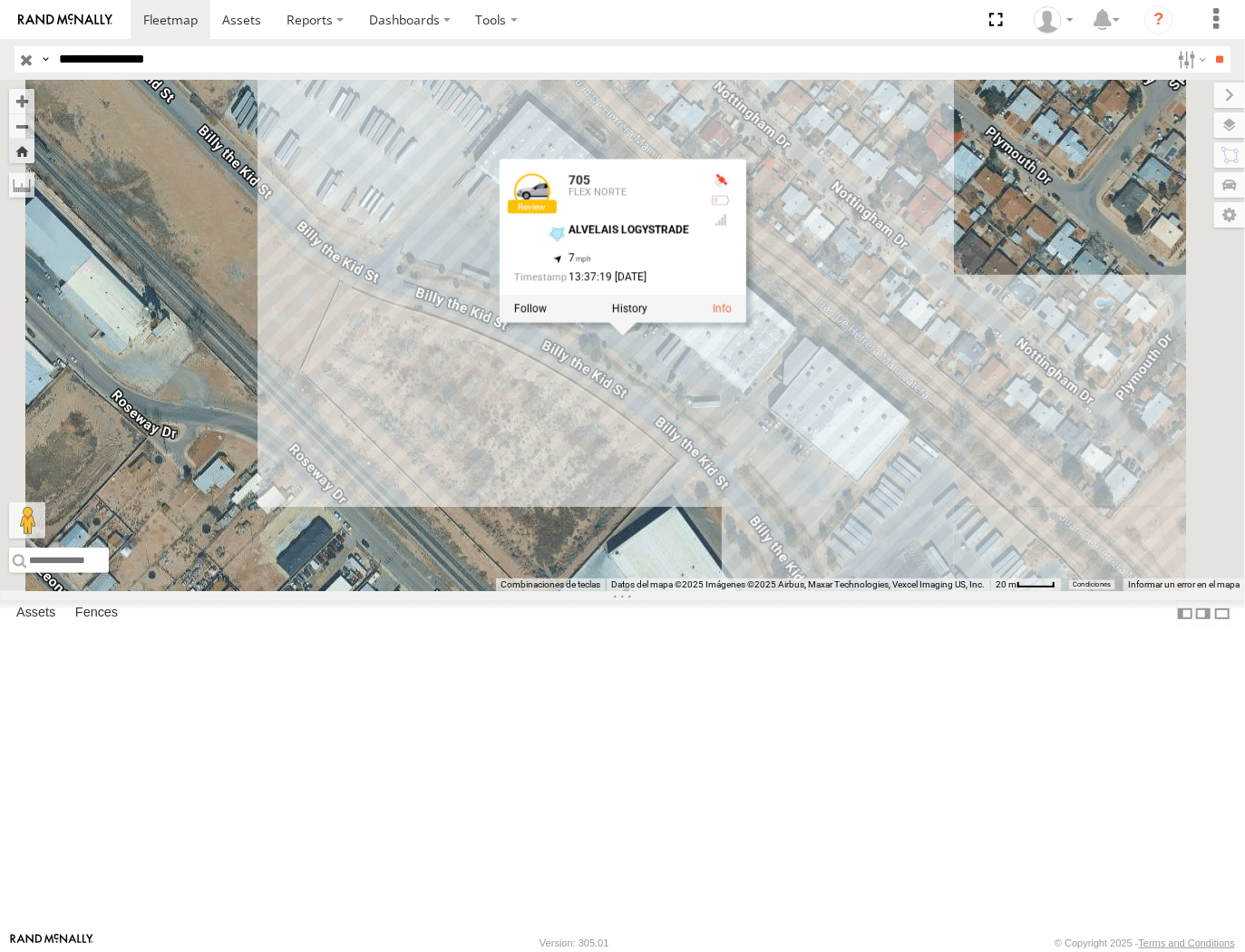
click at [381, 56] on input "**********" at bounding box center [610, 59] width 1118 height 27
click at [1210, 47] on input "**" at bounding box center [1220, 59] width 21 height 27
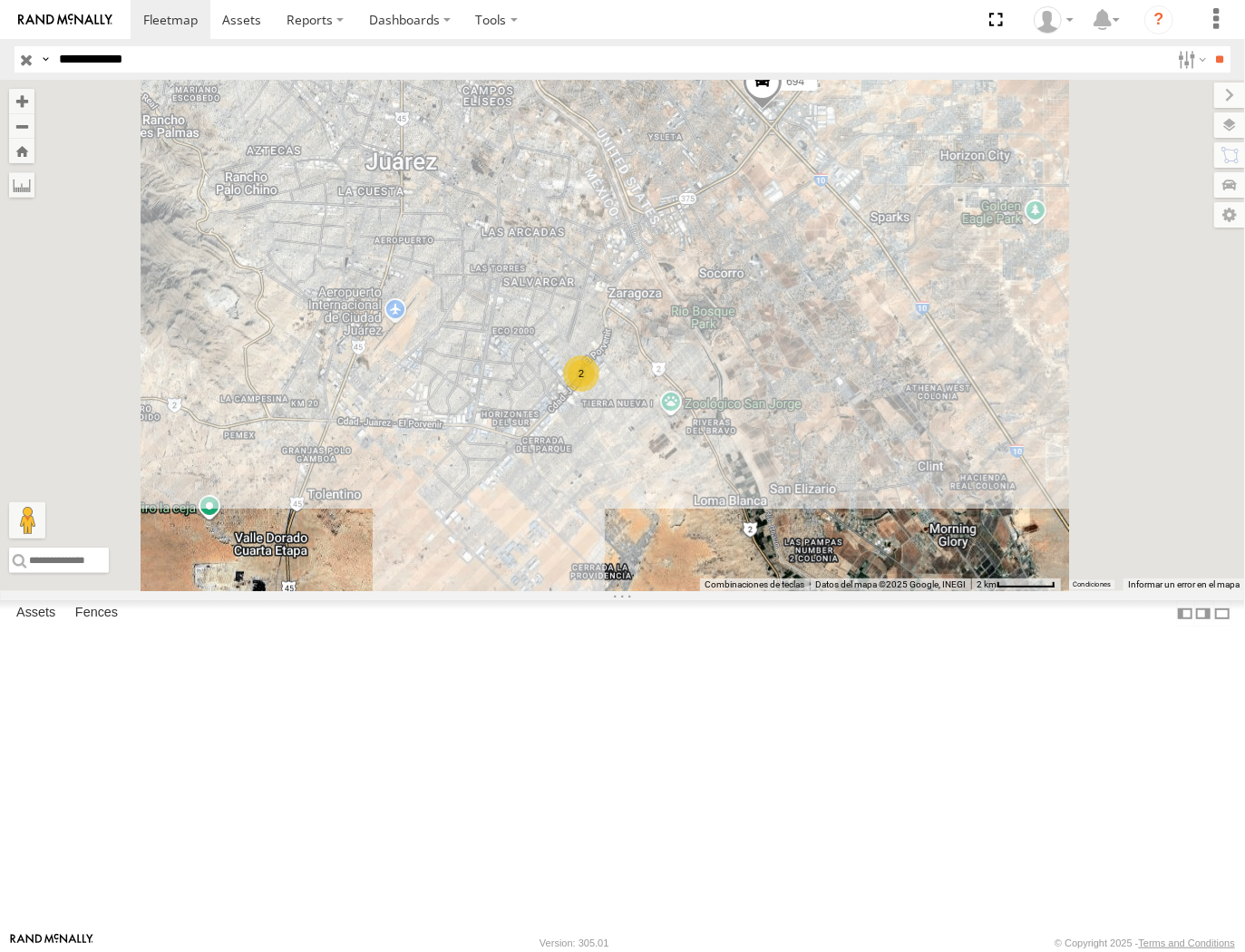
click at [177, 61] on input "**********" at bounding box center [610, 59] width 1118 height 27
click at [1210, 47] on input "**" at bounding box center [1220, 59] width 21 height 27
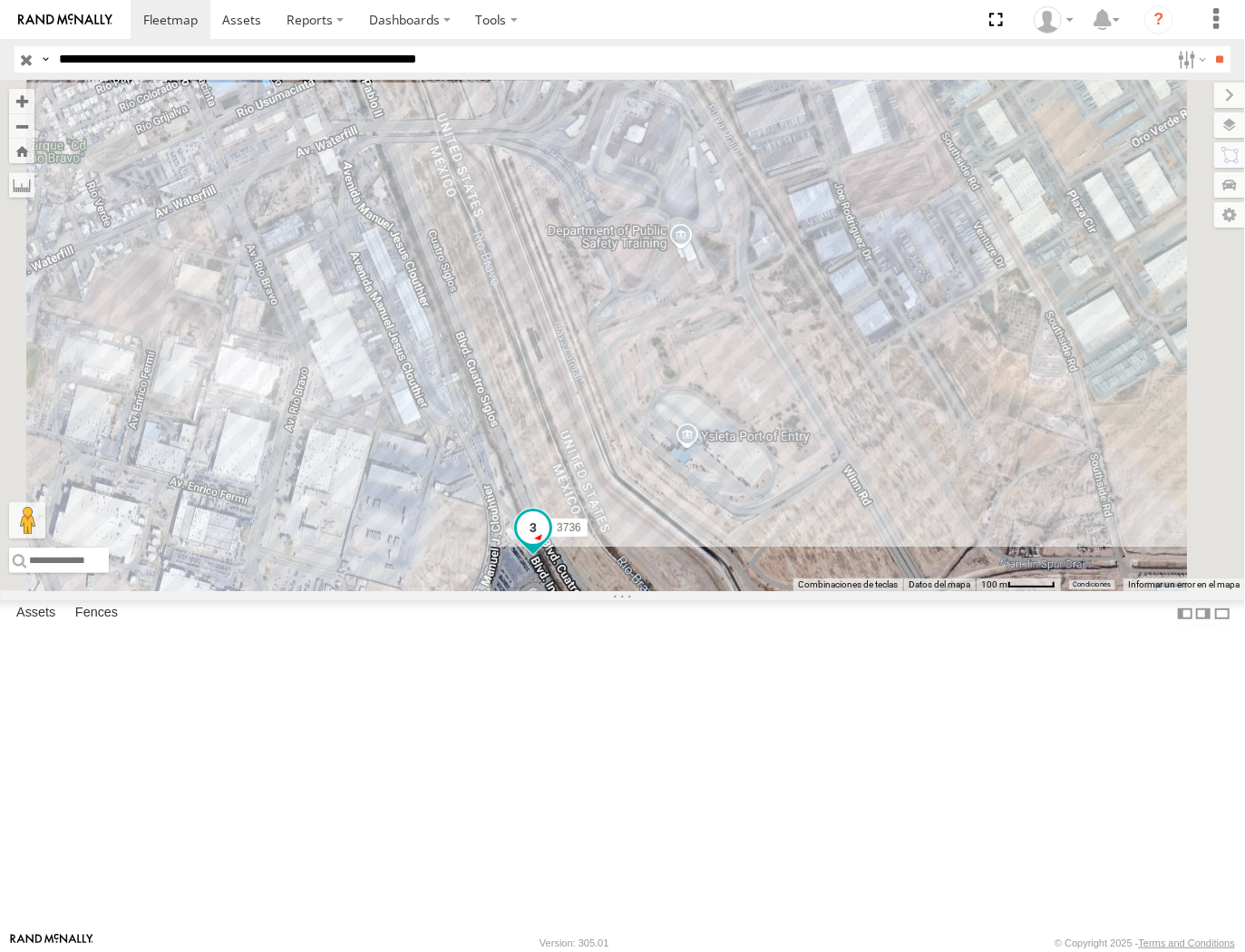
click at [550, 544] on span at bounding box center [533, 527] width 33 height 33
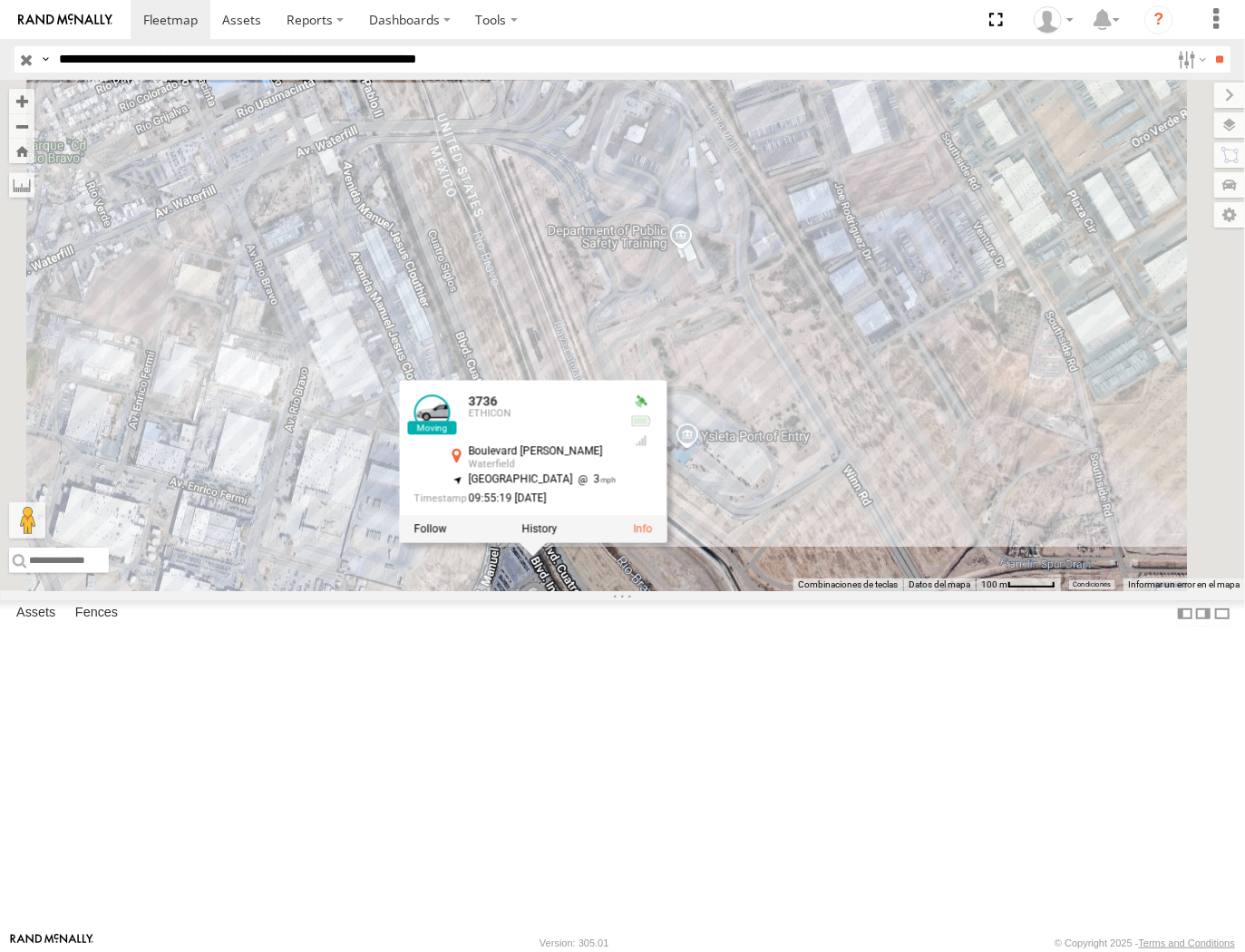
click at [667, 543] on div at bounding box center [533, 529] width 267 height 27
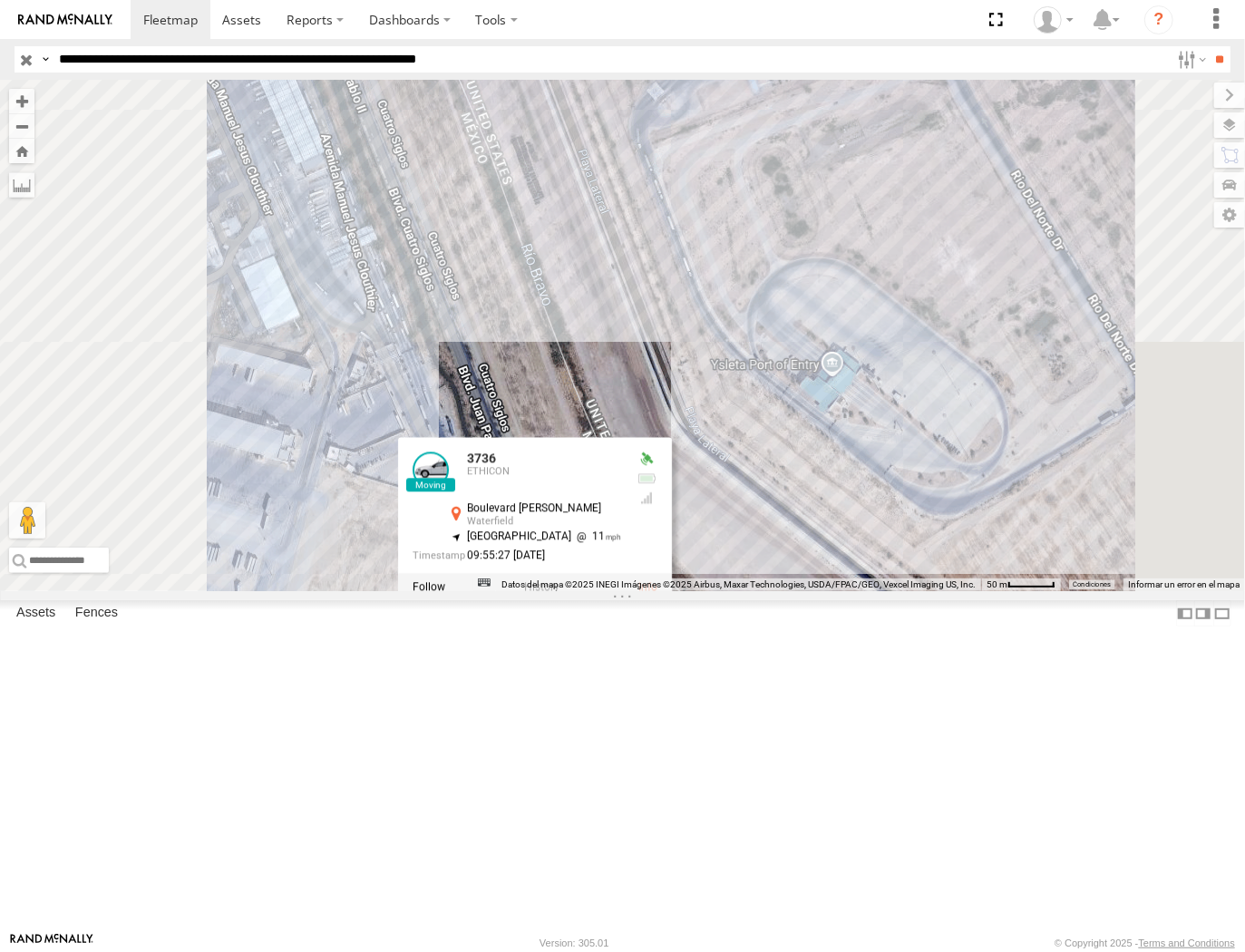
drag, startPoint x: 275, startPoint y: 65, endPoint x: 275, endPoint y: 82, distance: 17.0
click at [276, 65] on input "**********" at bounding box center [610, 59] width 1118 height 27
click at [275, 60] on input "**********" at bounding box center [610, 59] width 1118 height 27
type input "**********"
click at [1210, 47] on input "**" at bounding box center [1220, 59] width 21 height 27
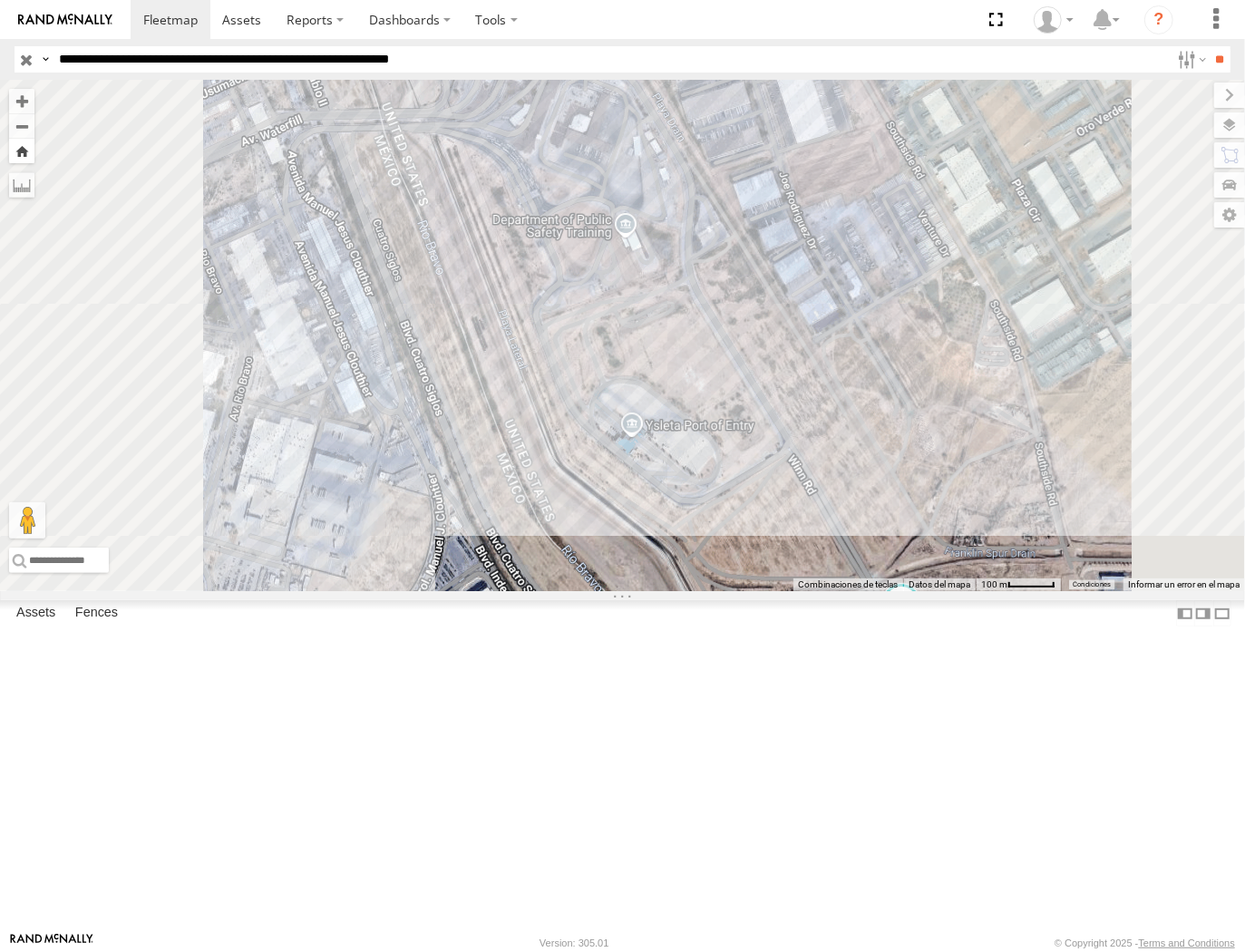
click at [35, 149] on button "Zoom Home" at bounding box center [22, 151] width 26 height 25
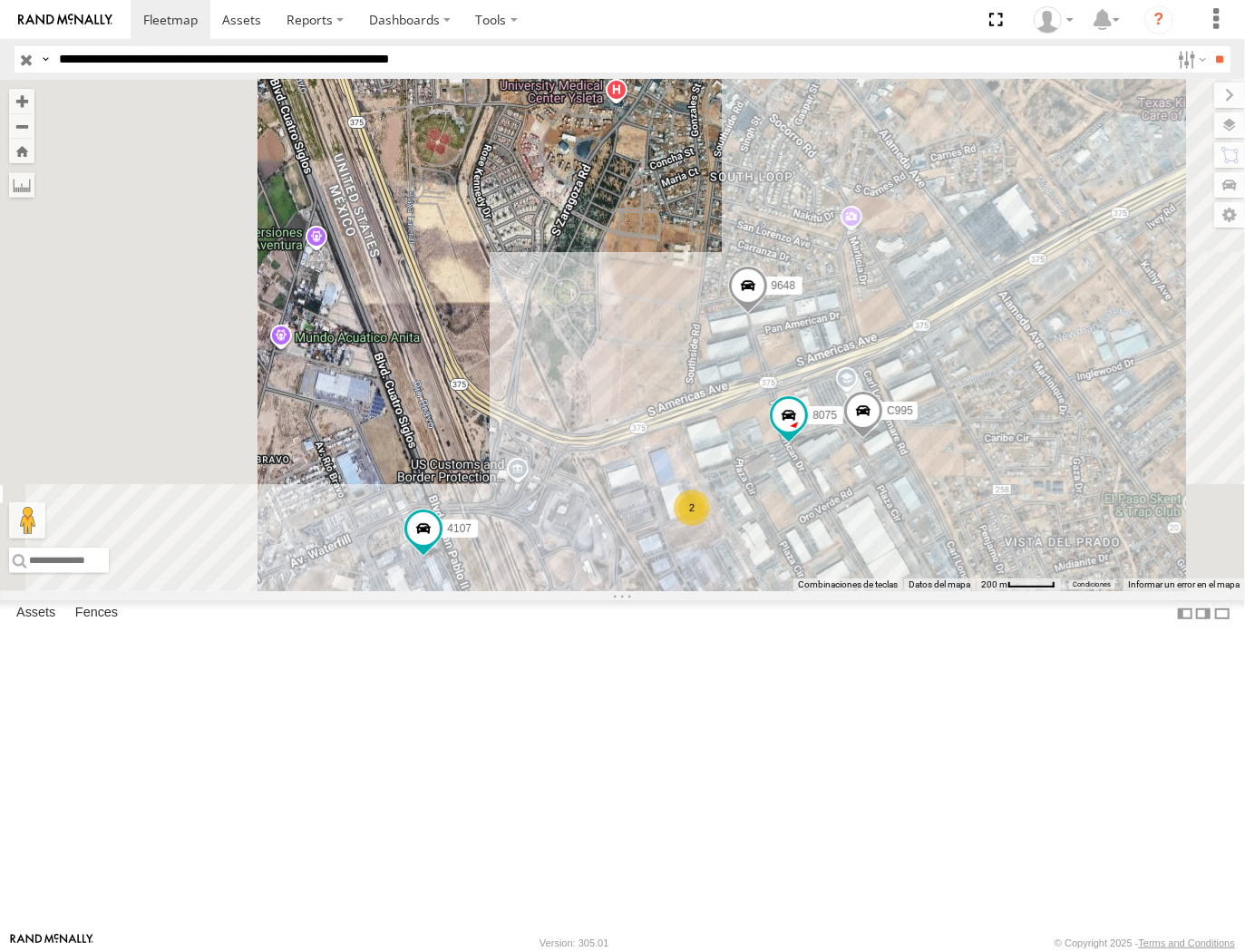
drag, startPoint x: 753, startPoint y: 744, endPoint x: 954, endPoint y: 451, distance: 355.3
click at [954, 451] on div "091 4088 1109 726 6892 9648 694 4107 8075 2 C995" at bounding box center [622, 336] width 1245 height 511
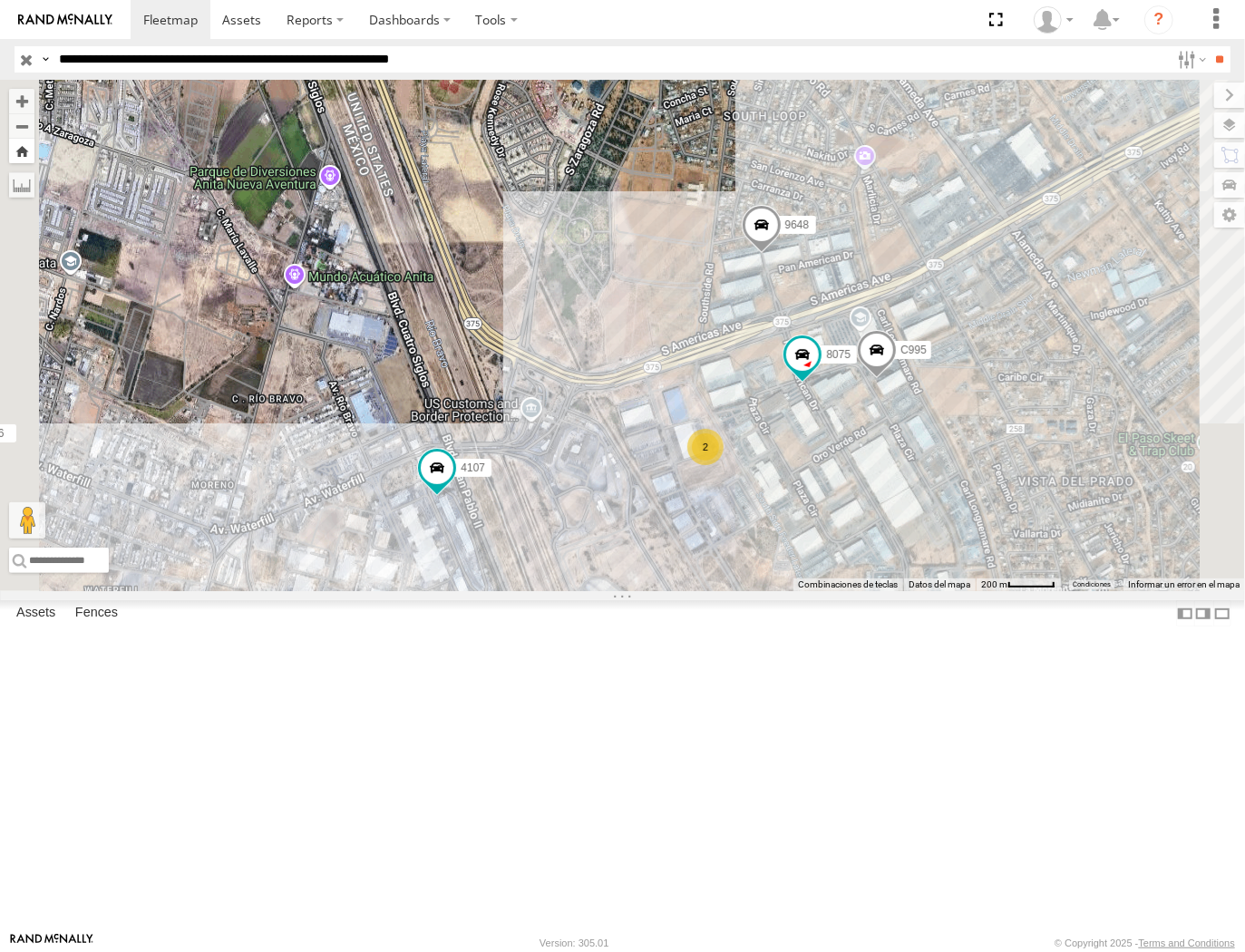
click at [35, 147] on button "Zoom Home" at bounding box center [22, 151] width 26 height 25
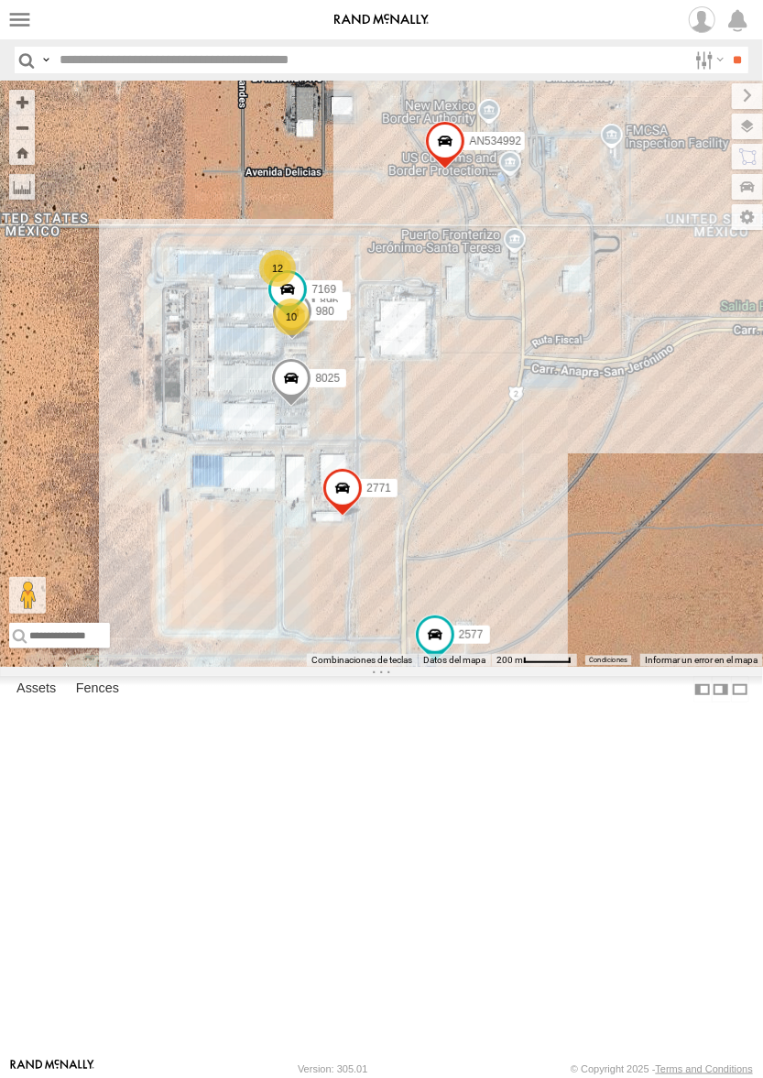
click at [394, 560] on div "8025 896 2771 0054 112 980 7169 AN534992 2577 10 12" at bounding box center [381, 374] width 763 height 586
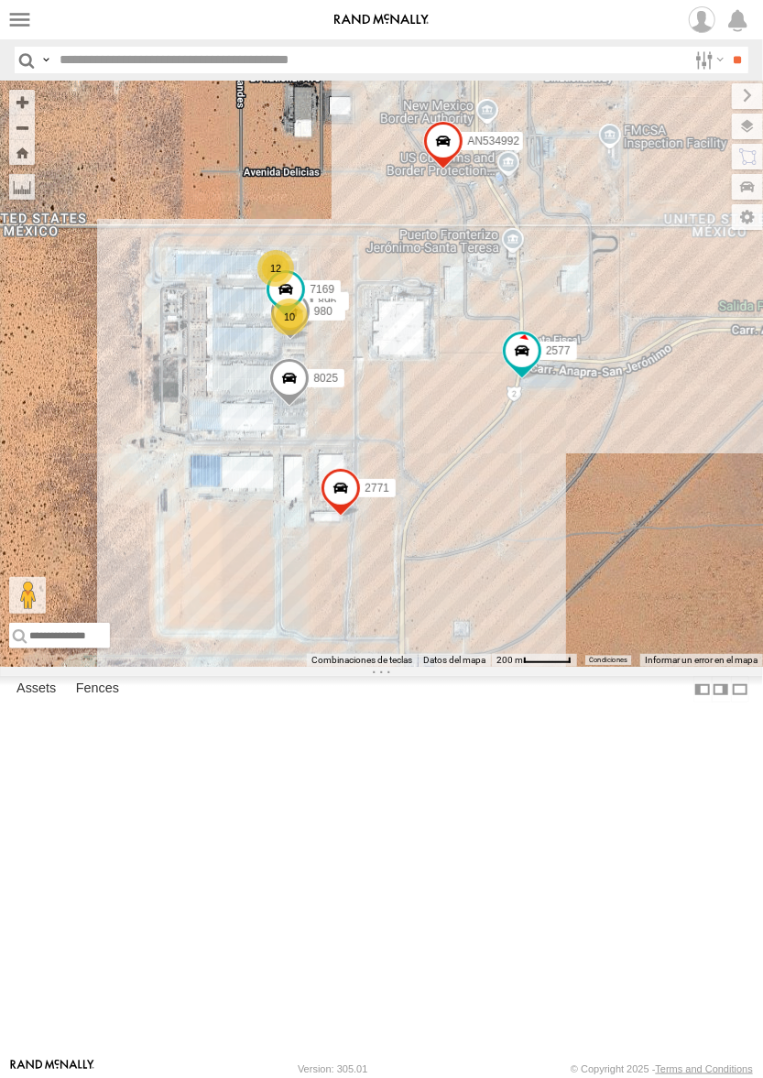
click at [515, 646] on div "8025 896 2771 0054 112 980 7169 AN534992 2577 10 12" at bounding box center [381, 374] width 763 height 586
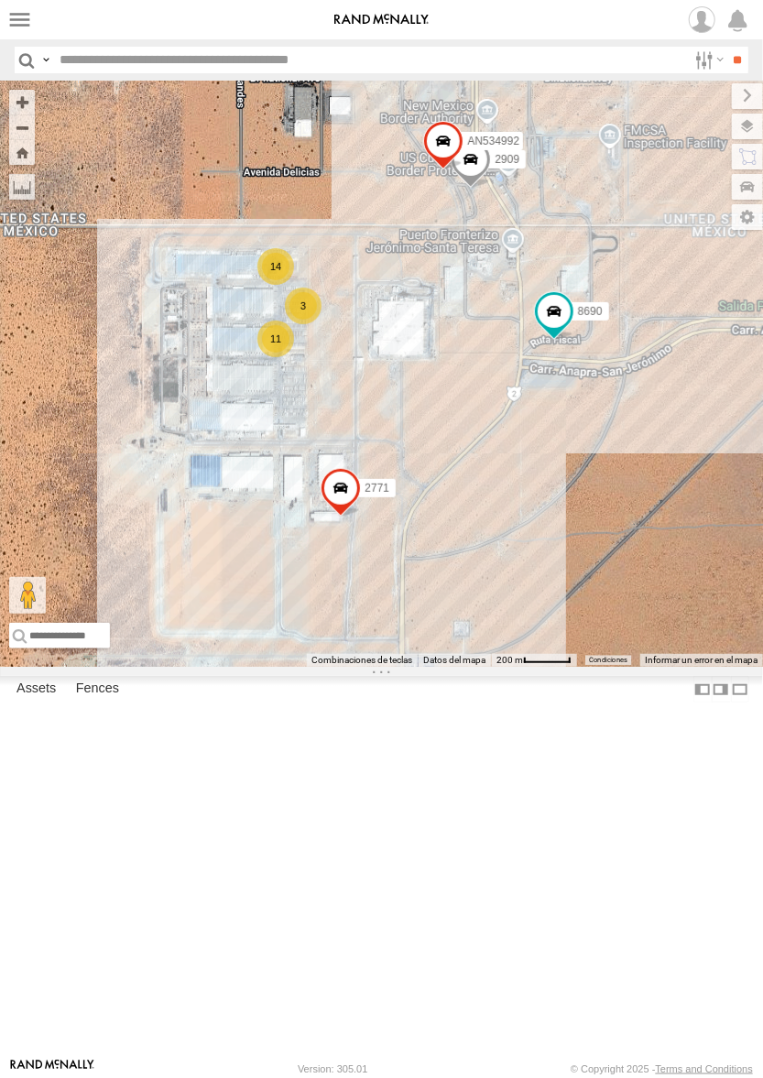
click at [548, 599] on div "2909 2771 0054 8690 AN534992 11 14 3" at bounding box center [381, 374] width 763 height 586
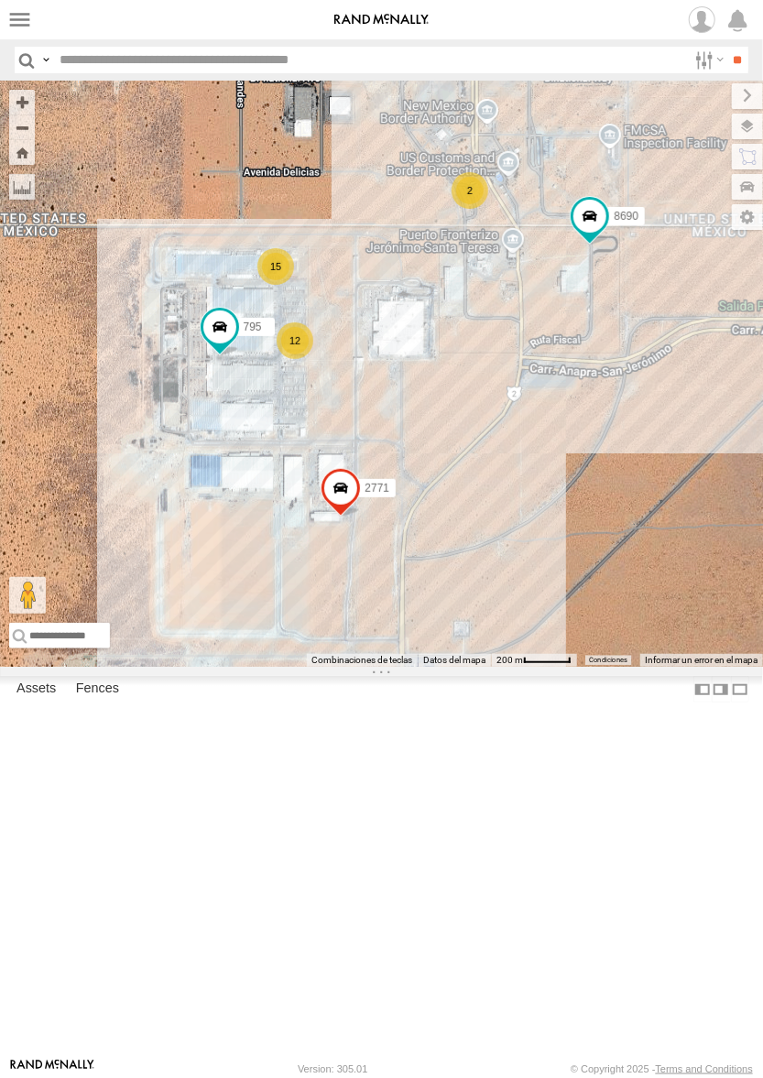
click at [497, 624] on div "795 2771 0054 8690 12 15 2" at bounding box center [381, 374] width 763 height 586
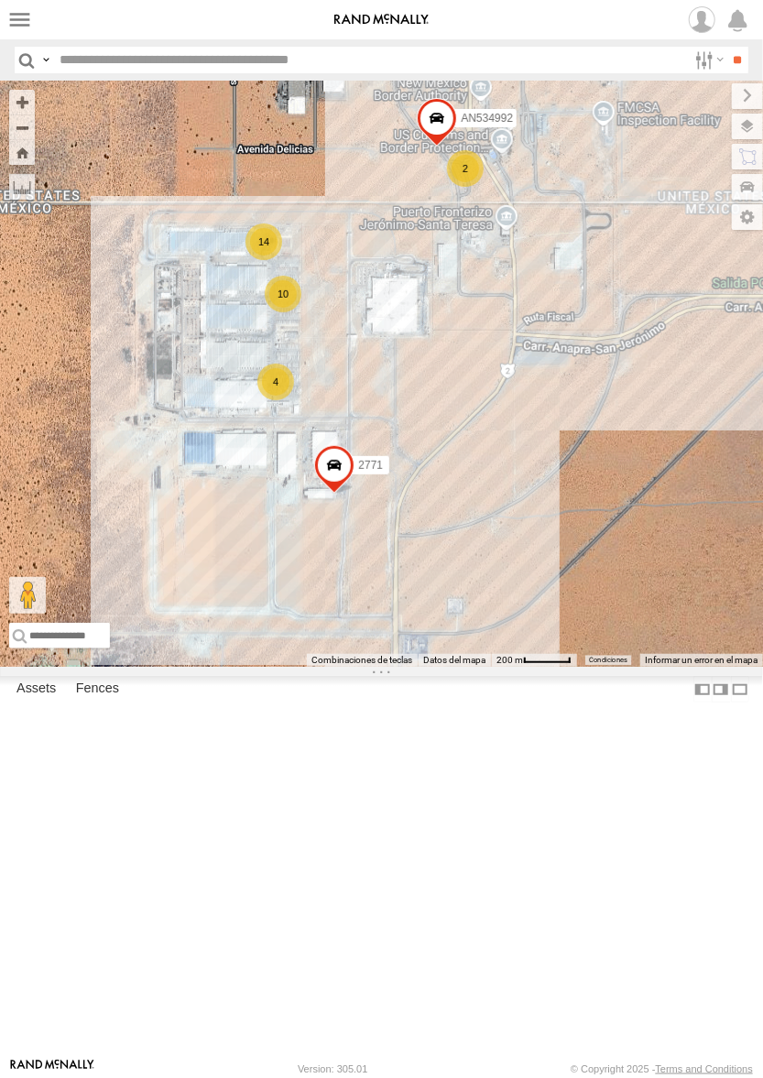
drag, startPoint x: 470, startPoint y: 589, endPoint x: 465, endPoint y: 566, distance: 23.3
click at [465, 566] on div "2771 0054 8690 AN534992 4 14 10 2" at bounding box center [381, 374] width 763 height 586
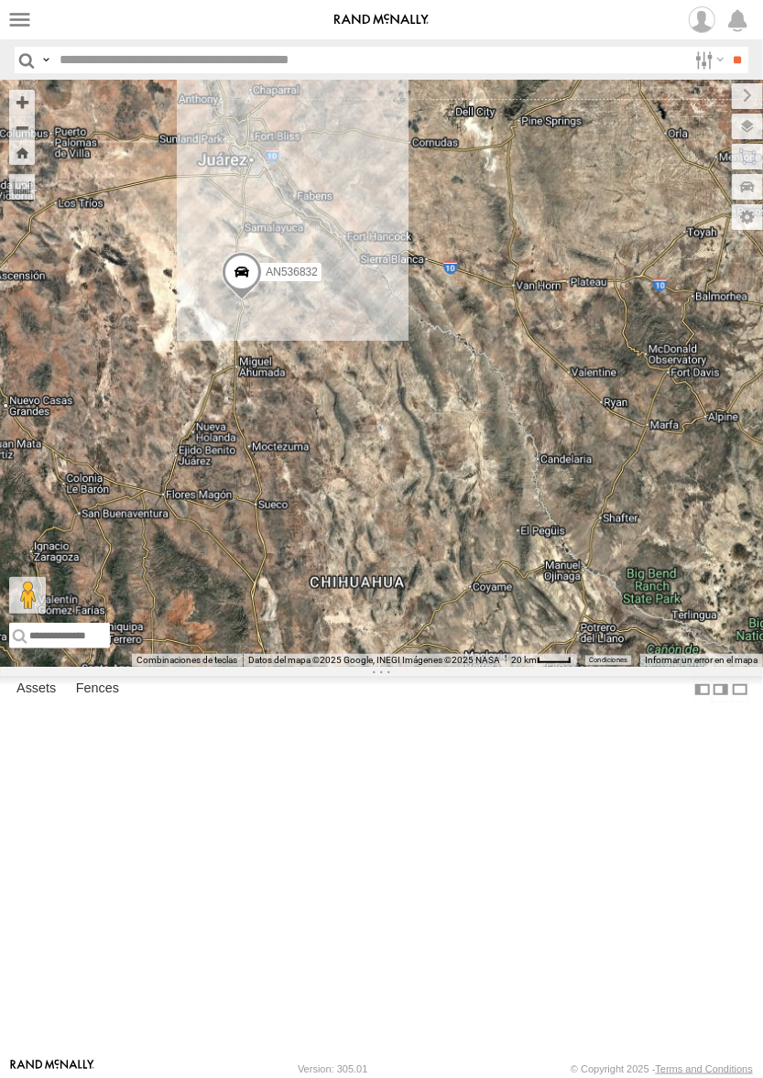
drag, startPoint x: 222, startPoint y: 280, endPoint x: 391, endPoint y: 252, distance: 171.8
click at [391, 251] on div "AN536832 AN57222 AN535260 015910001811580 ZJ535914 F2771 AN539091 AN530059" at bounding box center [381, 374] width 763 height 586
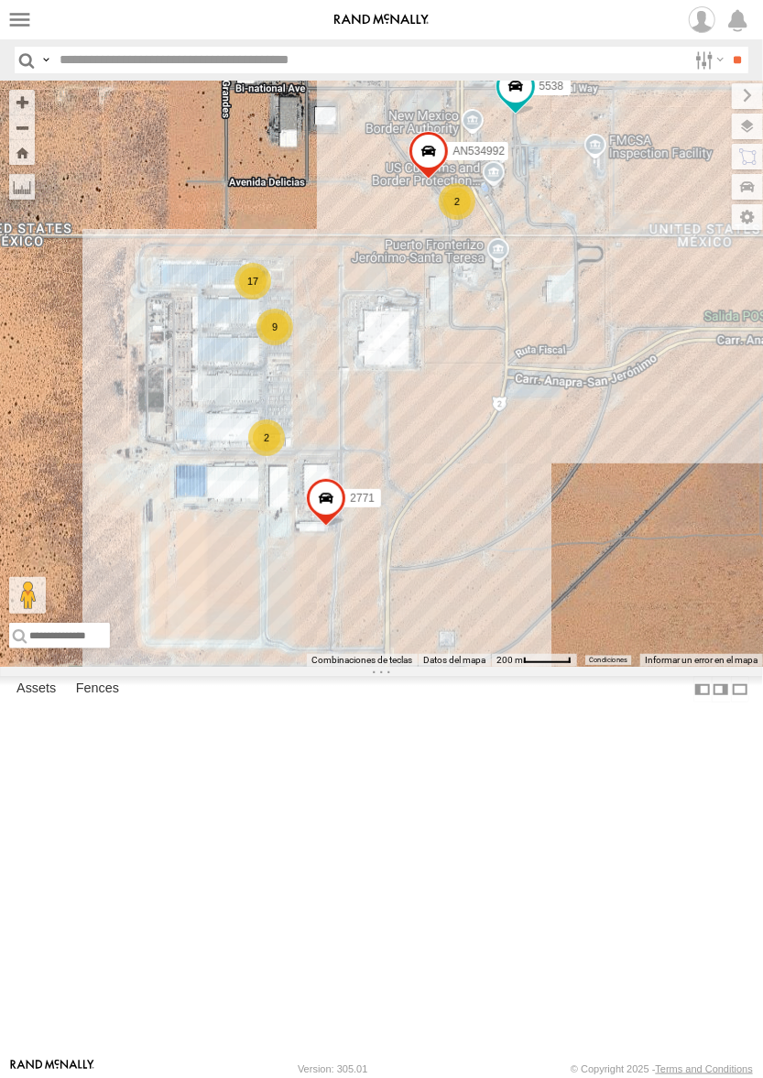
drag, startPoint x: 597, startPoint y: 501, endPoint x: 509, endPoint y: 509, distance: 88.3
click at [509, 509] on div "AN536832 AN57222 AN535260 015910001811580 ZJ535914 F2771 AN539091 AN530059 AN53…" at bounding box center [381, 374] width 763 height 586
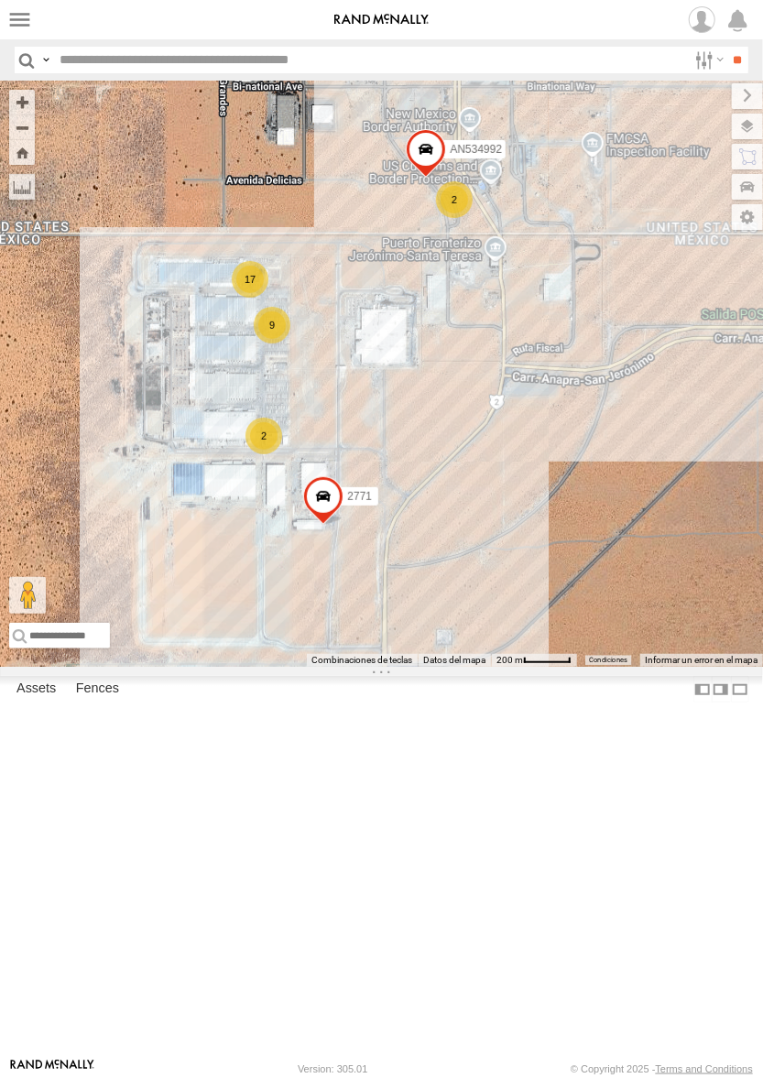
click at [405, 587] on div "AN536832 AN57222 AN535260 015910001811580 ZJ535914 F2771 AN539091 AN530059 AN53…" at bounding box center [381, 374] width 763 height 586
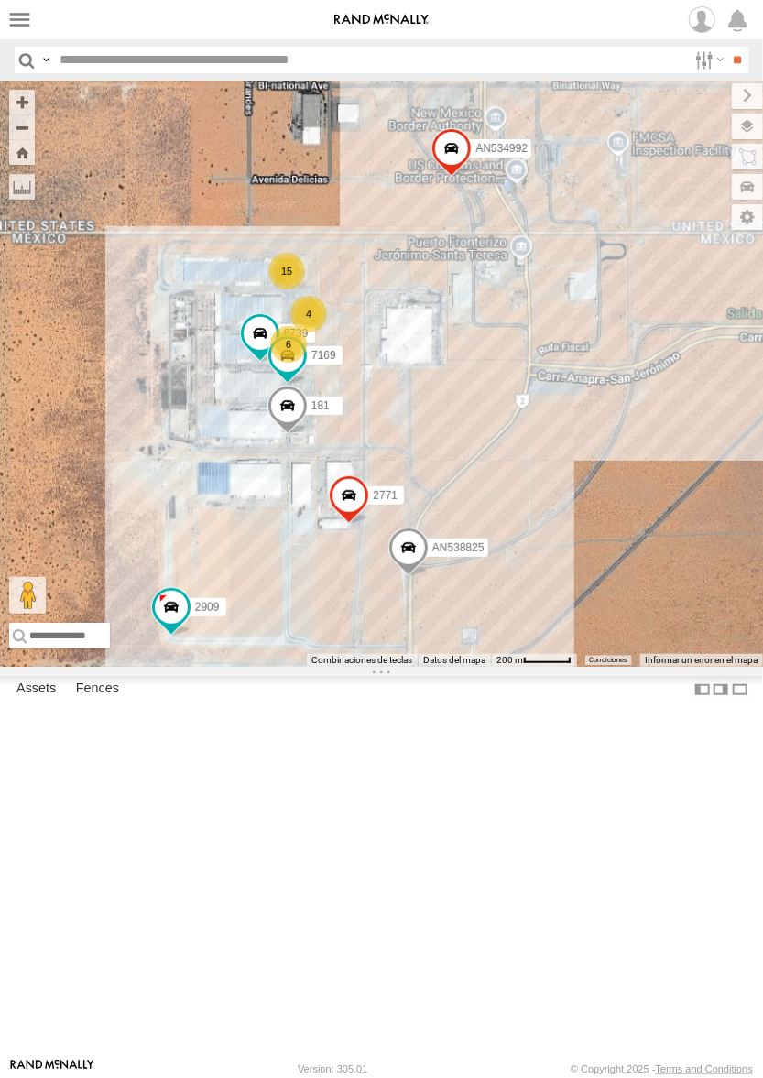
drag, startPoint x: 514, startPoint y: 625, endPoint x: 549, endPoint y: 629, distance: 35.9
click at [549, 629] on div "AN538825 2909 2771 8739 0054 AN534992 6 181 15 4 7169" at bounding box center [381, 374] width 763 height 586
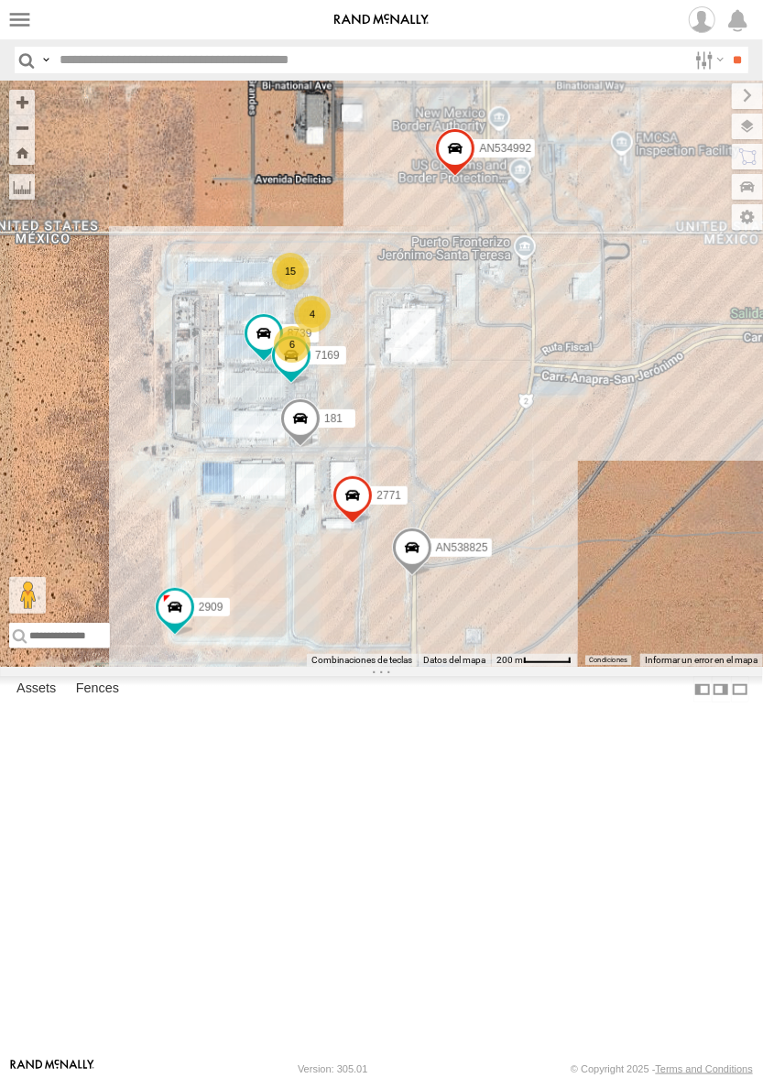
click at [461, 646] on div "181 AN538825 2909 2771 8739 0054 7169 AN534992 6 15 4" at bounding box center [381, 374] width 763 height 586
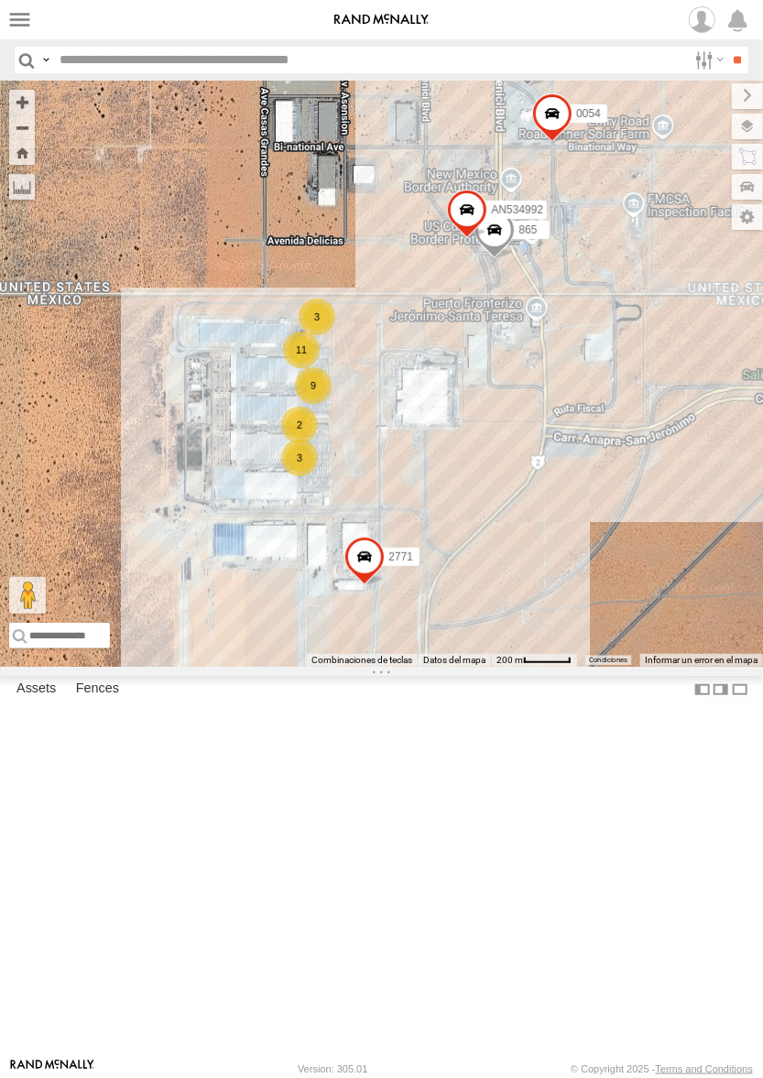
drag, startPoint x: 239, startPoint y: 459, endPoint x: 364, endPoint y: 452, distance: 124.7
click at [364, 452] on div "AN535006 AN539048 AN57222 AN535260 015910001811580 ZJ535914 F2771 AN539091 AN53…" at bounding box center [381, 374] width 763 height 586
click at [350, 415] on div "AN535006 AN539048 AN57222 AN535260 015910001811580 ZJ535914 F2771 AN539091 AN53…" at bounding box center [381, 374] width 763 height 586
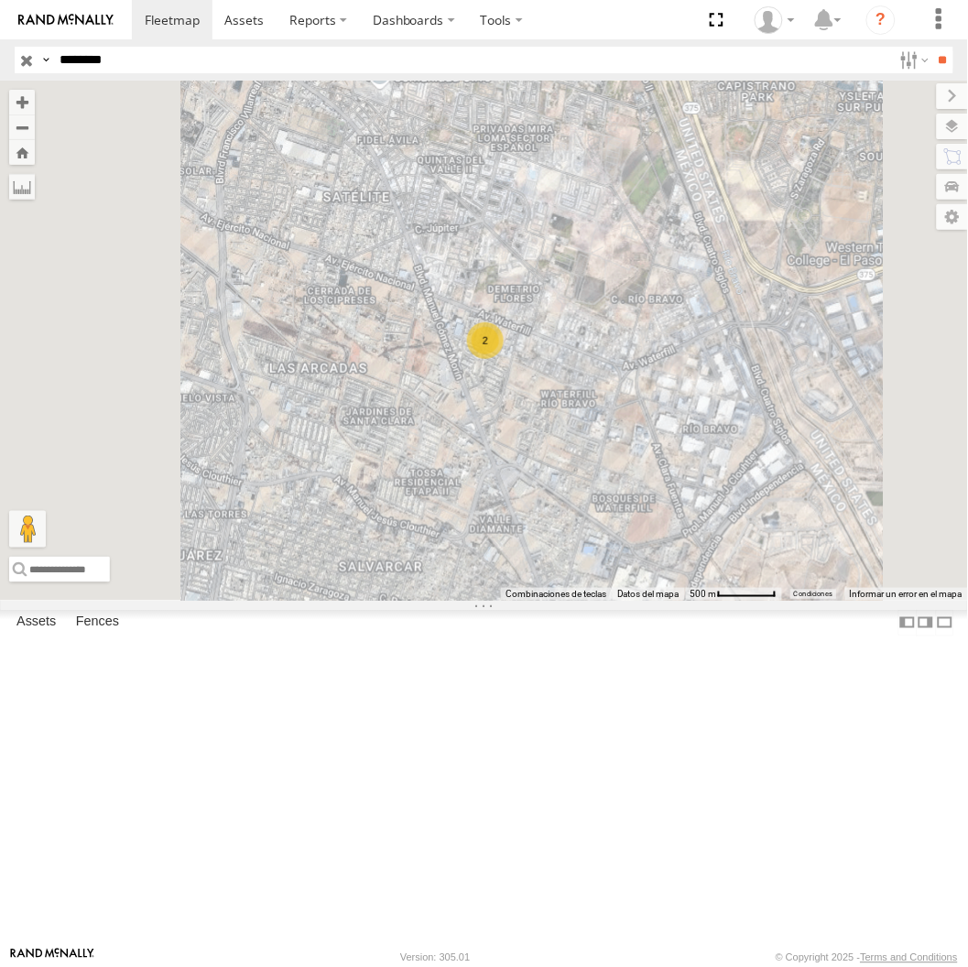
click at [188, 67] on input "********" at bounding box center [472, 60] width 840 height 27
click at [932, 47] on input "**" at bounding box center [942, 60] width 21 height 27
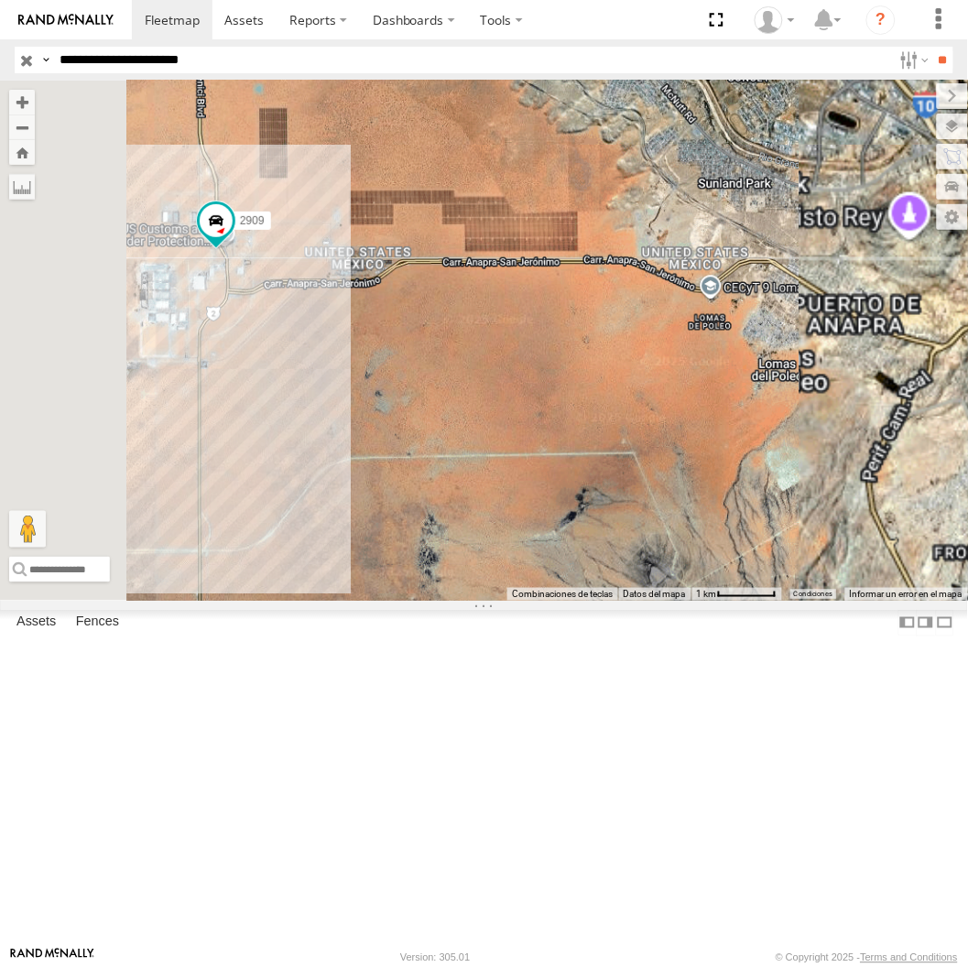
drag, startPoint x: 505, startPoint y: 429, endPoint x: 670, endPoint y: 465, distance: 169.7
click at [668, 464] on div "2909" at bounding box center [484, 340] width 968 height 519
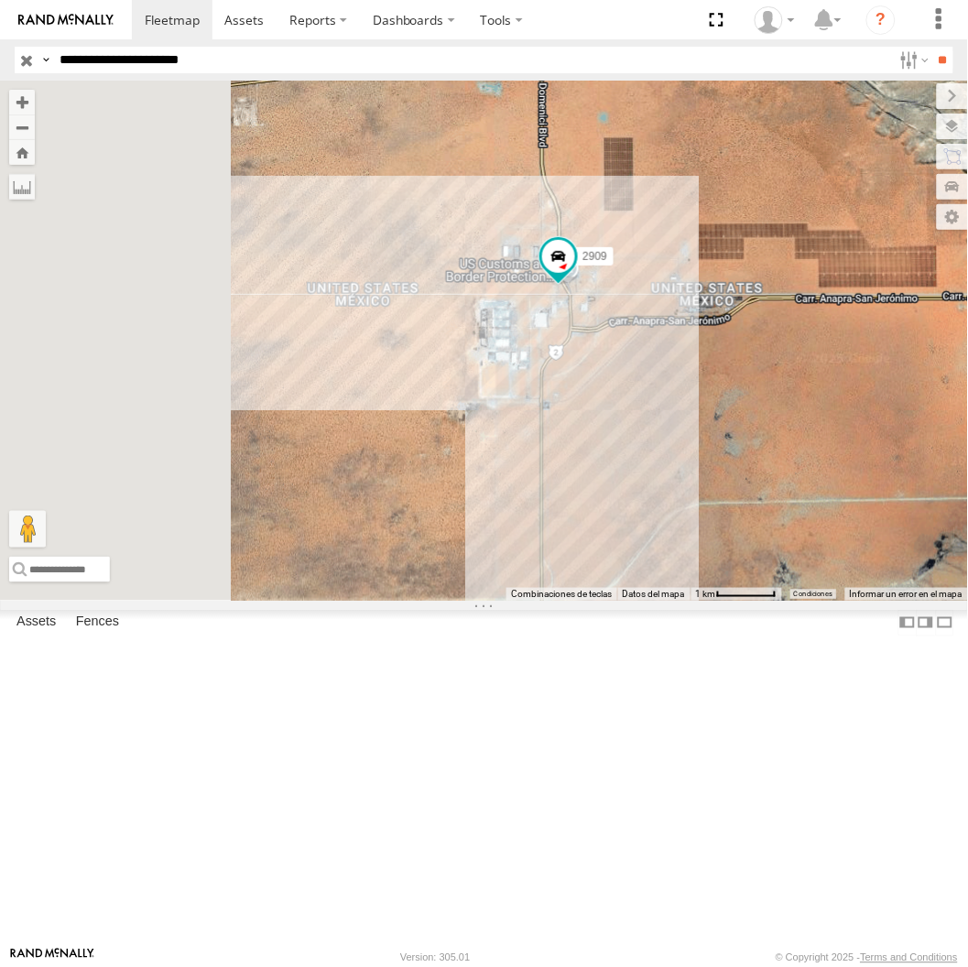
drag, startPoint x: 554, startPoint y: 499, endPoint x: 874, endPoint y: 532, distance: 321.3
click at [874, 532] on div "2909" at bounding box center [484, 340] width 968 height 519
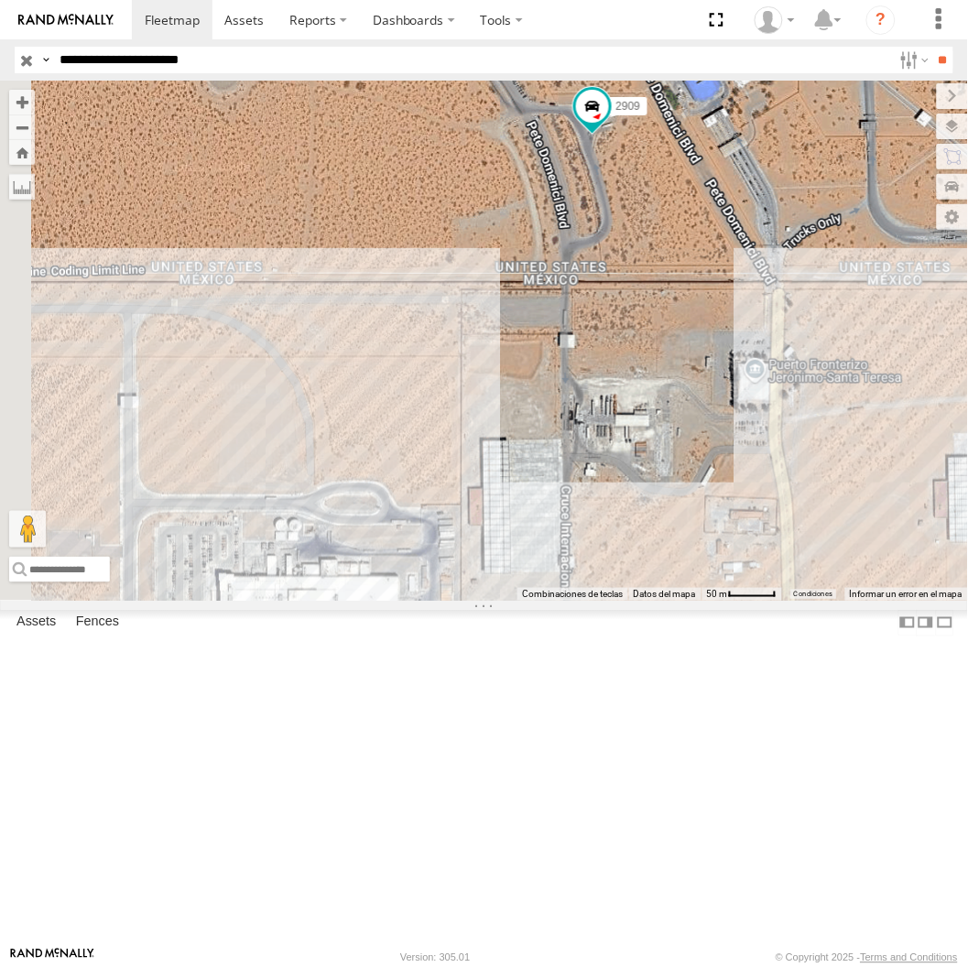
click at [171, 62] on input "**********" at bounding box center [472, 60] width 840 height 27
click at [932, 47] on input "**" at bounding box center [942, 60] width 21 height 27
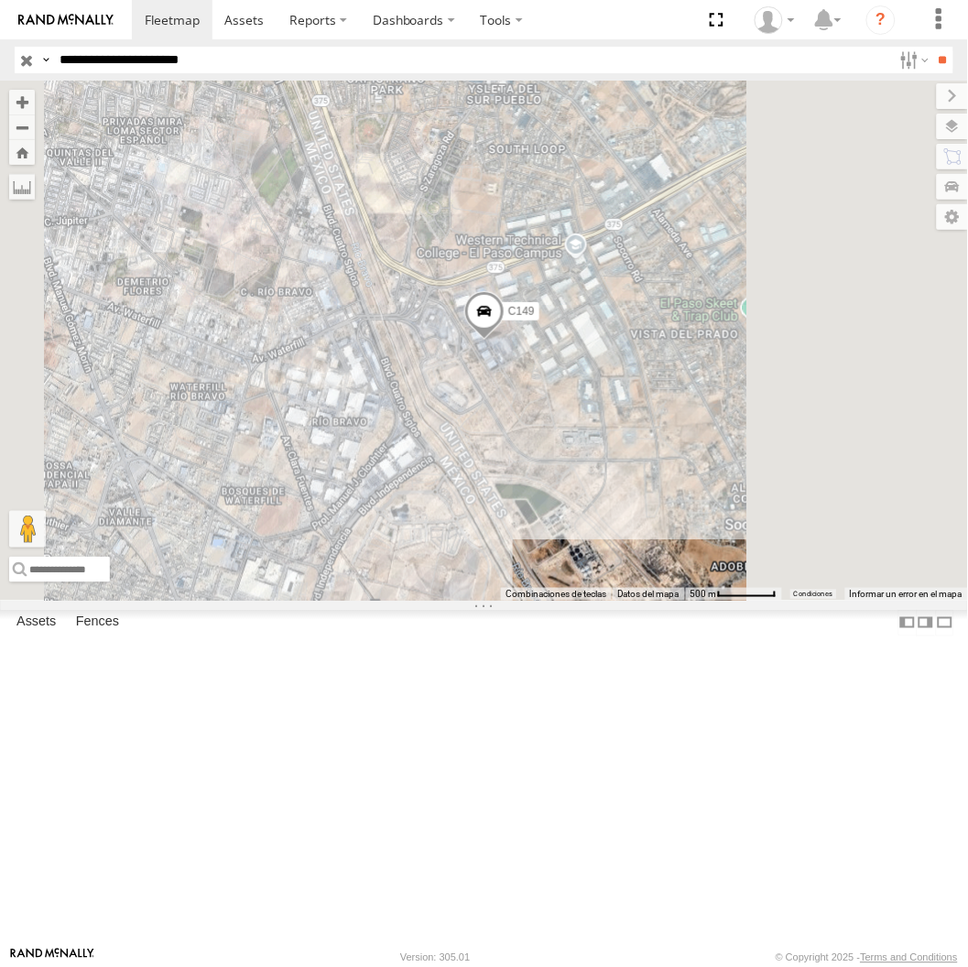
click at [932, 47] on input "**" at bounding box center [942, 60] width 21 height 27
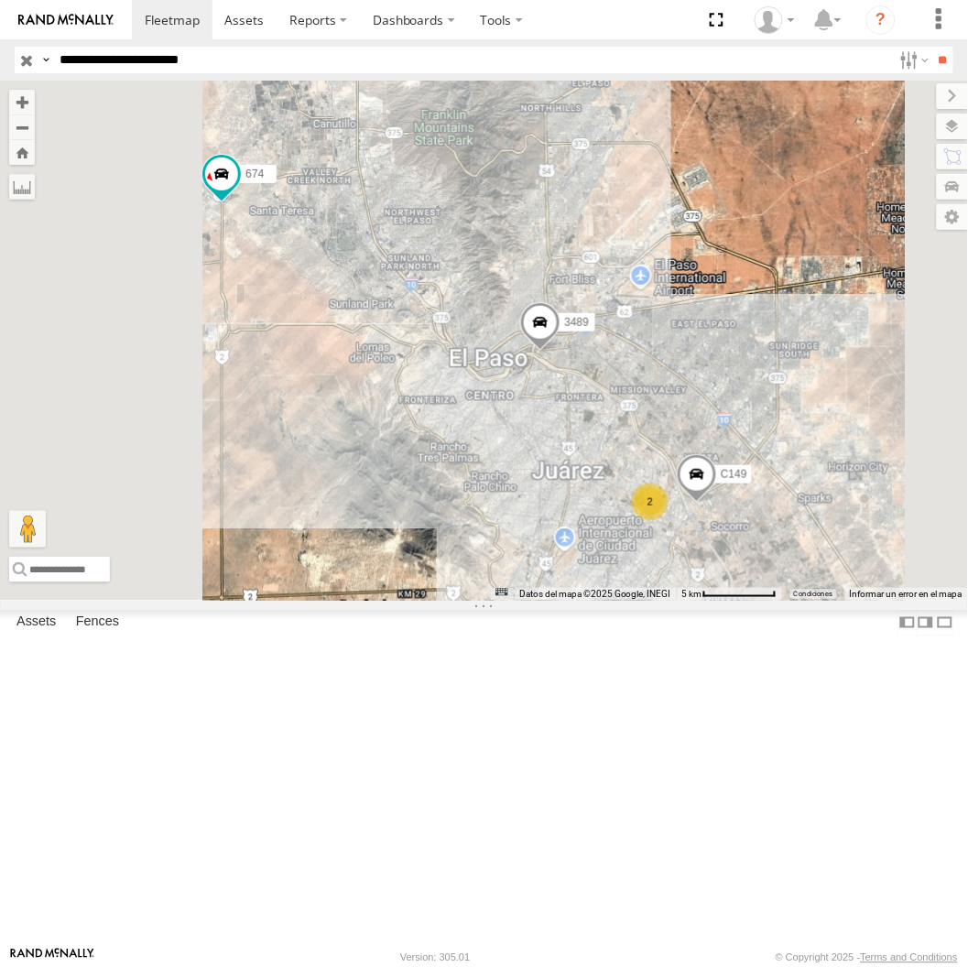
click at [327, 67] on input "**********" at bounding box center [472, 60] width 840 height 27
click at [932, 47] on input "**" at bounding box center [942, 60] width 21 height 27
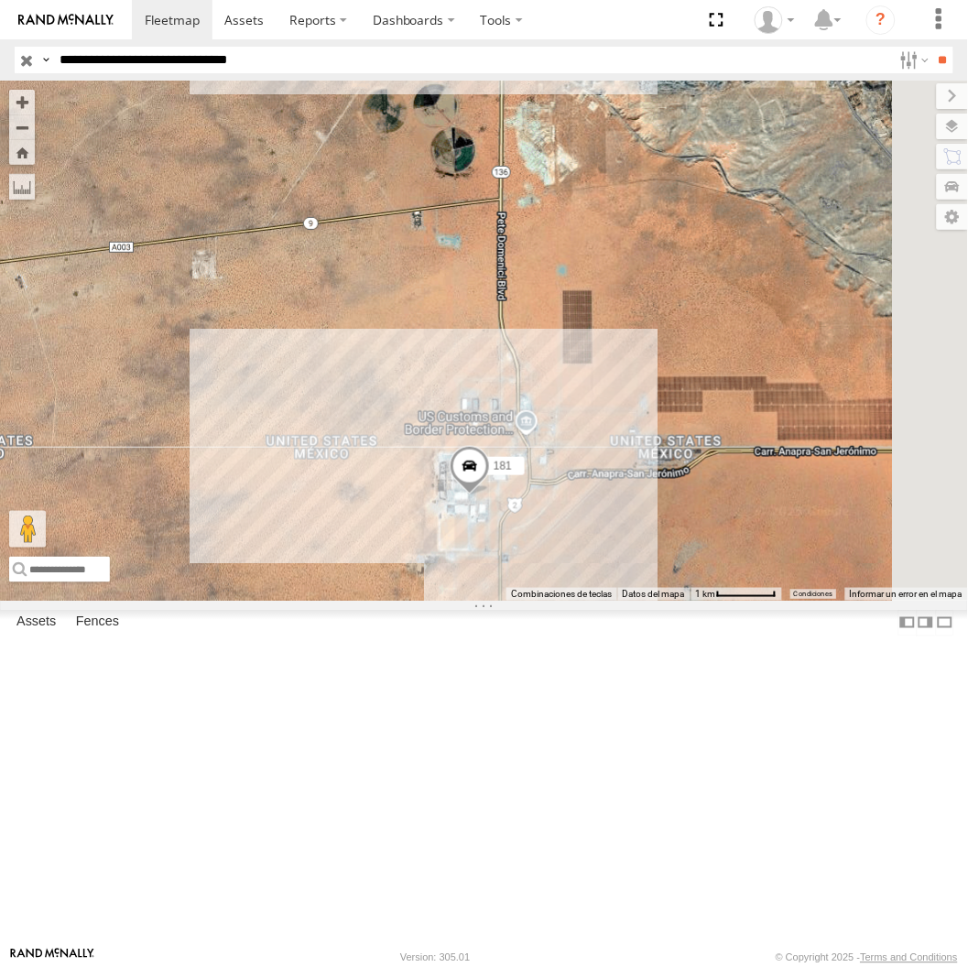
drag, startPoint x: 833, startPoint y: 313, endPoint x: 761, endPoint y: 598, distance: 293.8
click at [760, 598] on div "181 3489" at bounding box center [484, 340] width 968 height 519
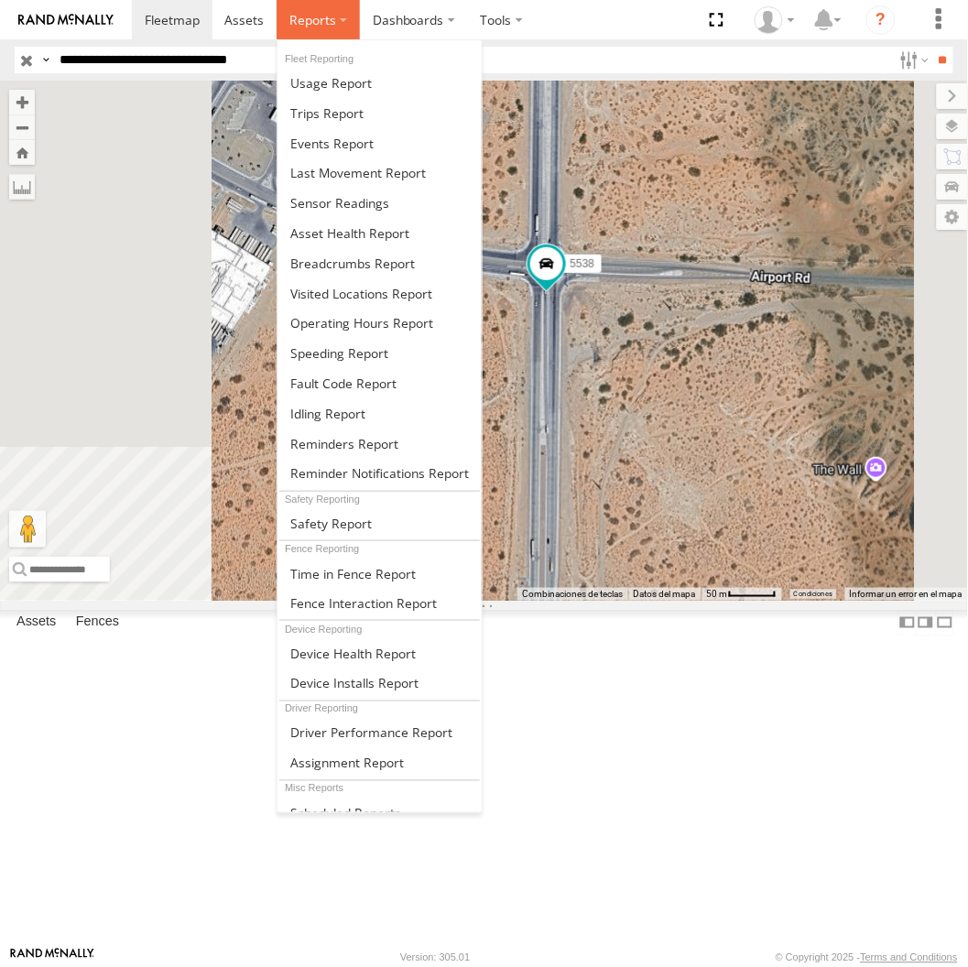
drag, startPoint x: 354, startPoint y: 35, endPoint x: 361, endPoint y: 50, distance: 16.8
click at [353, 34] on label at bounding box center [318, 19] width 83 height 39
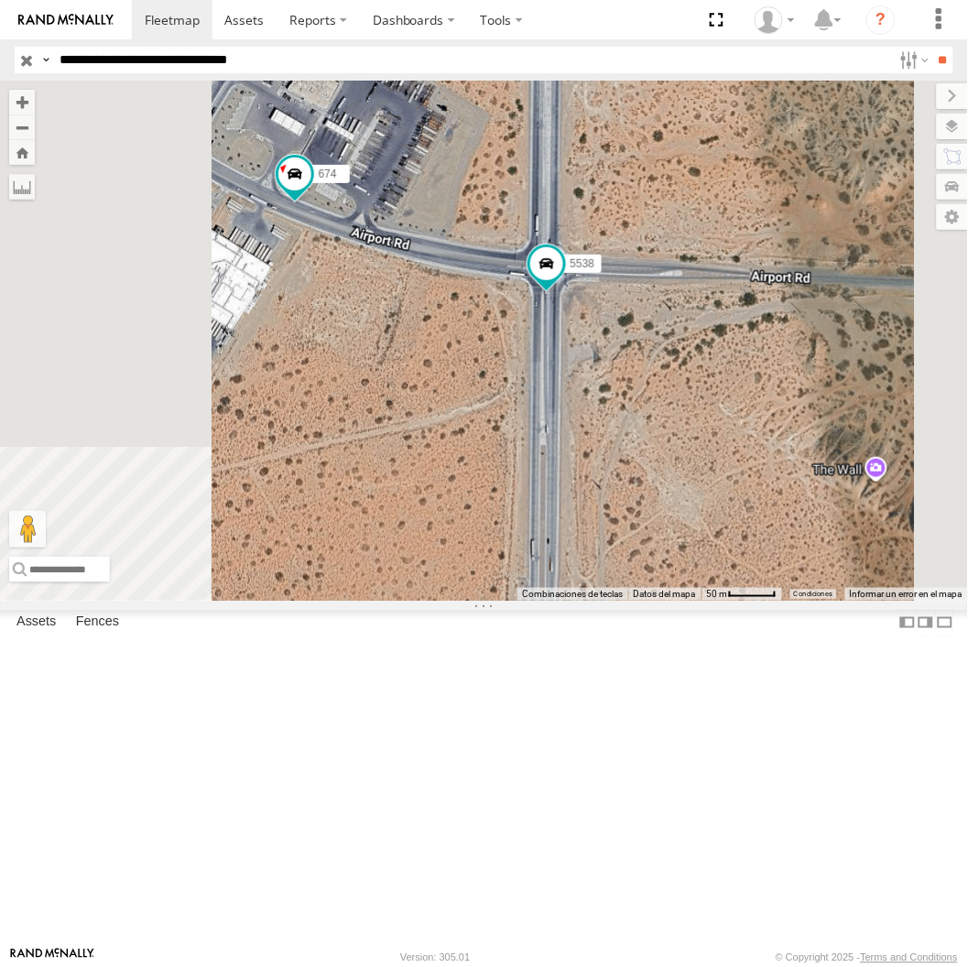
click at [506, 65] on input "**********" at bounding box center [472, 60] width 840 height 27
click at [932, 47] on input "**" at bounding box center [942, 60] width 21 height 27
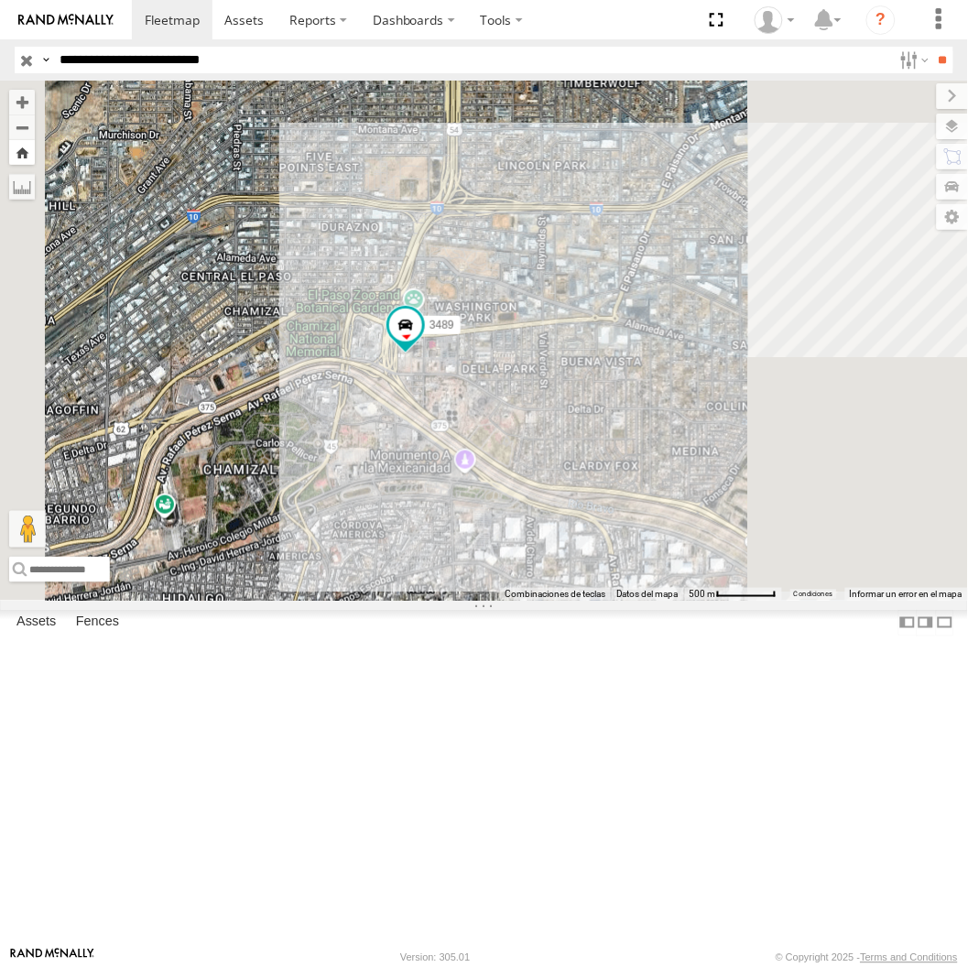
click at [35, 150] on button "Zoom Home" at bounding box center [22, 152] width 26 height 25
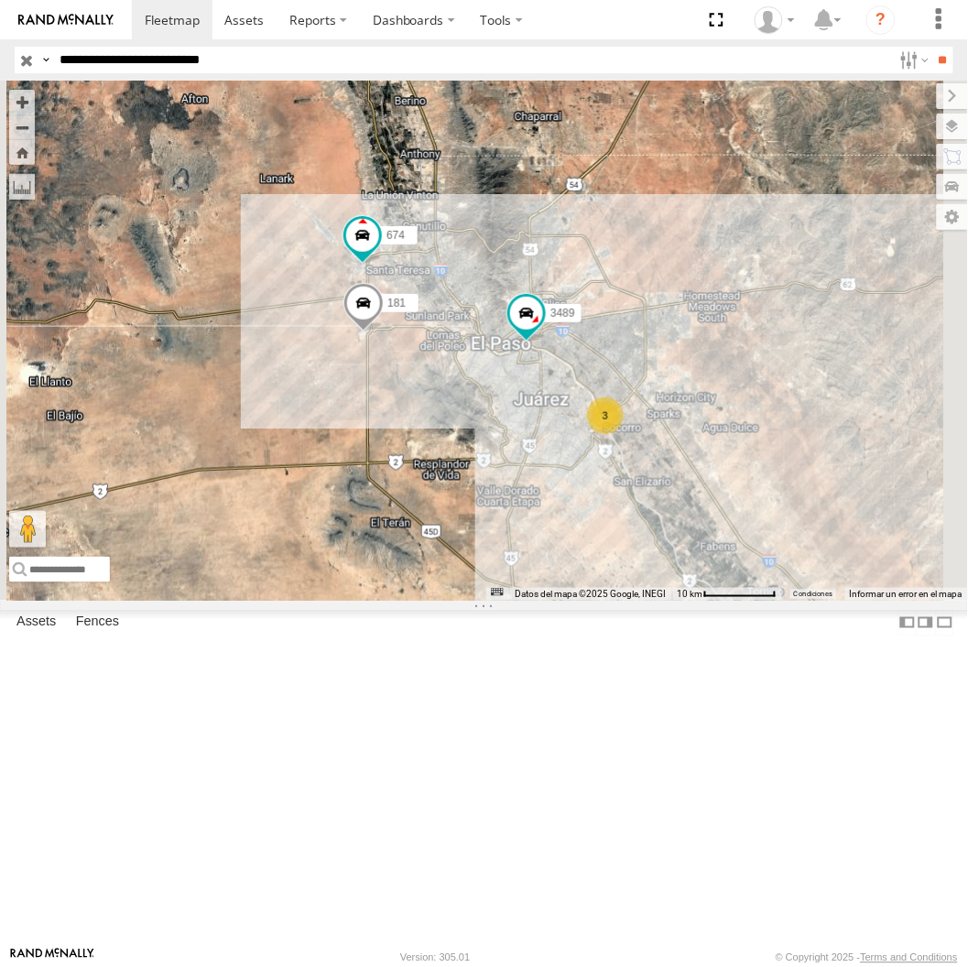
click at [302, 60] on input "**********" at bounding box center [472, 60] width 840 height 27
click at [281, 60] on input "**********" at bounding box center [472, 60] width 840 height 27
drag, startPoint x: 277, startPoint y: 60, endPoint x: 322, endPoint y: 75, distance: 48.1
click at [320, 75] on header "Search Query Asset ID Asset Label Registration Manufacturer Model VIN Job ID IP" at bounding box center [484, 59] width 968 height 41
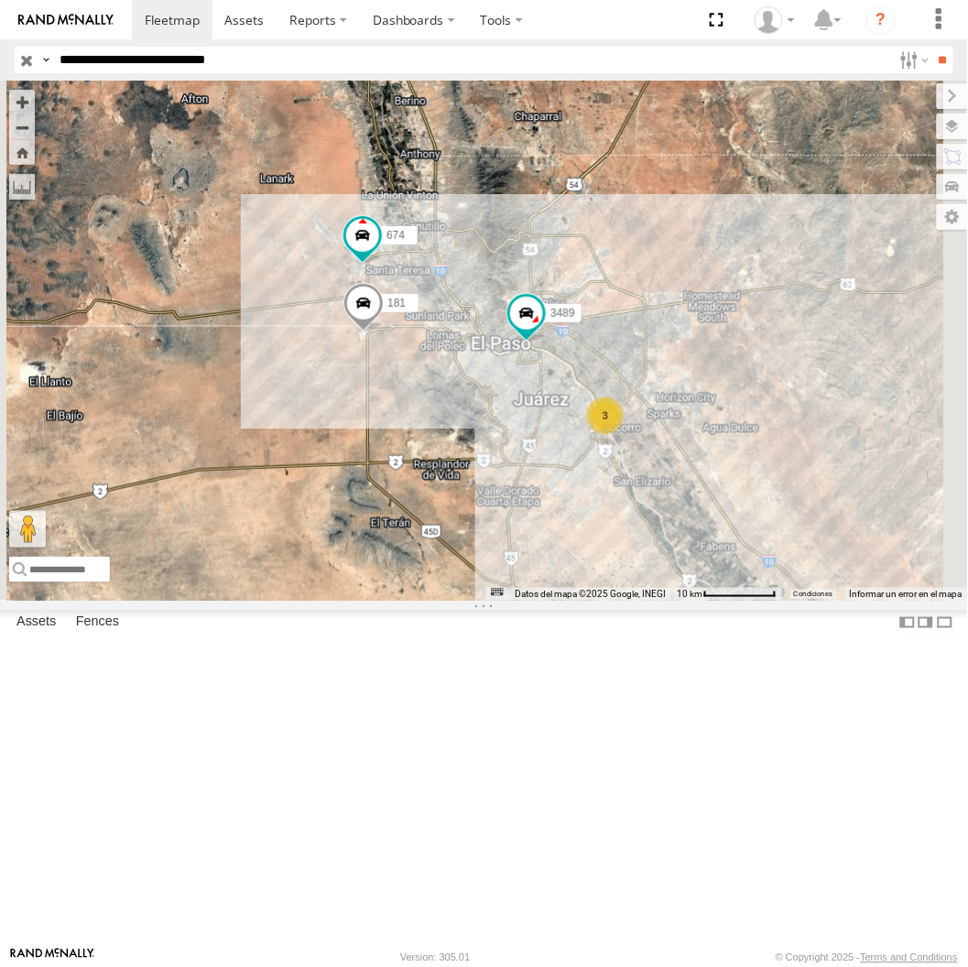
click at [932, 47] on input "**" at bounding box center [942, 60] width 21 height 27
click at [0, 0] on span at bounding box center [0, 0] width 0 height 0
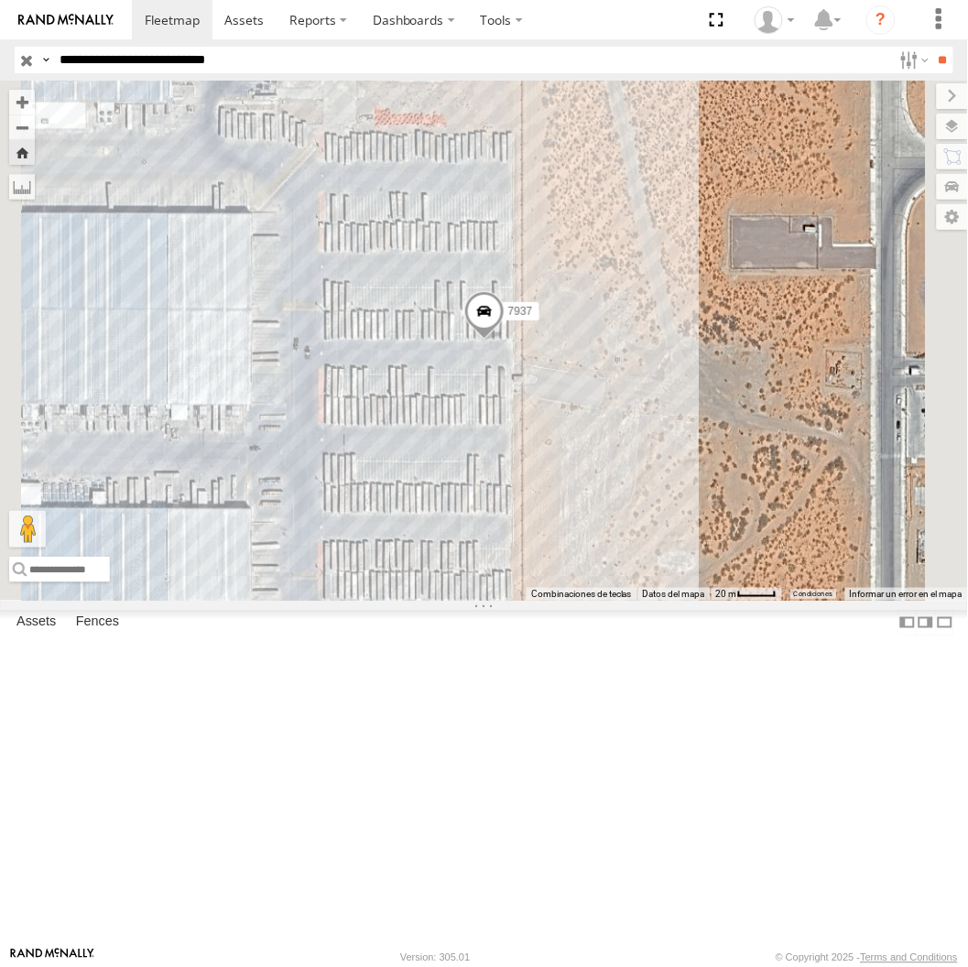
click at [35, 148] on button "Zoom Home" at bounding box center [22, 152] width 26 height 25
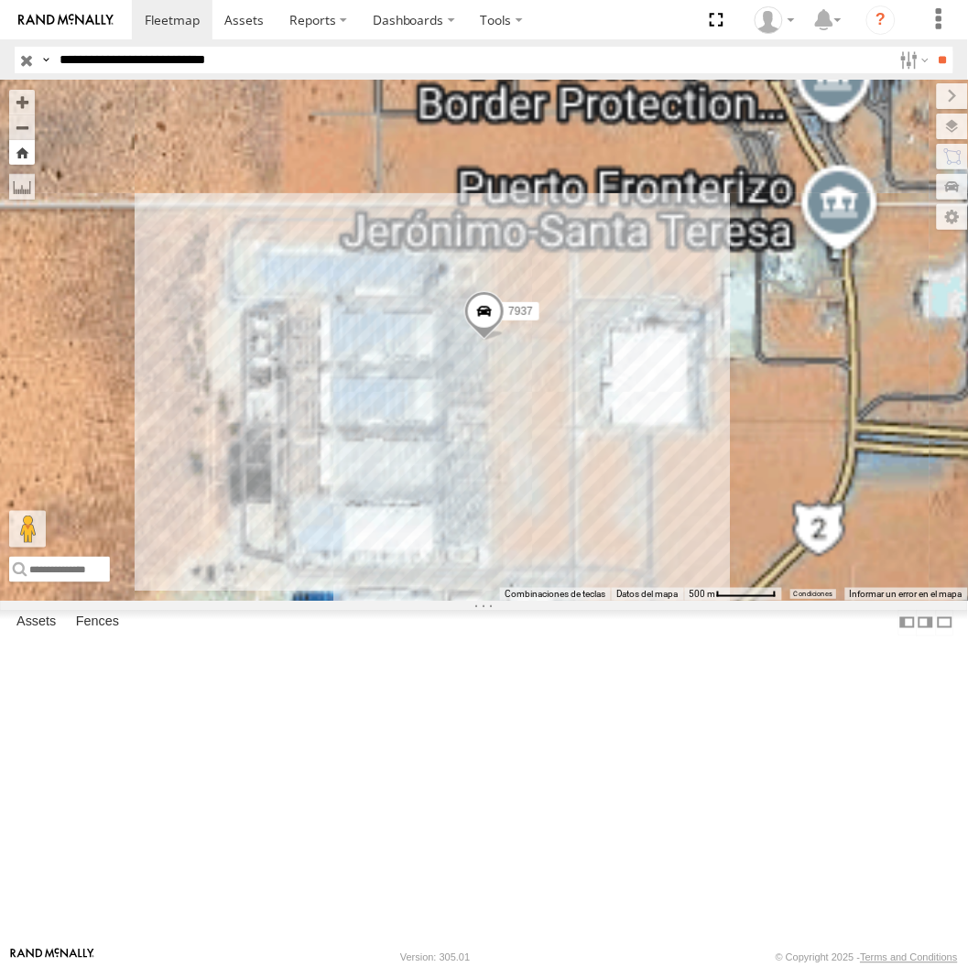
click at [35, 148] on button "Zoom Home" at bounding box center [22, 152] width 26 height 25
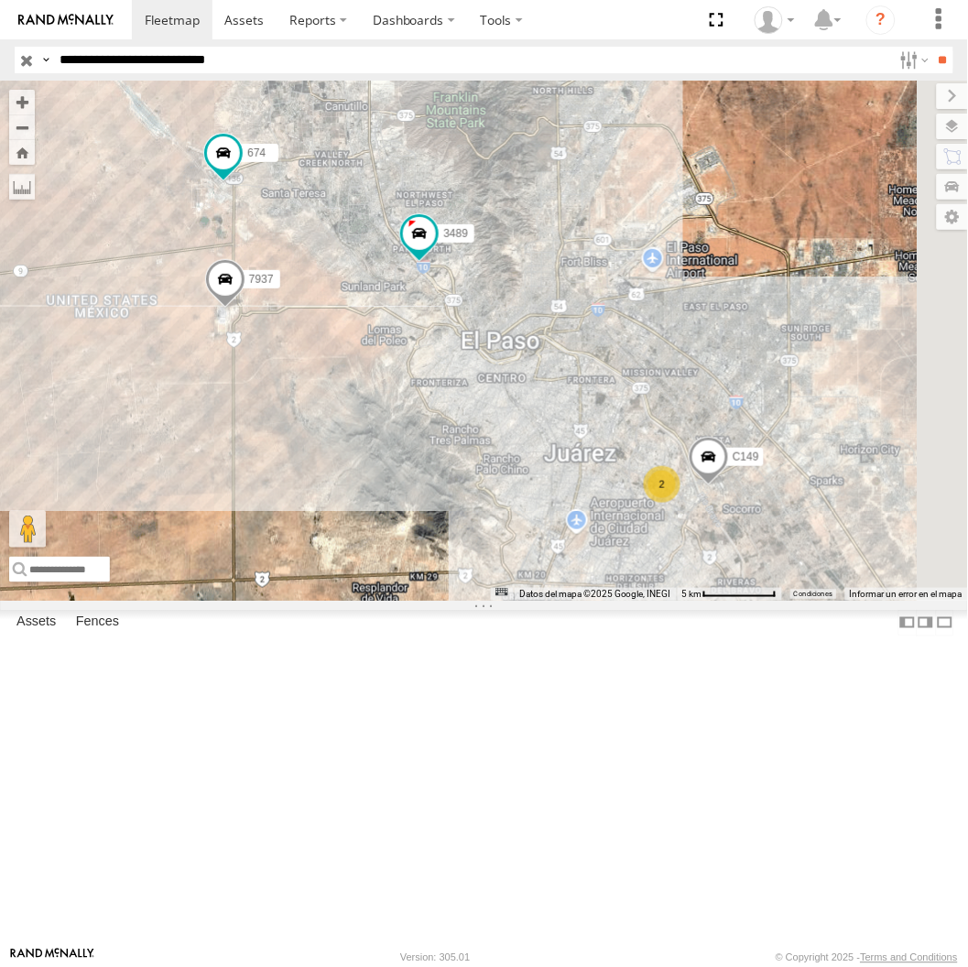
drag, startPoint x: 794, startPoint y: 578, endPoint x: 603, endPoint y: 520, distance: 199.9
click at [603, 520] on div "3489 674 7937 C149 2" at bounding box center [484, 340] width 968 height 519
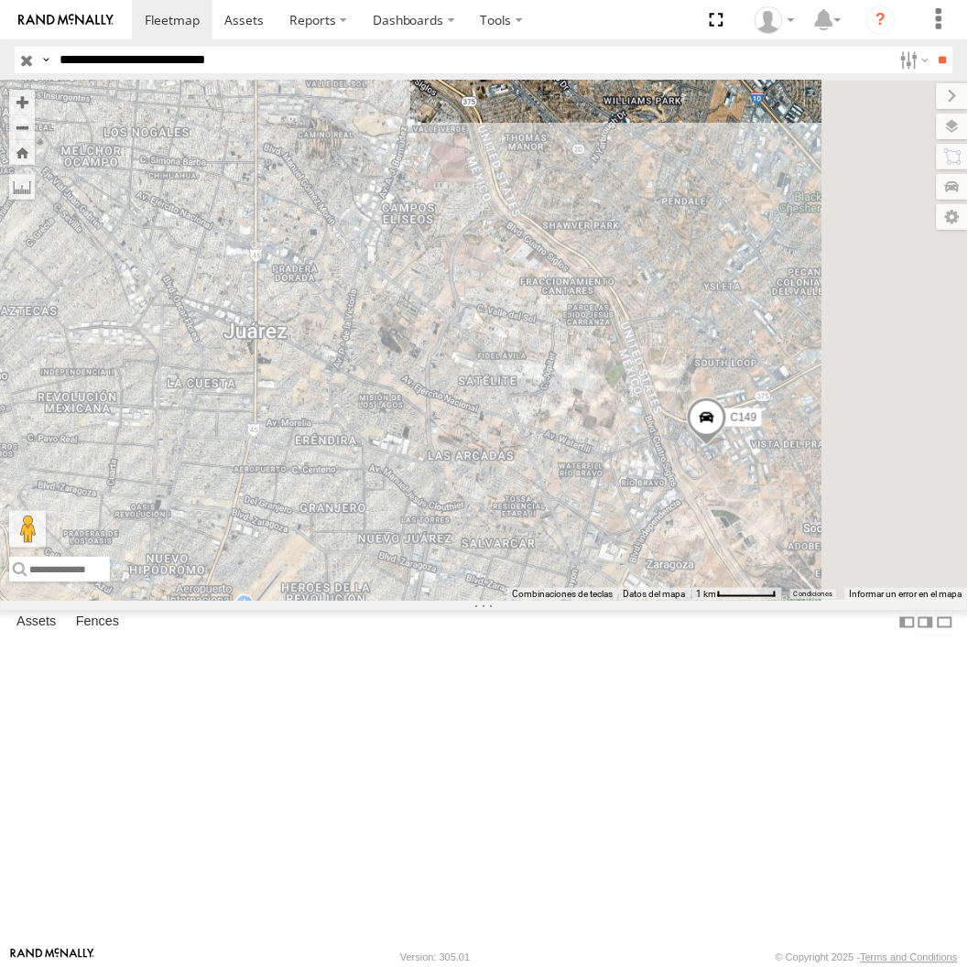
drag, startPoint x: 863, startPoint y: 661, endPoint x: 699, endPoint y: 609, distance: 172.0
click at [721, 600] on div "3489 674 7937 C149" at bounding box center [484, 340] width 968 height 519
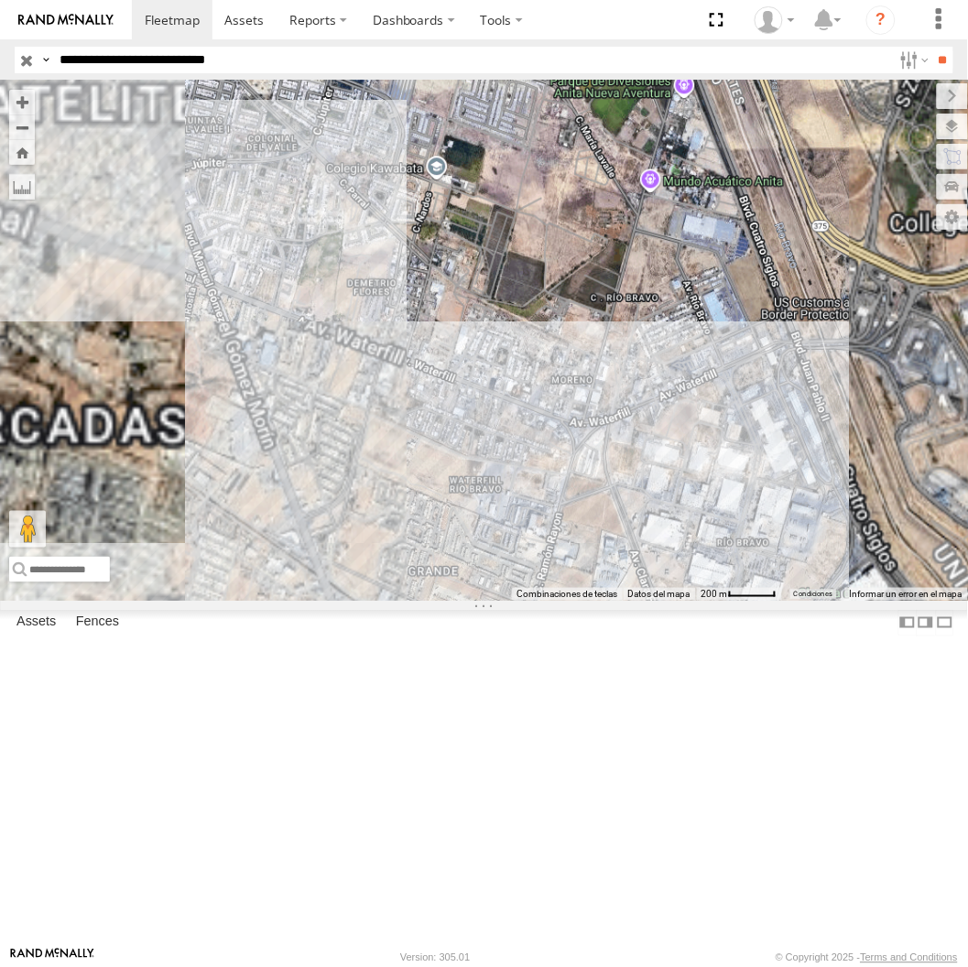
drag, startPoint x: 696, startPoint y: 617, endPoint x: 807, endPoint y: 617, distance: 110.8
click at [807, 600] on div "3489 674 7937 C149" at bounding box center [484, 340] width 968 height 519
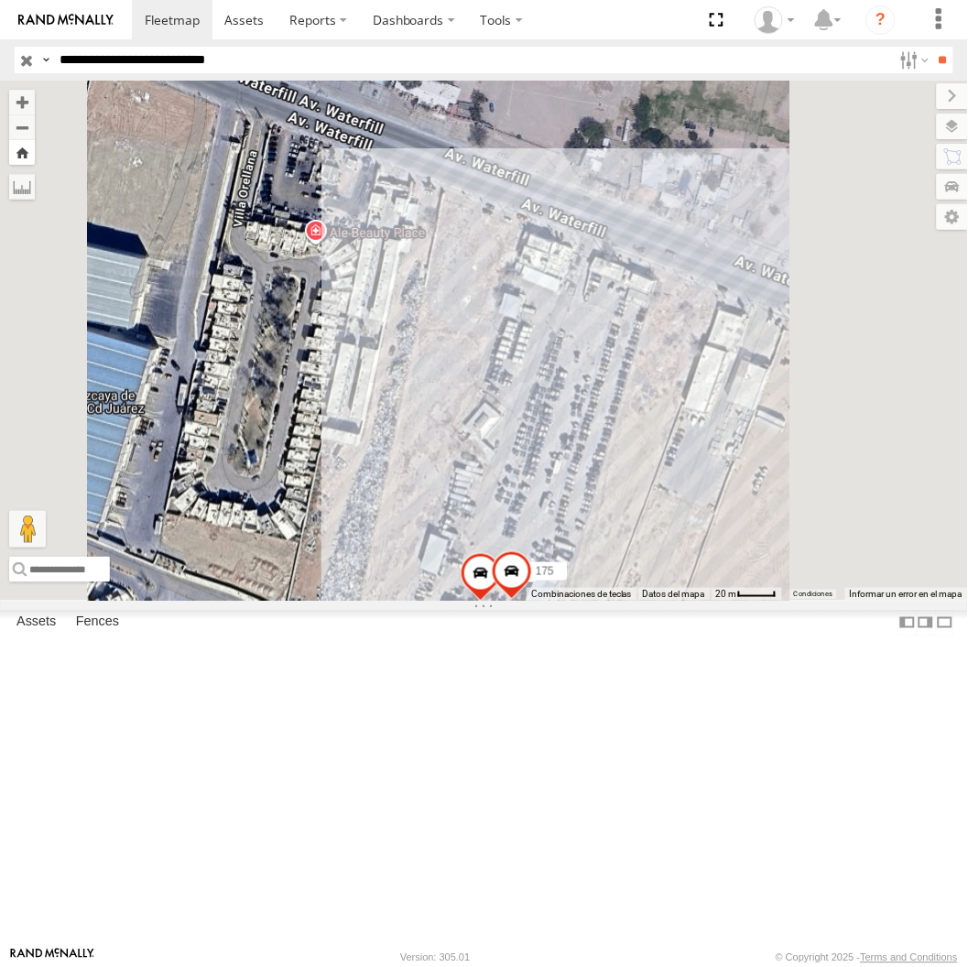
click at [35, 147] on button "Zoom Home" at bounding box center [22, 152] width 26 height 25
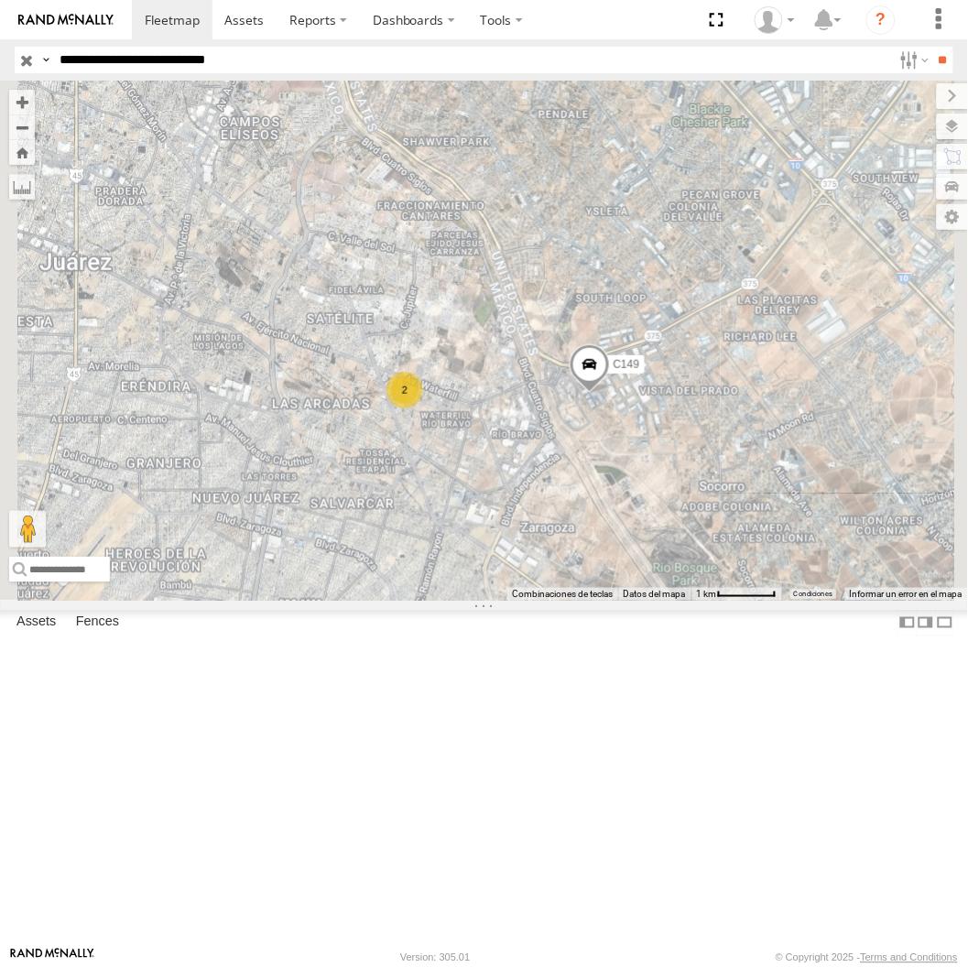
click at [220, 53] on input "**********" at bounding box center [472, 60] width 840 height 27
click at [932, 47] on input "**" at bounding box center [942, 60] width 21 height 27
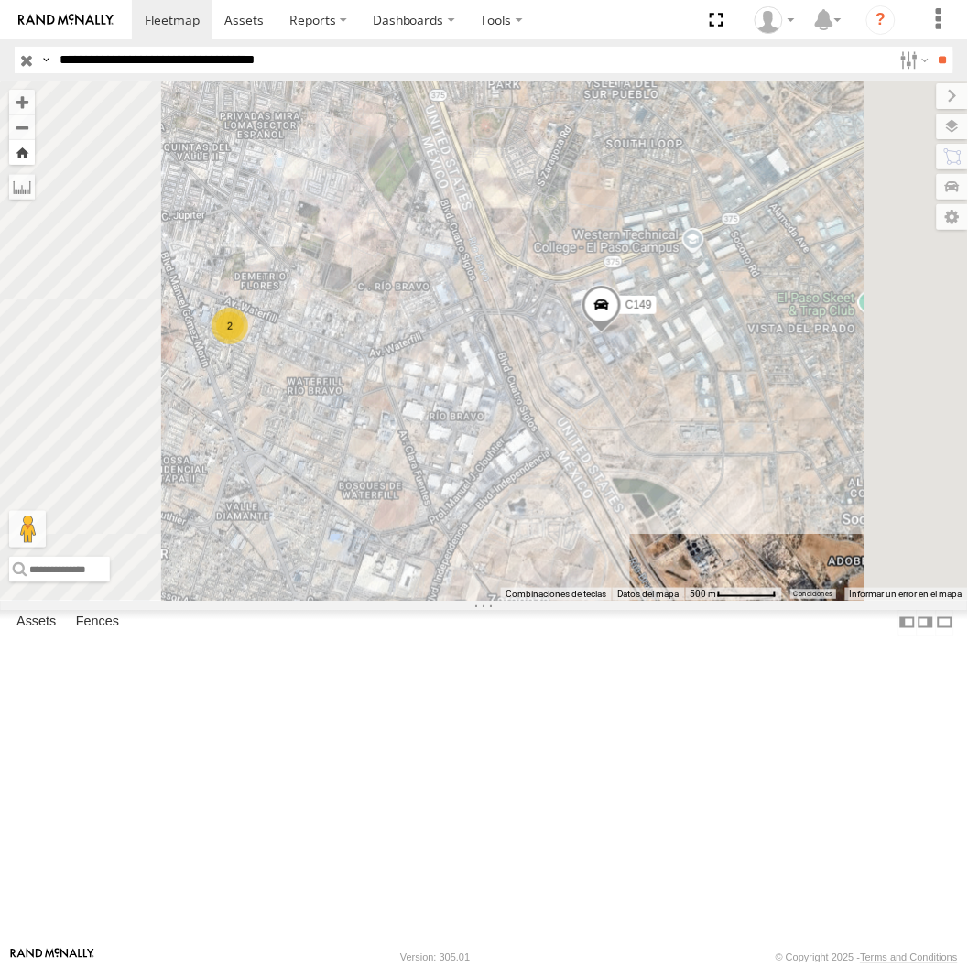
click at [35, 148] on button "Zoom Home" at bounding box center [22, 152] width 26 height 25
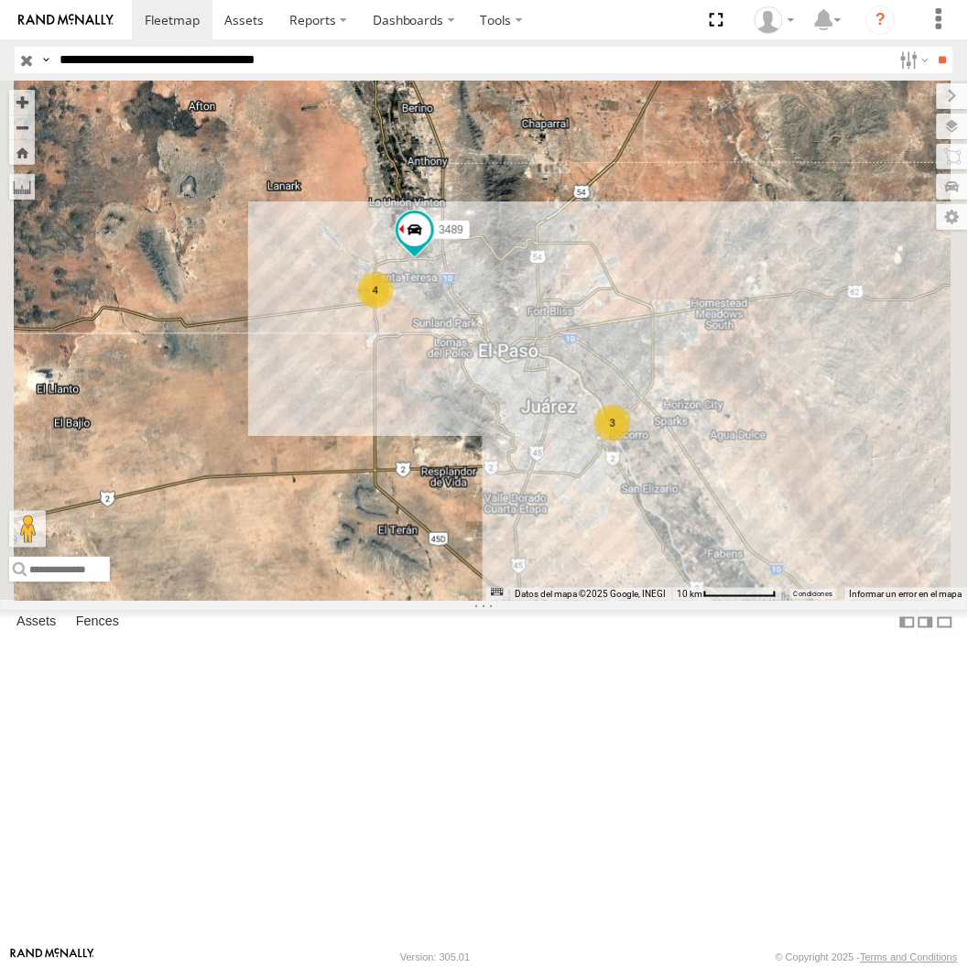
drag, startPoint x: 231, startPoint y: 396, endPoint x: 349, endPoint y: 438, distance: 125.1
click at [0, 0] on span at bounding box center [0, 0] width 0 height 0
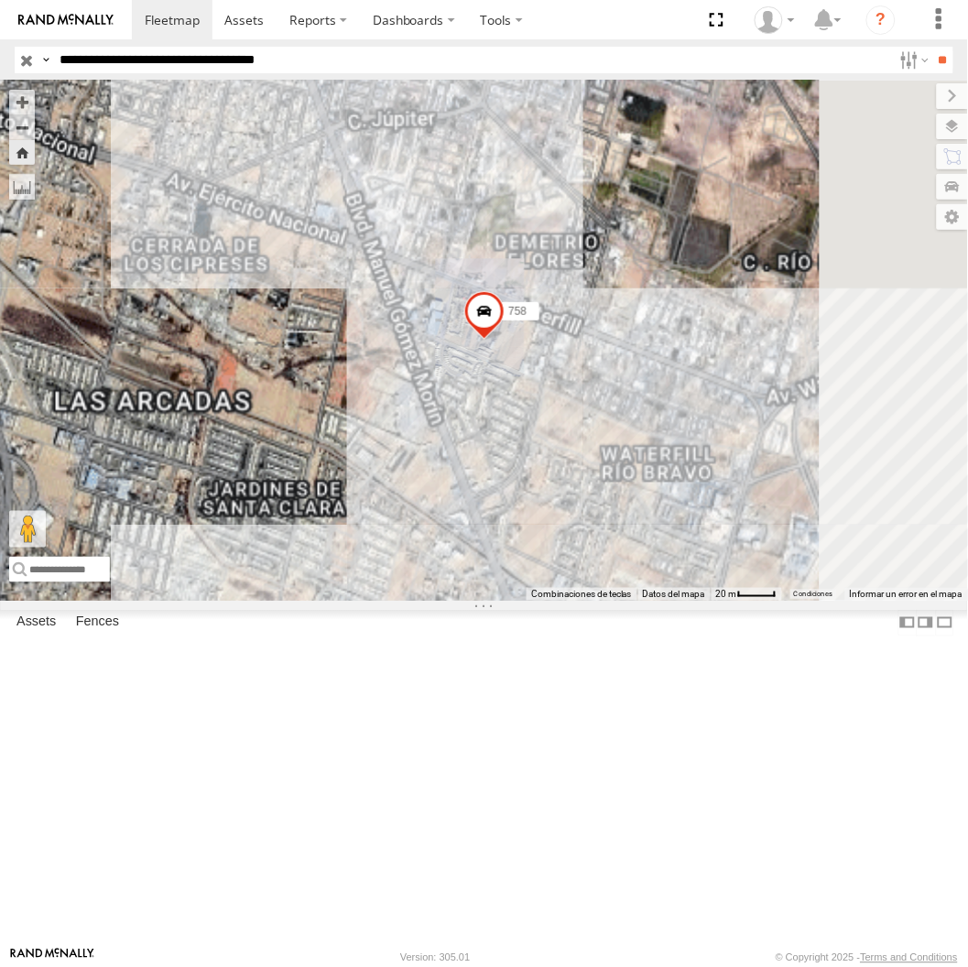
click at [505, 341] on span at bounding box center [484, 315] width 40 height 49
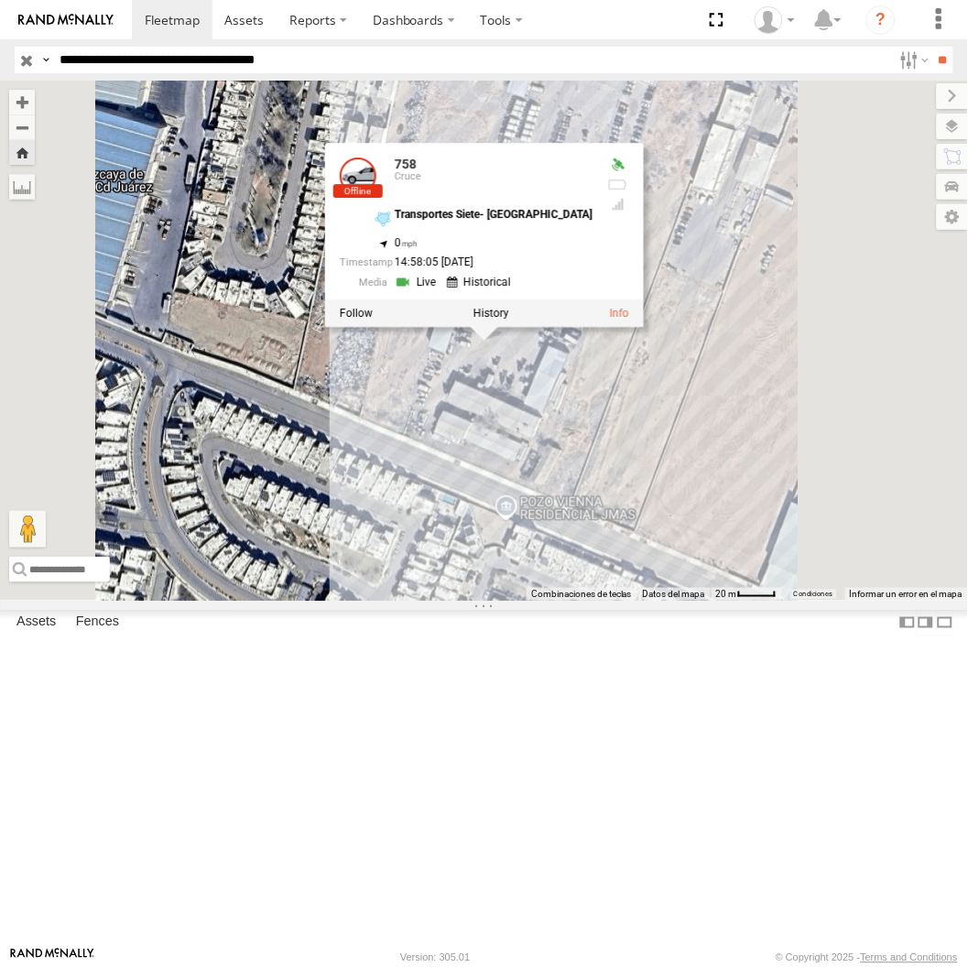
click at [705, 600] on div "758 758 Cruce Transportes Siete- Mexico 31.67002 , -106.36323 0 14:58:05 08/02/…" at bounding box center [484, 340] width 968 height 519
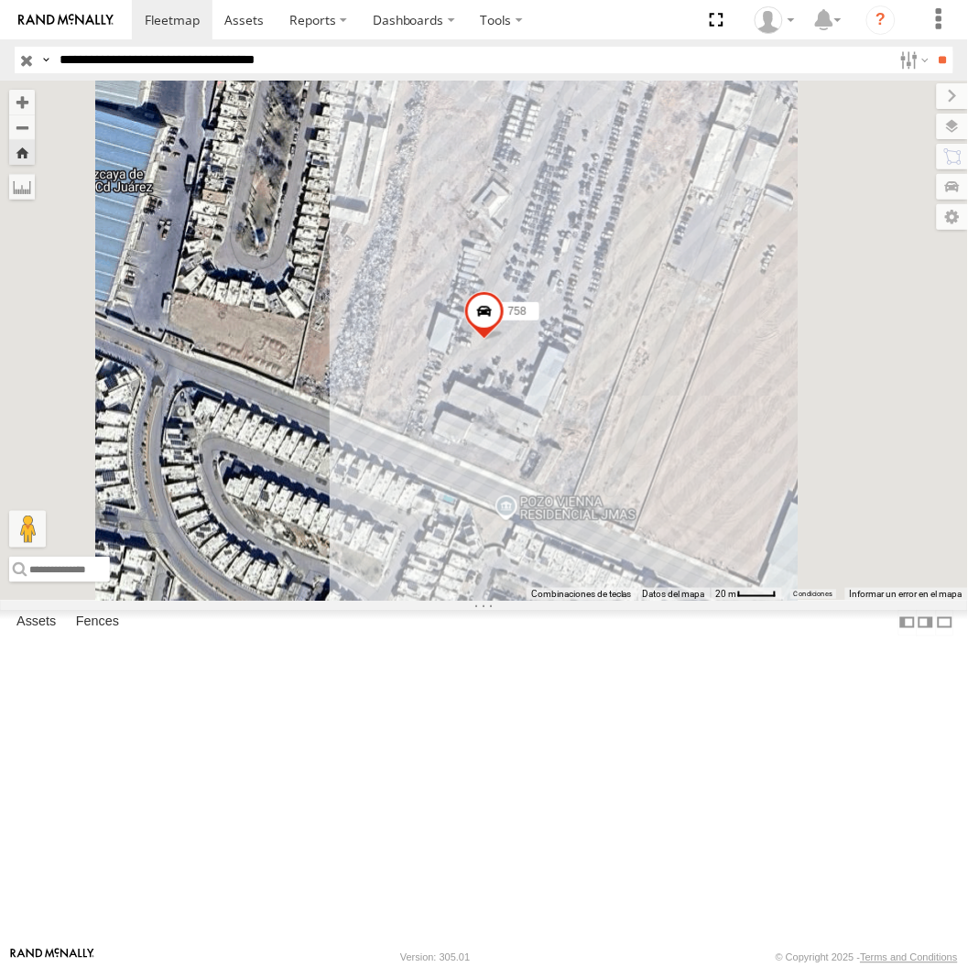
click at [35, 159] on button "Zoom Home" at bounding box center [22, 152] width 26 height 25
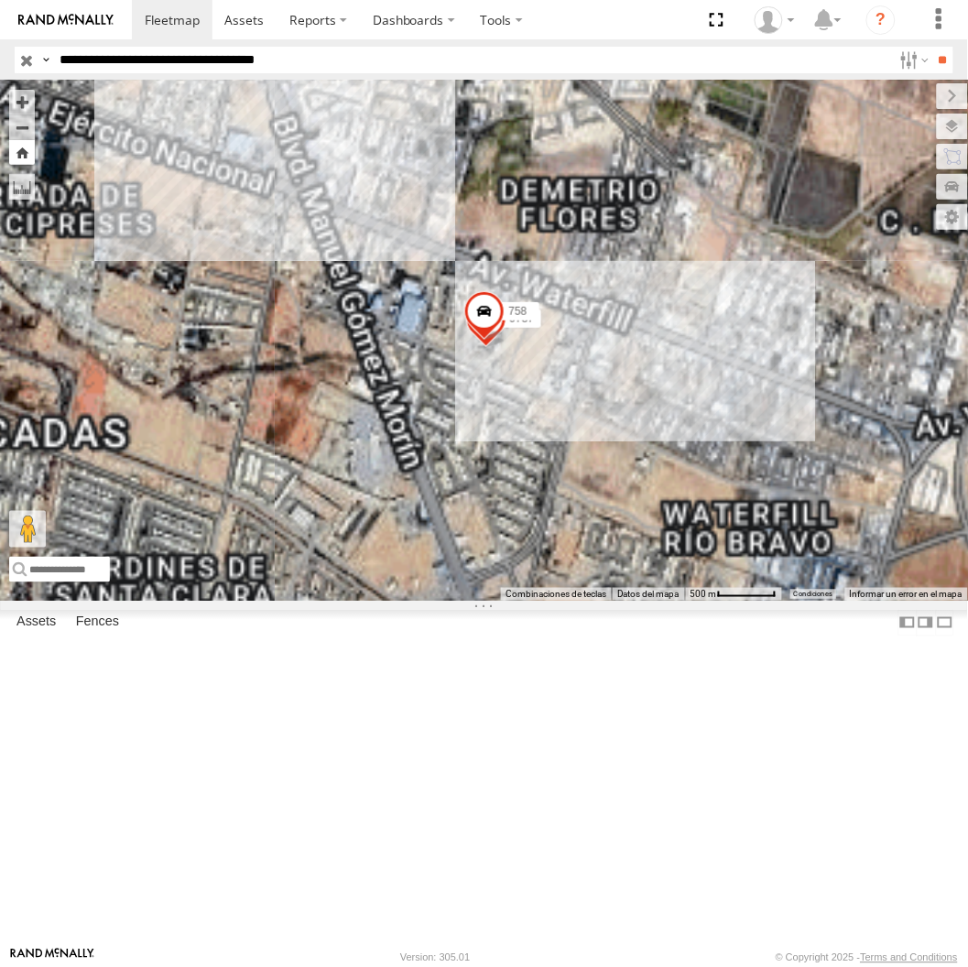
click at [35, 159] on button "Zoom Home" at bounding box center [22, 152] width 26 height 25
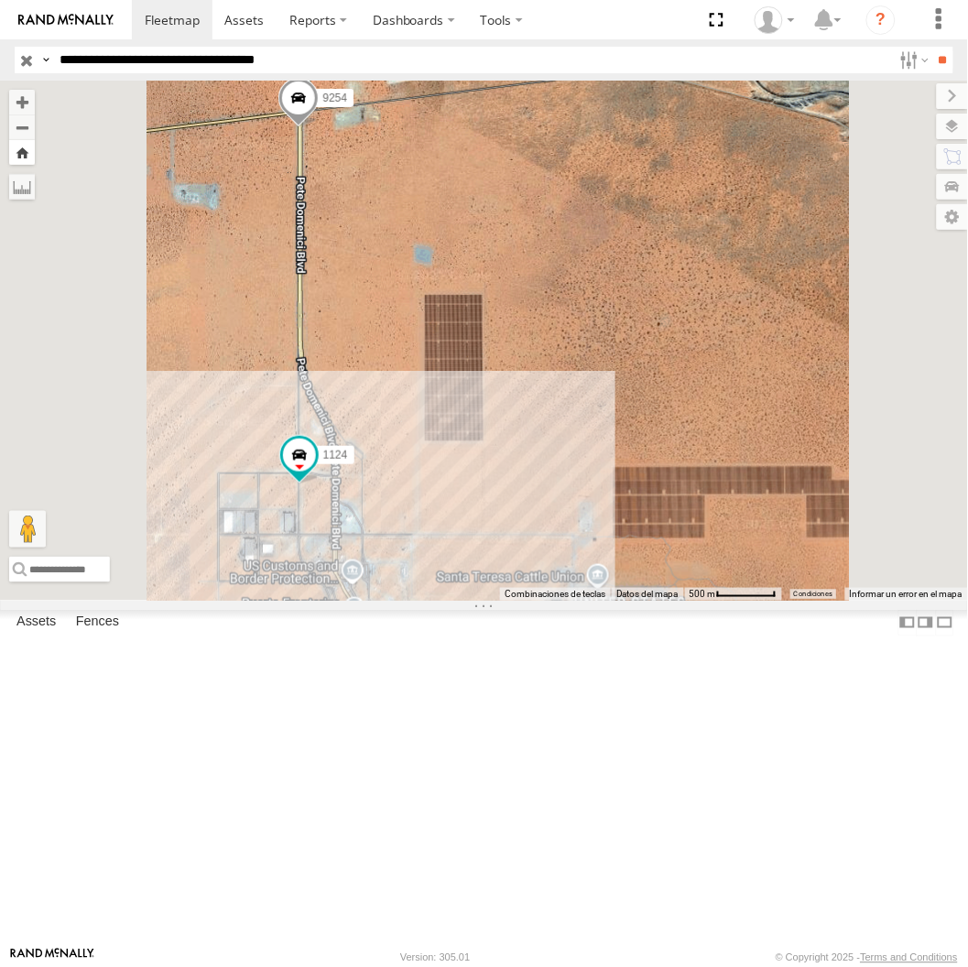
click at [35, 154] on button "Zoom Home" at bounding box center [22, 152] width 26 height 25
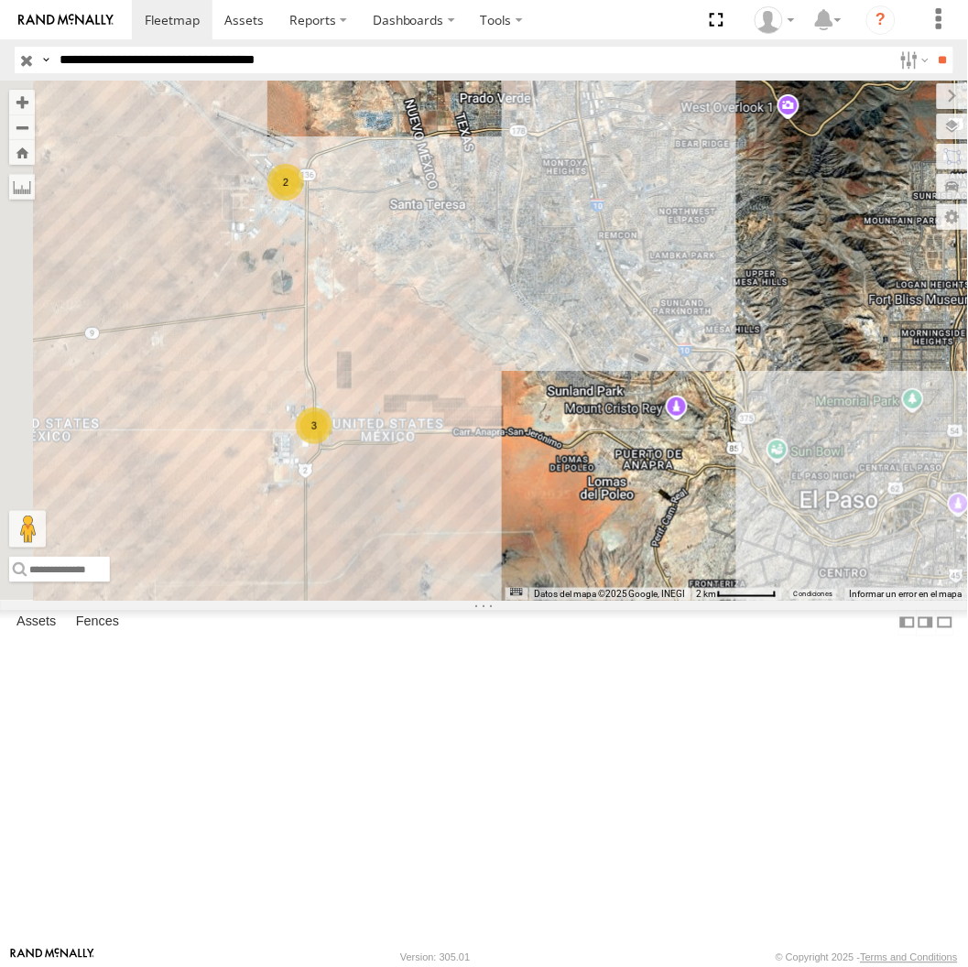
drag, startPoint x: 502, startPoint y: 615, endPoint x: 537, endPoint y: 609, distance: 36.3
click at [537, 600] on div "3 2" at bounding box center [484, 340] width 968 height 519
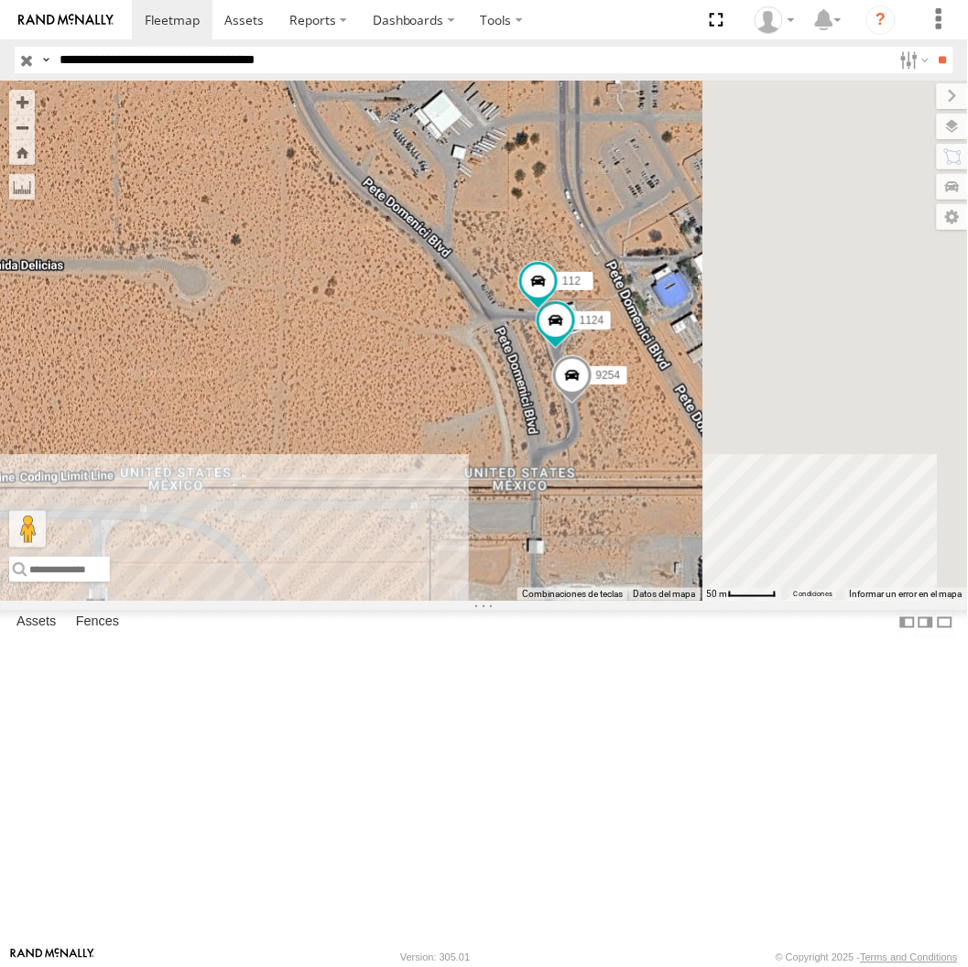
drag, startPoint x: 817, startPoint y: 535, endPoint x: 691, endPoint y: 556, distance: 127.2
click at [691, 556] on div "1124 9254 112" at bounding box center [484, 340] width 968 height 519
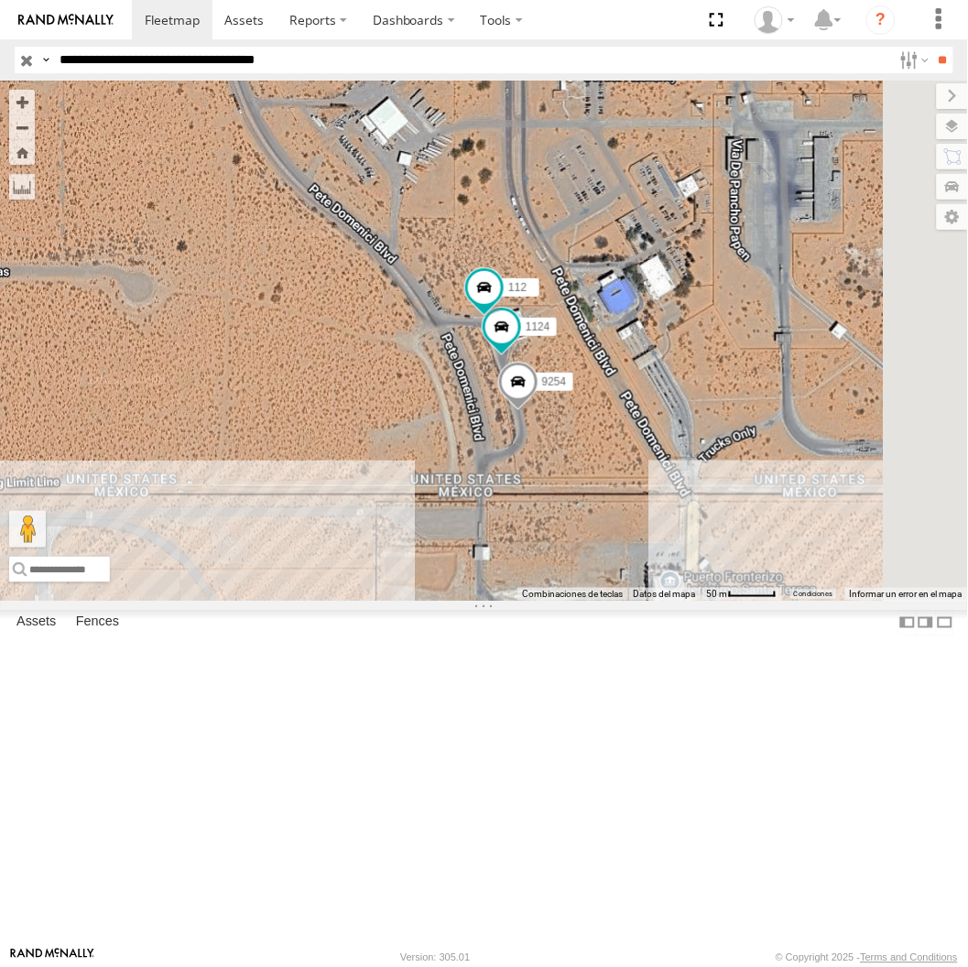
click at [227, 55] on input "**********" at bounding box center [472, 60] width 840 height 27
click at [932, 47] on input "**" at bounding box center [942, 60] width 21 height 27
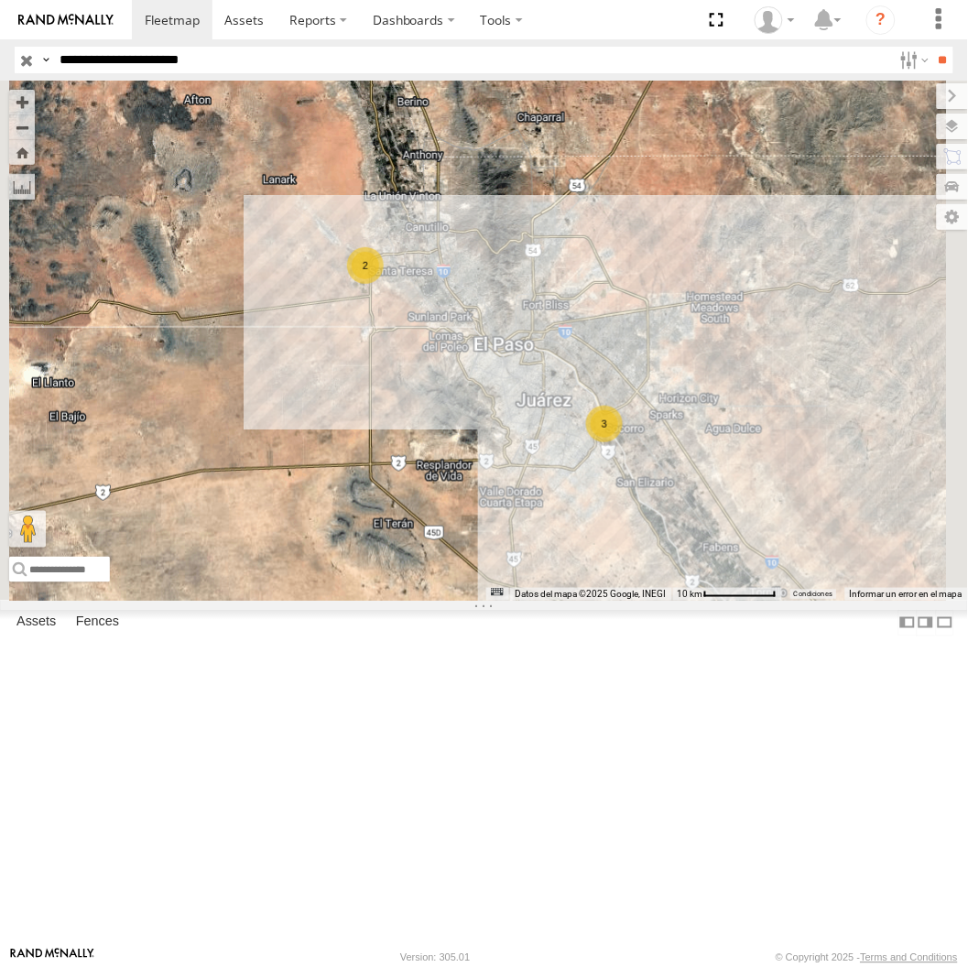
click at [242, 49] on input "**********" at bounding box center [472, 60] width 840 height 27
type input "****"
click at [932, 47] on input "**" at bounding box center [942, 60] width 21 height 27
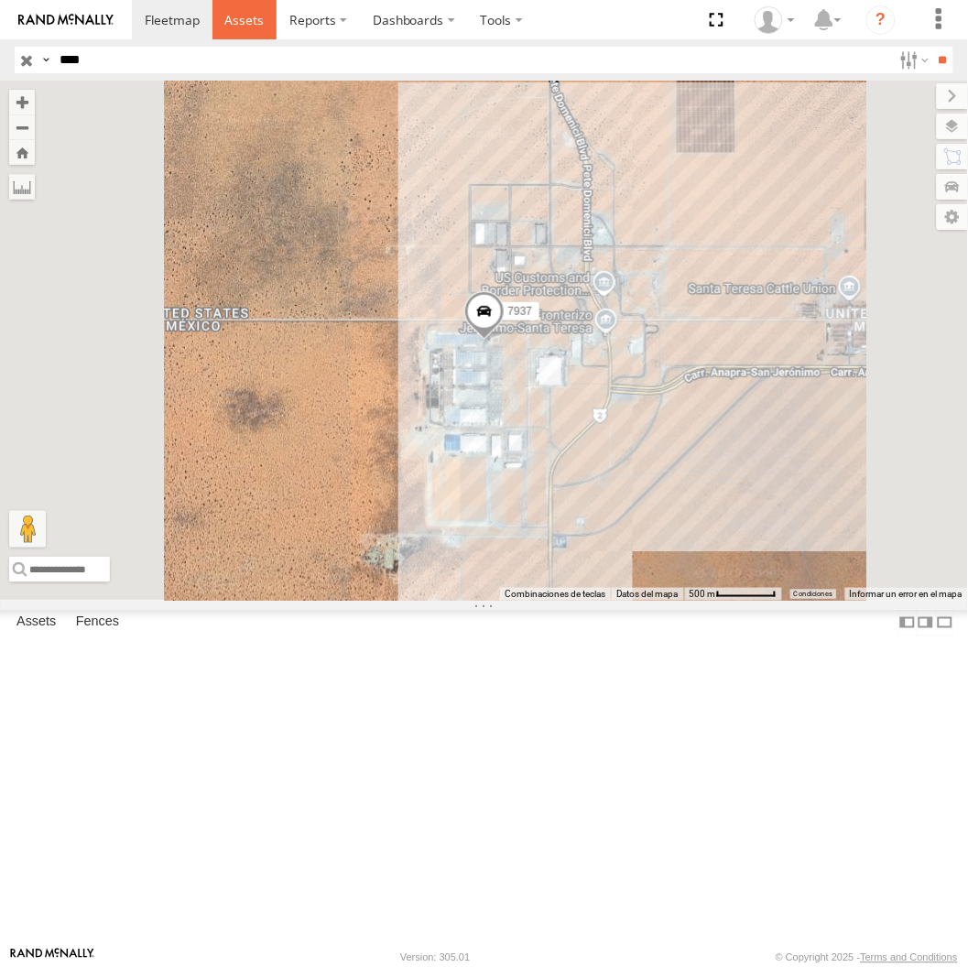
click at [268, 39] on link at bounding box center [244, 19] width 65 height 39
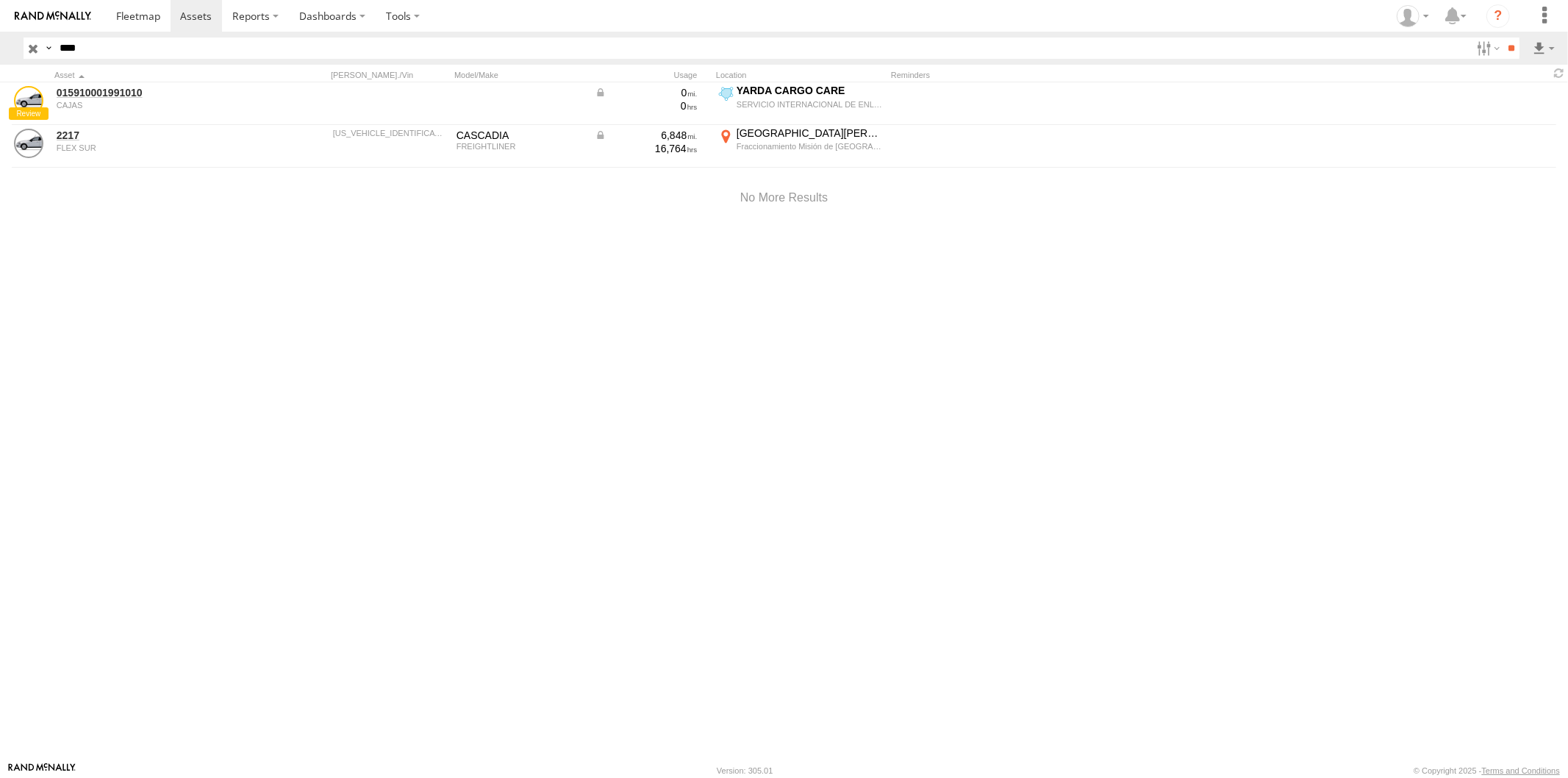
click at [74, 45] on input "****" at bounding box center [762, 48] width 1417 height 22
type input "****"
click at [1503, 38] on input "**" at bounding box center [1511, 48] width 17 height 22
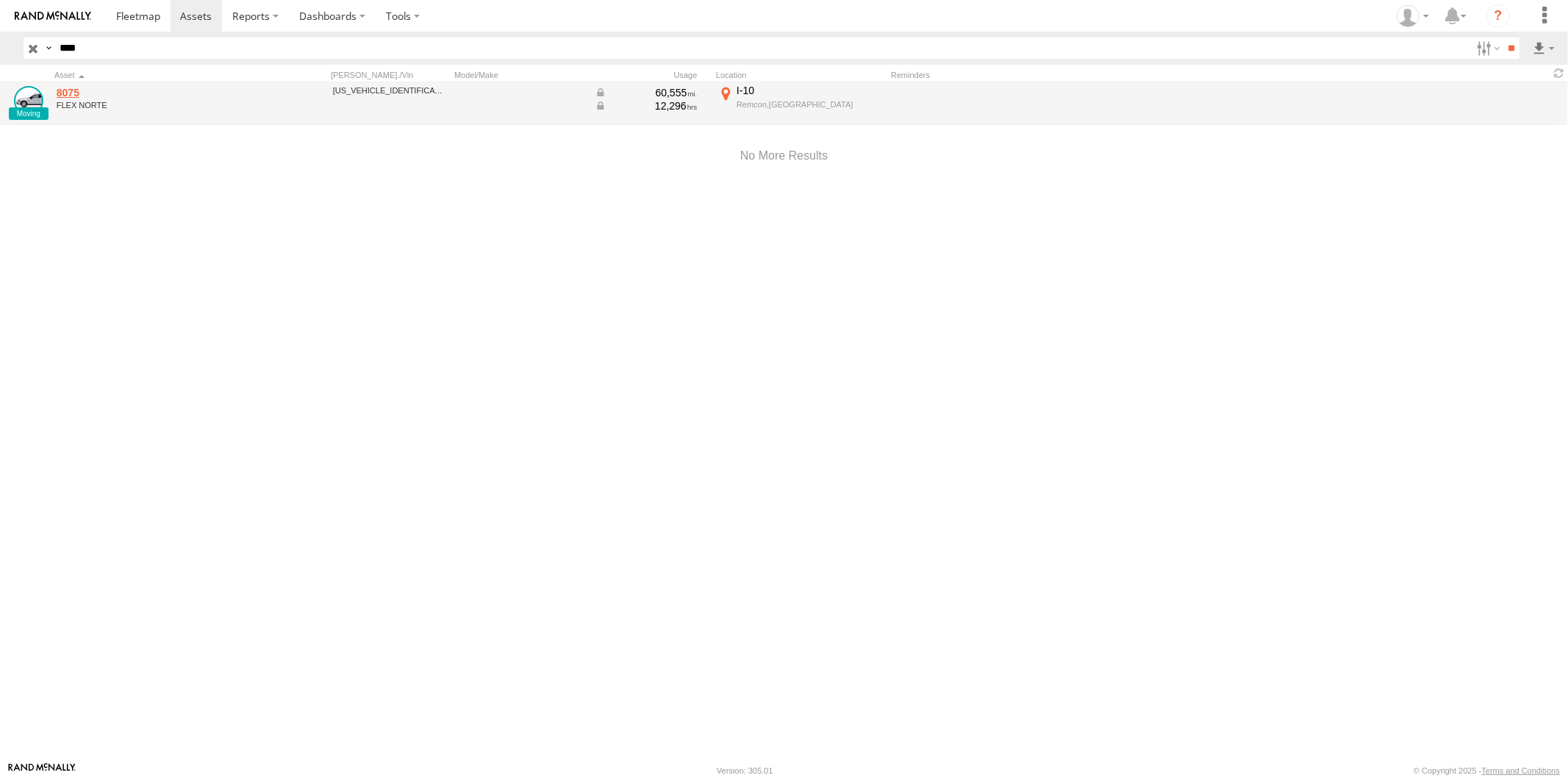
click at [72, 97] on link "8075" at bounding box center [157, 92] width 202 height 13
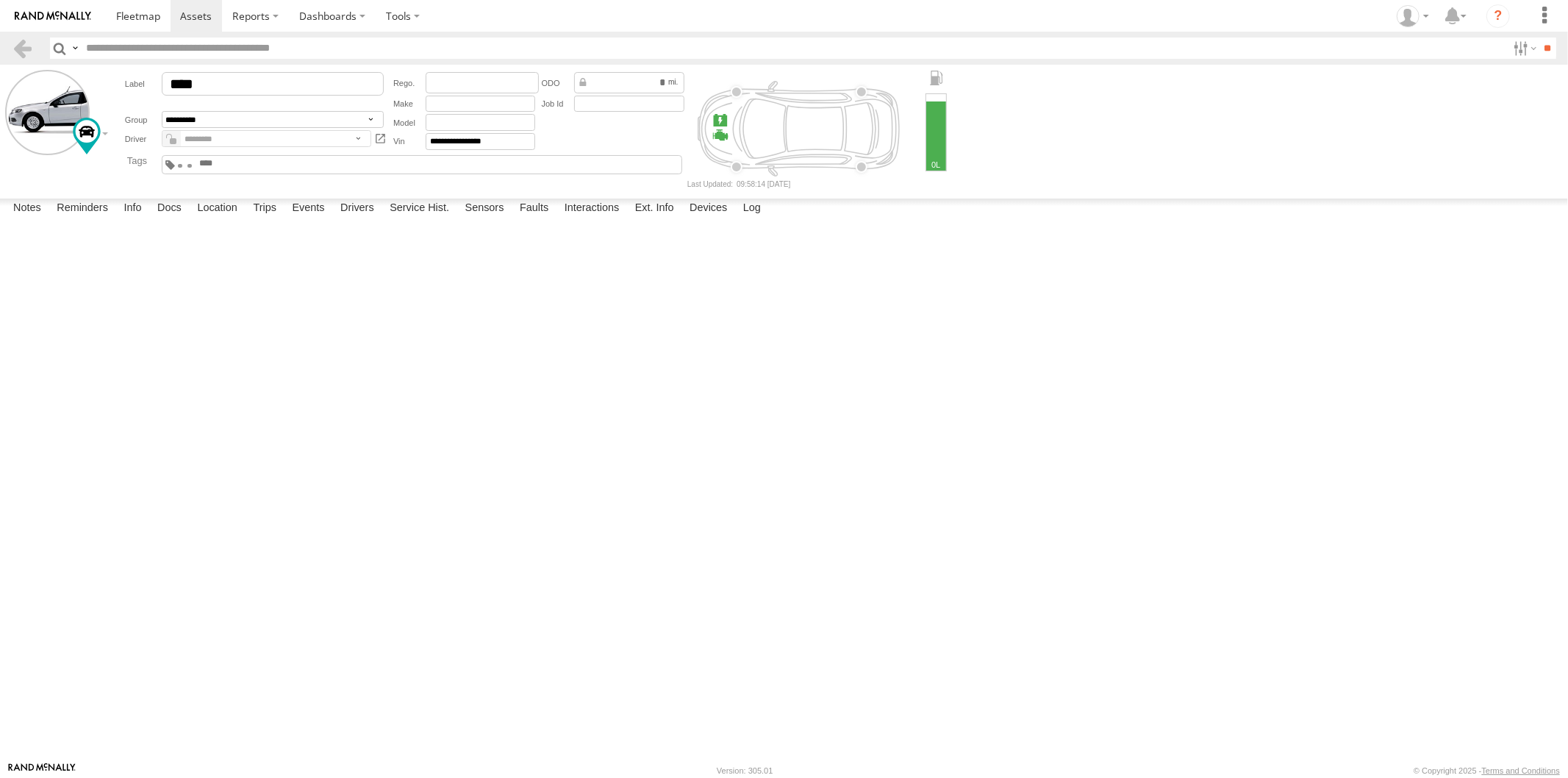
type input "****"
click at [252, 125] on select "**********" at bounding box center [272, 119] width 222 height 17
select select "****"
click at [161, 112] on select "**********" at bounding box center [272, 119] width 222 height 17
click at [1539, 52] on input "**" at bounding box center [1547, 48] width 17 height 22
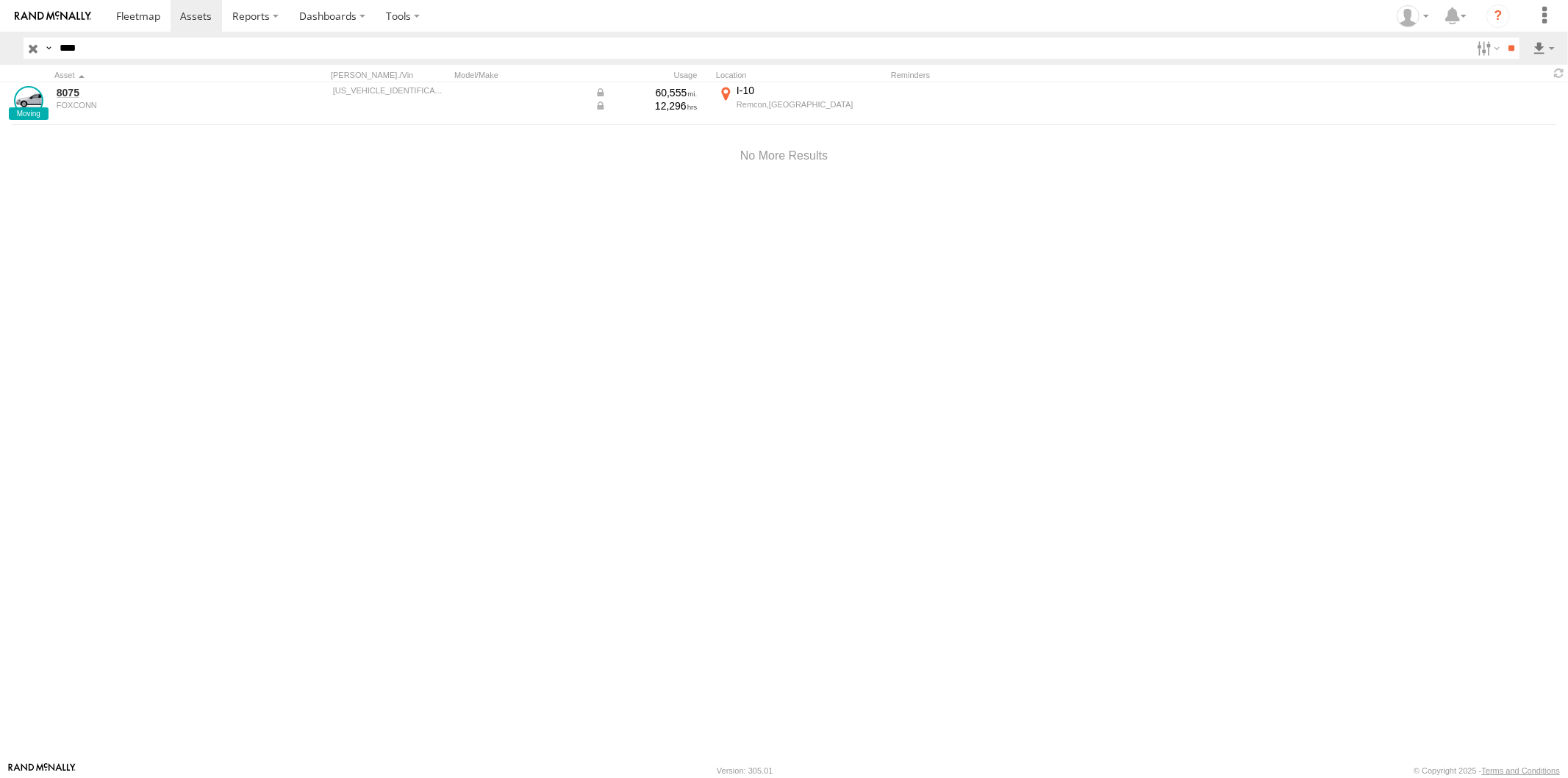
click at [189, 53] on input "****" at bounding box center [762, 48] width 1417 height 22
click at [1503, 38] on input "**" at bounding box center [1511, 48] width 17 height 22
click at [134, 41] on input "****" at bounding box center [762, 48] width 1417 height 22
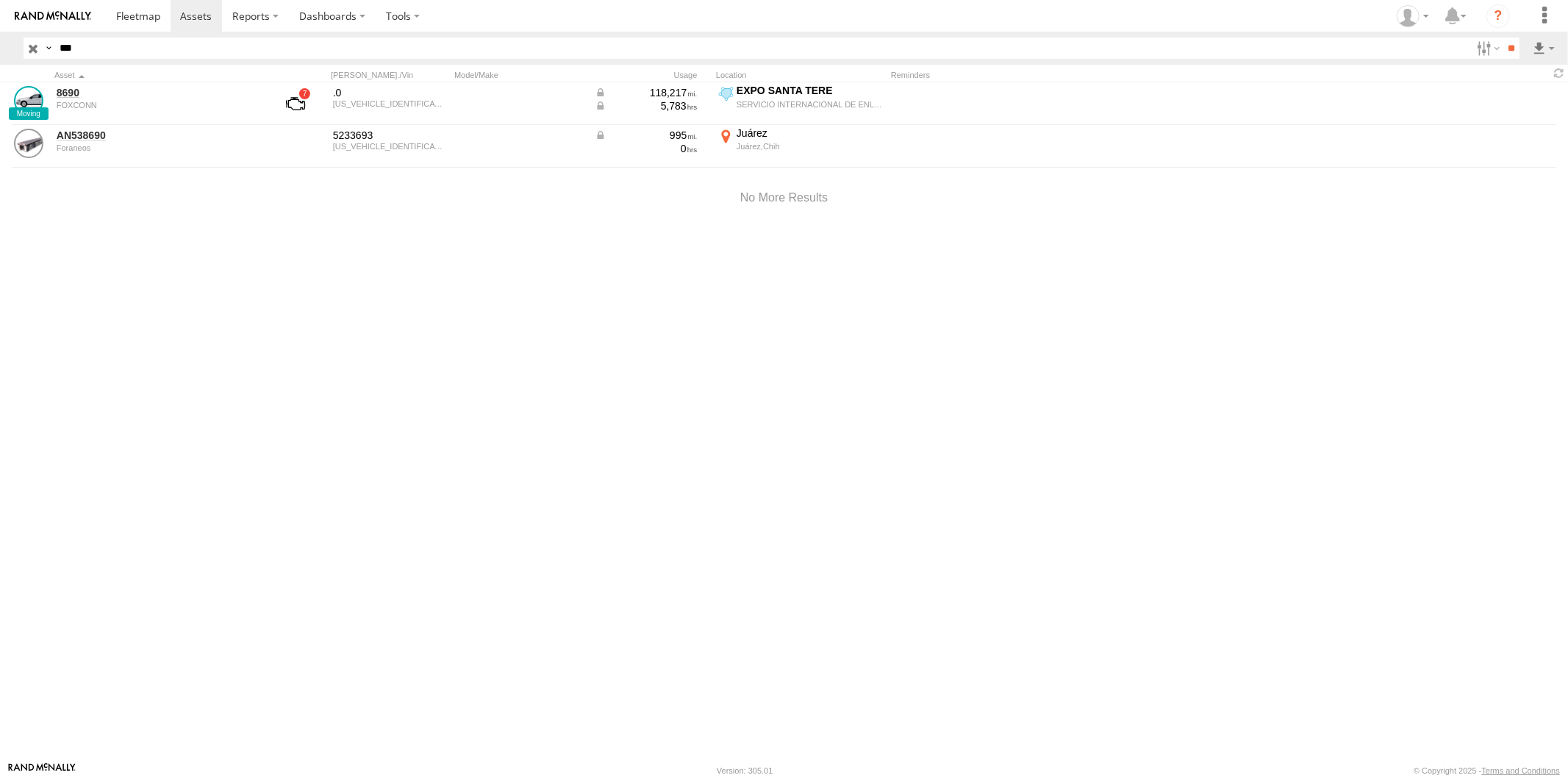
click at [1503, 38] on input "**" at bounding box center [1511, 48] width 17 height 22
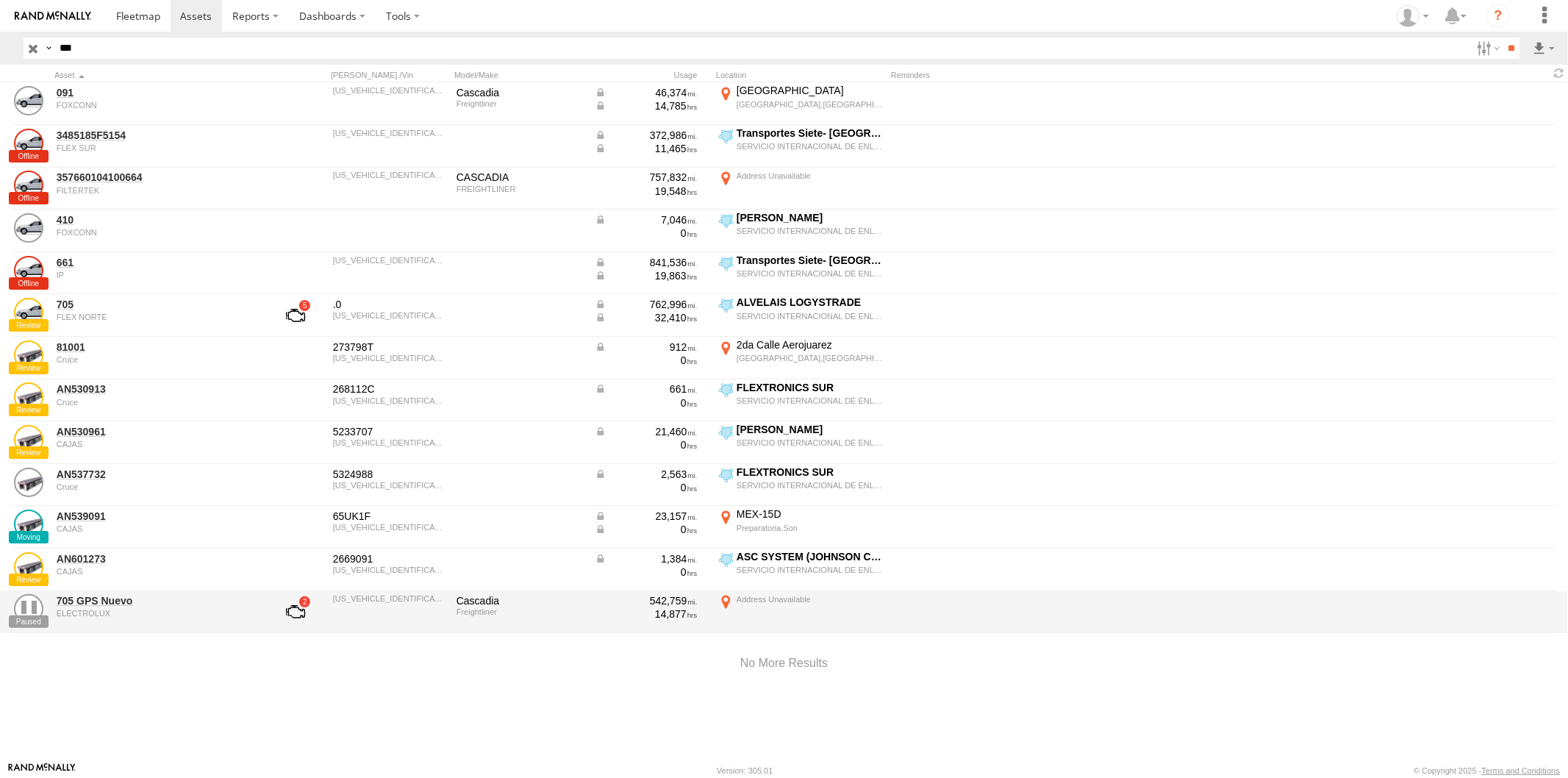
click at [134, 41] on input "***" at bounding box center [762, 48] width 1417 height 22
type input "***"
click at [1503, 38] on input "**" at bounding box center [1511, 48] width 17 height 22
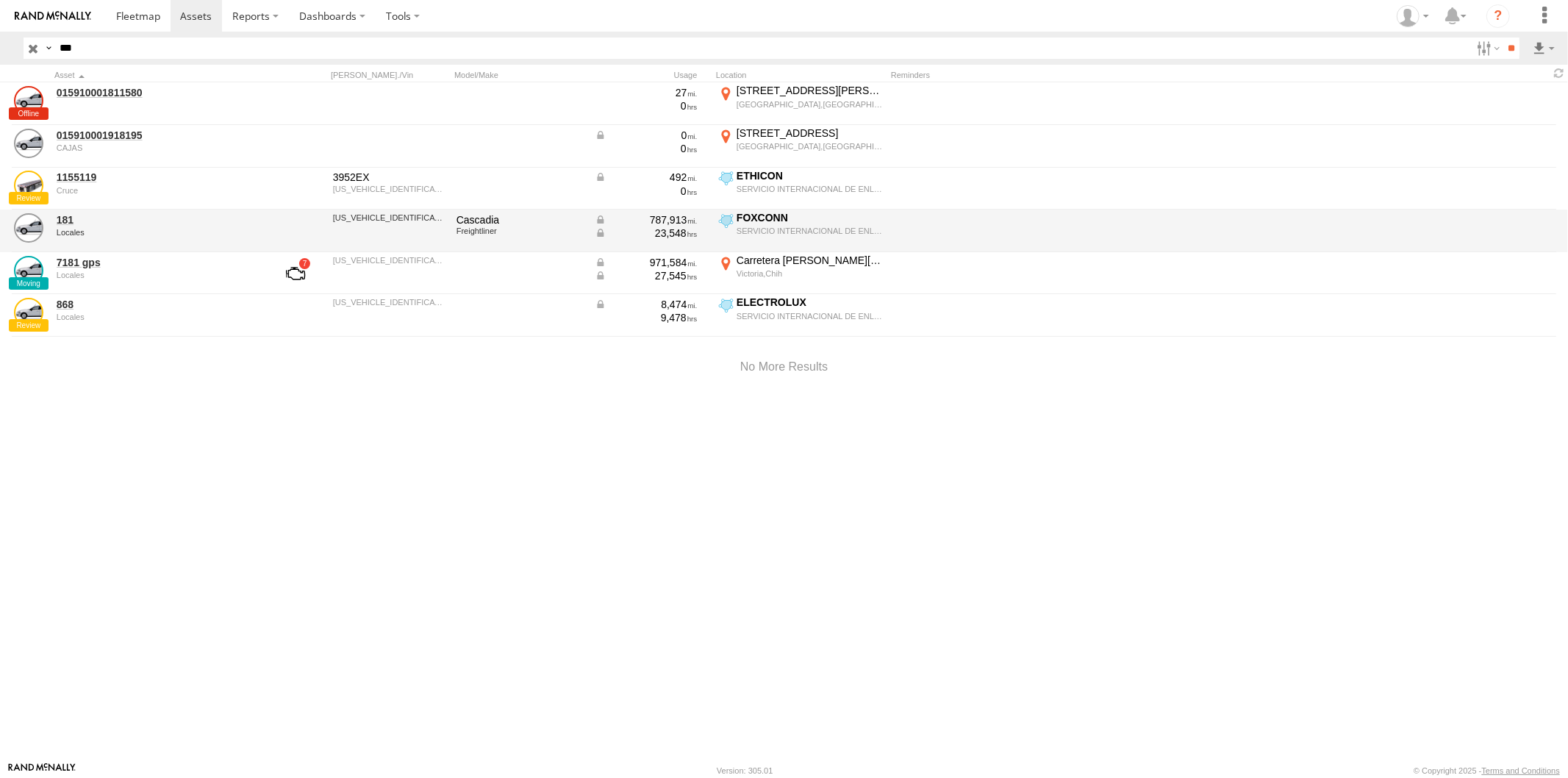
click at [114, 228] on div "Locales" at bounding box center [157, 232] width 202 height 9
click at [68, 221] on link "181" at bounding box center [157, 220] width 202 height 13
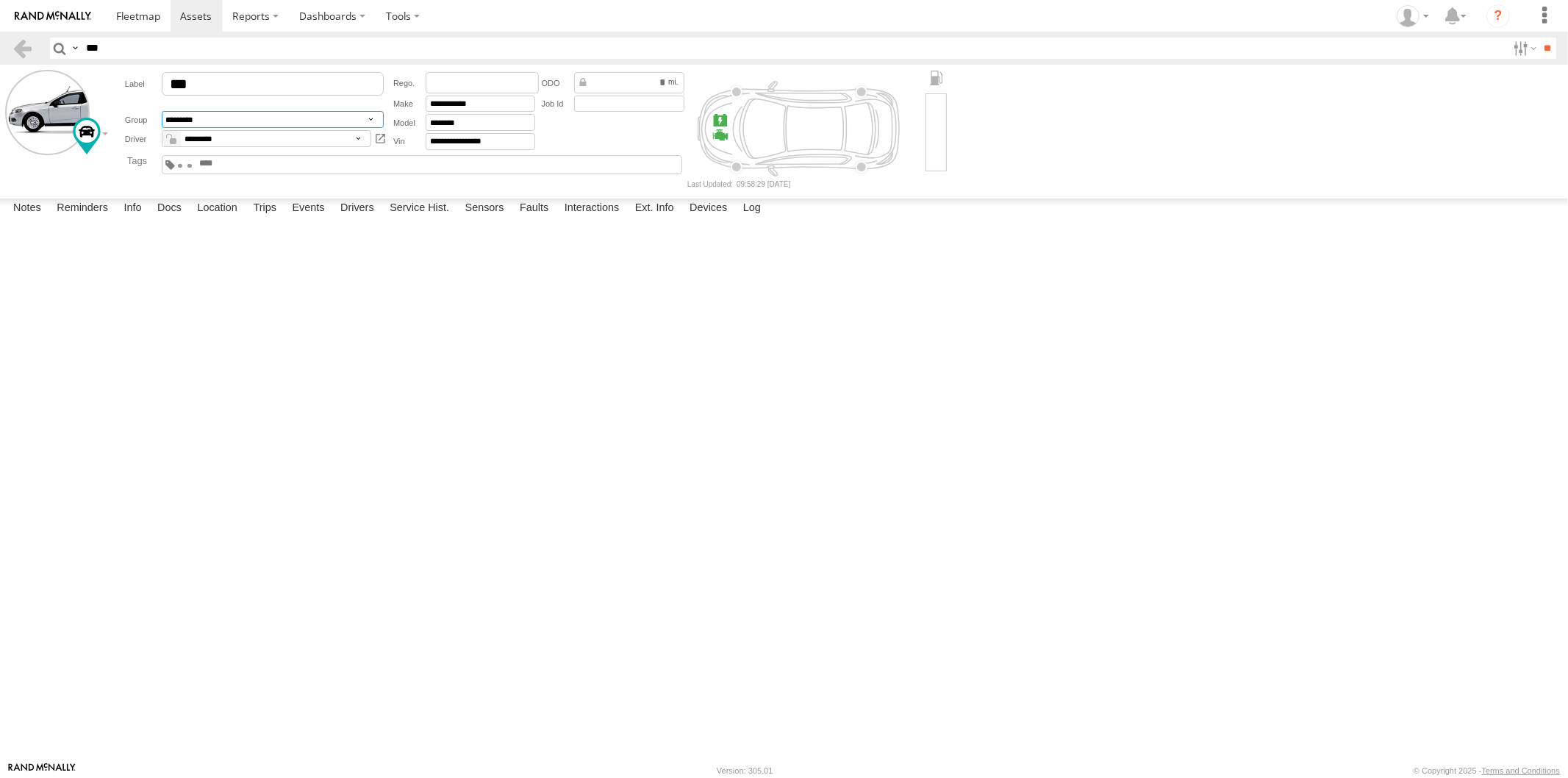
click at [261, 116] on select "**********" at bounding box center [272, 119] width 222 height 17
select select "****"
click at [161, 112] on select "**********" at bounding box center [272, 119] width 222 height 17
click at [1550, 49] on input "**" at bounding box center [1547, 48] width 17 height 22
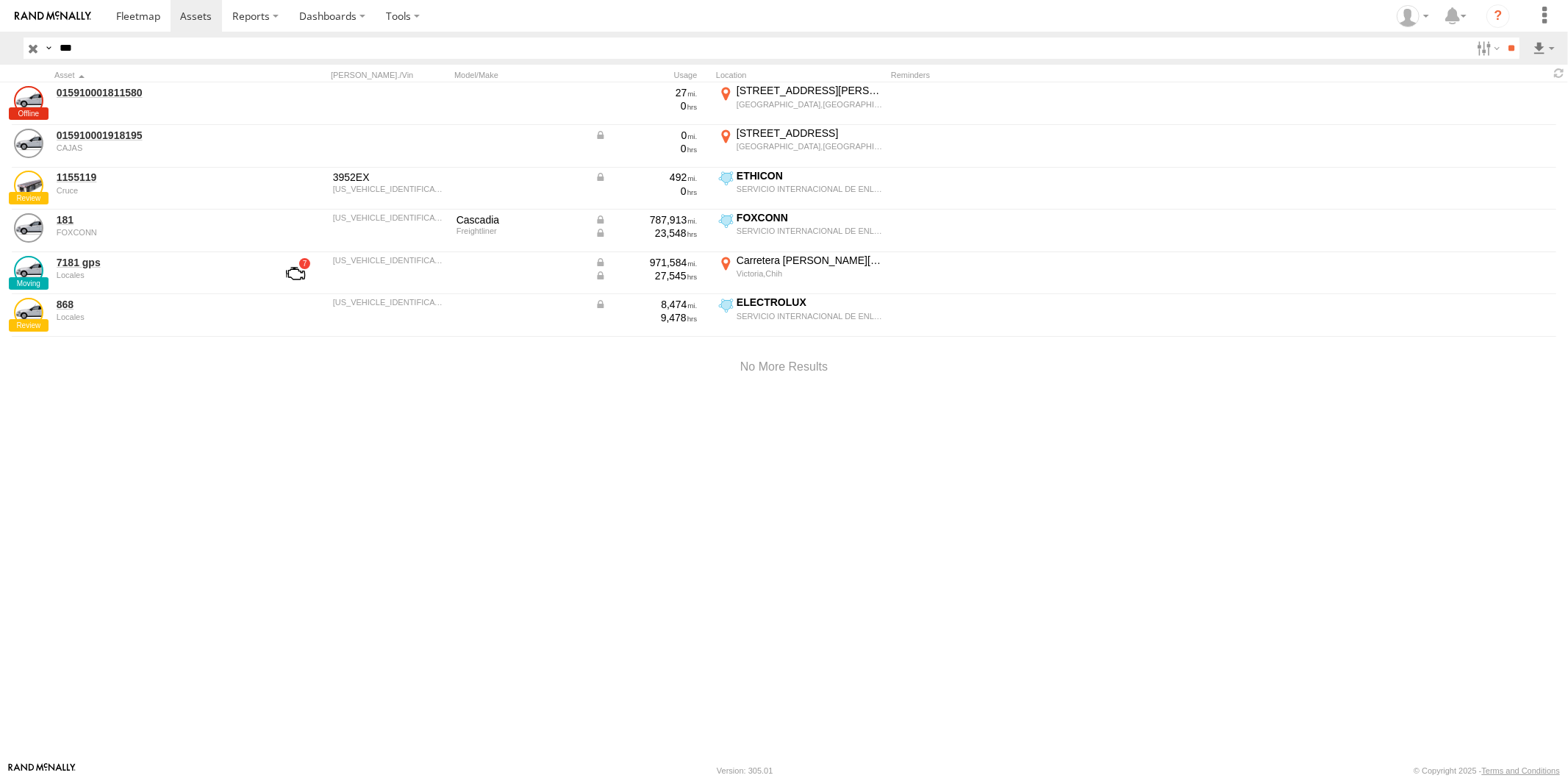
click at [101, 61] on header "Search Query Asset ID Asset Label Registration Manufacturer Model VIN Job ID De…" at bounding box center [784, 47] width 1568 height 33
click at [101, 57] on input "***" at bounding box center [762, 48] width 1417 height 22
type input "****"
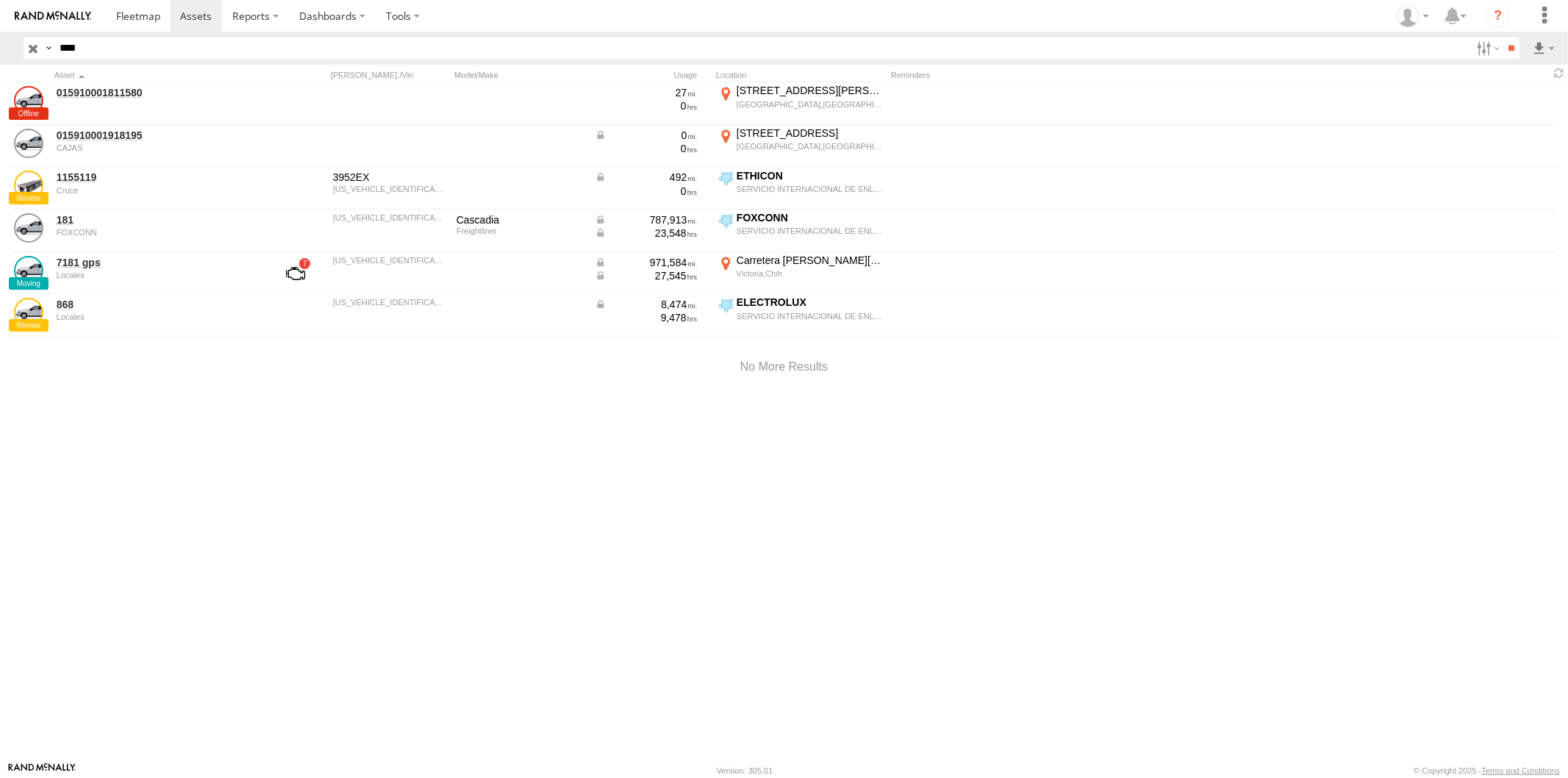
click at [1503, 38] on input "**" at bounding box center [1511, 48] width 17 height 22
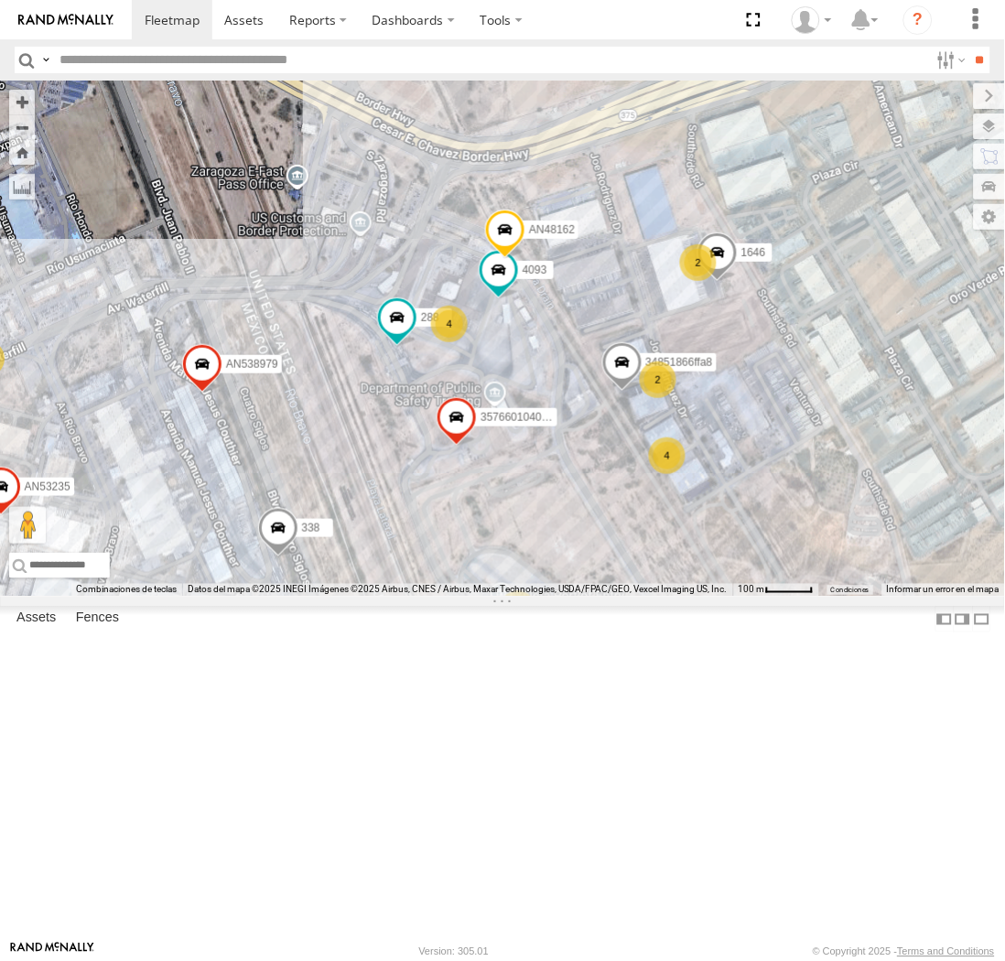
drag, startPoint x: 107, startPoint y: 614, endPoint x: 83, endPoint y: 580, distance: 42.2
click at [83, 580] on div "357660104096649 ZJ533229 AN532390 34851866ffa8 4093 C444 288 1646 623 338 AN535…" at bounding box center [502, 339] width 1005 height 516
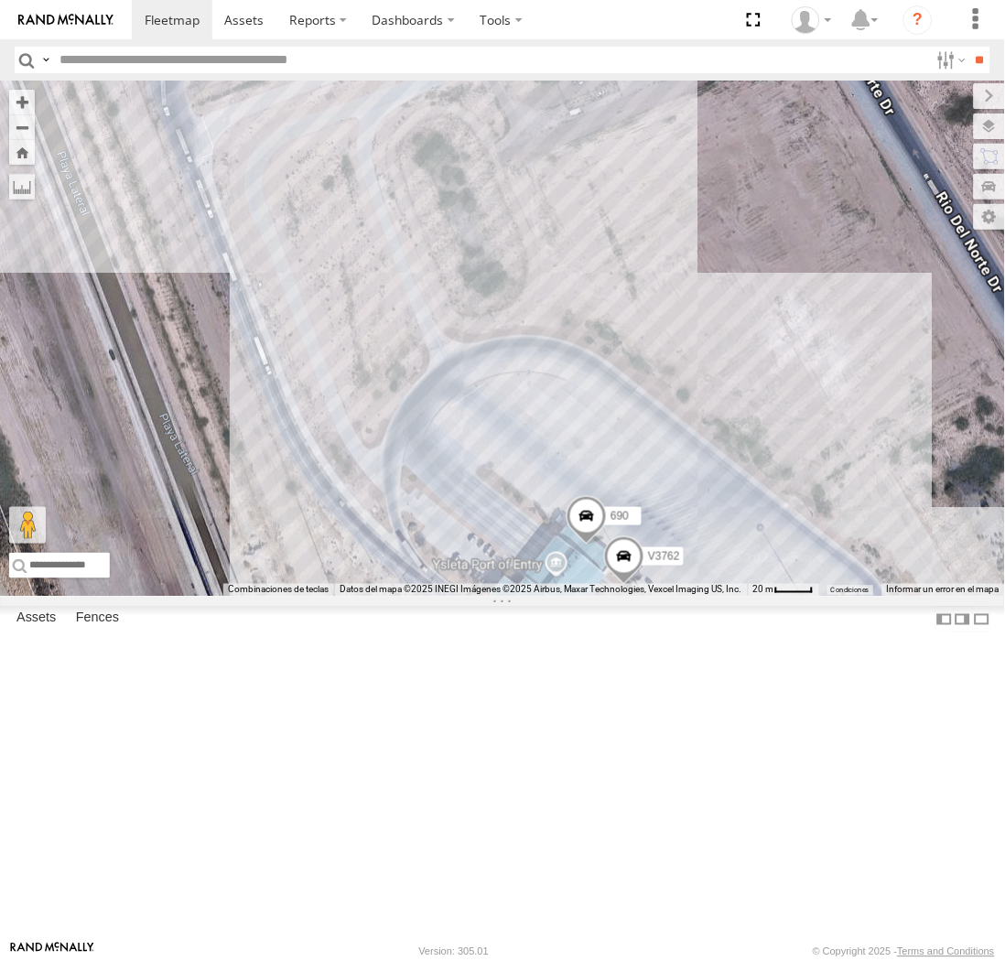
drag, startPoint x: 737, startPoint y: 765, endPoint x: 624, endPoint y: 702, distance: 129.9
click at [624, 597] on div "357660104096649 ZJ533229 AN532390 34851866ffa8 4093 288 1646 623 AN535026 AN538…" at bounding box center [502, 339] width 1005 height 516
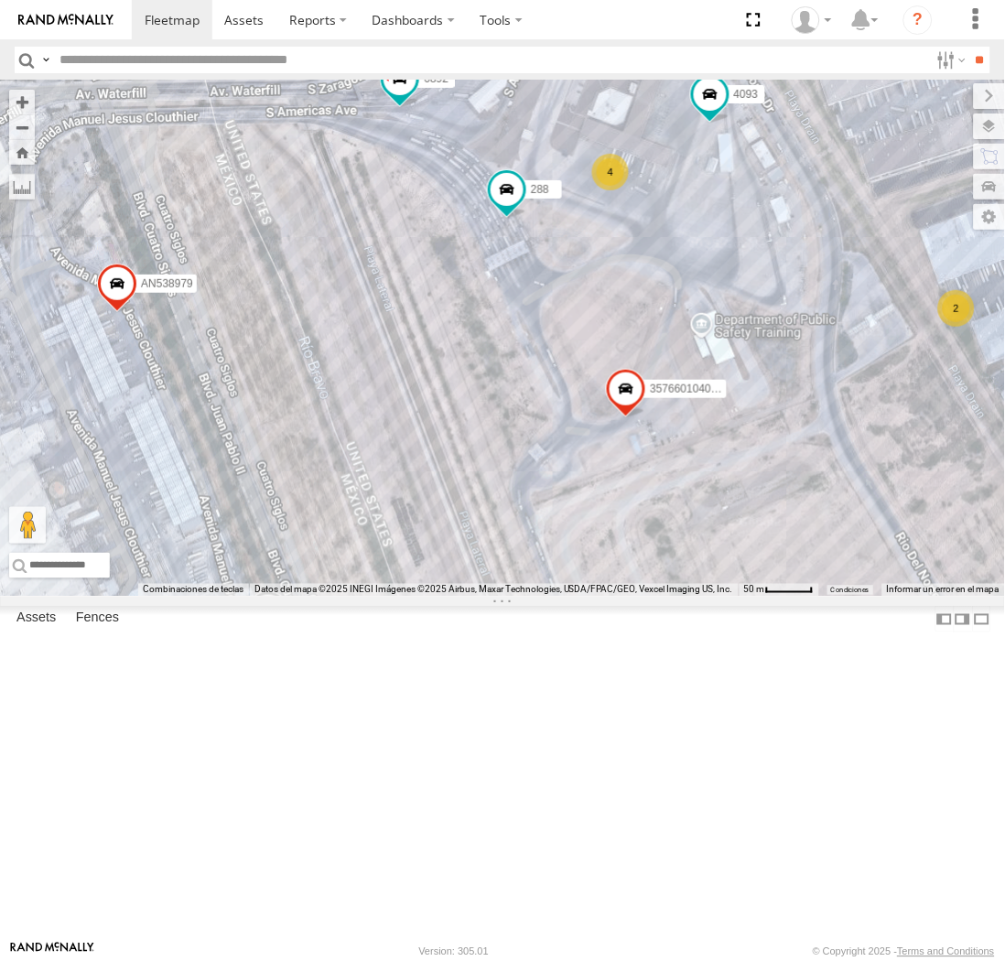
drag, startPoint x: 367, startPoint y: 471, endPoint x: 568, endPoint y: 751, distance: 344.6
click at [568, 597] on div "357660104096649 ZJ533229 AN532390 4093 288 1646 623 AN535026 AN538979 AN48162 A…" at bounding box center [502, 339] width 1005 height 516
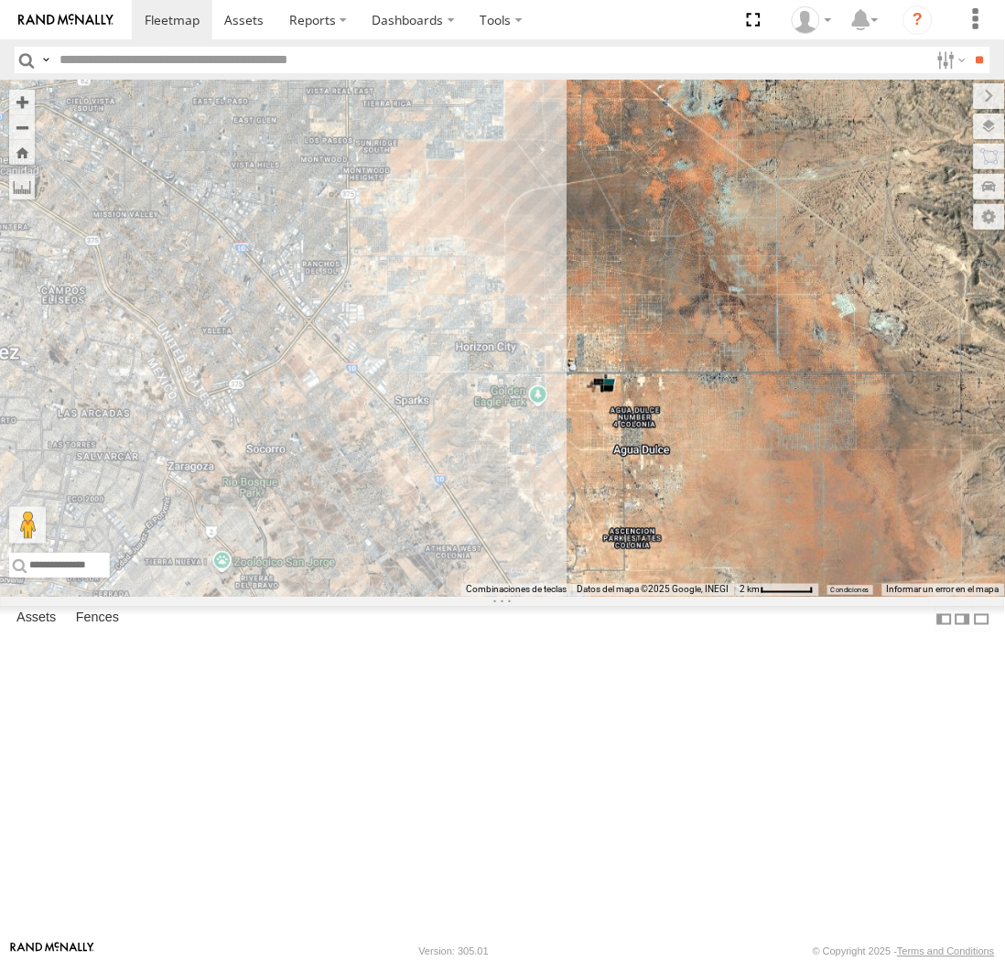
drag, startPoint x: 185, startPoint y: 624, endPoint x: 249, endPoint y: 597, distance: 69.4
click at [249, 597] on div "AN57222 AN535260 015910001811580 ZJ535914 F2771 AN539091" at bounding box center [502, 339] width 1005 height 516
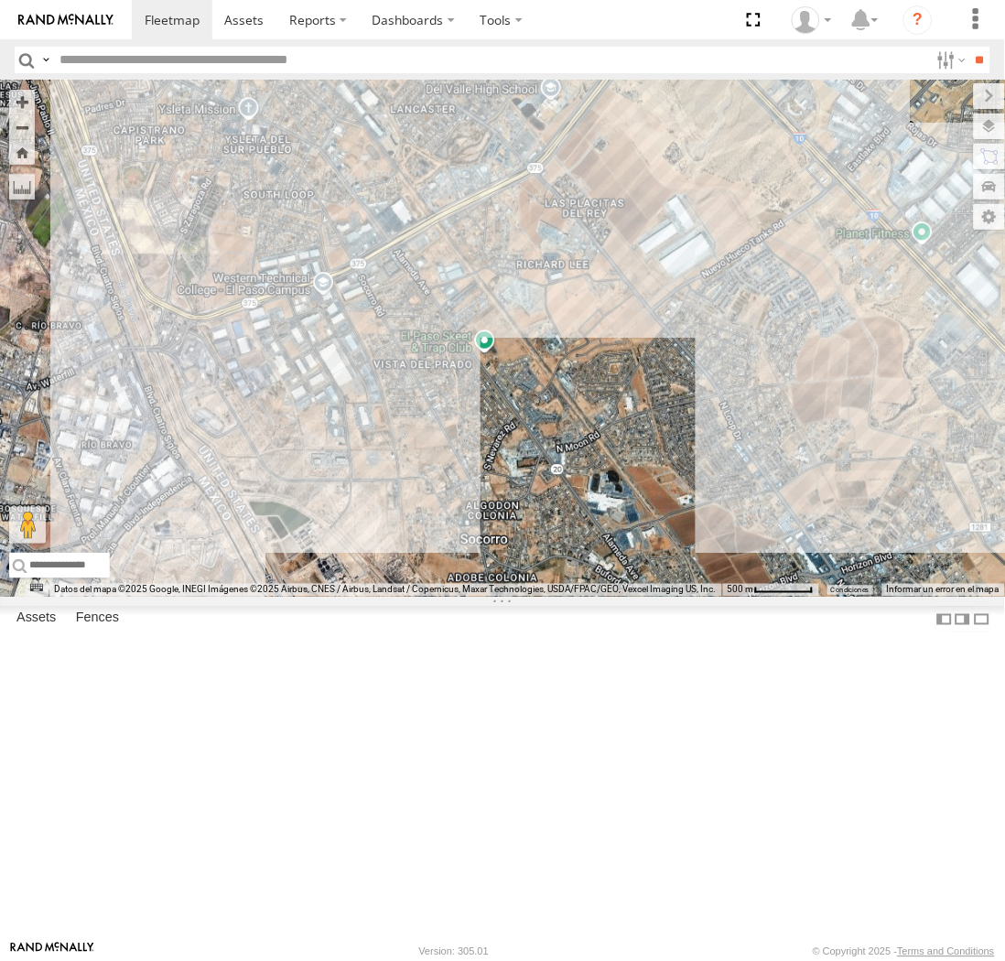
drag, startPoint x: 126, startPoint y: 636, endPoint x: 223, endPoint y: 634, distance: 97.1
click at [223, 597] on div "AN57222 AN535260 015910001811580 ZJ535914 F2771 AN539091 NISSAN 063 4088 8682 8…" at bounding box center [502, 339] width 1005 height 516
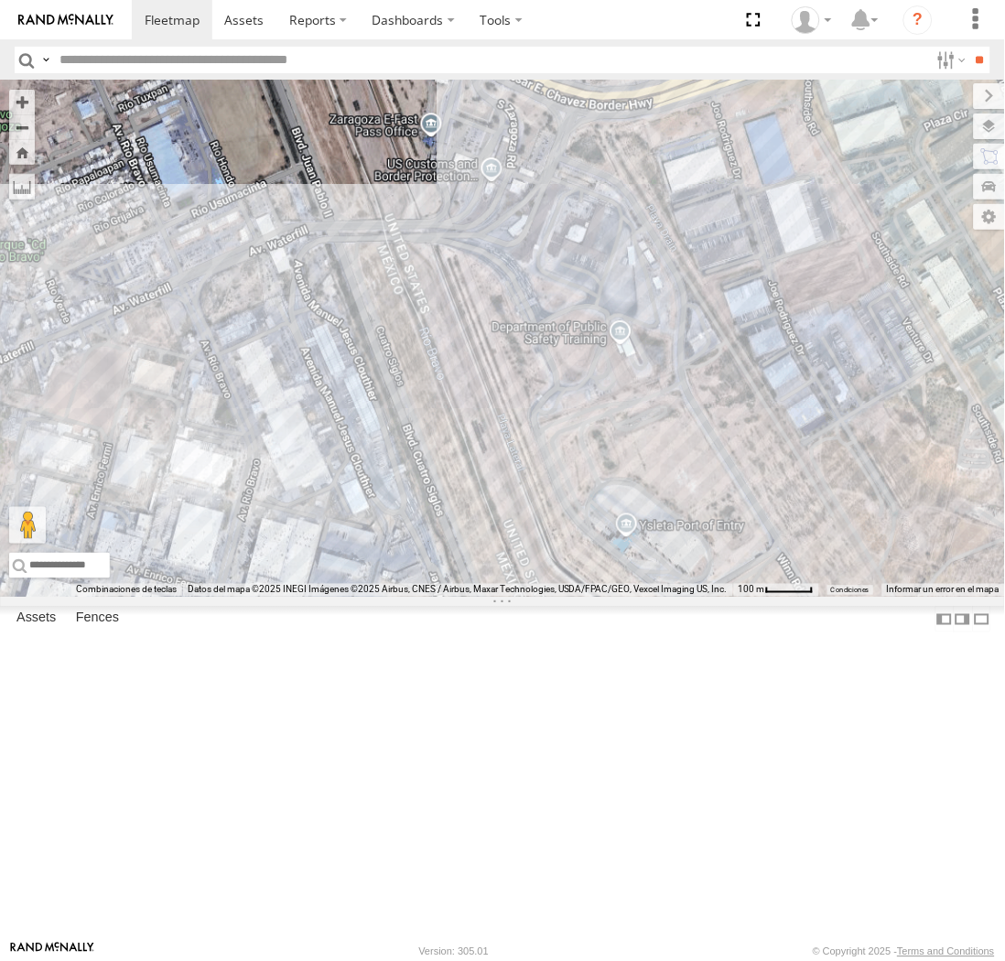
drag, startPoint x: 186, startPoint y: 527, endPoint x: 447, endPoint y: 483, distance: 264.8
click at [447, 483] on div "AN57222 AN535260 015910001811580 ZJ535914 F2771 AN539091 NISSAN 063 4088 8682 8…" at bounding box center [502, 339] width 1005 height 516
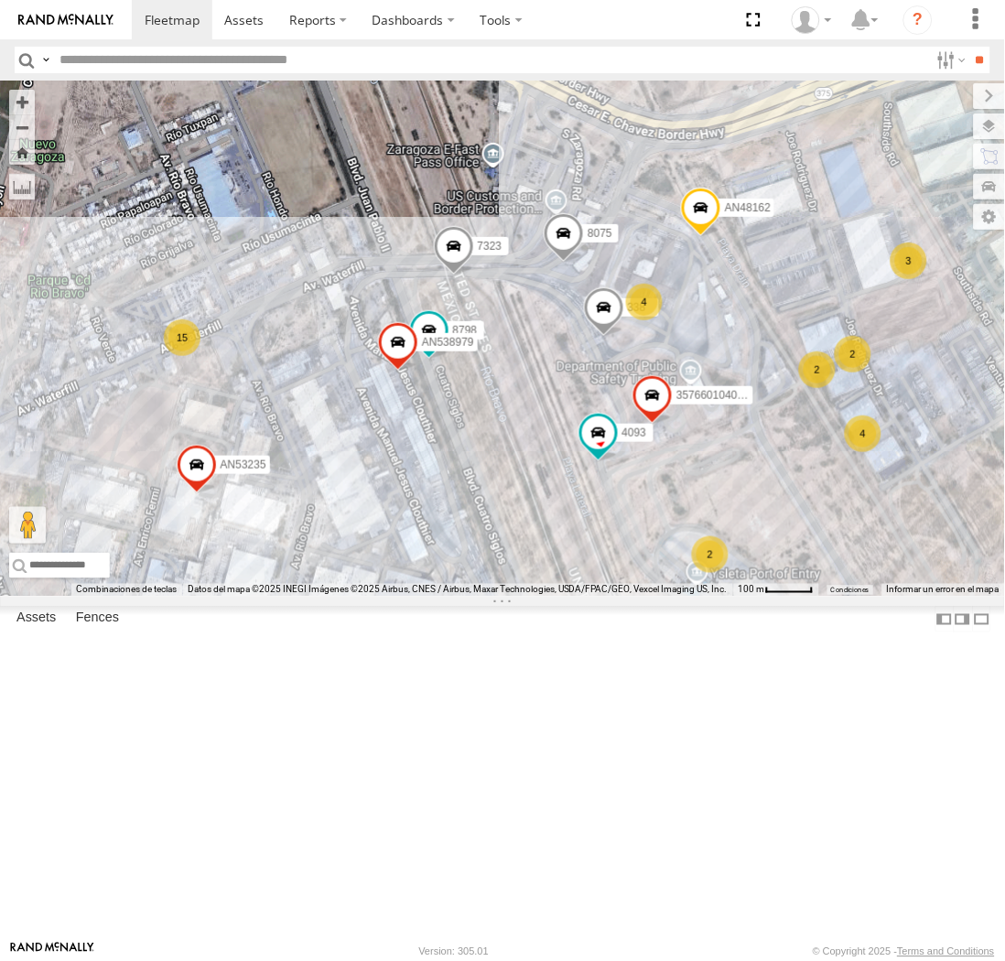
drag, startPoint x: 564, startPoint y: 505, endPoint x: 505, endPoint y: 554, distance: 76.7
click at [505, 554] on div "AN57222 AN535260 015910001811580 ZJ535914 F2771 AN539091 NISSAN 063 4088 8682 8…" at bounding box center [502, 339] width 1005 height 516
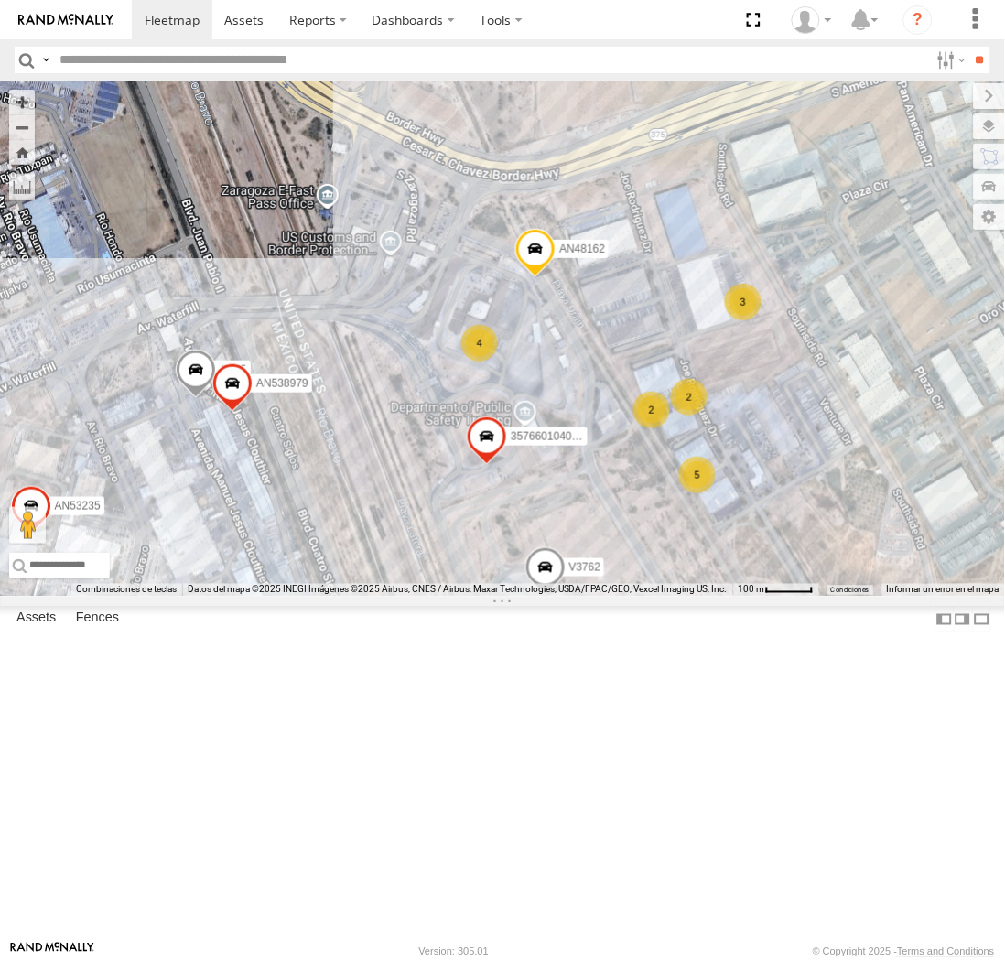
drag, startPoint x: 315, startPoint y: 547, endPoint x: 425, endPoint y: 633, distance: 139.6
click at [425, 597] on div "AN57222 AN535260 015910001811580 ZJ535914 F2771 AN539091 AN533942 0159100018450…" at bounding box center [502, 339] width 1005 height 516
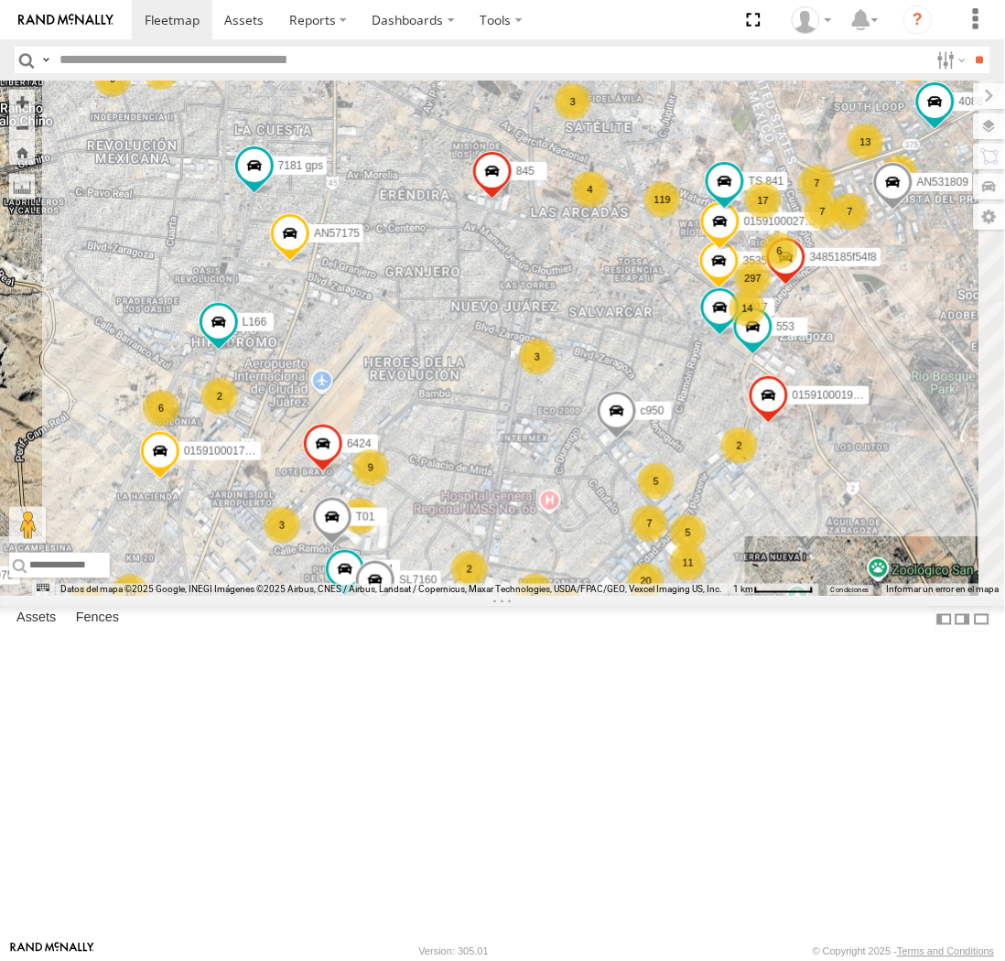
click at [562, 413] on div "AN535006 AN539048 AN57222 AN535260 015910001811580 ZJ535914 F2771 AN539091 119 …" at bounding box center [502, 339] width 1005 height 516
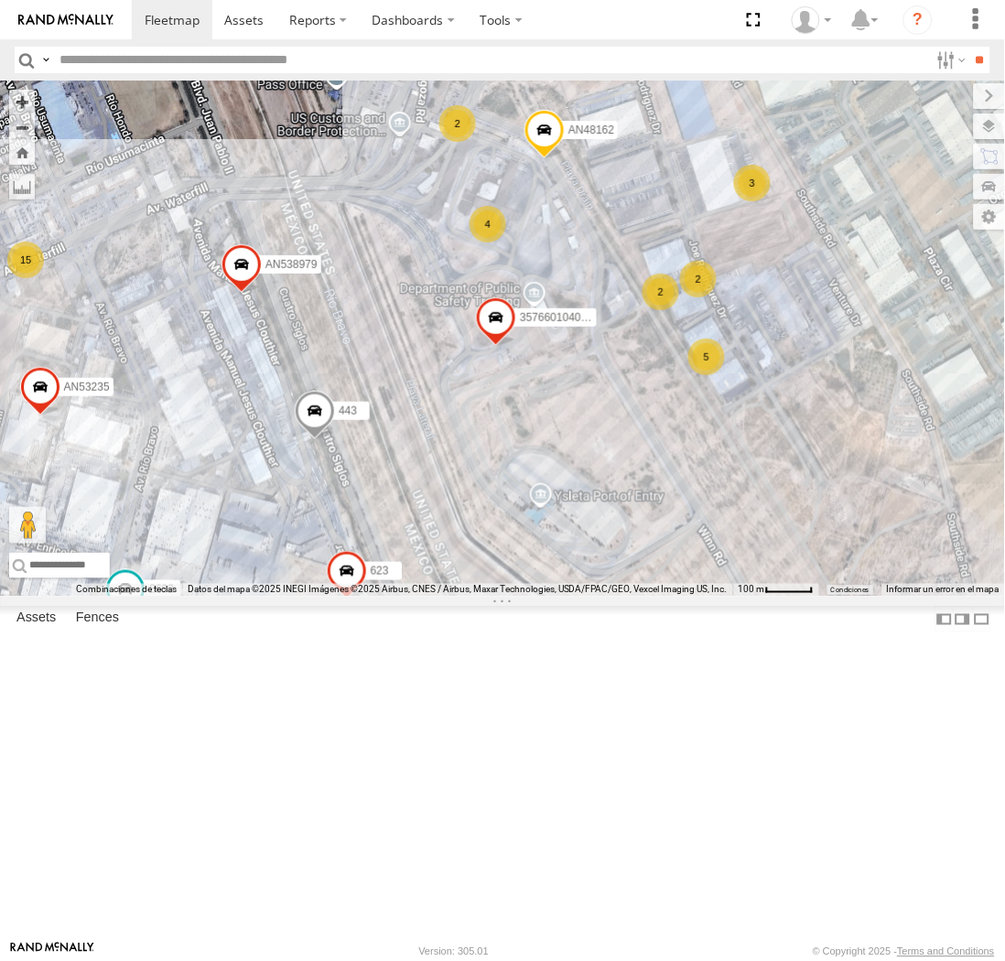
drag, startPoint x: 597, startPoint y: 409, endPoint x: 328, endPoint y: 489, distance: 280.7
click at [328, 489] on div "AN535006 AN539048 AN57222 AN535260 015910001811580 ZJ535914 F2771 AN539091 3535…" at bounding box center [502, 339] width 1005 height 516
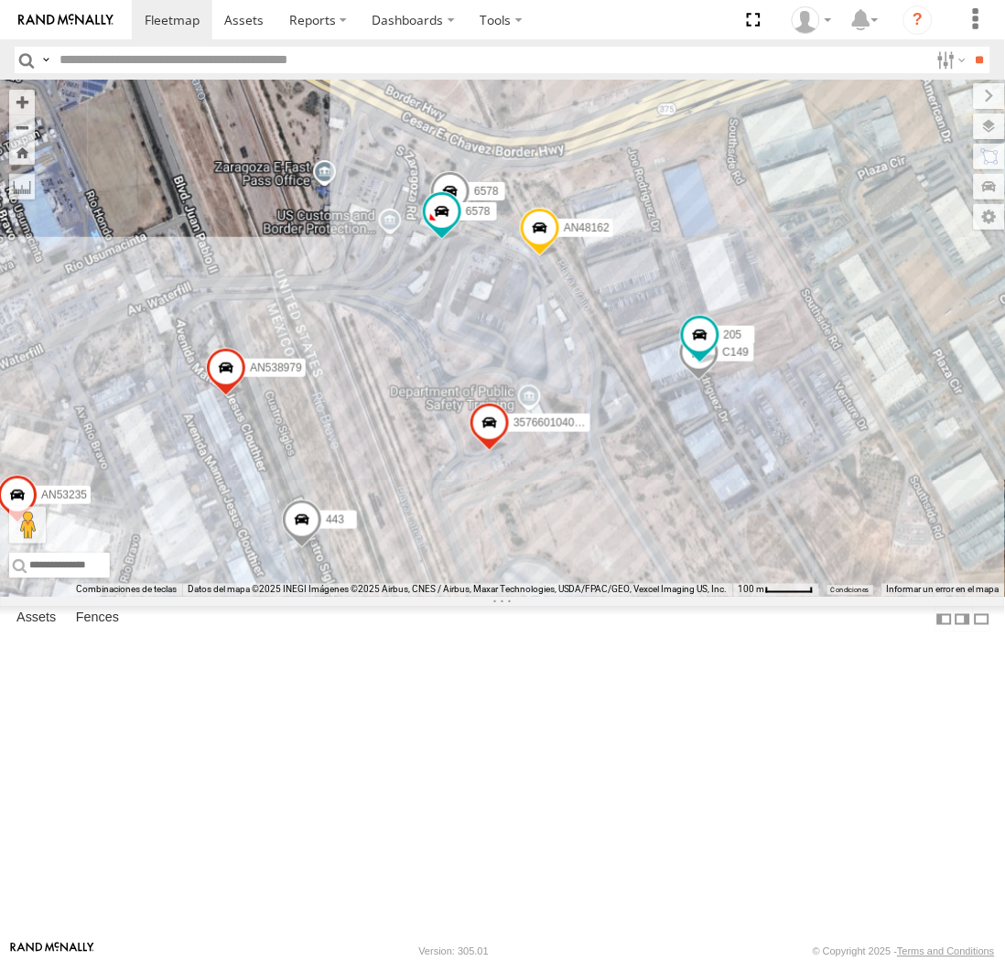
drag, startPoint x: 184, startPoint y: 519, endPoint x: 344, endPoint y: 580, distance: 171.3
click at [344, 580] on div "AN535006 AN539048 AN57222 AN535260 015910001811580 ZJ535914 F2771 AN539091 3535…" at bounding box center [502, 339] width 1005 height 516
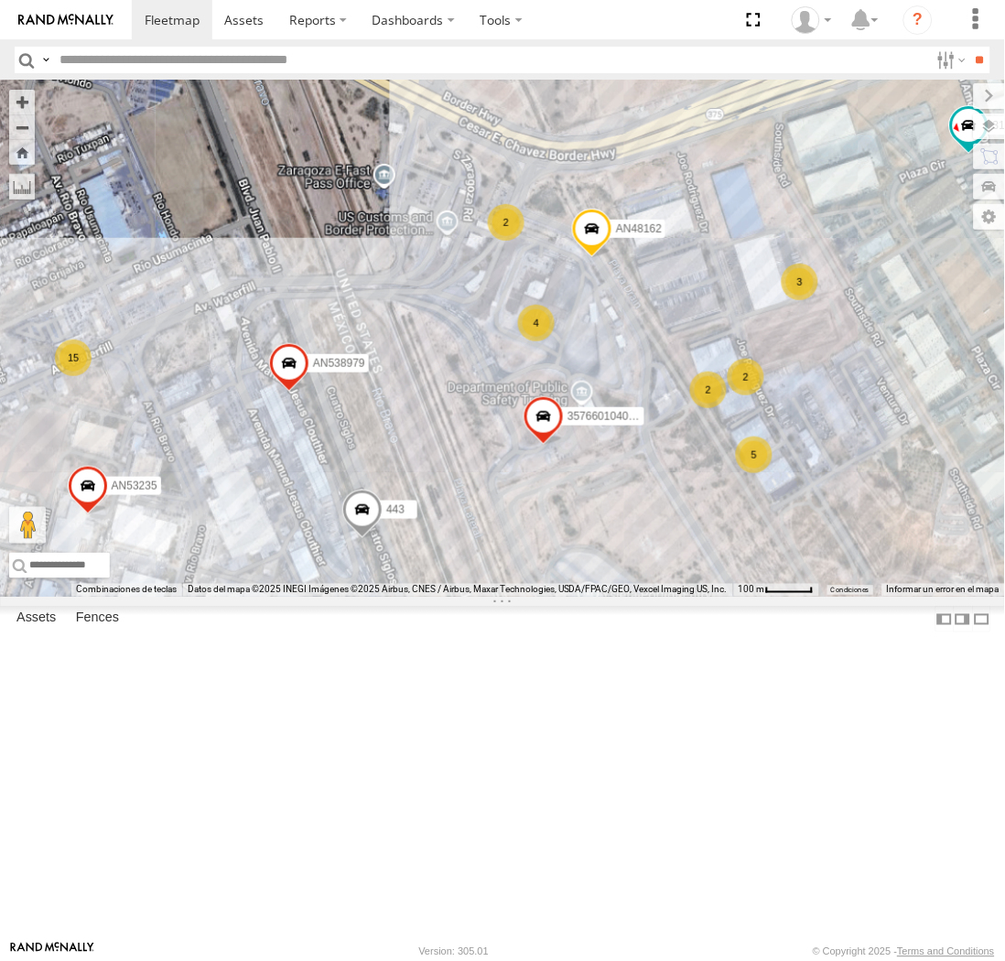
drag, startPoint x: 355, startPoint y: 580, endPoint x: 398, endPoint y: 577, distance: 43.1
click at [398, 577] on div "AN535006 AN539048 AN57222 AN535260 015910001811580 ZJ535914 F2771 AN539091 3535…" at bounding box center [502, 339] width 1005 height 516
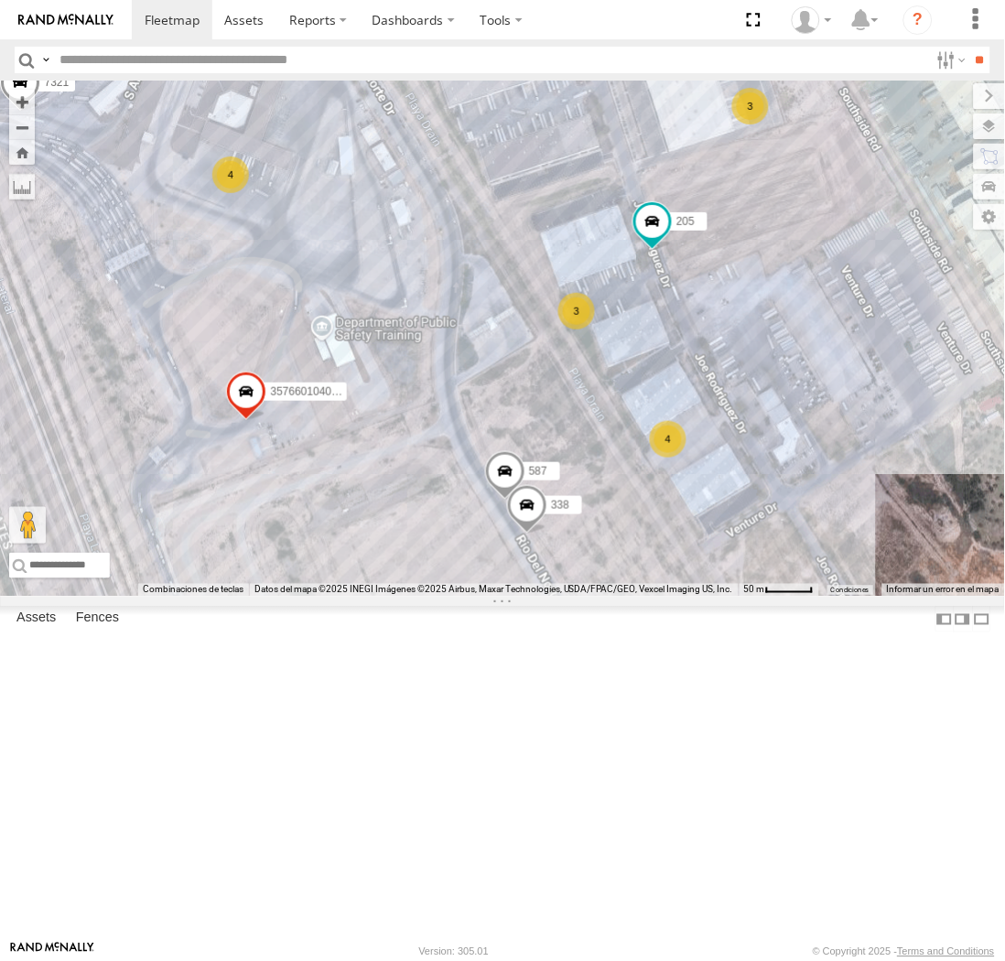
drag, startPoint x: 281, startPoint y: 331, endPoint x: 474, endPoint y: 625, distance: 352.5
click at [474, 597] on div "357660104096649 AN532390 587 3651 4088 205 558 3150 623 L683 AN539216 7321 338 …" at bounding box center [502, 339] width 1005 height 516
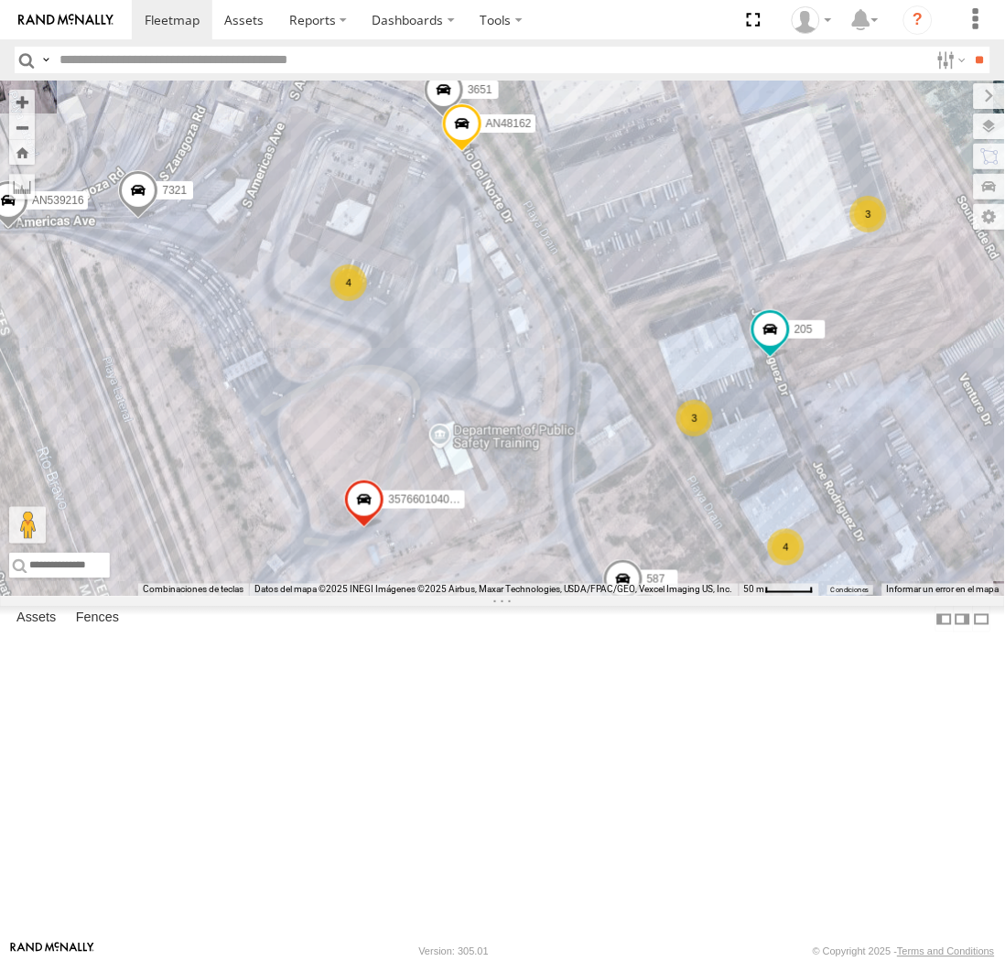
drag, startPoint x: 499, startPoint y: 629, endPoint x: 605, endPoint y: 614, distance: 107.2
click at [605, 597] on div "357660104096649 AN532390 587 3651 4088 205 558 3150 623 L683 AN539216 7321 338 …" at bounding box center [502, 339] width 1005 height 516
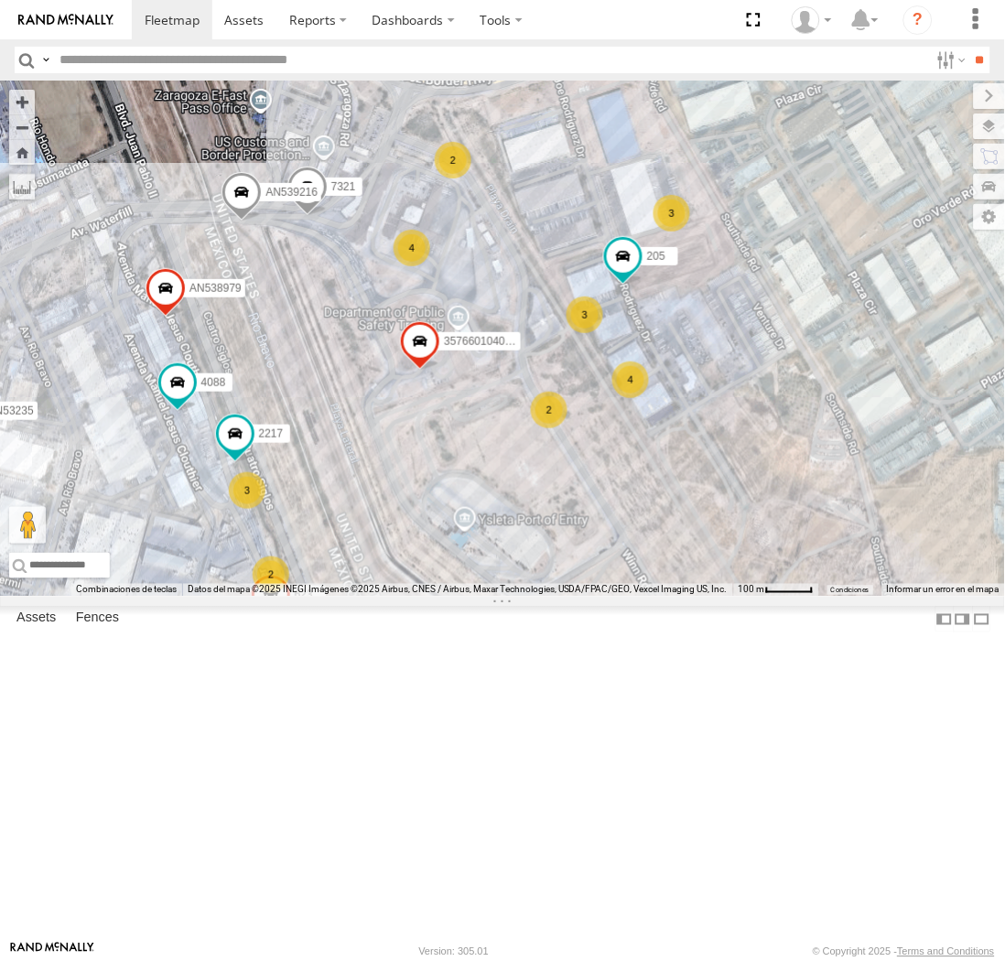
drag, startPoint x: 436, startPoint y: 691, endPoint x: 373, endPoint y: 639, distance: 82.0
click at [373, 597] on div "357660104096649 AN532390 4088 205 3150 623 L683 AN539216 7321 AN538979 3908 AN5…" at bounding box center [502, 339] width 1005 height 516
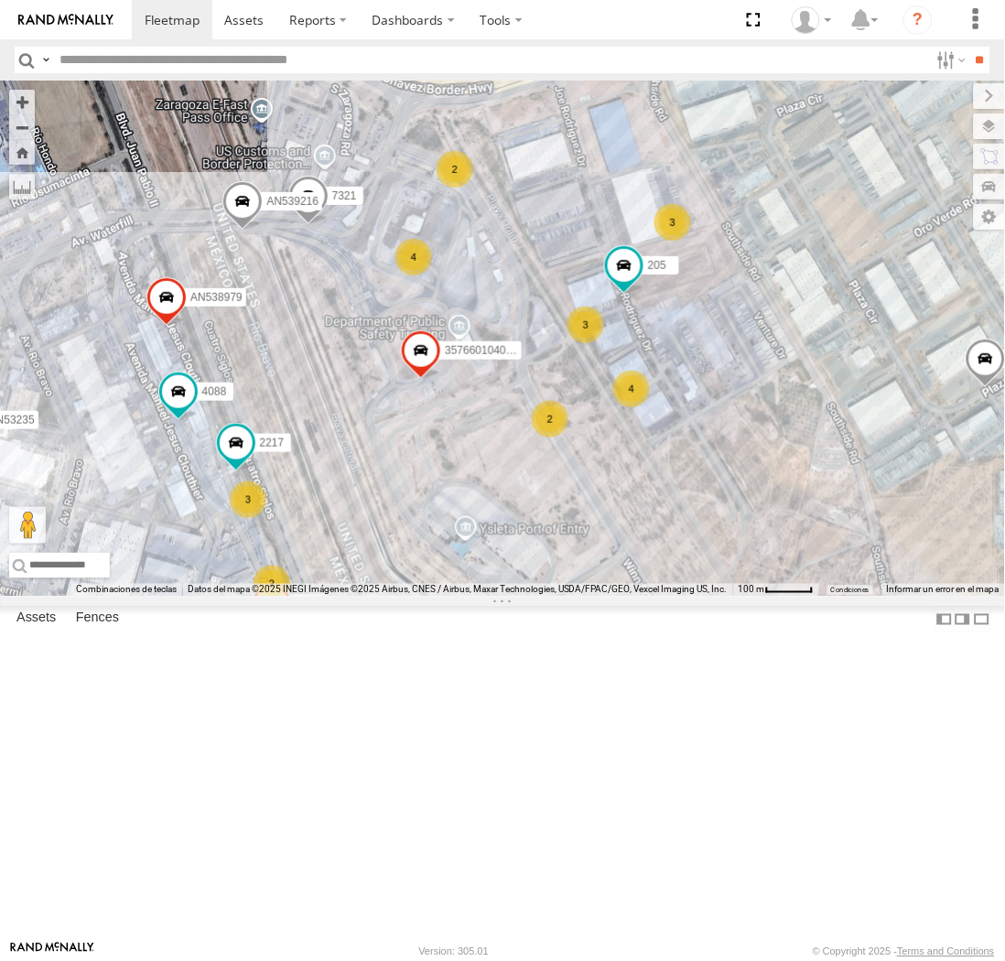
drag, startPoint x: 303, startPoint y: 516, endPoint x: 305, endPoint y: 538, distance: 23.0
click at [305, 538] on div "357660104096649 AN532390 4088 205 3150 623 L683 AN539216 7321 AN538979 3908 AN5…" at bounding box center [502, 339] width 1005 height 516
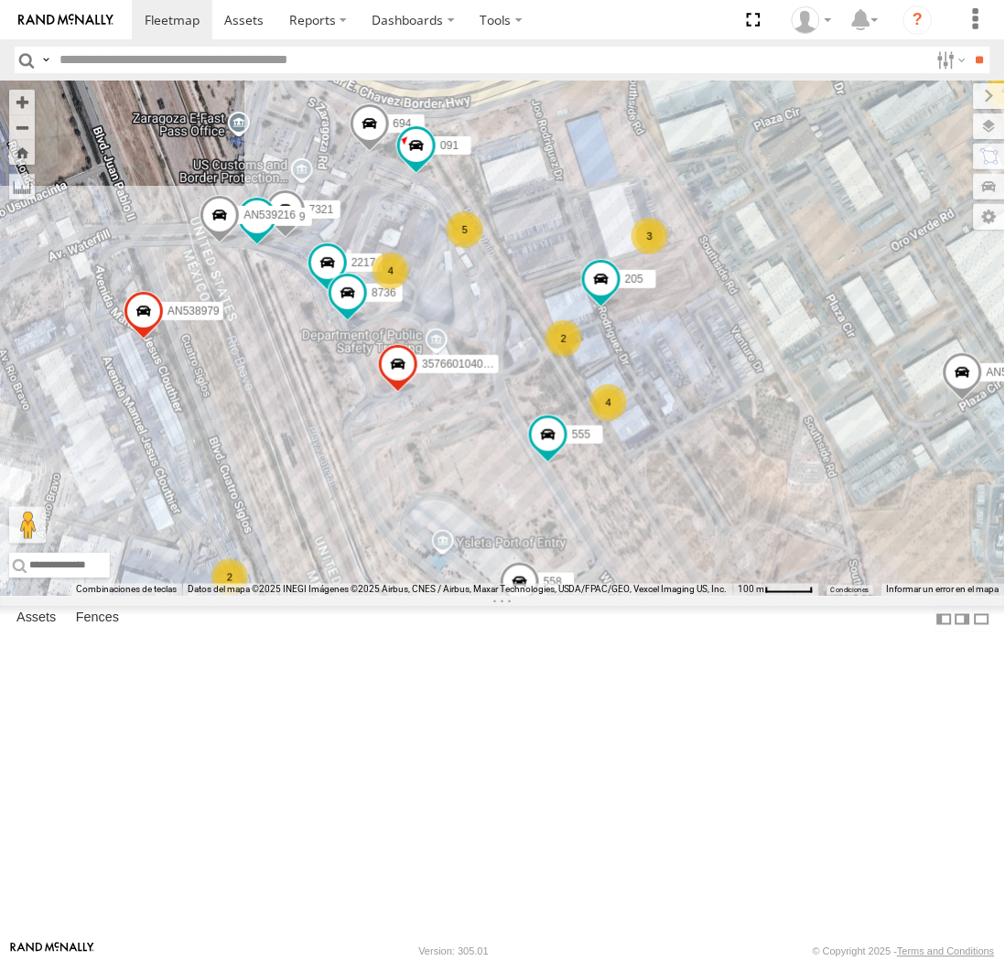
drag, startPoint x: 217, startPoint y: 502, endPoint x: 291, endPoint y: 524, distance: 77.4
click at [291, 524] on div "AN601310 357660104096649 694 205 558 3150 AN538177 7321 AN531809 2899 2217 AN53…" at bounding box center [502, 339] width 1005 height 516
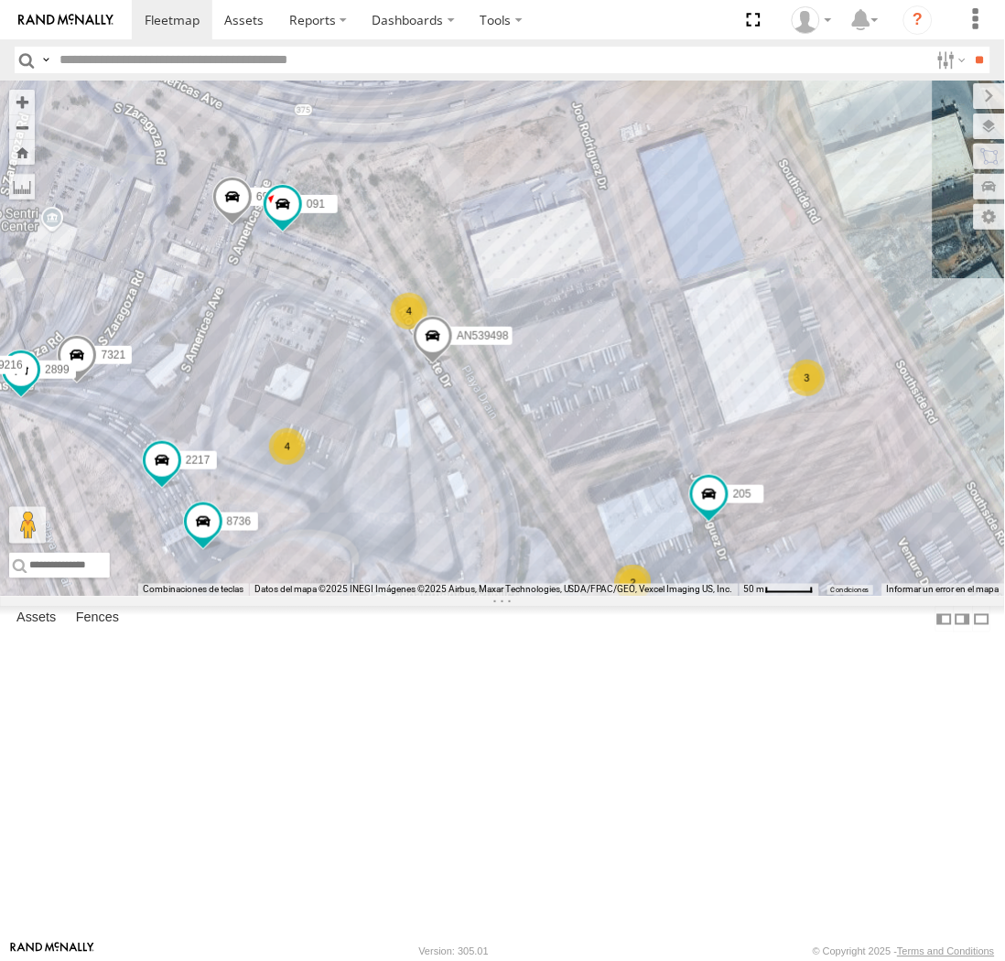
drag, startPoint x: 400, startPoint y: 597, endPoint x: 461, endPoint y: 534, distance: 87.4
click at [461, 534] on div "AN601310 357660104096649 694 205 558 3150 AN538177 7321 AN531809 2899 2217 AN53…" at bounding box center [502, 339] width 1005 height 516
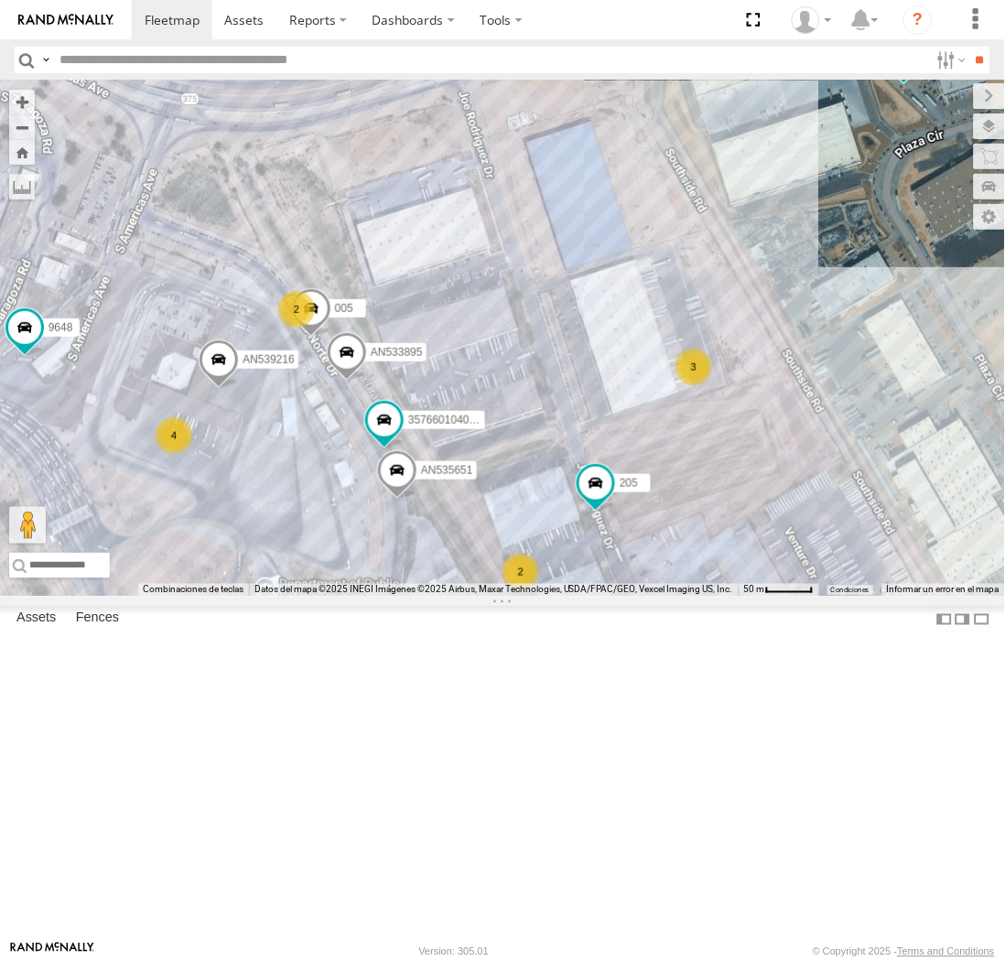
drag, startPoint x: 208, startPoint y: 687, endPoint x: 224, endPoint y: 333, distance: 353.8
click at [224, 333] on div "AN601310 357660104096649 9648 560 694 205 3150 AN531809 2217 AN538979 AN535651 …" at bounding box center [502, 339] width 1005 height 516
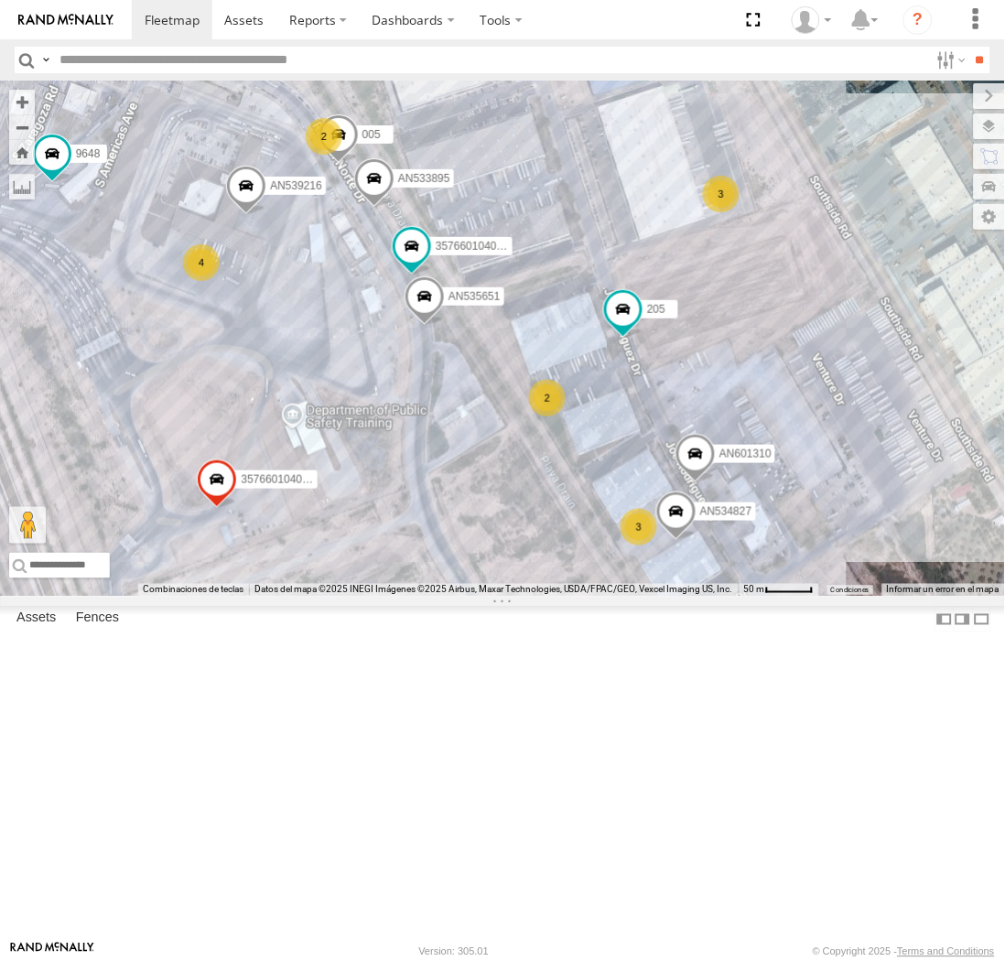
drag, startPoint x: 334, startPoint y: 635, endPoint x: 348, endPoint y: 472, distance: 162.7
click at [342, 483] on div "AN601310 357660104096649 9648 560 694 205 3150 AN531809 2217 AN538979 AN535651 …" at bounding box center [502, 339] width 1005 height 516
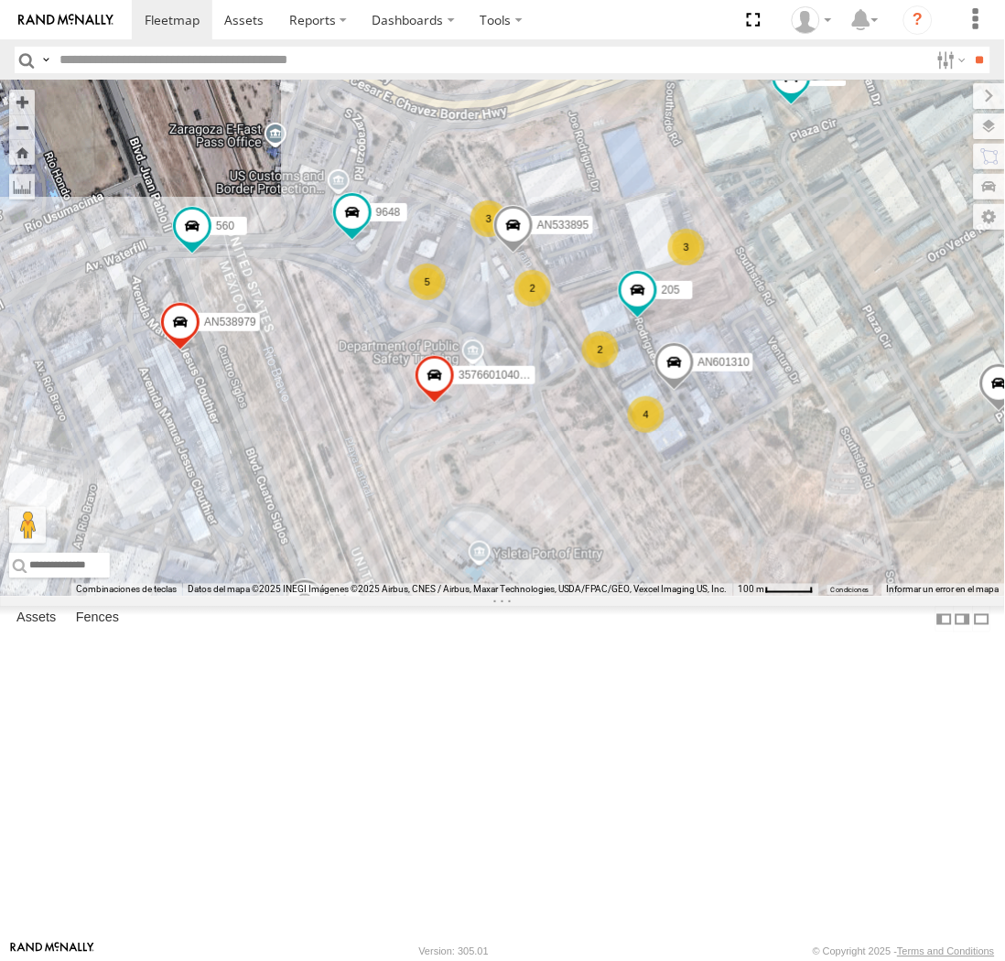
drag, startPoint x: 309, startPoint y: 419, endPoint x: 451, endPoint y: 596, distance: 226.7
click at [451, 596] on div "AN601310 357660104096649 9648 560 694 205 3150 623 AN531809 2217 AN538979 AN538…" at bounding box center [502, 339] width 1005 height 516
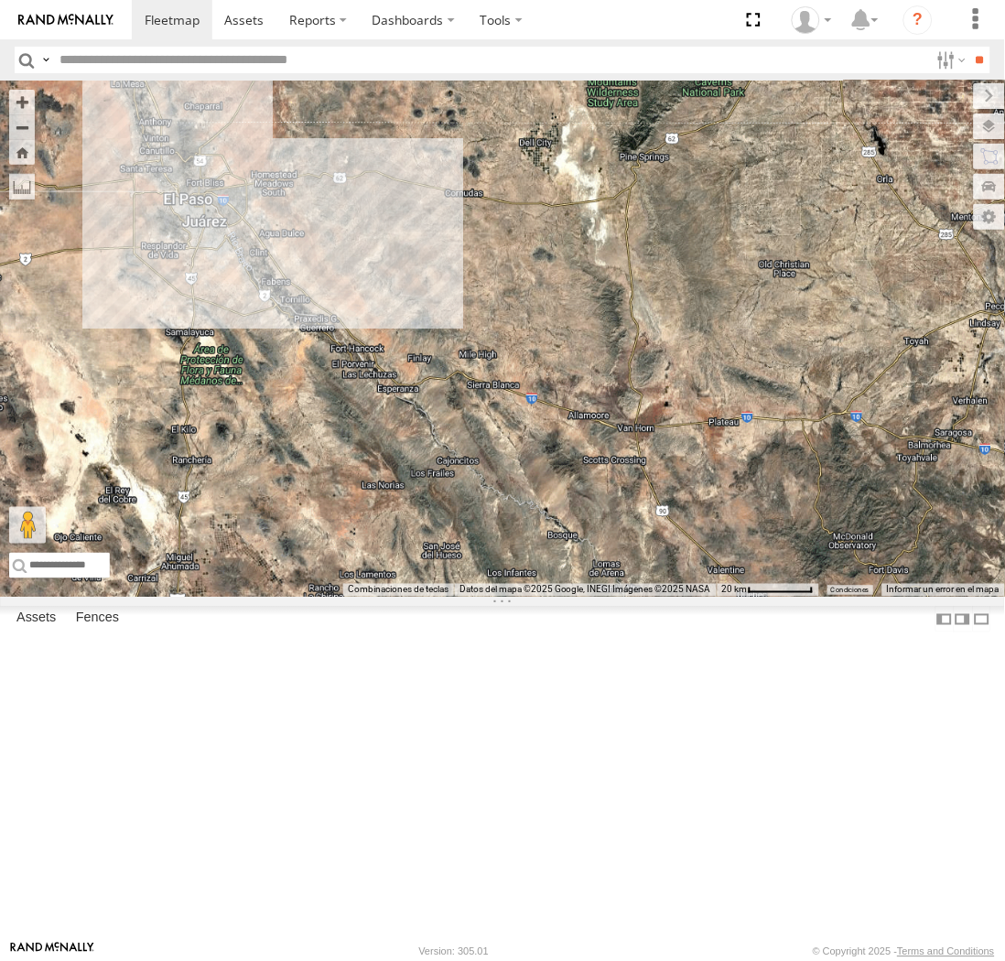
drag, startPoint x: 382, startPoint y: 286, endPoint x: 266, endPoint y: 542, distance: 281.2
click at [266, 542] on div "AN535203 AN535260 015910001811580 F2771 AN539091 AN538662" at bounding box center [502, 339] width 1005 height 516
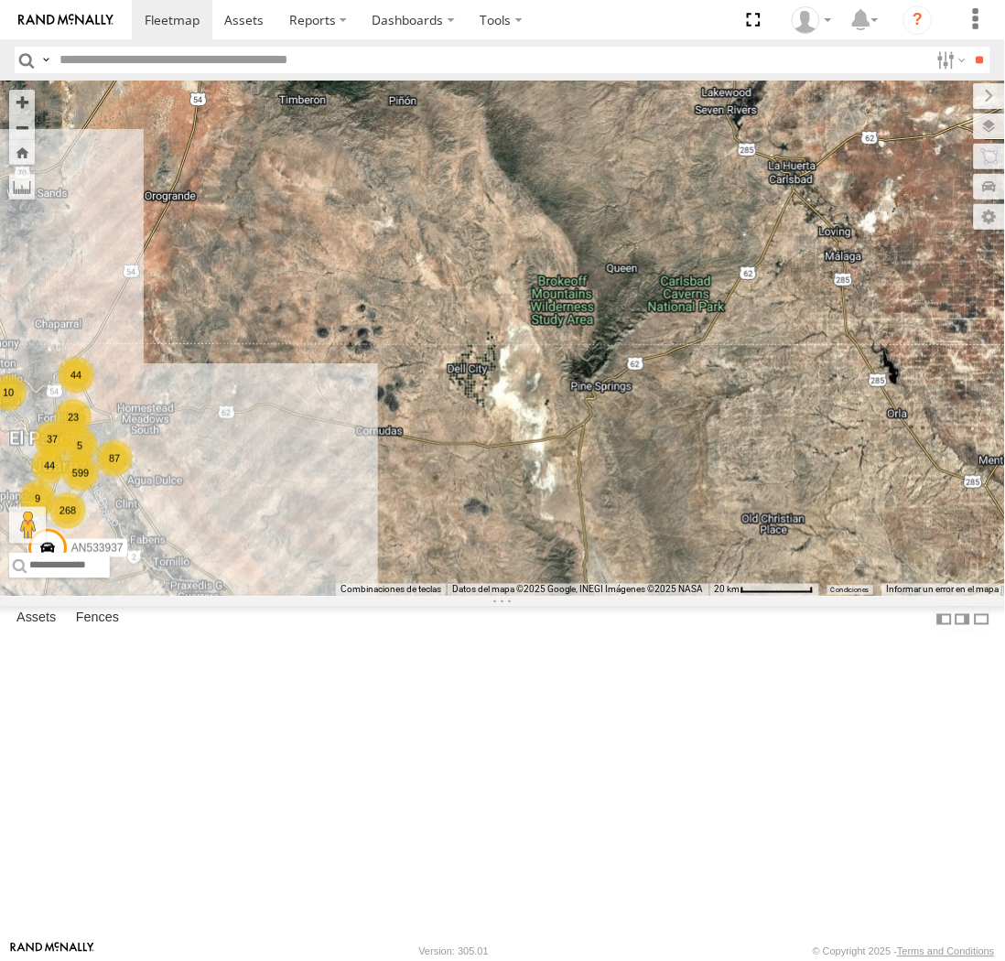
drag, startPoint x: 444, startPoint y: 392, endPoint x: 447, endPoint y: 593, distance: 201.5
click at [447, 593] on div "AN535203 AN535260 015910001811580 F2771 AN539091 AN538662 599 23 268 44 87 10 A…" at bounding box center [502, 339] width 1005 height 516
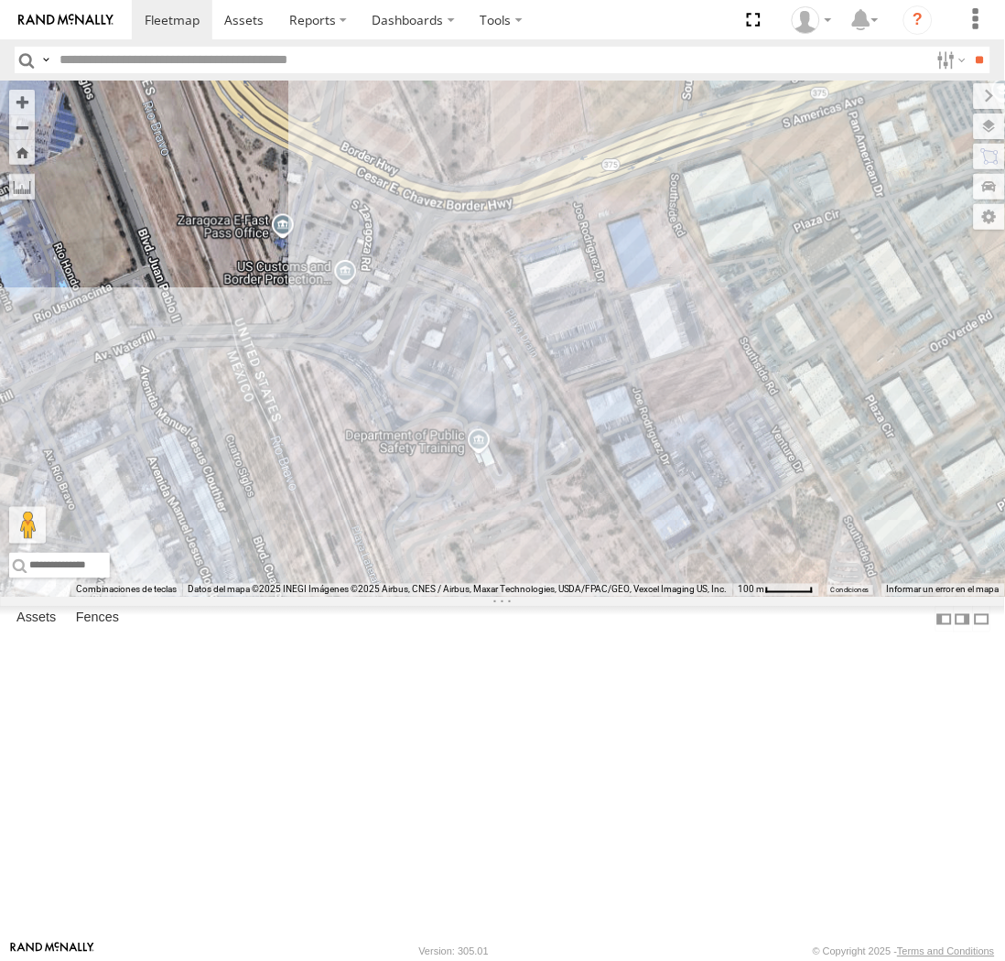
drag, startPoint x: 176, startPoint y: 610, endPoint x: 334, endPoint y: 620, distance: 158.7
click at [334, 597] on div "AN535203 AN535260 015910001811580 F2771 AN539091 AN538662 AN533937 091 AN531063…" at bounding box center [502, 339] width 1005 height 516
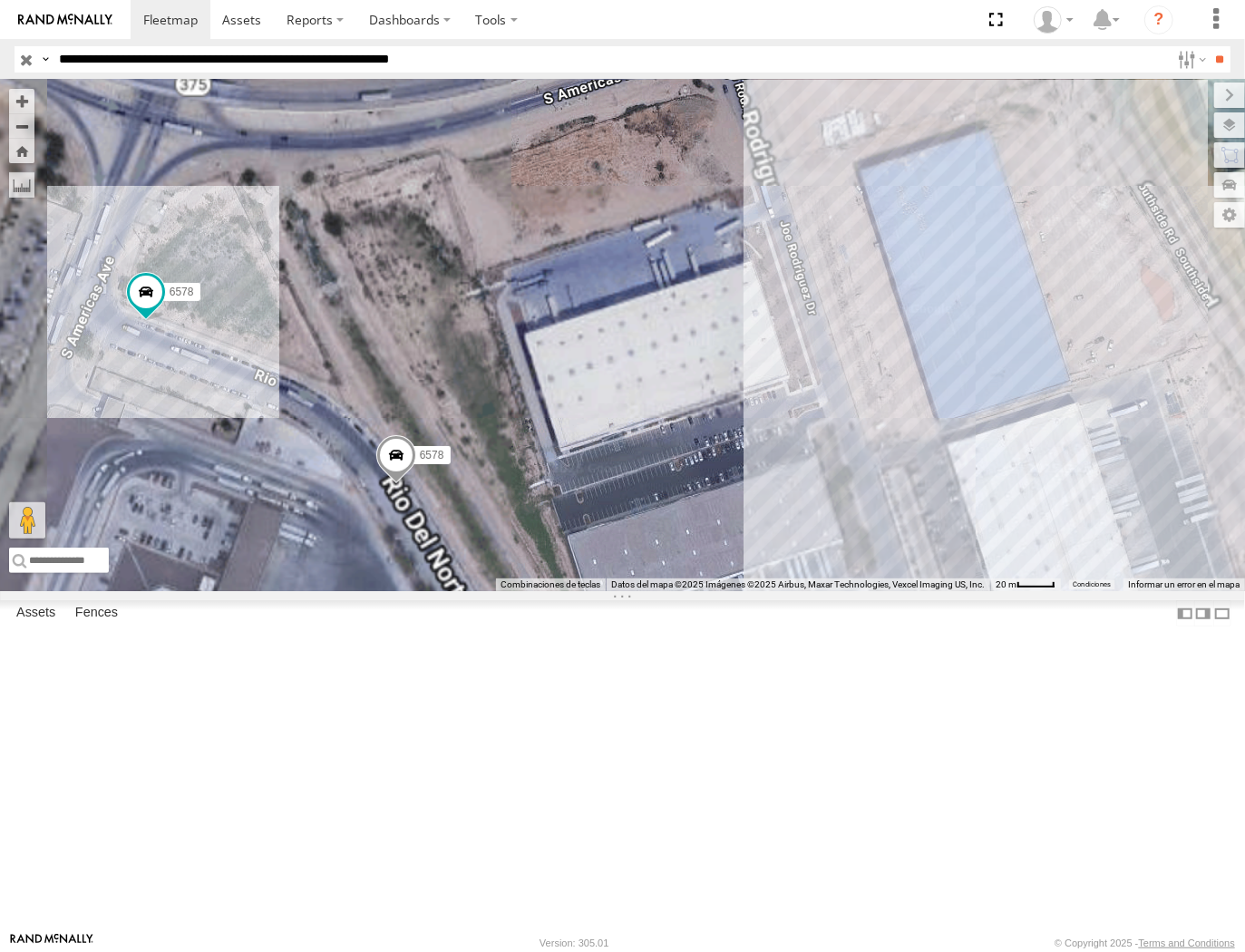
drag, startPoint x: 629, startPoint y: 565, endPoint x: 974, endPoint y: 549, distance: 345.4
click at [974, 549] on div "6892 694 091 8075 4088 1109 4107 726 C995 9648 6578 6578" at bounding box center [622, 336] width 1245 height 511
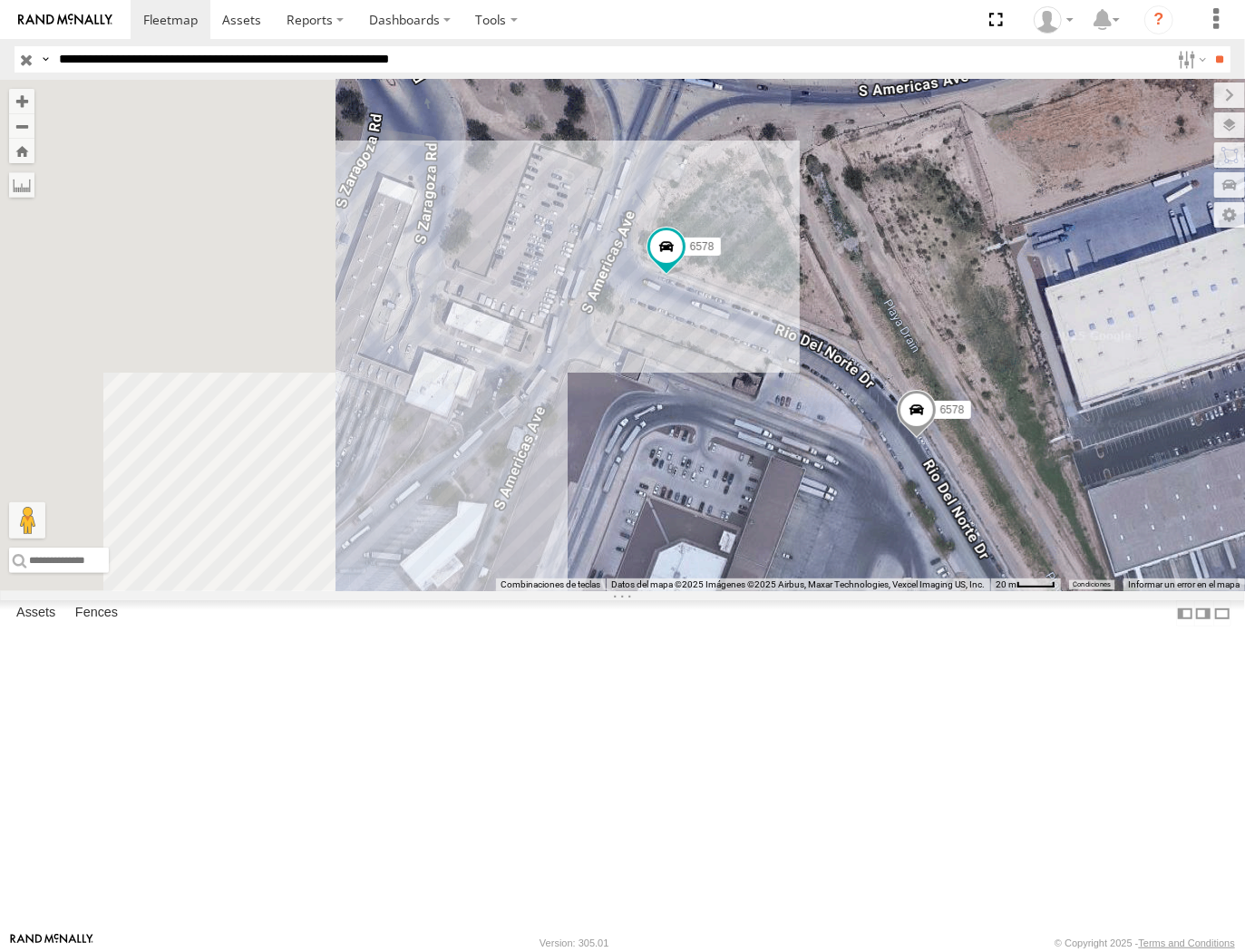
drag, startPoint x: 775, startPoint y: 567, endPoint x: 1172, endPoint y: 542, distance: 397.8
click at [1172, 542] on div "6892 694 091 8075 4088 1109 4107 726 C995 9648 6578 6578" at bounding box center [622, 336] width 1245 height 511
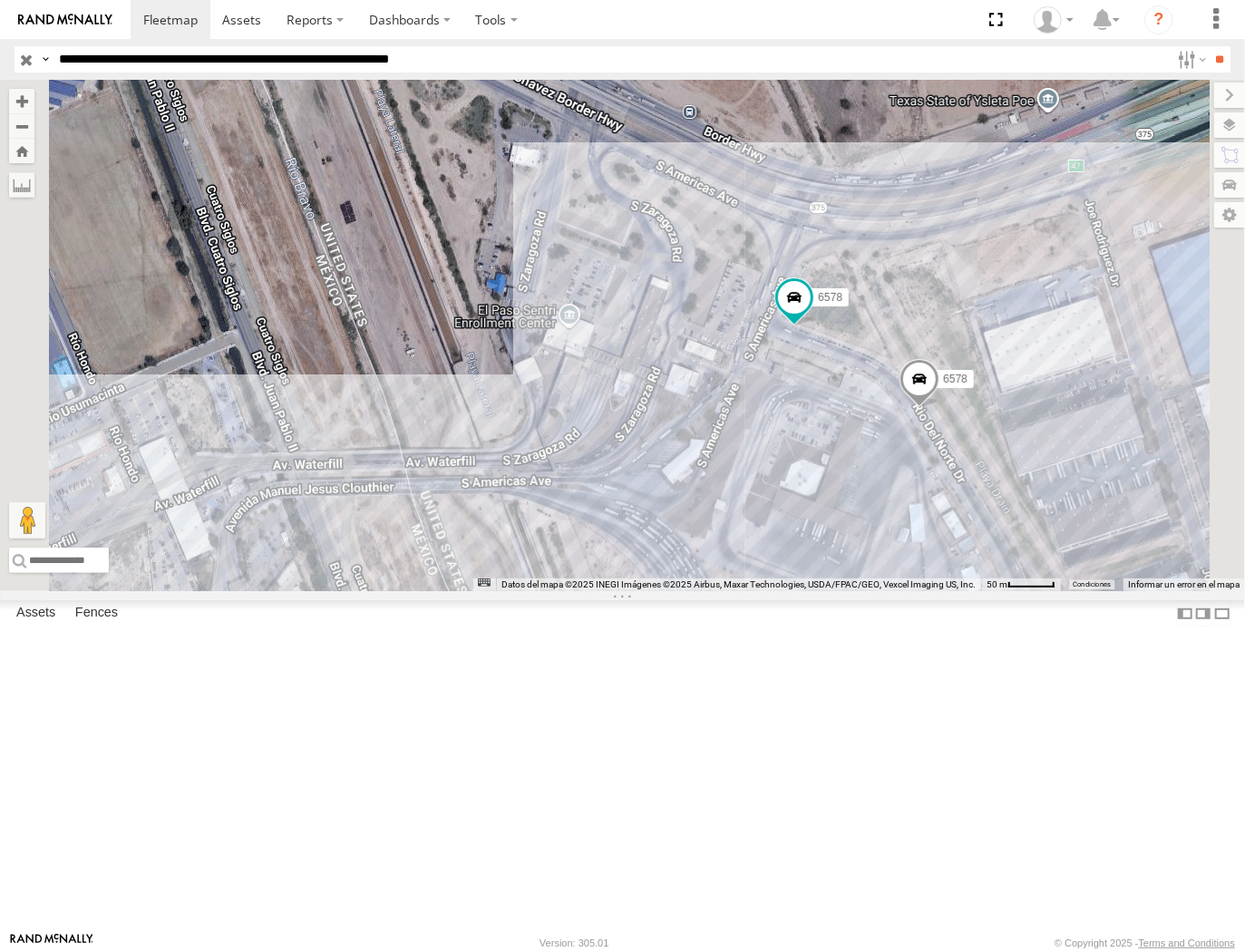
click at [304, 53] on input "**********" at bounding box center [610, 59] width 1118 height 27
click at [1210, 47] on input "**" at bounding box center [1220, 59] width 21 height 27
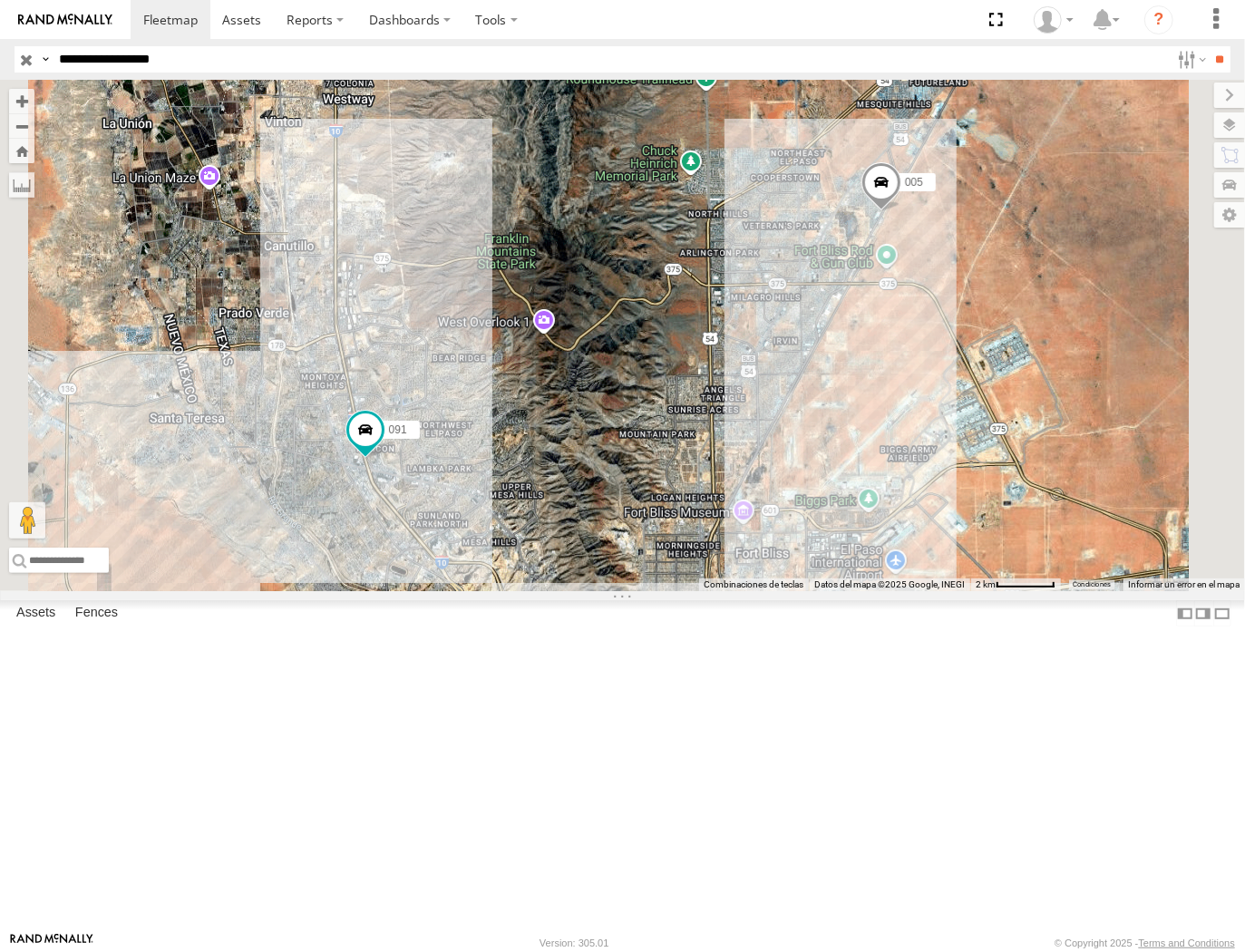
click at [1210, 47] on input "**" at bounding box center [1220, 59] width 21 height 27
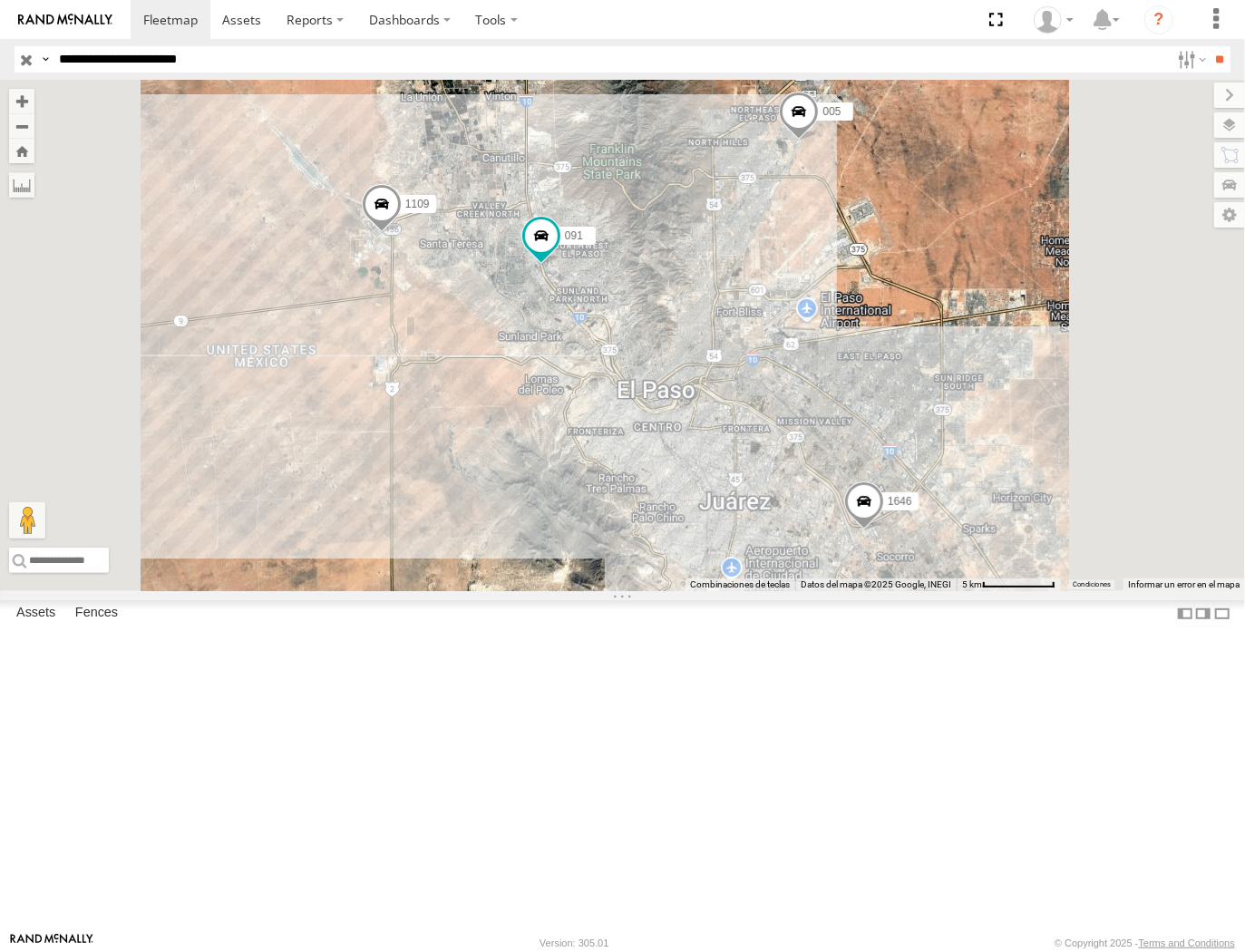
click at [1210, 47] on input "**" at bounding box center [1220, 59] width 21 height 27
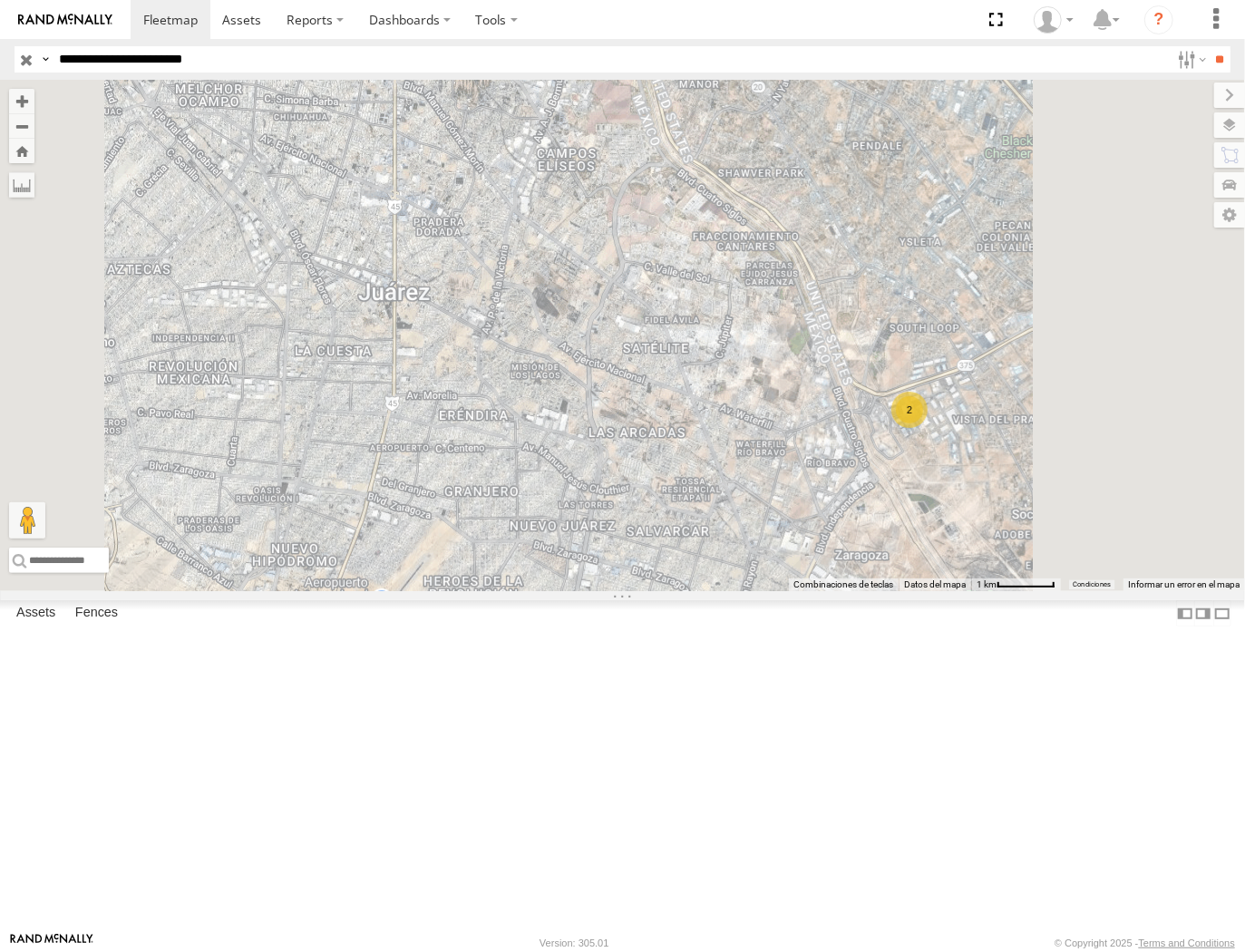
drag, startPoint x: 1123, startPoint y: 667, endPoint x: 886, endPoint y: 668, distance: 237.0
click at [886, 591] on div "091 005 1109 2" at bounding box center [622, 336] width 1245 height 511
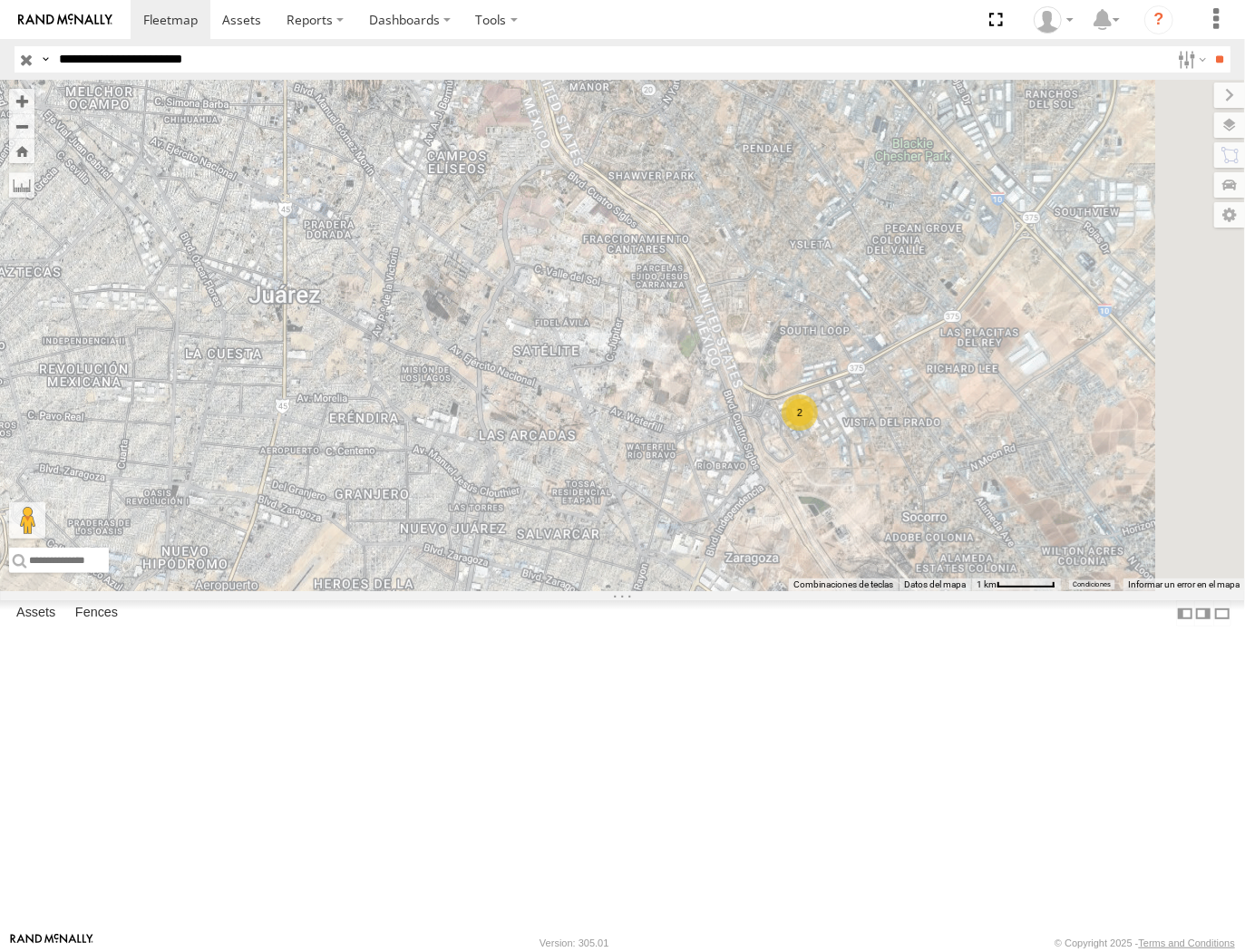
click at [0, 0] on span at bounding box center [0, 0] width 0 height 0
click at [402, 68] on input "**********" at bounding box center [610, 59] width 1118 height 27
click at [1210, 47] on input "**" at bounding box center [1220, 59] width 21 height 27
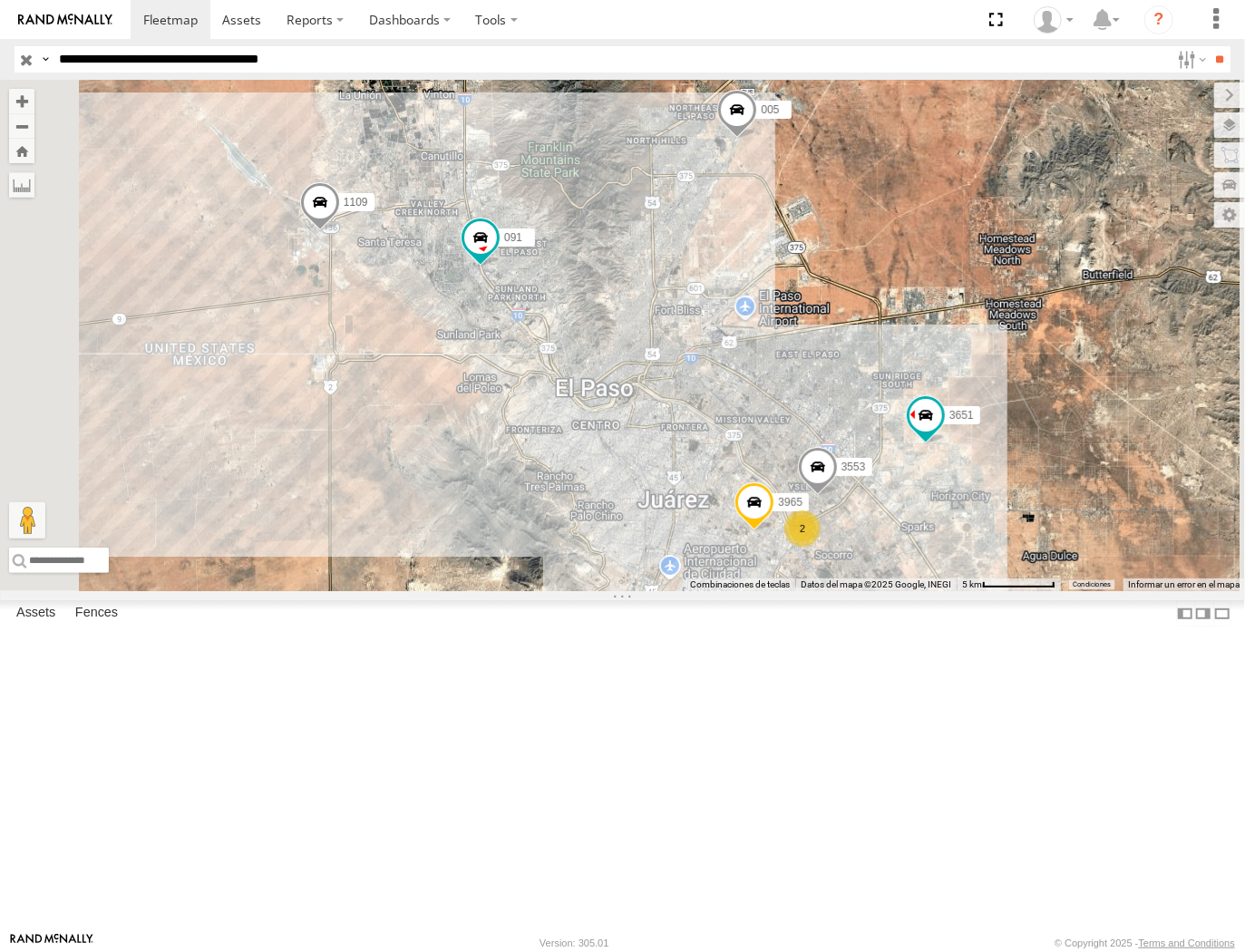
click at [436, 59] on input "**********" at bounding box center [610, 59] width 1118 height 27
click at [1210, 47] on input "**" at bounding box center [1220, 59] width 21 height 27
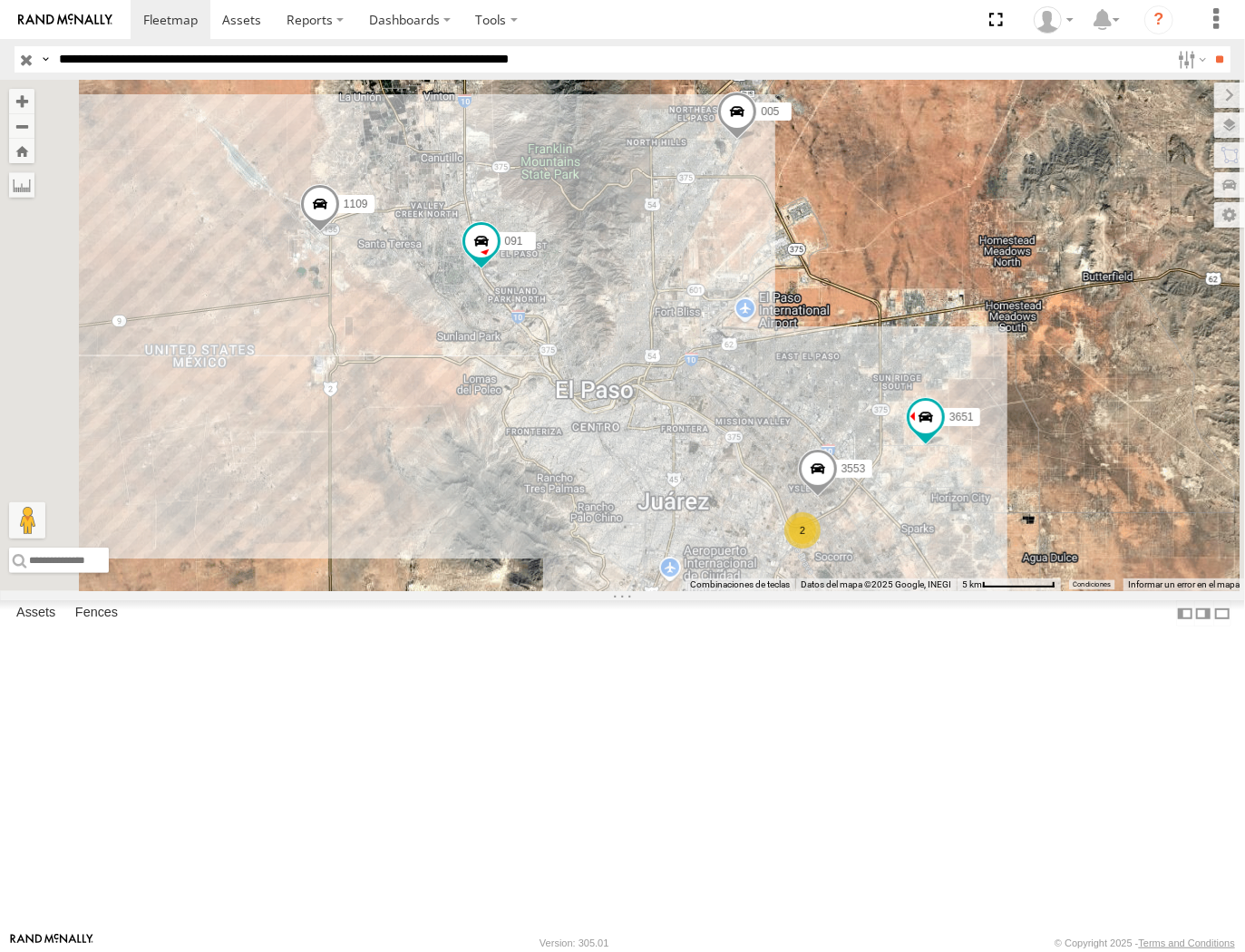
type input "**********"
click at [1210, 47] on input "**" at bounding box center [1220, 59] width 21 height 27
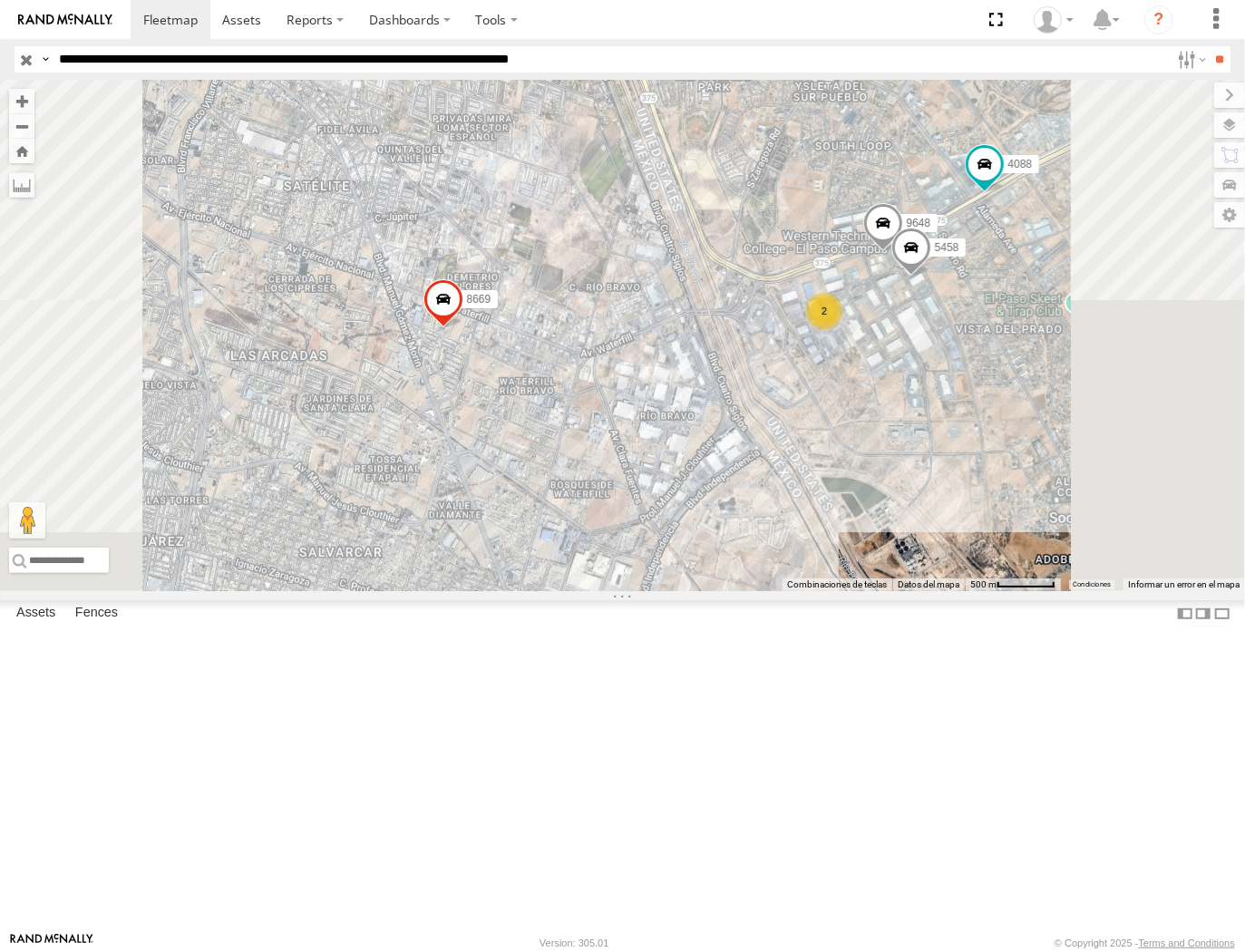
drag, startPoint x: 945, startPoint y: 614, endPoint x: 948, endPoint y: 510, distance: 104.0
click at [948, 510] on div "447 091 005 1109 C995 7321 8669 4088 9648 5458 2 2" at bounding box center [622, 336] width 1245 height 511
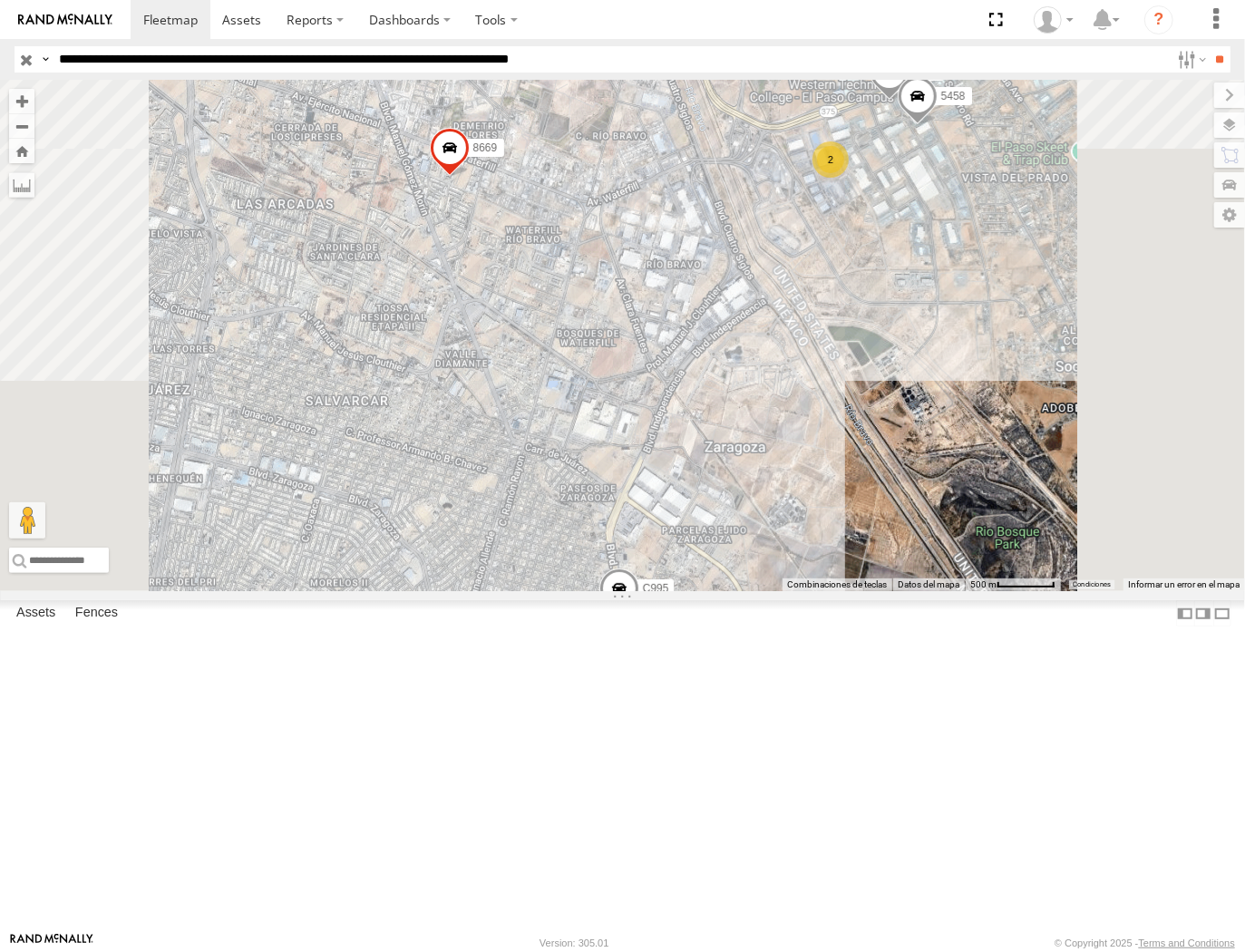
click at [639, 618] on span at bounding box center [618, 592] width 40 height 49
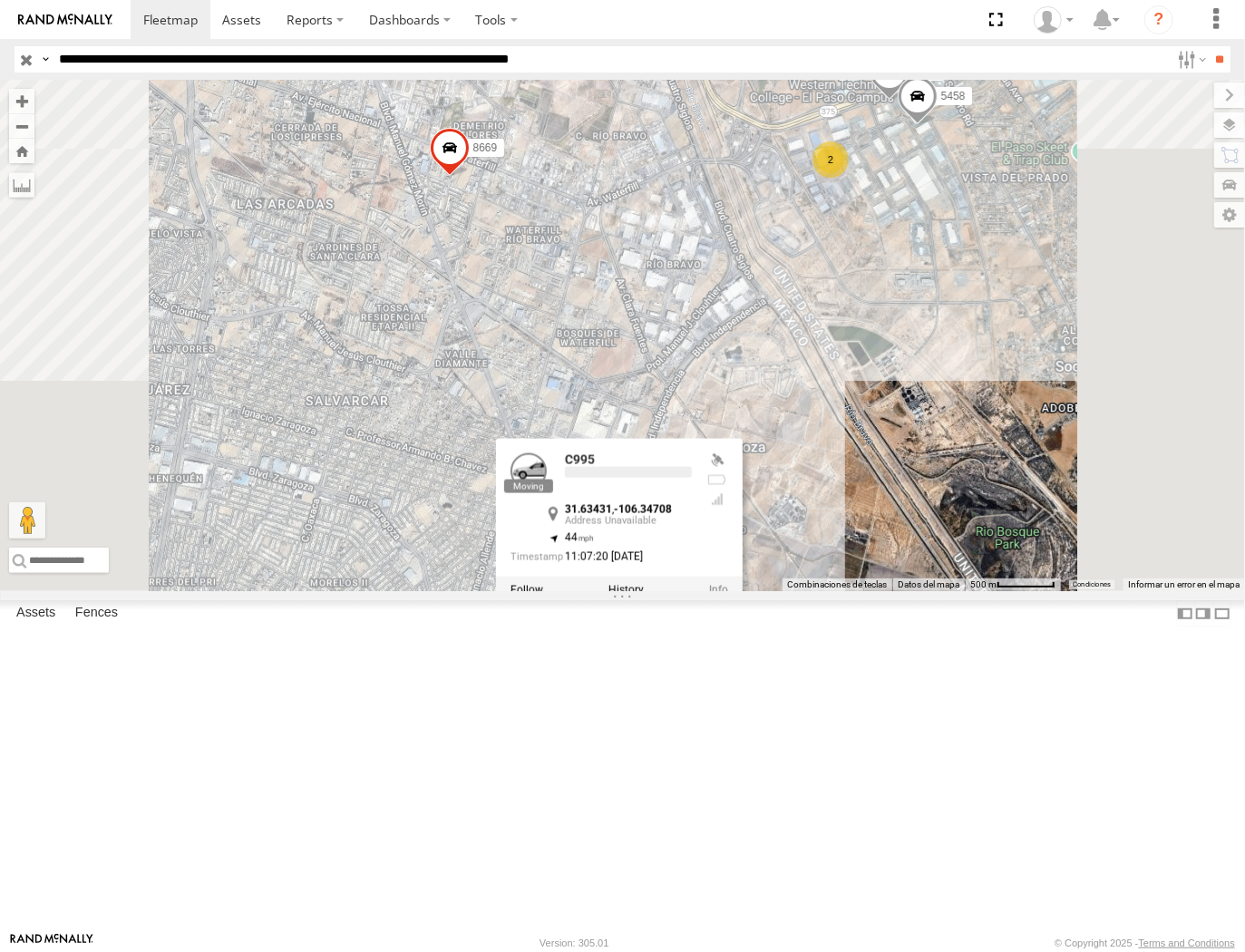
click at [643, 597] on label at bounding box center [625, 590] width 36 height 13
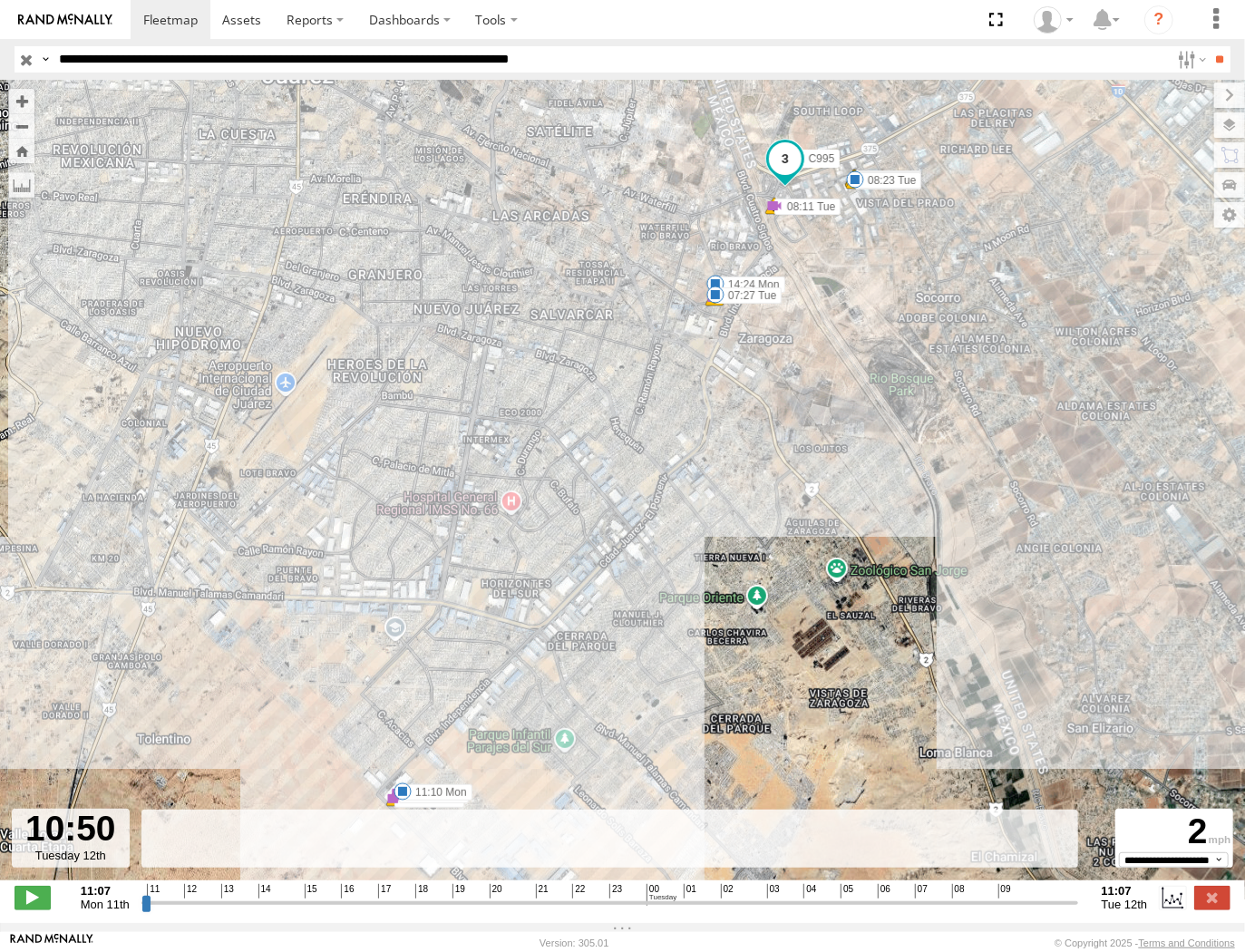
drag, startPoint x: 1064, startPoint y: 913, endPoint x: 1061, endPoint y: 901, distance: 12.4
type input "**********"
click at [1061, 901] on input "range" at bounding box center [610, 902] width 937 height 17
click at [696, 53] on input "**********" at bounding box center [610, 59] width 1118 height 27
click at [1210, 47] on input "**" at bounding box center [1220, 59] width 21 height 27
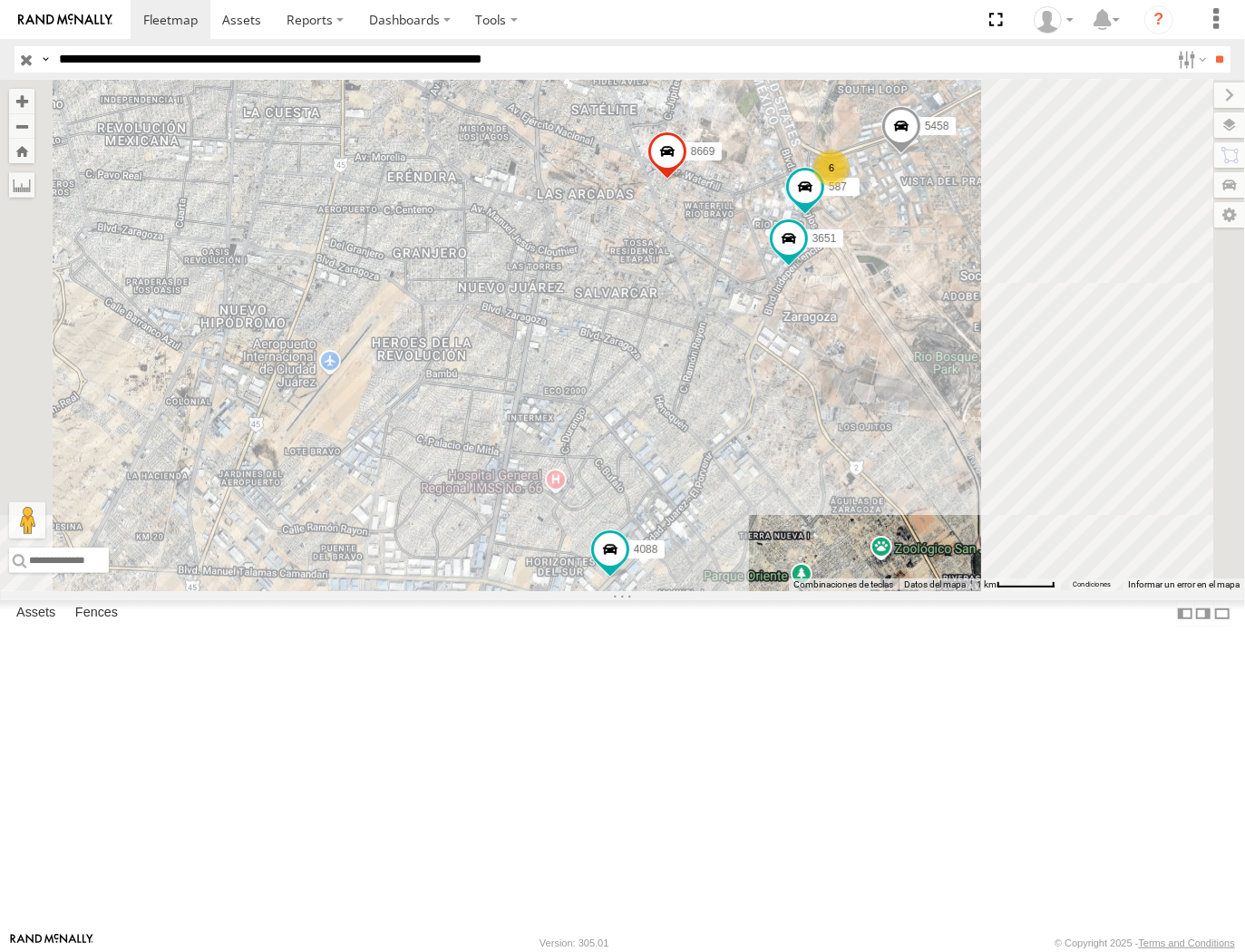
drag, startPoint x: 975, startPoint y: 736, endPoint x: 890, endPoint y: 519, distance: 233.1
click at [900, 510] on div "4088 005 1109 8669 6 5458 587 3651 2" at bounding box center [622, 336] width 1245 height 511
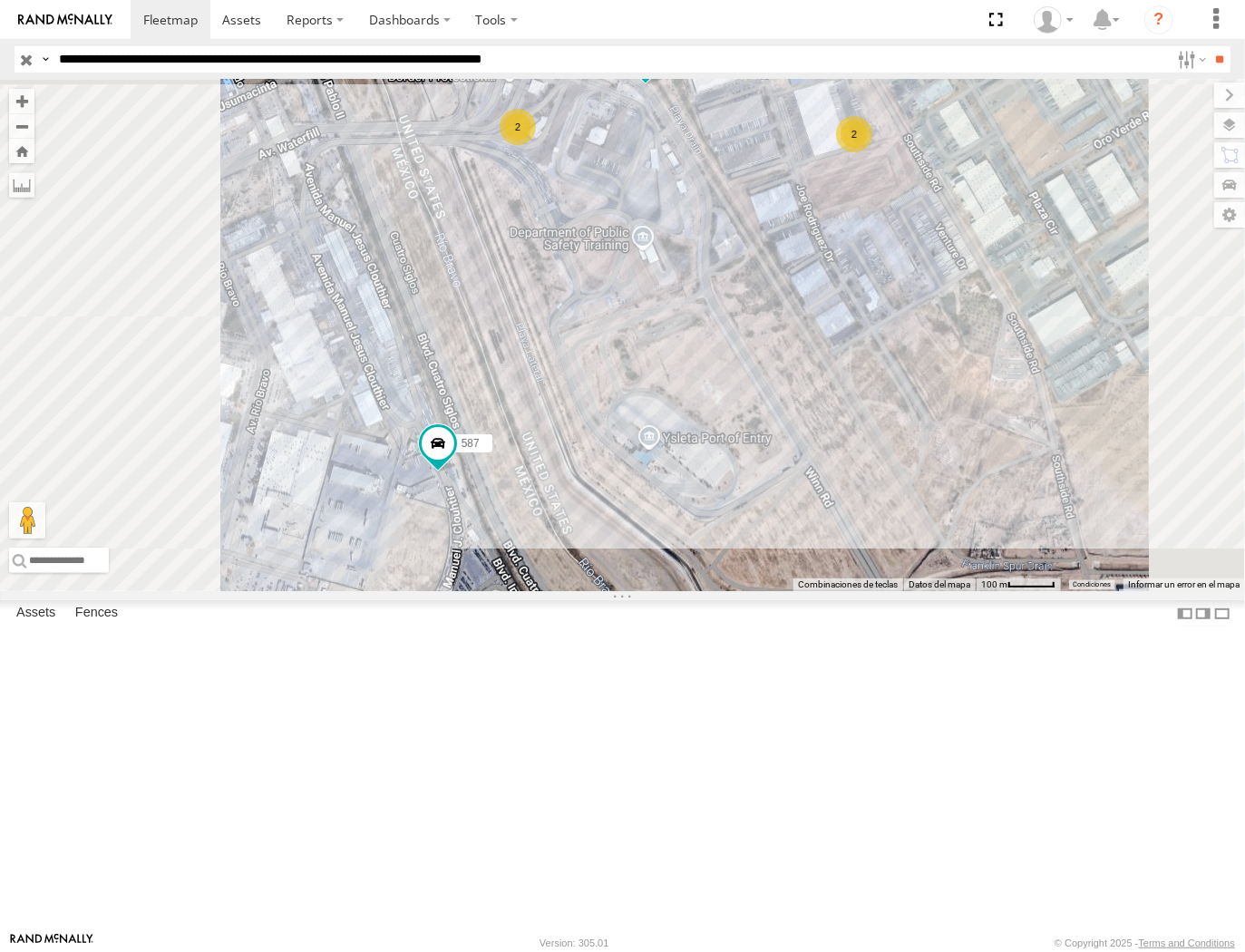
drag, startPoint x: 749, startPoint y: 446, endPoint x: 792, endPoint y: 440, distance: 43.4
click at [792, 440] on div "4088 005 1109 8669 5458 587 3651 9648 2 091 2" at bounding box center [622, 336] width 1245 height 511
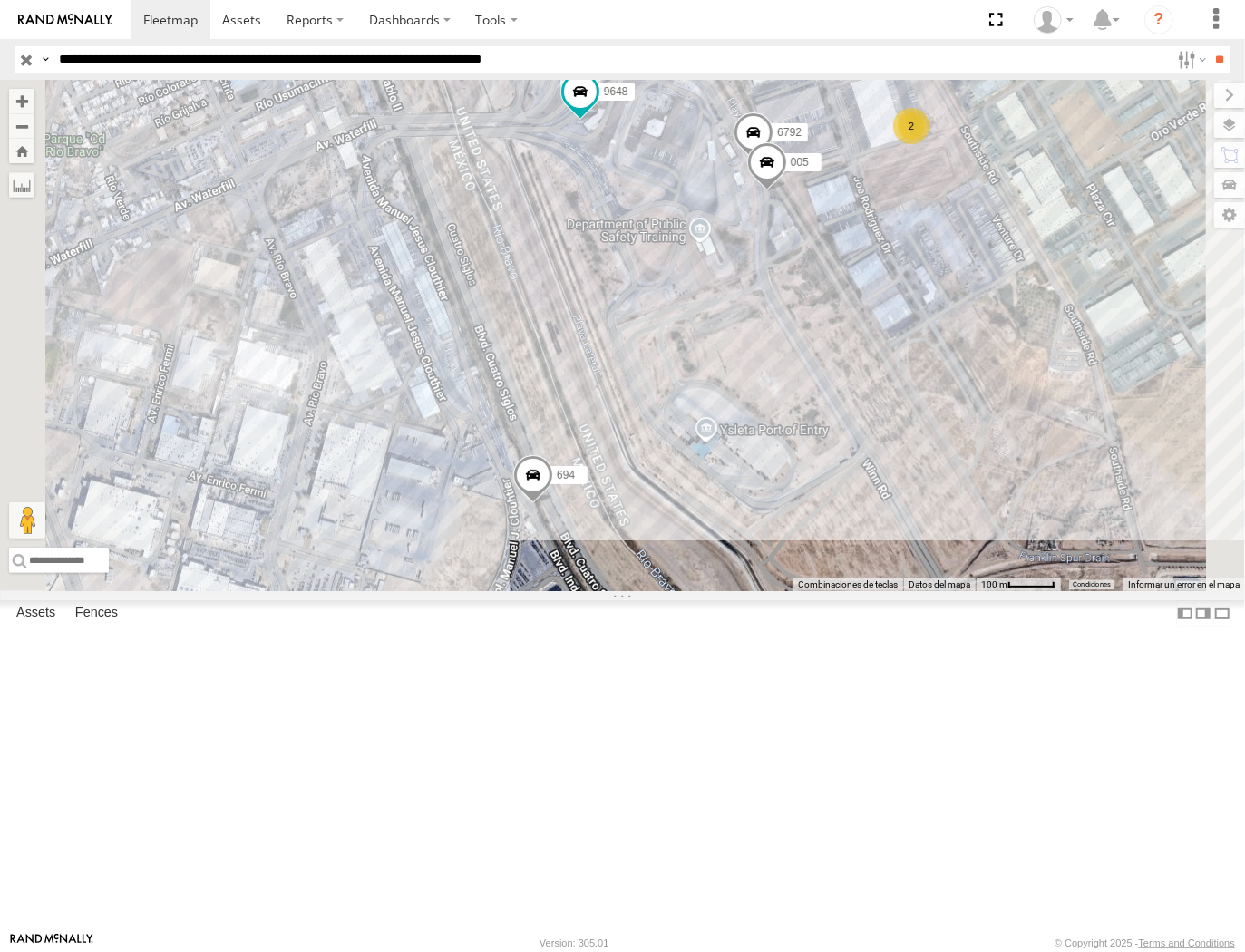
click at [429, 63] on input "**********" at bounding box center [610, 59] width 1118 height 27
type input "**********"
click at [1210, 47] on input "**" at bounding box center [1220, 59] width 21 height 27
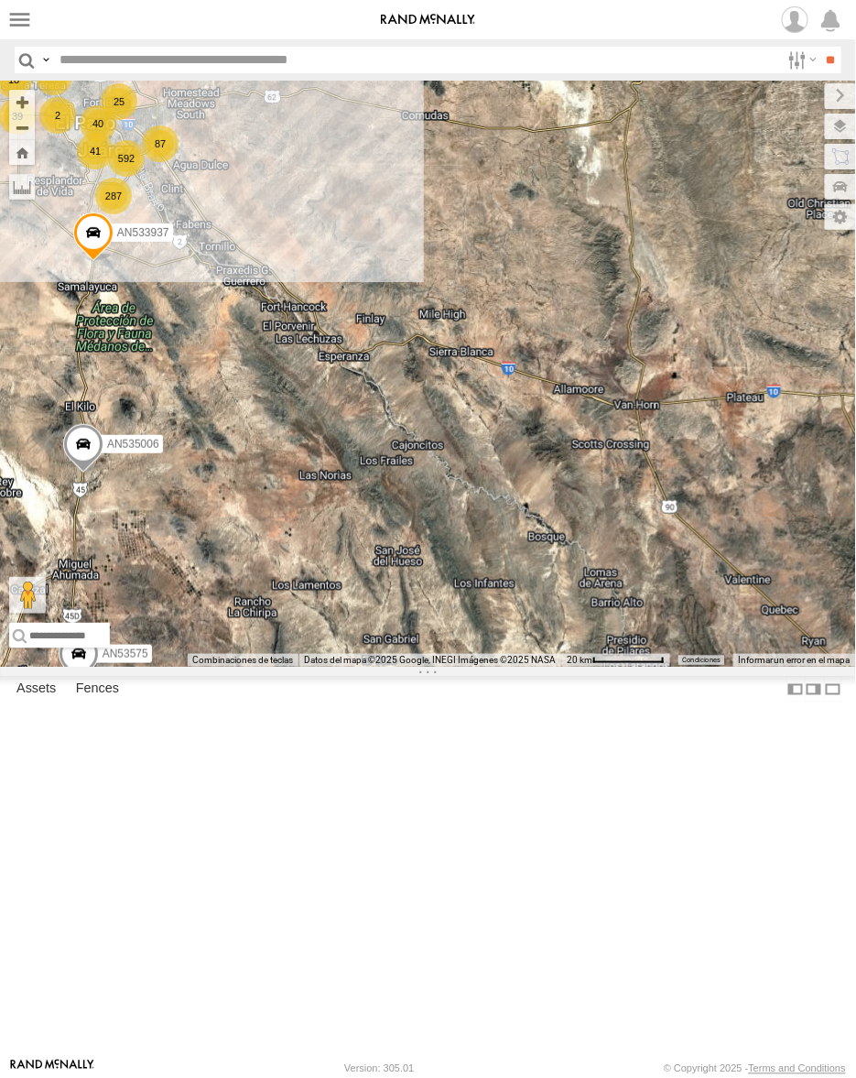
drag, startPoint x: 166, startPoint y: 345, endPoint x: 430, endPoint y: 348, distance: 264.6
click at [430, 348] on div "AN539048 AN535260 AN535636 015910001811580 F2771 AN539091 592 25 41 287 39 87 1…" at bounding box center [428, 374] width 856 height 586
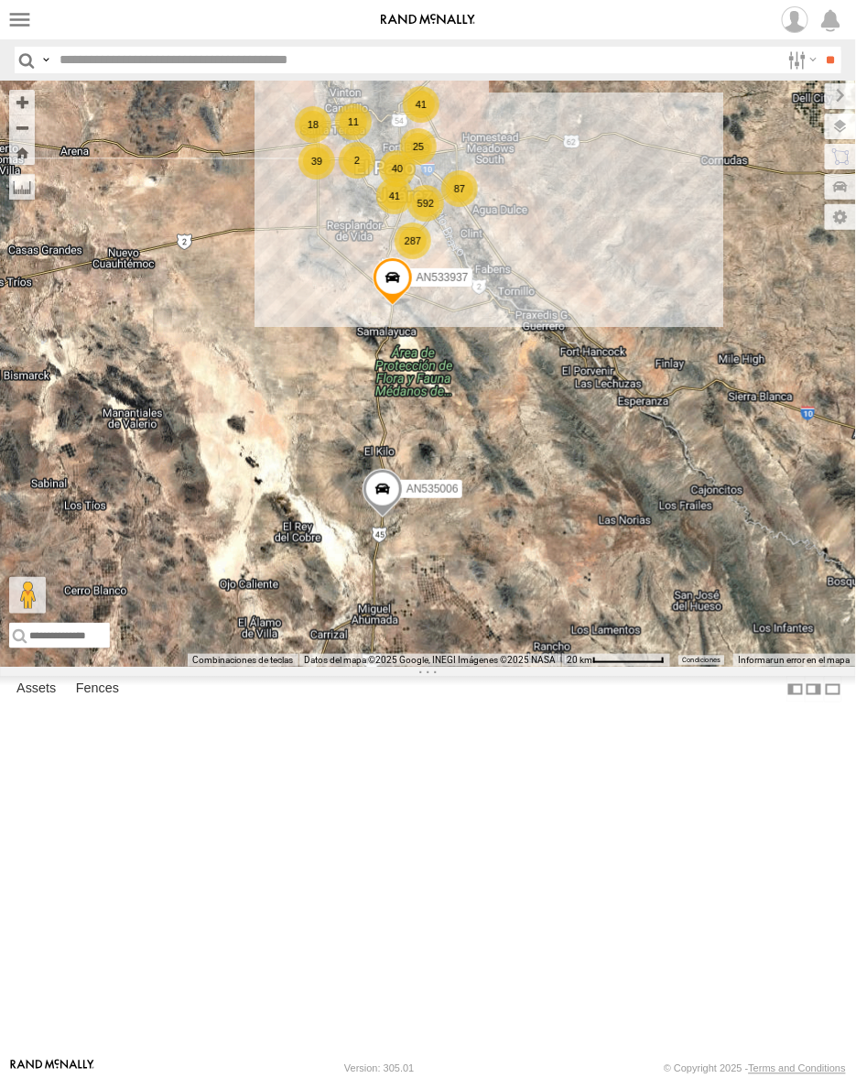
drag, startPoint x: 143, startPoint y: 352, endPoint x: 432, endPoint y: 396, distance: 292.8
click at [432, 222] on div "592" at bounding box center [425, 203] width 37 height 37
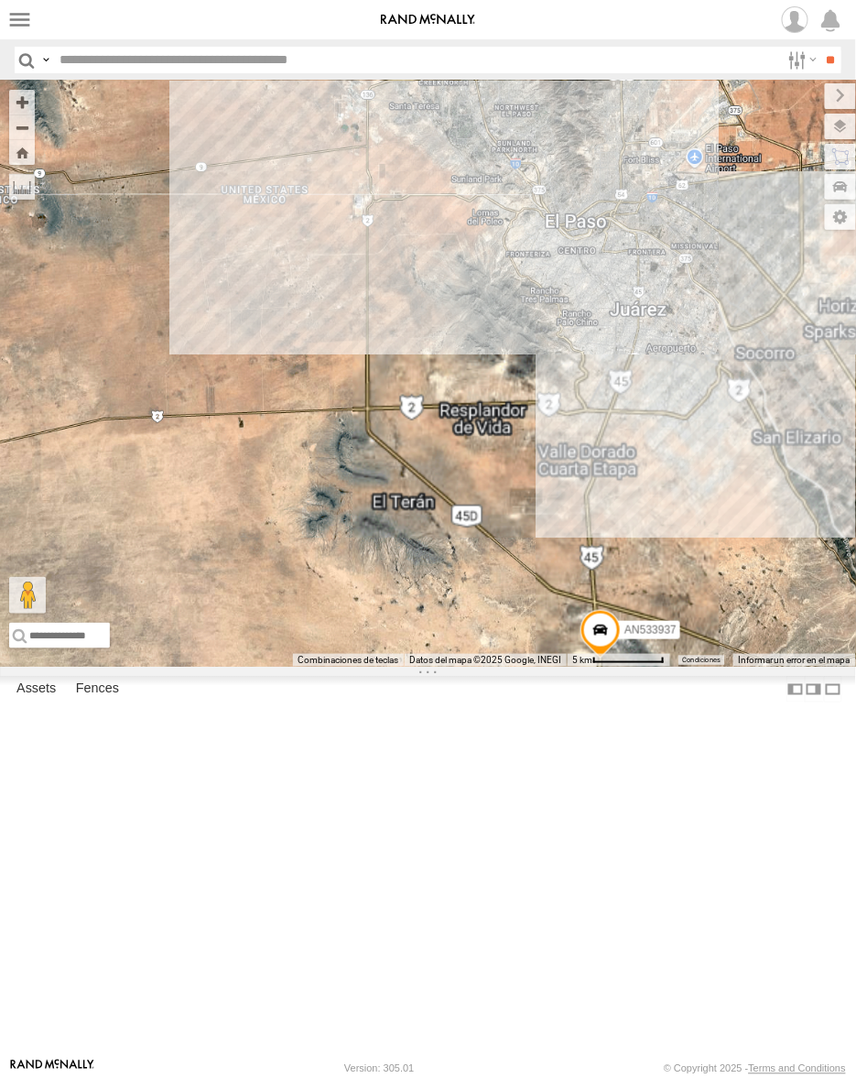
drag, startPoint x: 739, startPoint y: 377, endPoint x: 684, endPoint y: 397, distance: 58.5
click at [684, 397] on div "AN539048 AN535260 AN535636 015910001811580 F2771 AN539091 AN533937 AN535006 AN5…" at bounding box center [428, 374] width 856 height 586
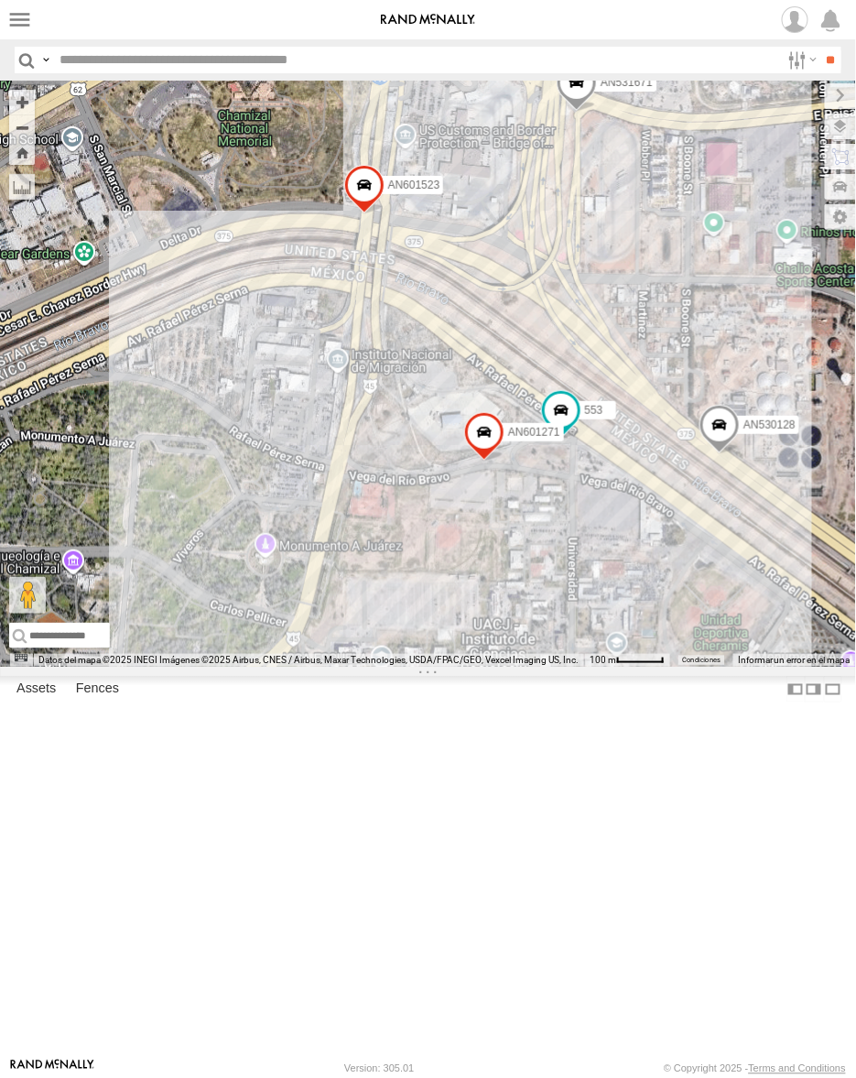
drag, startPoint x: 486, startPoint y: 424, endPoint x: 518, endPoint y: 445, distance: 38.3
click at [518, 445] on div "AN539048 AN535260 AN535636 015910001811580 F2771 AN539091 AN533937 AN535006 AN5…" at bounding box center [428, 374] width 856 height 586
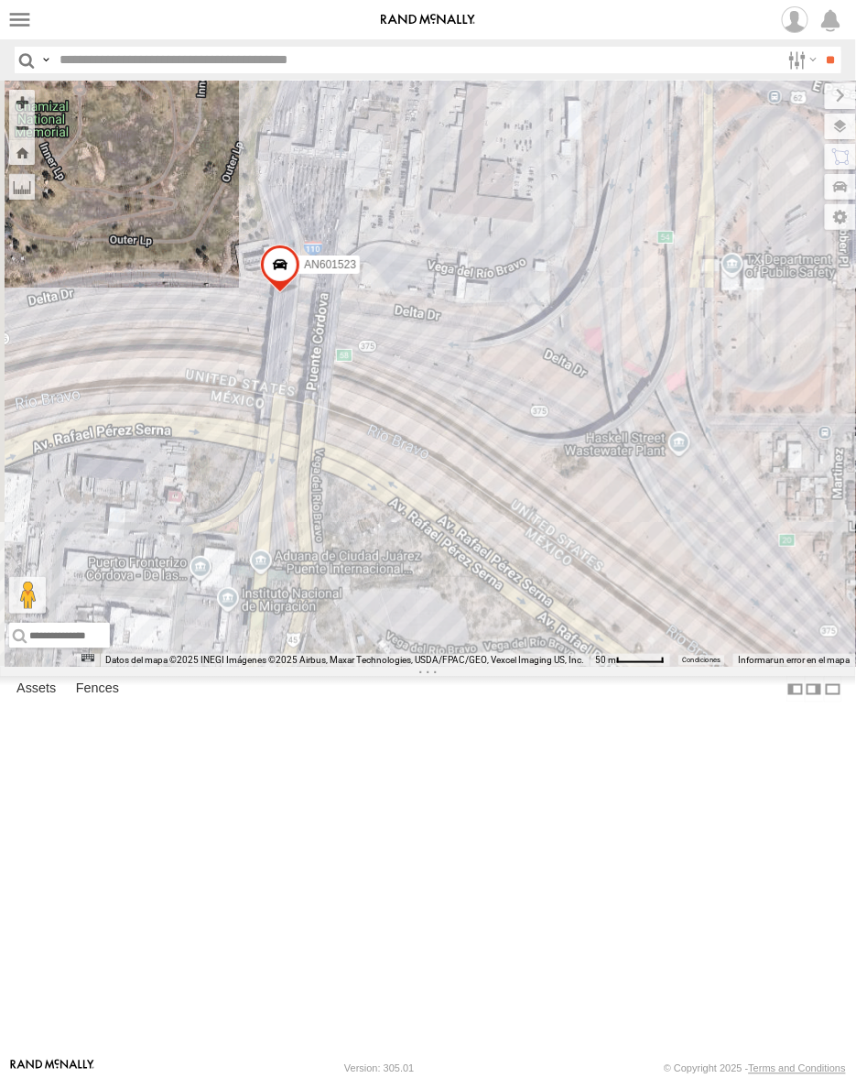
drag, startPoint x: 327, startPoint y: 516, endPoint x: 568, endPoint y: 568, distance: 246.4
click at [566, 572] on div "AN539048 AN535260 015910001811580 F2771 AN539091 AN533937 AN535006 005 35766010…" at bounding box center [428, 374] width 856 height 586
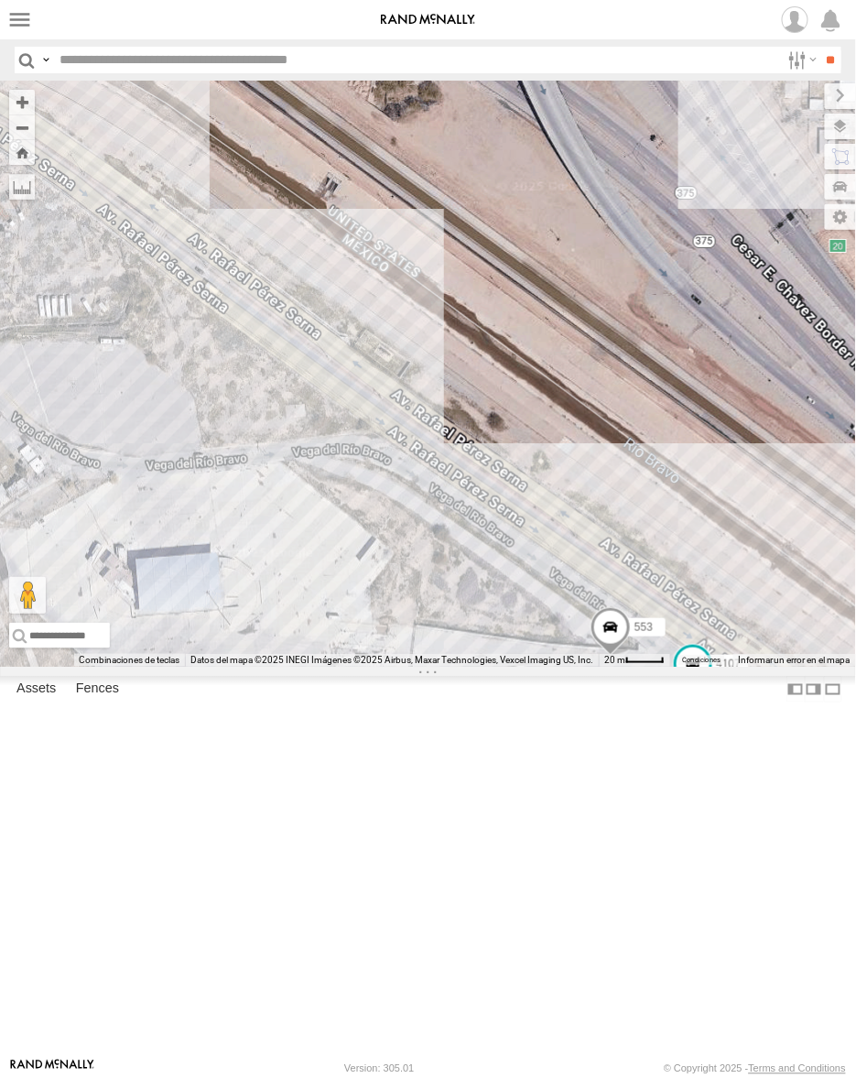
drag, startPoint x: 754, startPoint y: 825, endPoint x: 549, endPoint y: 716, distance: 231.4
click at [549, 667] on div "AN601271 AN530128 AN601523 4107 553" at bounding box center [428, 374] width 856 height 586
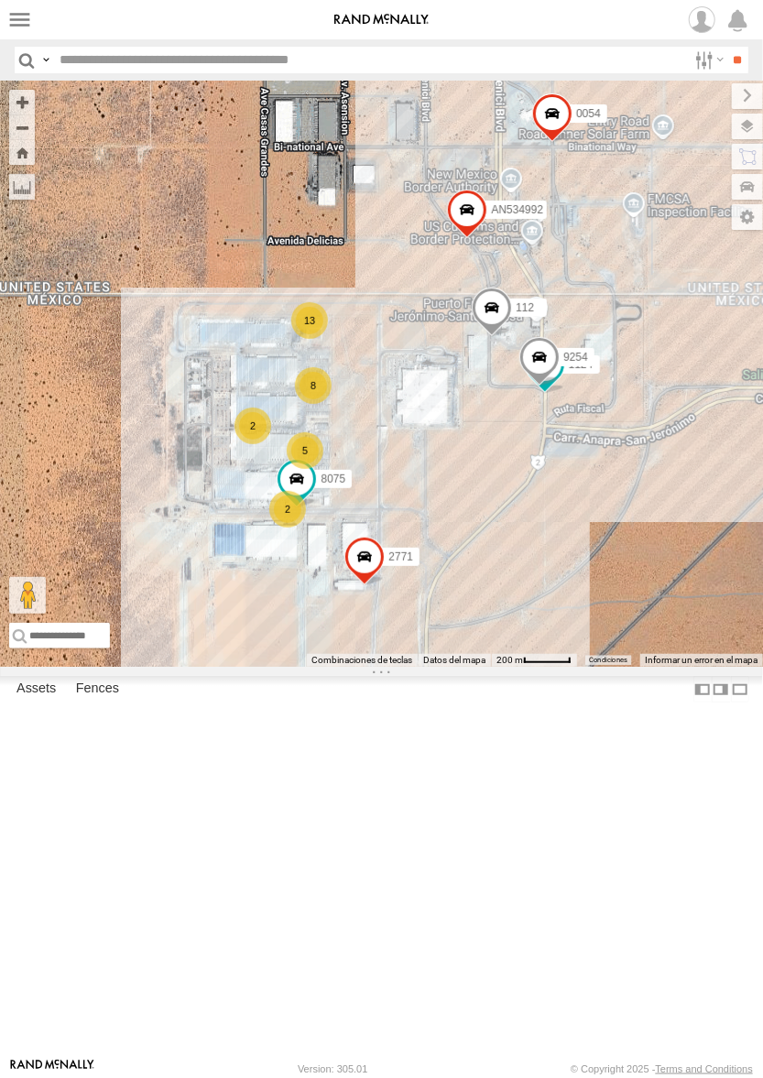
drag, startPoint x: 527, startPoint y: 696, endPoint x: 516, endPoint y: 681, distance: 18.9
click at [527, 667] on div "1124 8075 9254 2771 0054 112 AN534992 13 8 5 2 2 2" at bounding box center [381, 374] width 763 height 586
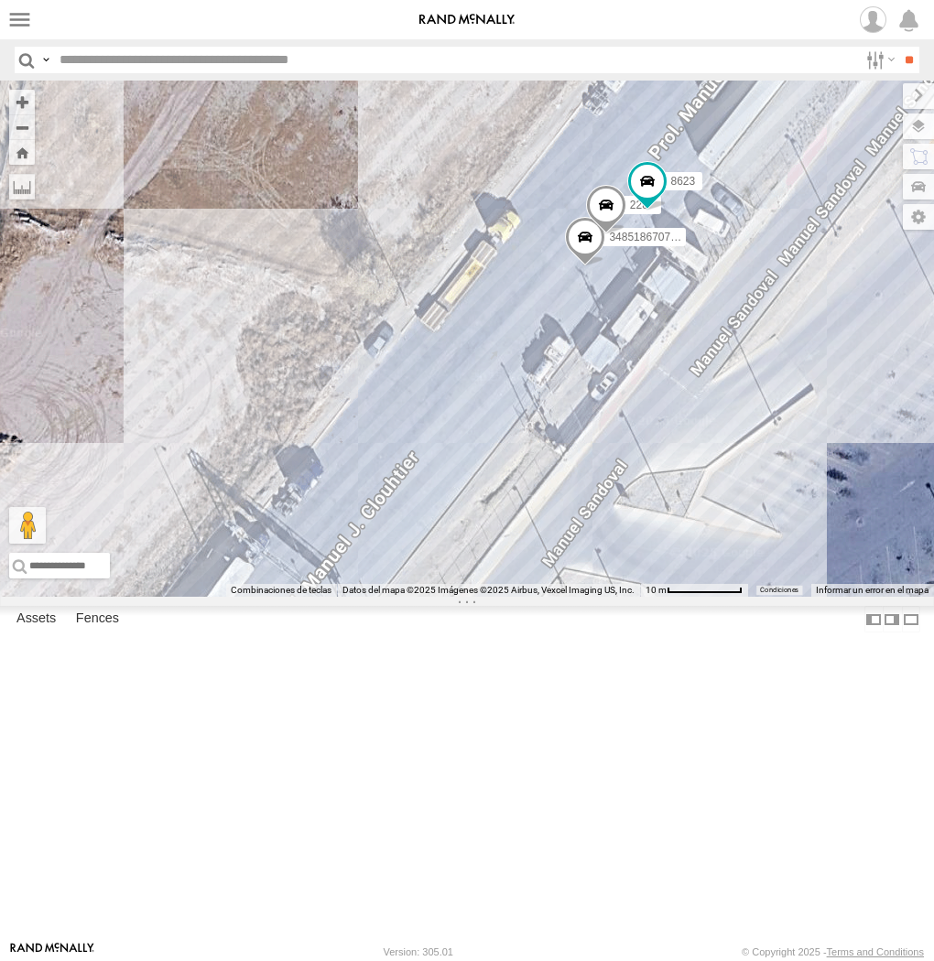
drag, startPoint x: 508, startPoint y: 580, endPoint x: 626, endPoint y: 520, distance: 132.3
click at [651, 523] on div "3485186707C0 228 8623" at bounding box center [467, 339] width 934 height 516
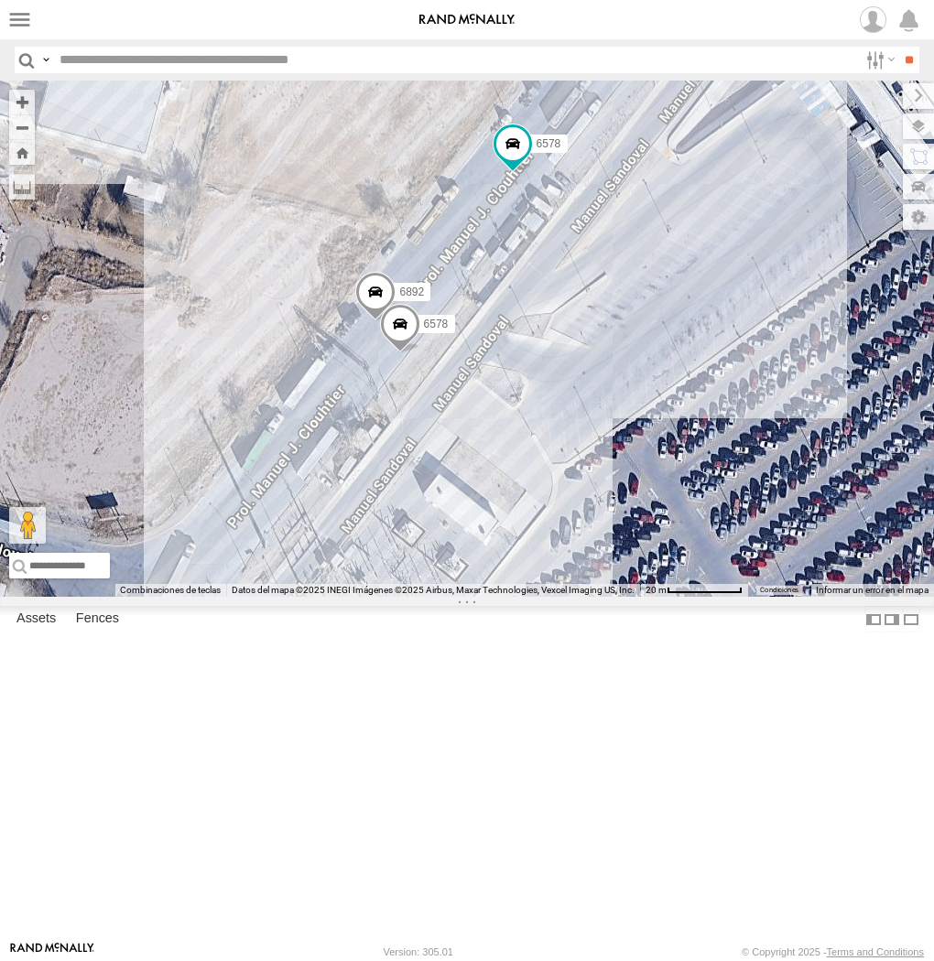
drag, startPoint x: 373, startPoint y: 276, endPoint x: 428, endPoint y: 343, distance: 87.2
click at [428, 343] on div "6892 6578 6578" at bounding box center [467, 339] width 934 height 516
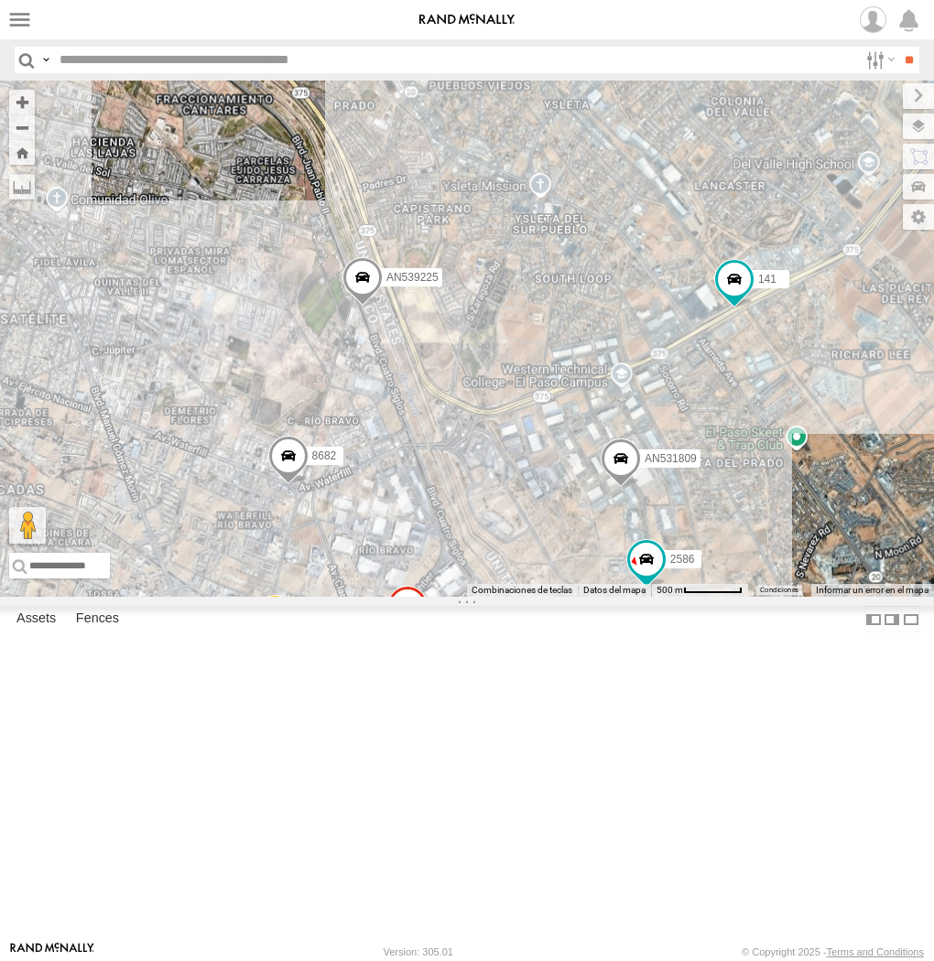
drag, startPoint x: 275, startPoint y: 724, endPoint x: 596, endPoint y: 612, distance: 340.6
click at [606, 597] on div "AN535203 AN535260 015910001811580 F2771 AN539091 AN538662 3535 AN539225 141 ZJ5…" at bounding box center [467, 339] width 934 height 516
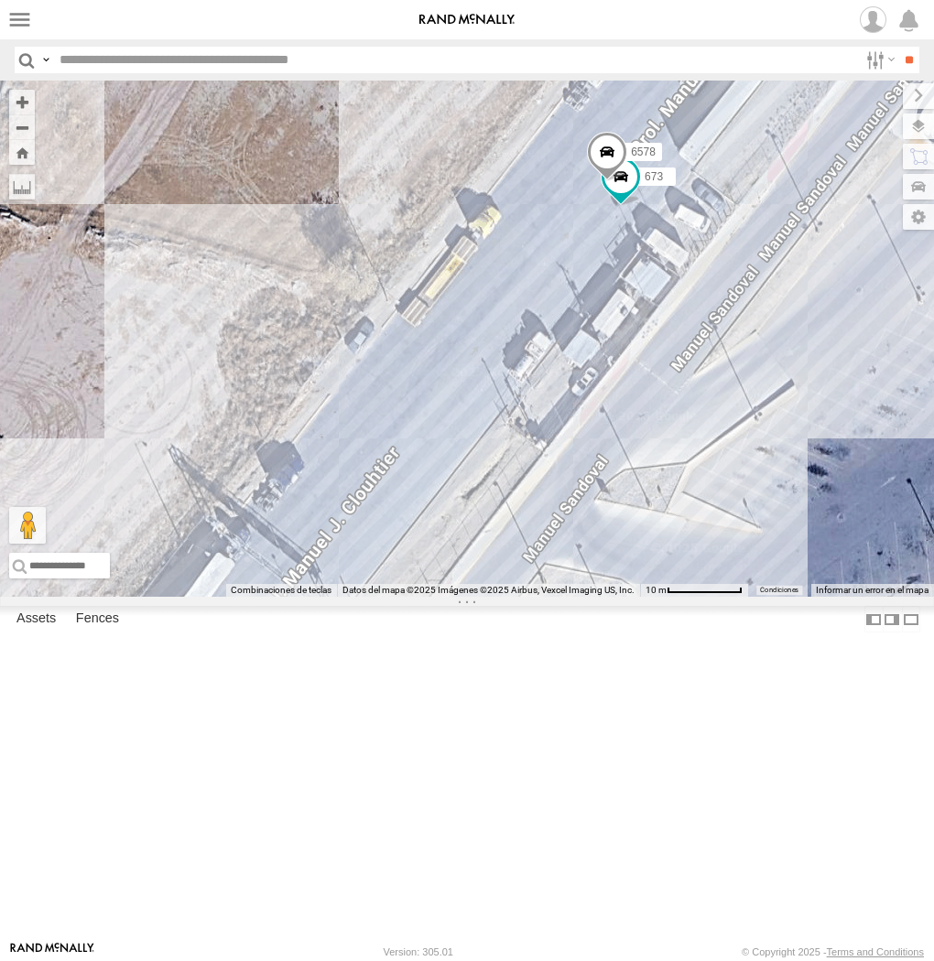
drag, startPoint x: 477, startPoint y: 722, endPoint x: 593, endPoint y: 687, distance: 121.4
click at [593, 597] on div "AN535203 AN535260 015910001811580 F2771 AN539091 AN538662 3535 AN539225 141 ZJ5…" at bounding box center [467, 339] width 934 height 516
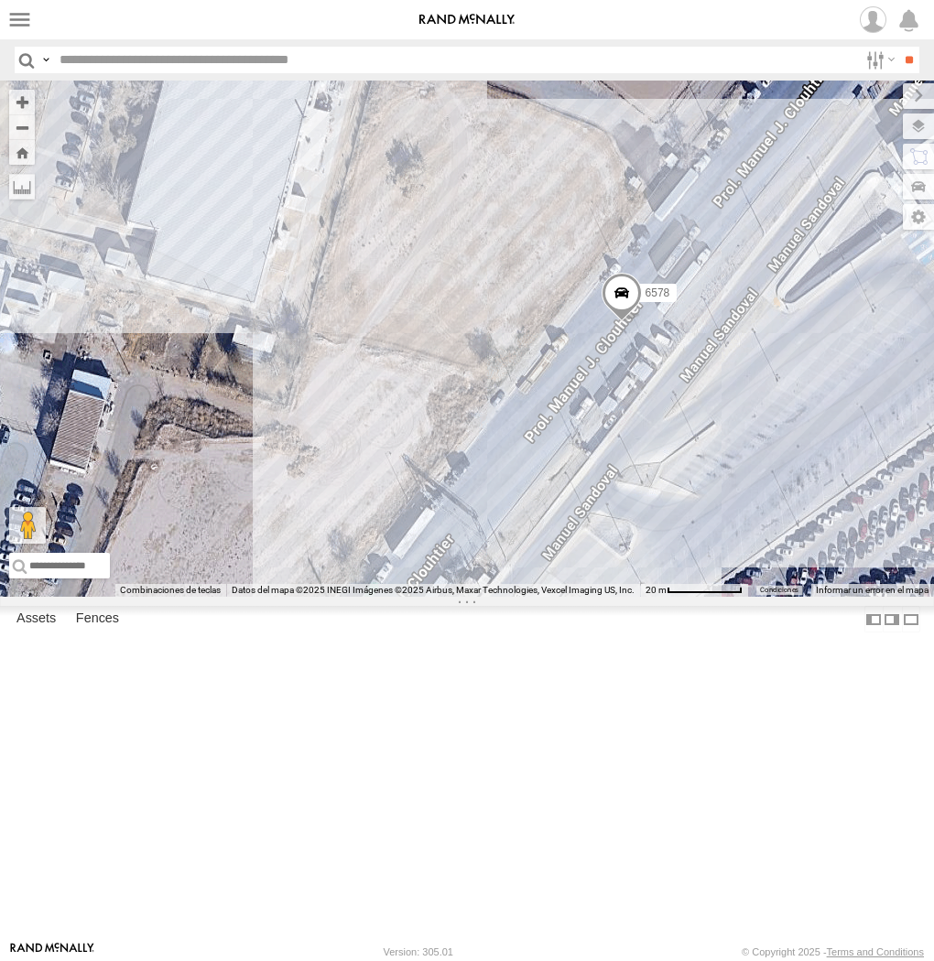
drag, startPoint x: 328, startPoint y: 260, endPoint x: 470, endPoint y: 441, distance: 230.2
click at [470, 441] on div "6578" at bounding box center [467, 339] width 934 height 516
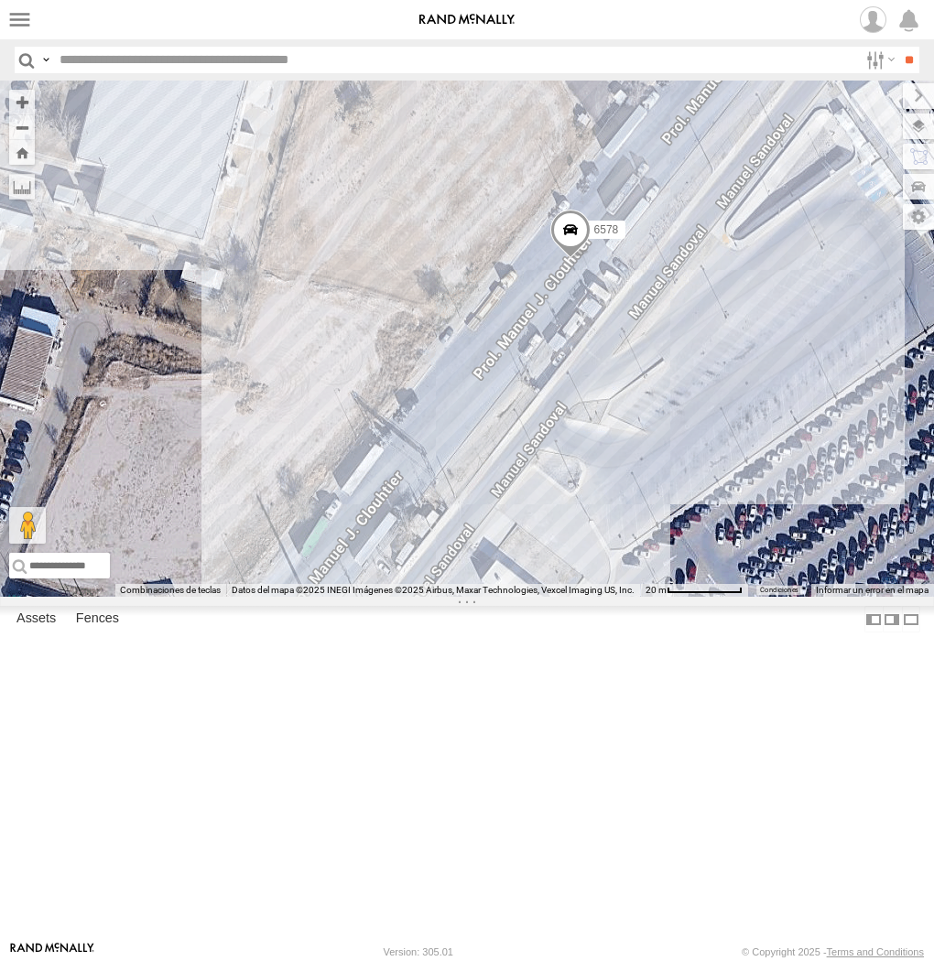
drag, startPoint x: 754, startPoint y: 629, endPoint x: 679, endPoint y: 538, distance: 117.1
click at [679, 538] on div "599 6578" at bounding box center [467, 339] width 934 height 516
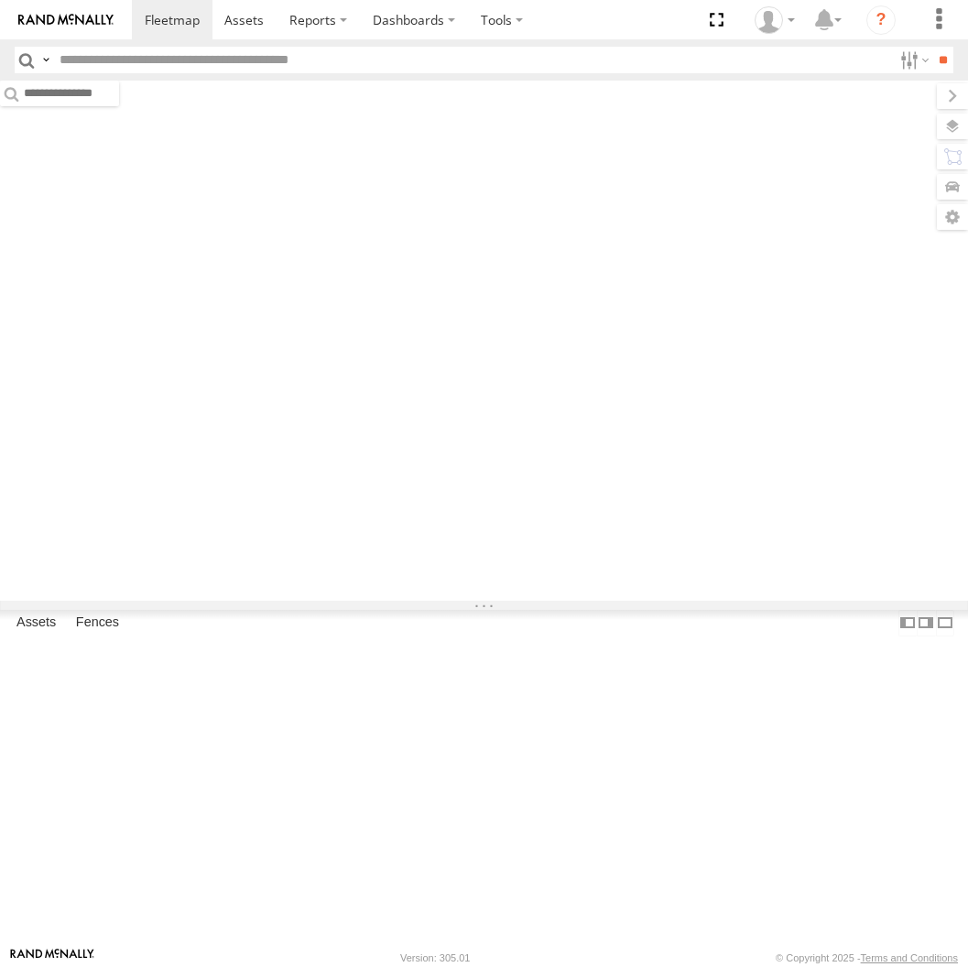
click at [175, 68] on input "text" at bounding box center [472, 60] width 840 height 27
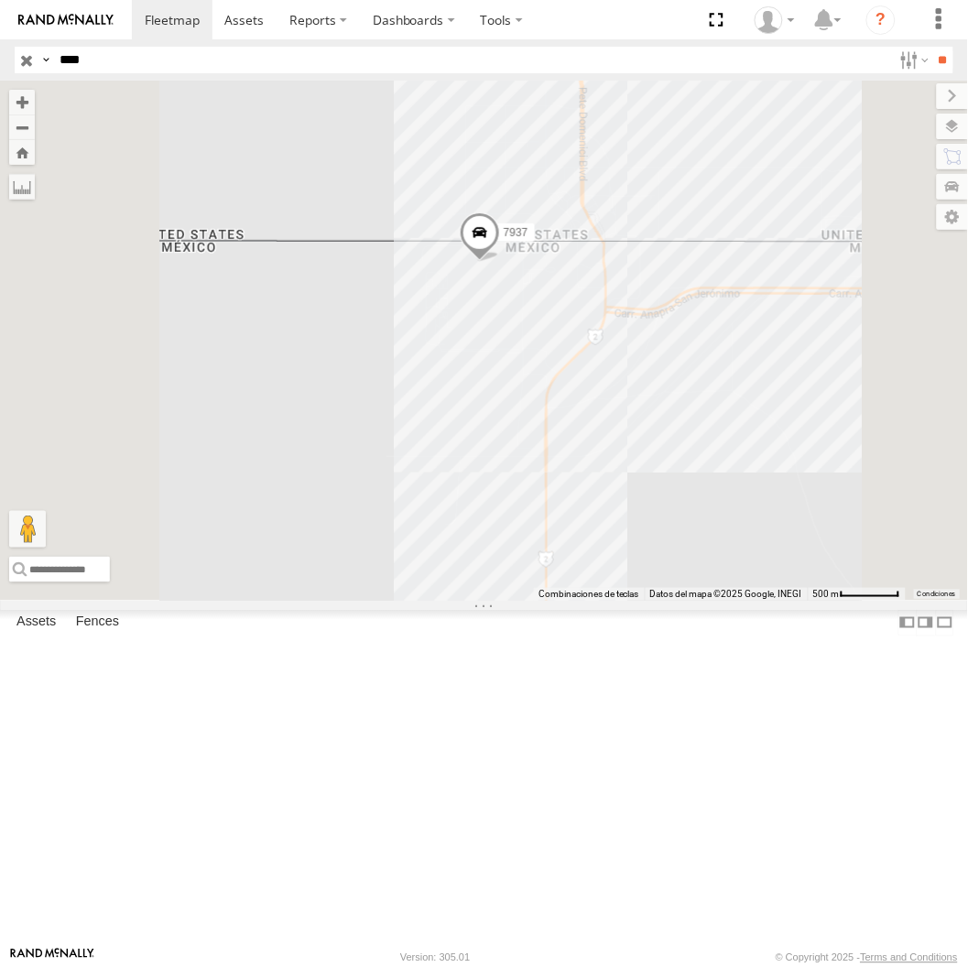
click at [215, 61] on input "****" at bounding box center [472, 60] width 840 height 27
click at [932, 47] on input "**" at bounding box center [942, 60] width 21 height 27
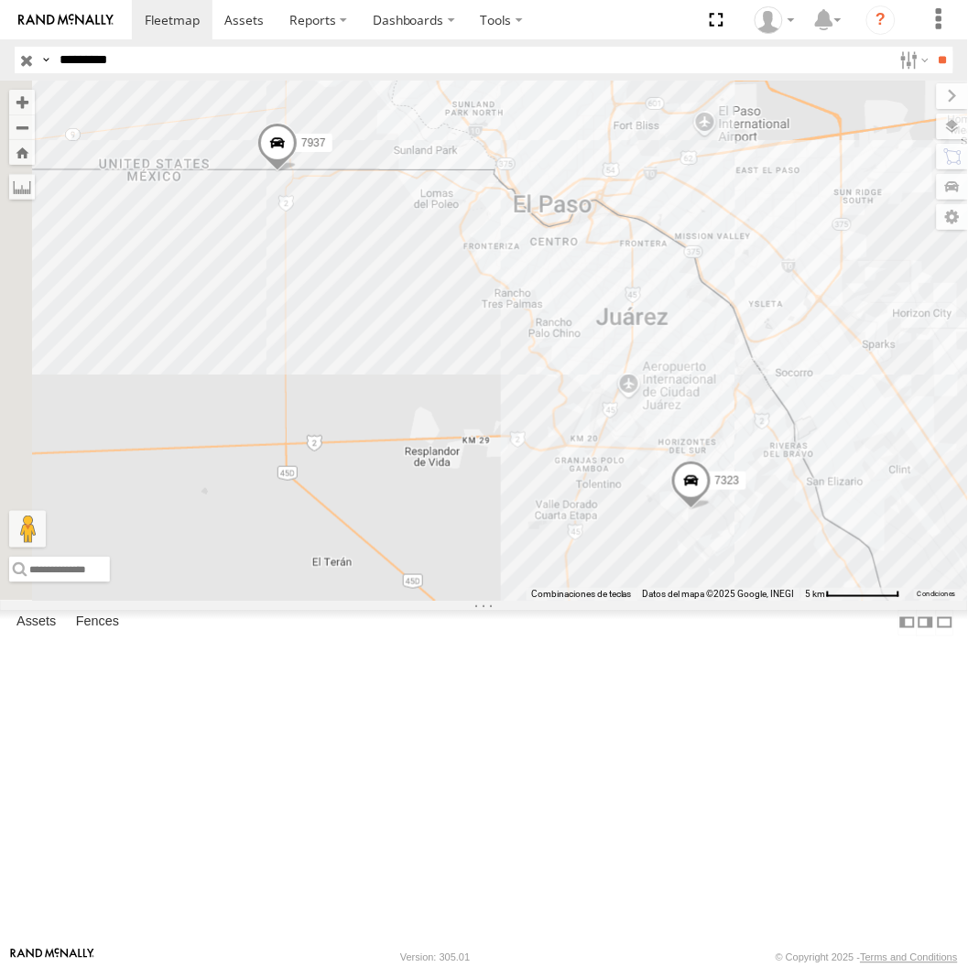
click at [188, 68] on input "*********" at bounding box center [472, 60] width 840 height 27
click at [932, 47] on input "**" at bounding box center [942, 60] width 21 height 27
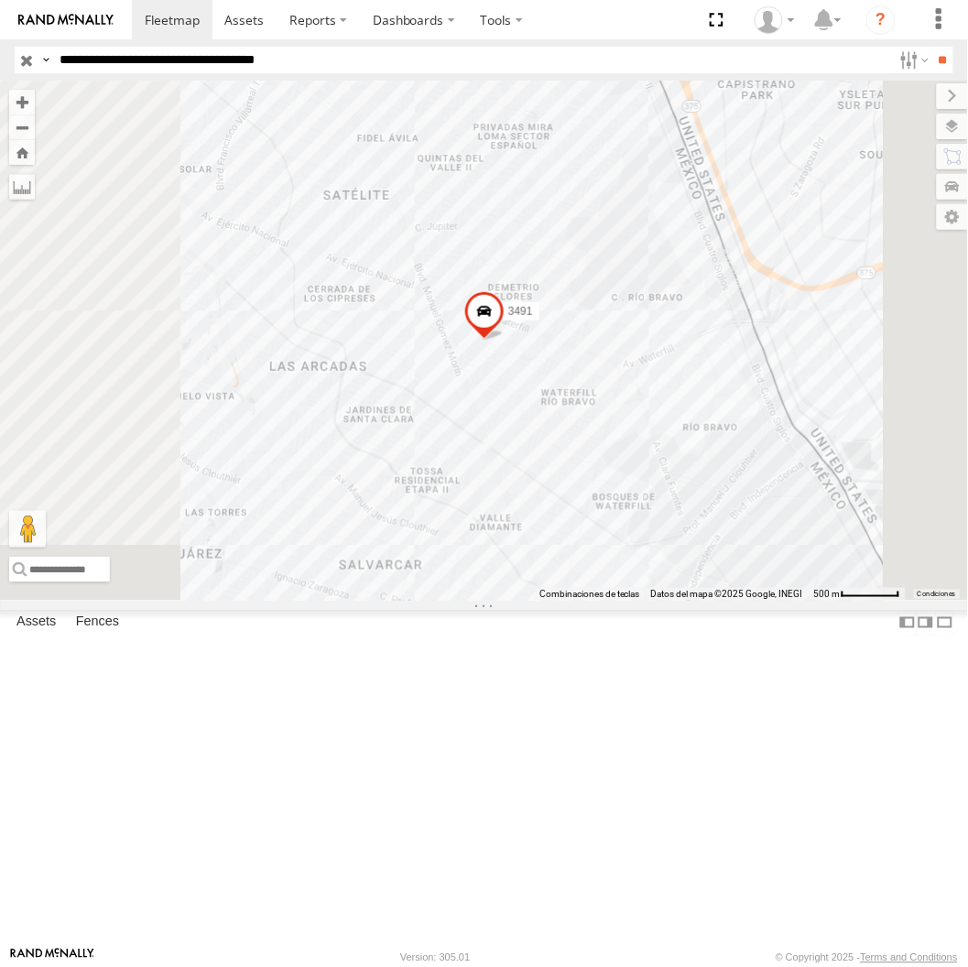
click at [932, 47] on input "**" at bounding box center [942, 60] width 21 height 27
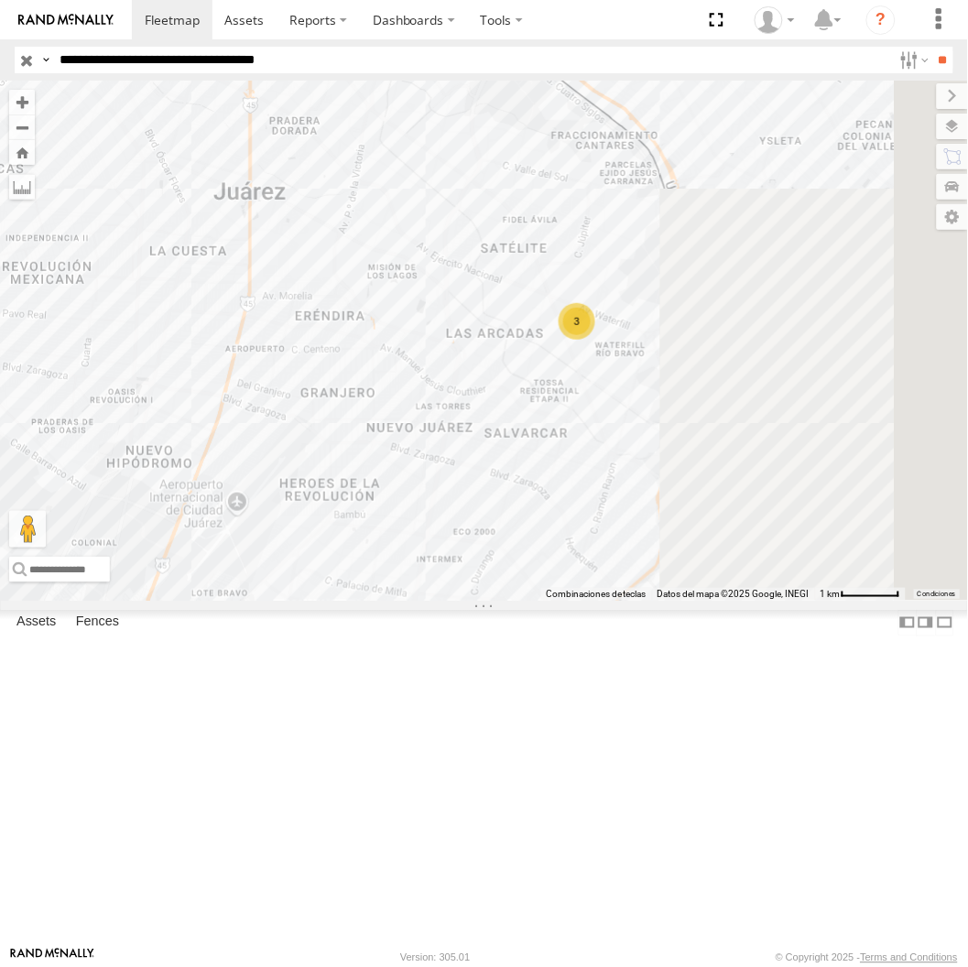
drag, startPoint x: 822, startPoint y: 613, endPoint x: 657, endPoint y: 654, distance: 170.6
click at [657, 600] on div "311 2841 3" at bounding box center [484, 340] width 968 height 519
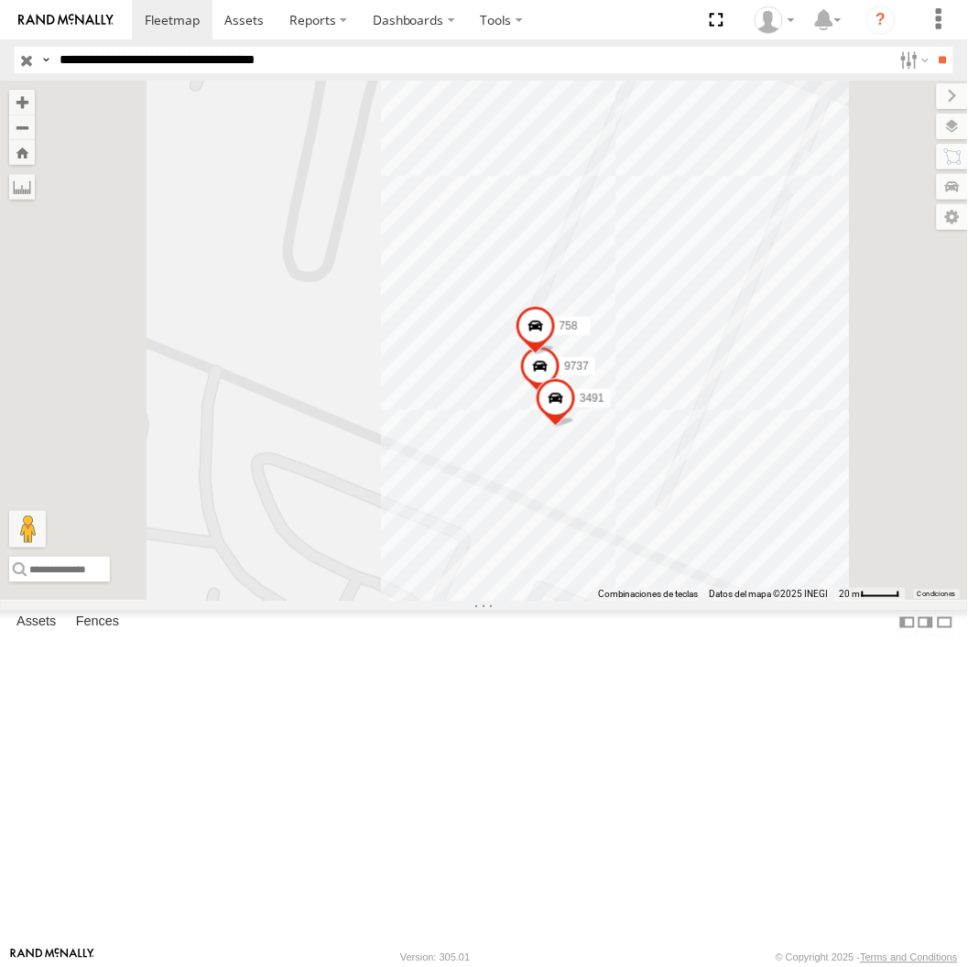
drag, startPoint x: 816, startPoint y: 540, endPoint x: 892, endPoint y: 544, distance: 76.1
click at [892, 544] on div "311 2841 3491 758 9737" at bounding box center [484, 340] width 968 height 519
drag, startPoint x: 157, startPoint y: 60, endPoint x: 174, endPoint y: 76, distance: 22.7
click at [157, 60] on input "**********" at bounding box center [472, 60] width 840 height 27
click at [932, 47] on input "**" at bounding box center [942, 60] width 21 height 27
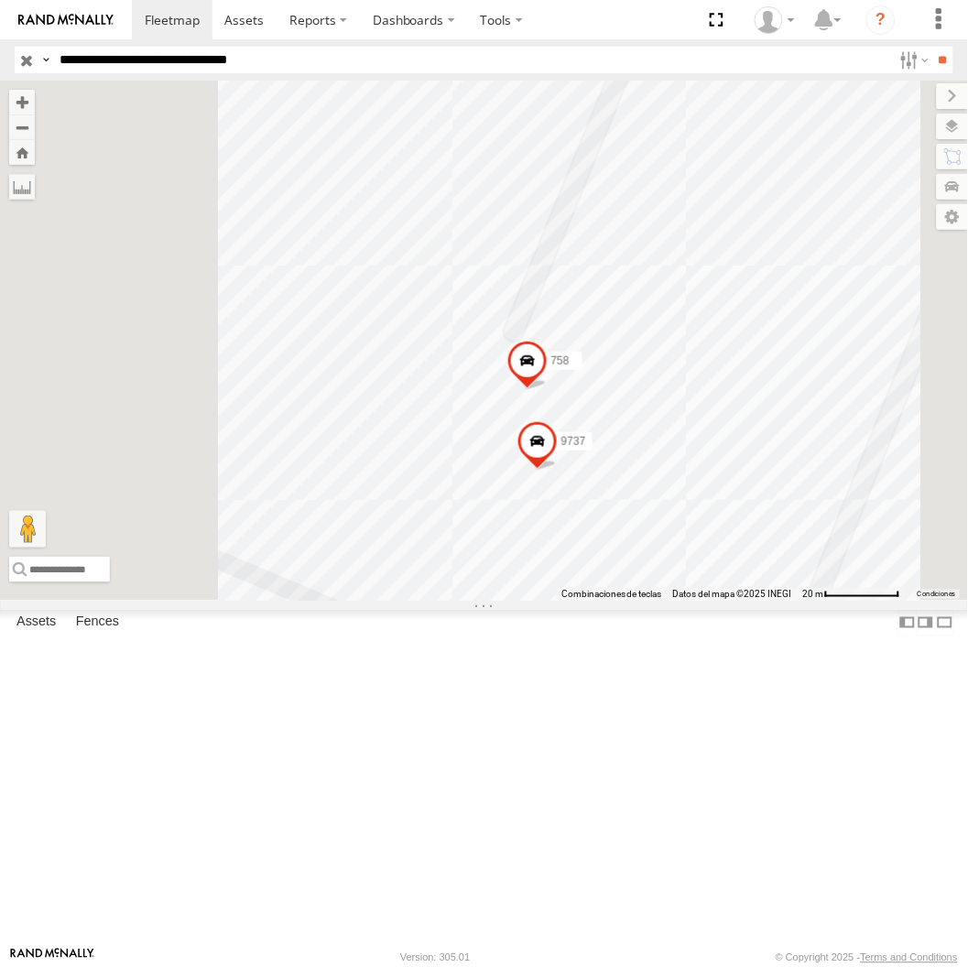
drag, startPoint x: 296, startPoint y: 59, endPoint x: 315, endPoint y: 107, distance: 52.2
click at [297, 60] on input "**********" at bounding box center [472, 60] width 840 height 27
type input "**********"
click at [932, 47] on input "**" at bounding box center [942, 60] width 21 height 27
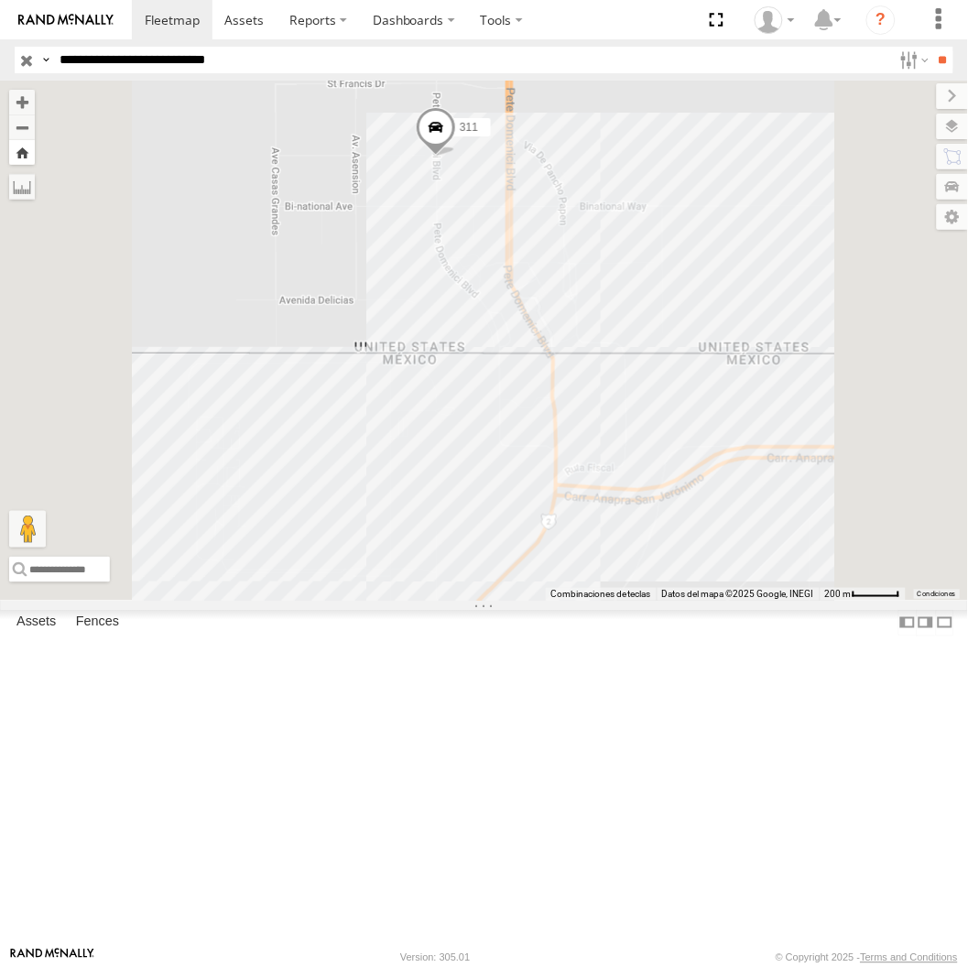
click at [35, 156] on button "Zoom Home" at bounding box center [22, 152] width 26 height 25
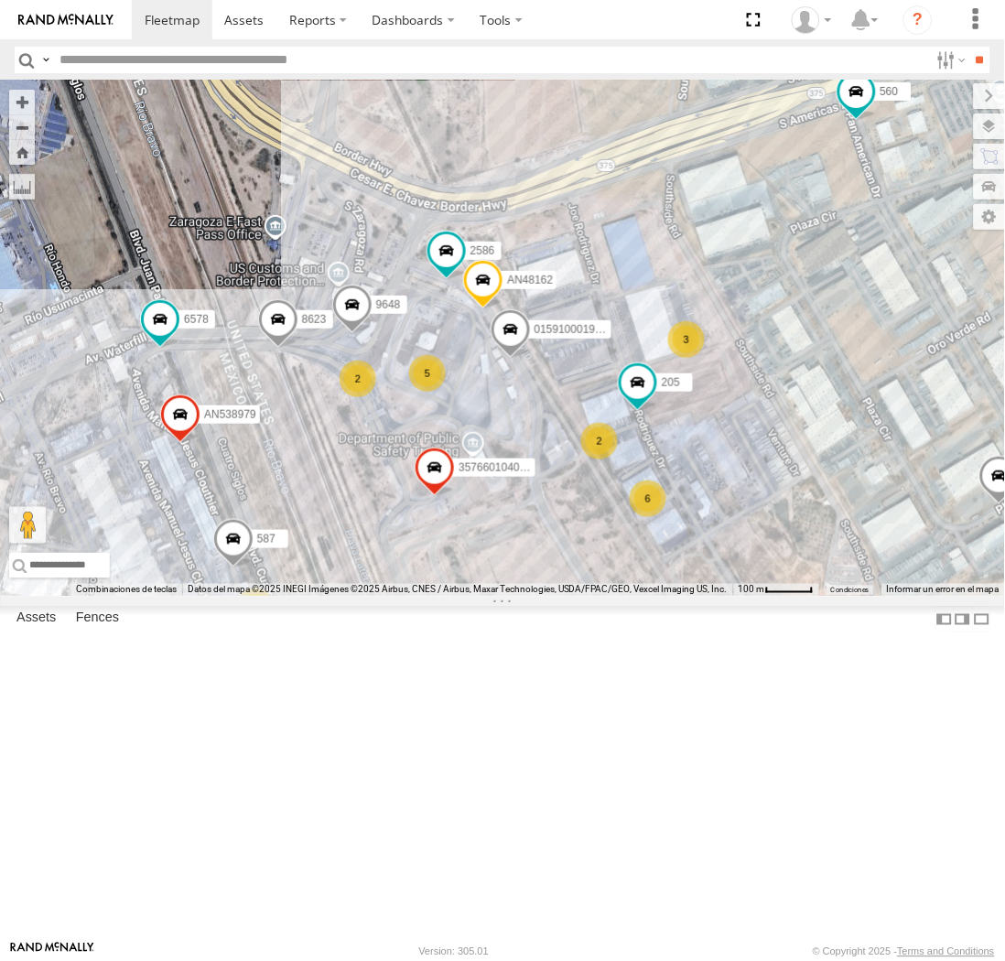
drag, startPoint x: 297, startPoint y: 672, endPoint x: 391, endPoint y: 672, distance: 94.3
click at [391, 597] on div "015910001987117 357660104096649 9648 587 2586 205 AN48162 8623 2 3 6 560 5 5 2 …" at bounding box center [502, 339] width 1005 height 516
